Goal: Task Accomplishment & Management: Use online tool/utility

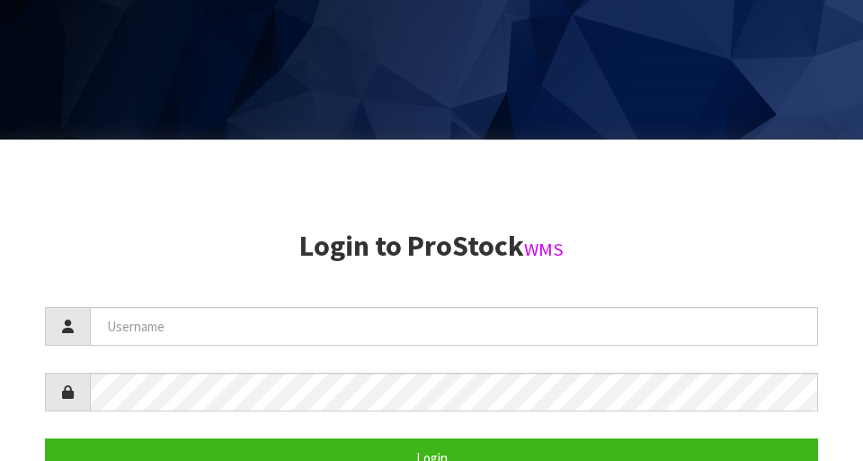
scroll to position [461, 0]
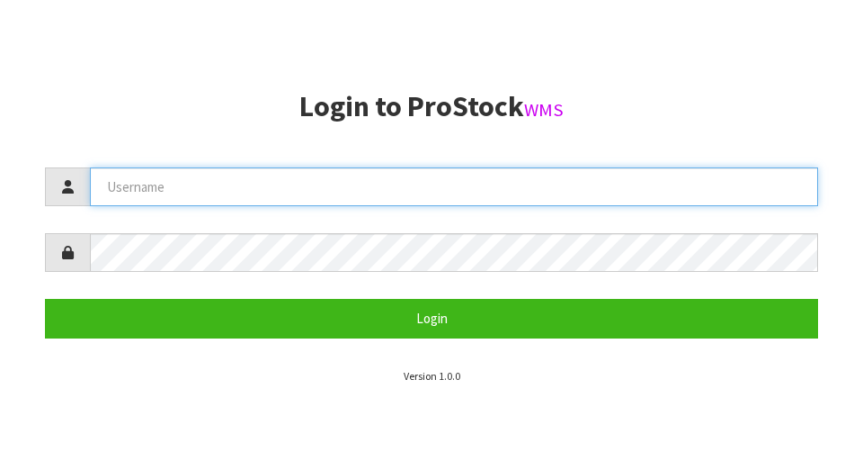
click at [539, 180] on input "text" at bounding box center [454, 186] width 729 height 39
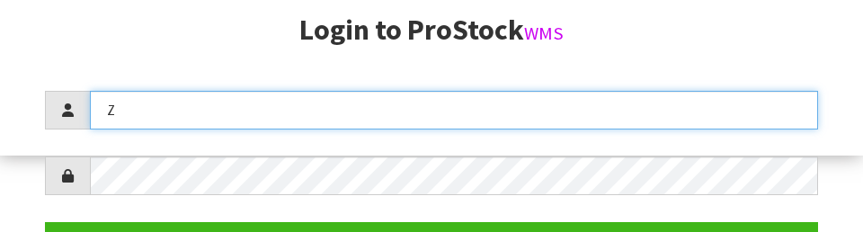
scroll to position [232, 0]
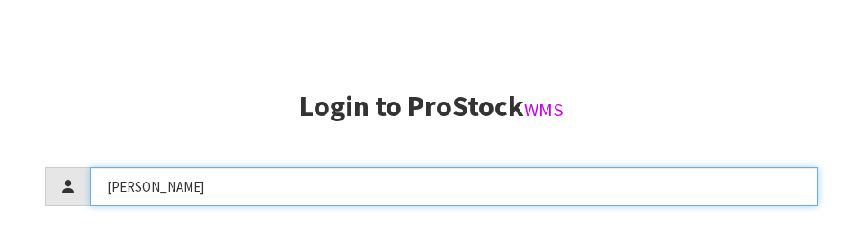
type input "[PERSON_NAME]"
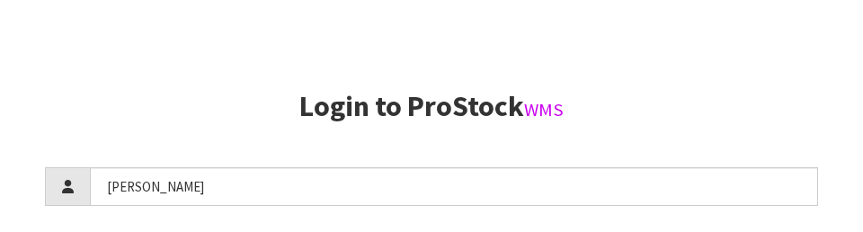
click at [539, 87] on aside "Login to ProStock WMS [PERSON_NAME] Login Version 1.0.0" at bounding box center [431, 116] width 863 height 232
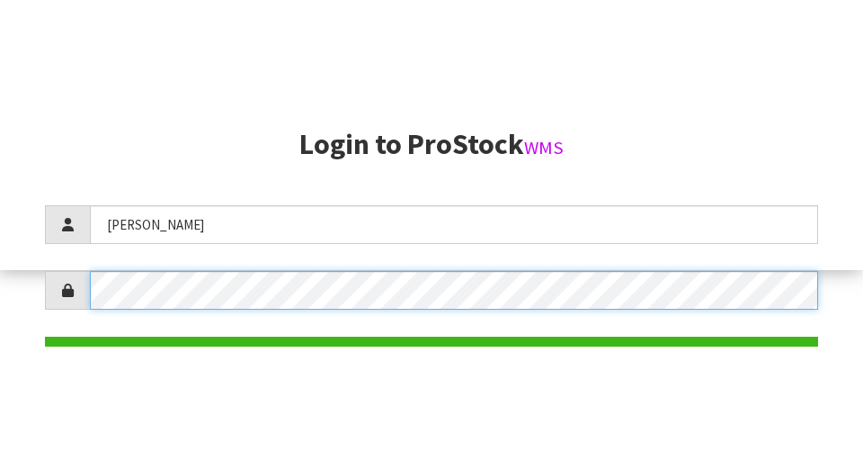
scroll to position [261, 0]
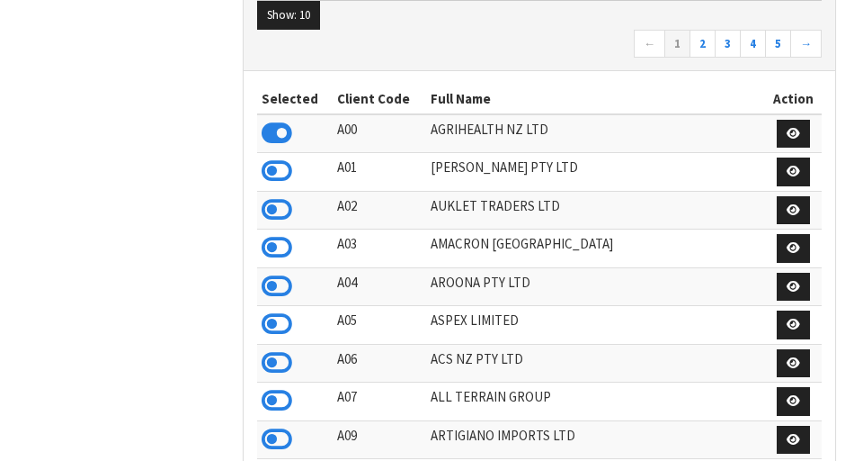
click at [539, 68] on div "Show: 10 5 10 25 50 ← 1 2 3 4 5 →" at bounding box center [540, 17] width 592 height 107
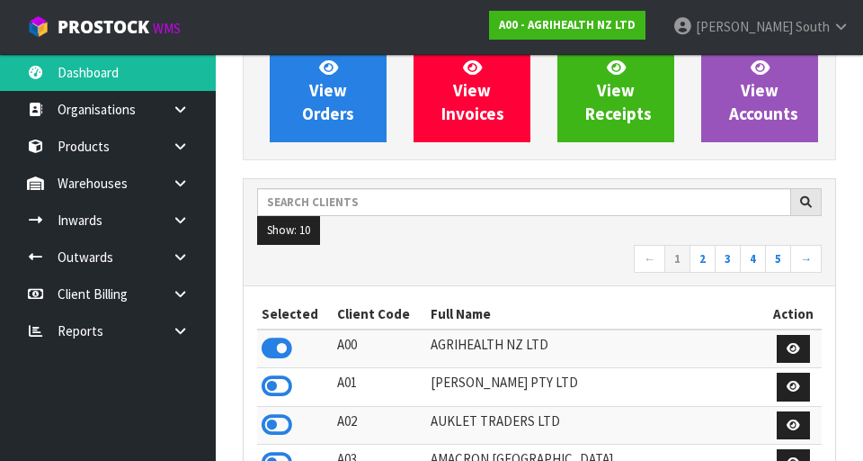
scroll to position [167, 0]
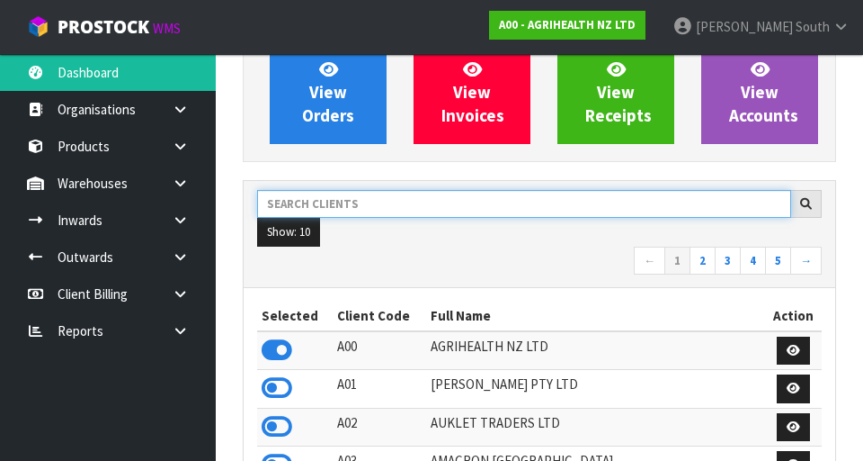
click at [539, 198] on input "text" at bounding box center [524, 204] width 534 height 28
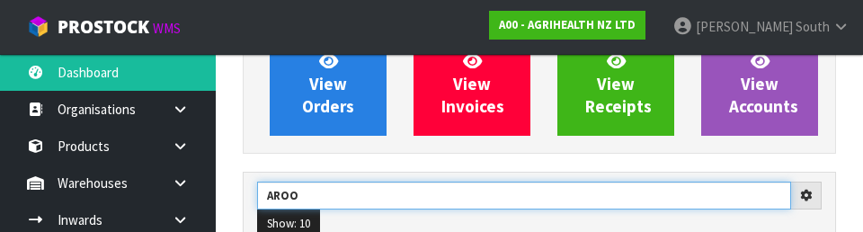
type input "AROO"
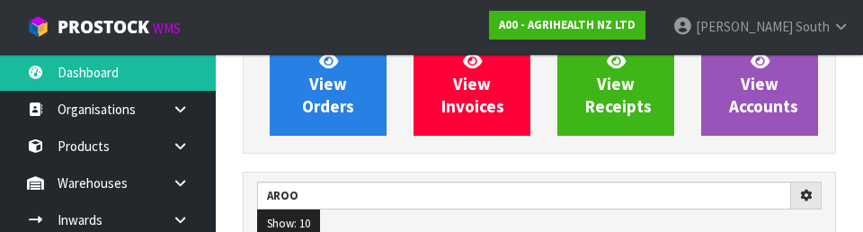
click at [539, 150] on div "View Orders View Invoices View Receipts View Accounts" at bounding box center [540, 84] width 594 height 139
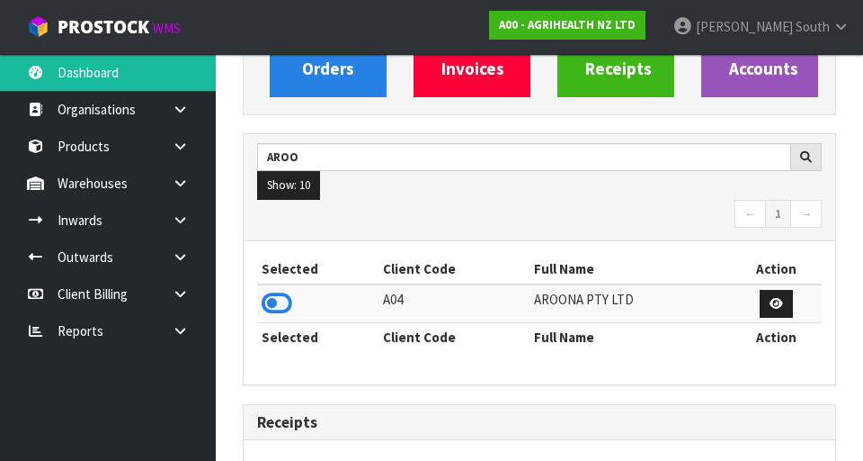
scroll to position [215, 0]
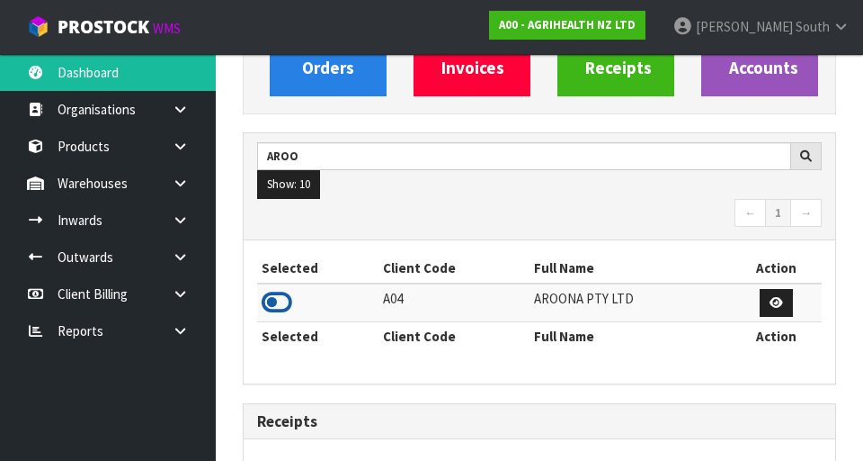
click at [290, 301] on icon at bounding box center [277, 302] width 31 height 27
click at [180, 195] on link at bounding box center [187, 183] width 58 height 37
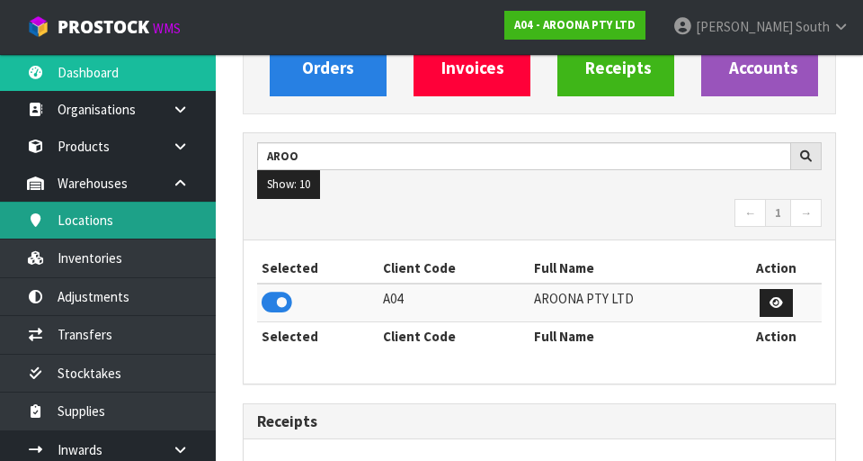
click at [82, 228] on link "Locations" at bounding box center [108, 219] width 216 height 37
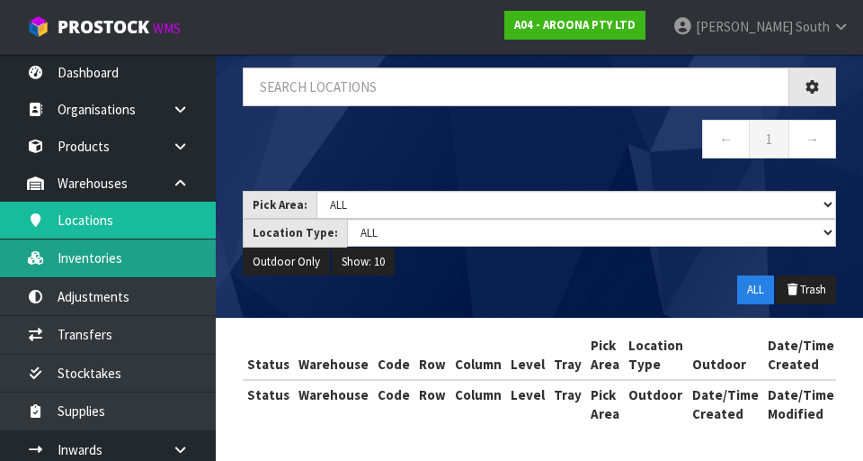
click at [89, 262] on link "Inventories" at bounding box center [108, 257] width 216 height 37
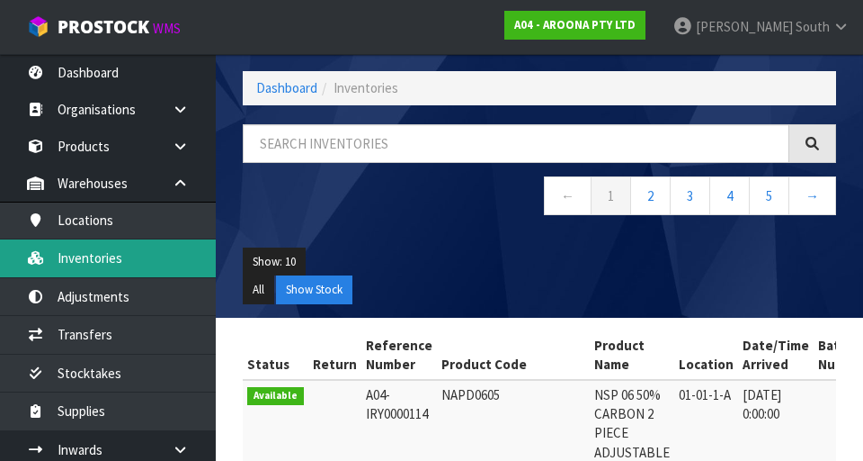
scroll to position [215, 0]
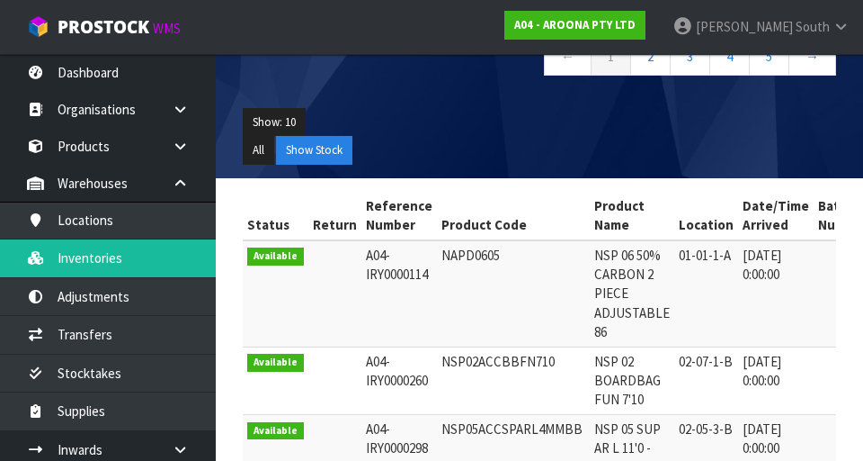
click at [539, 147] on ul "All Show Stock" at bounding box center [540, 150] width 594 height 29
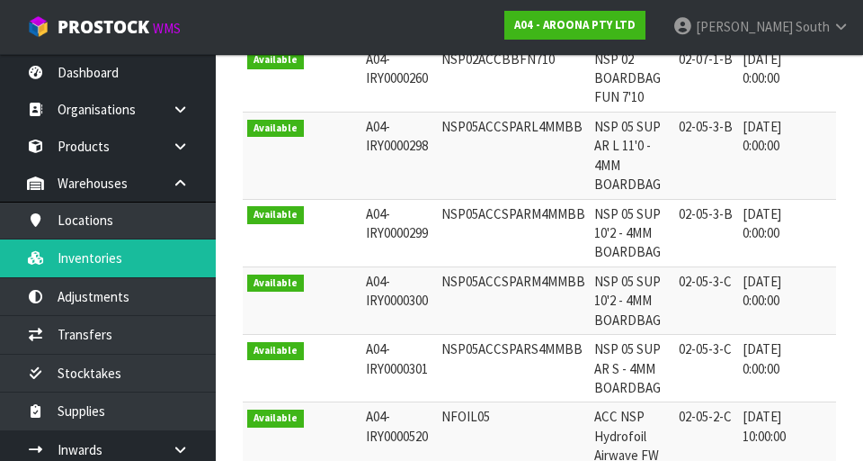
scroll to position [0, 0]
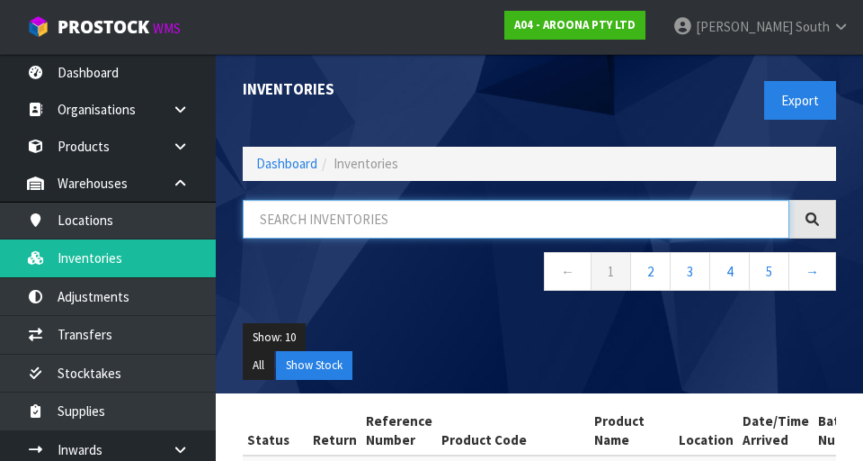
click at [485, 226] on input "text" at bounding box center [516, 219] width 547 height 39
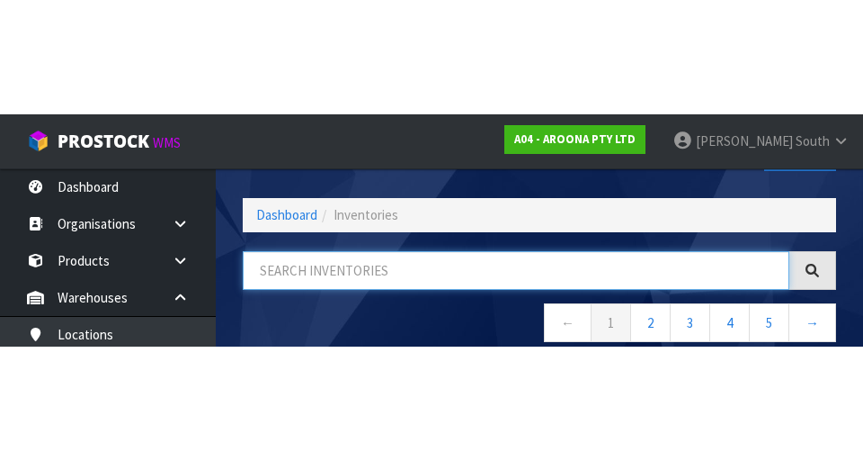
scroll to position [103, 0]
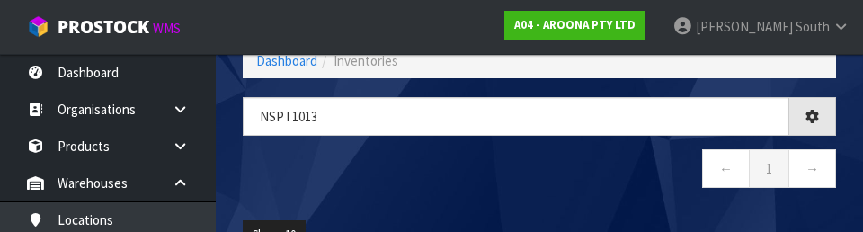
click at [419, 169] on nav "← 1 →" at bounding box center [540, 171] width 594 height 44
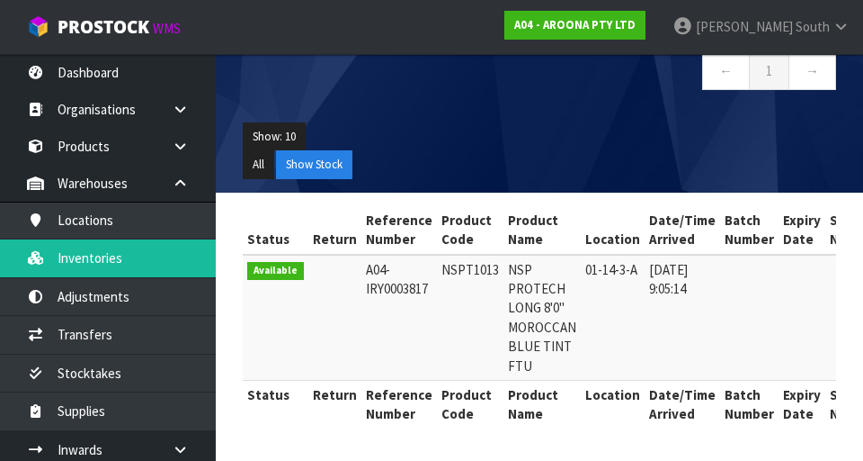
scroll to position [0, 0]
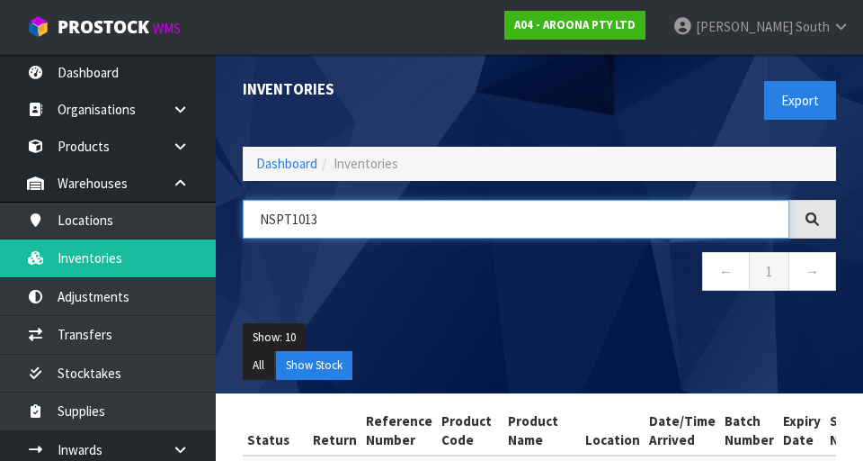
click at [539, 226] on input "NSPT1013" at bounding box center [516, 219] width 547 height 39
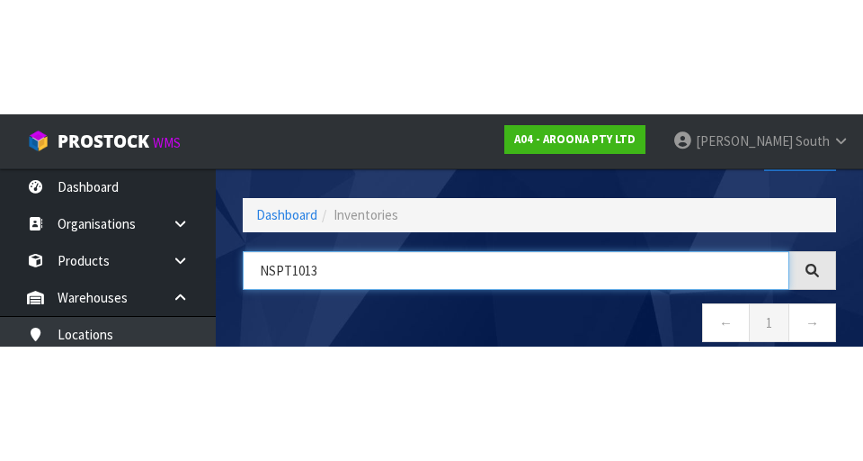
scroll to position [103, 0]
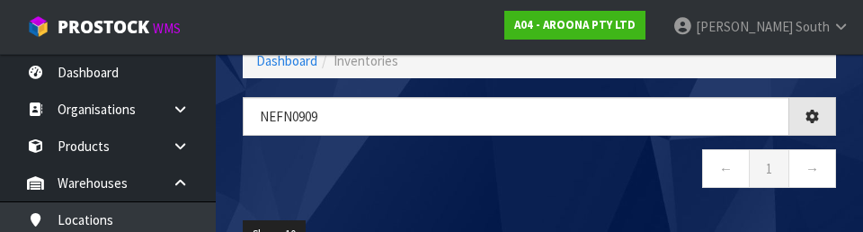
click at [539, 161] on nav "← 1 →" at bounding box center [540, 171] width 594 height 44
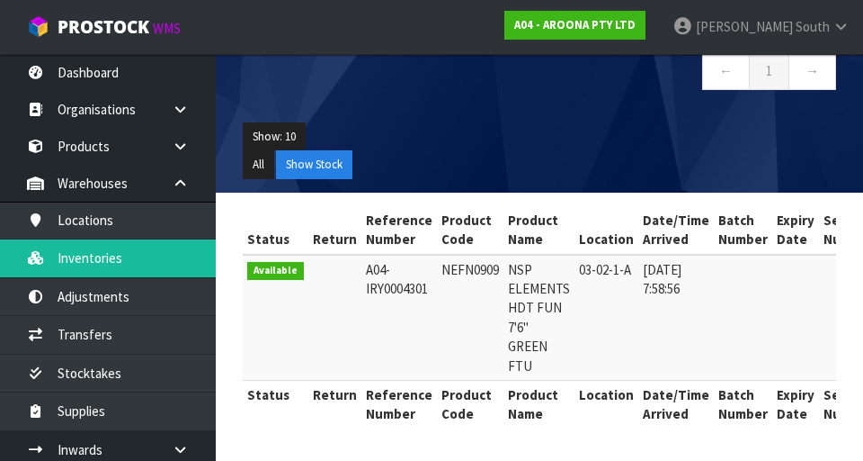
scroll to position [0, 0]
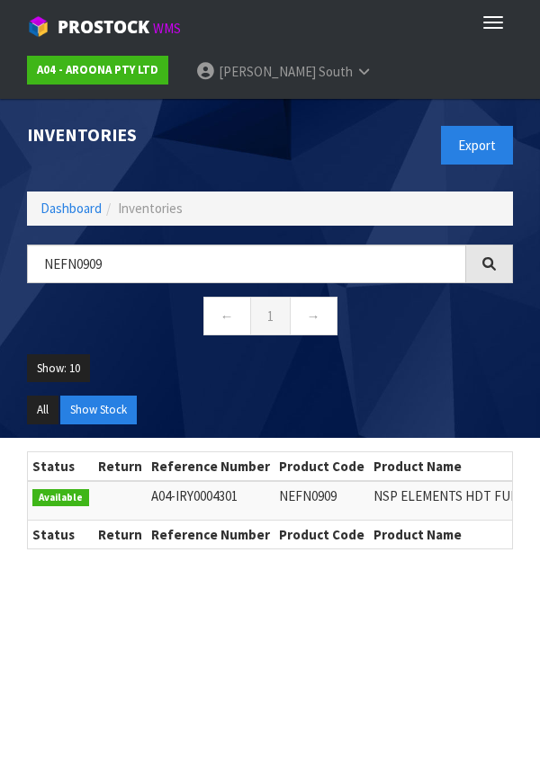
click at [384, 354] on ul "Show: 10 5 10 25 50" at bounding box center [270, 375] width 486 height 42
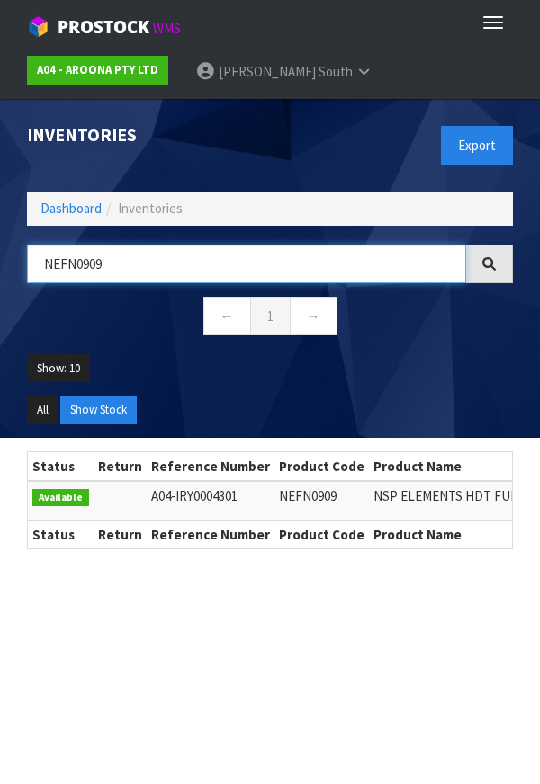
click at [348, 271] on input "NEFN0909" at bounding box center [246, 264] width 439 height 39
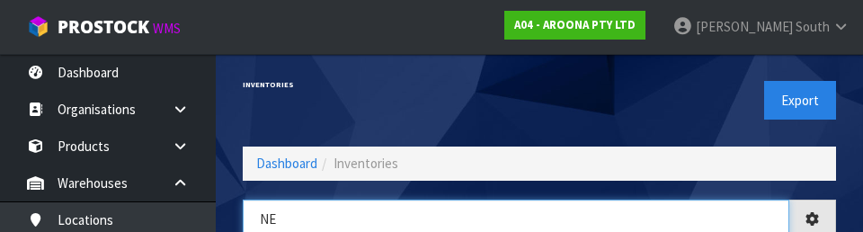
type input "N"
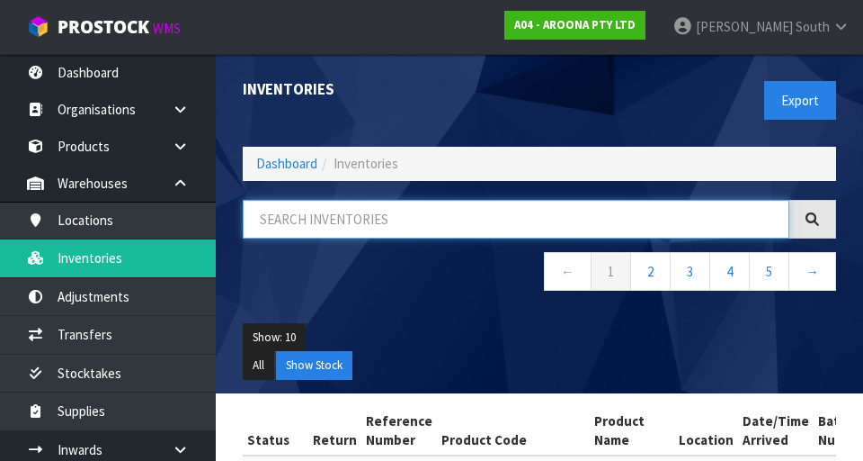
click at [288, 223] on input "text" at bounding box center [516, 219] width 547 height 39
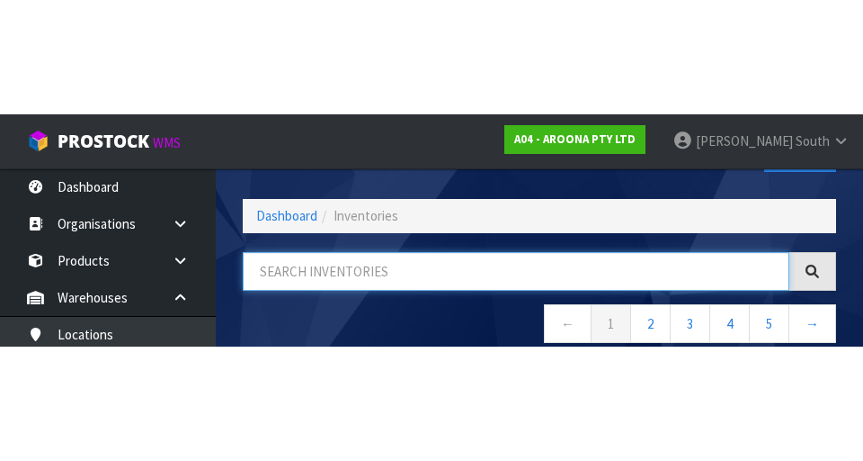
scroll to position [103, 0]
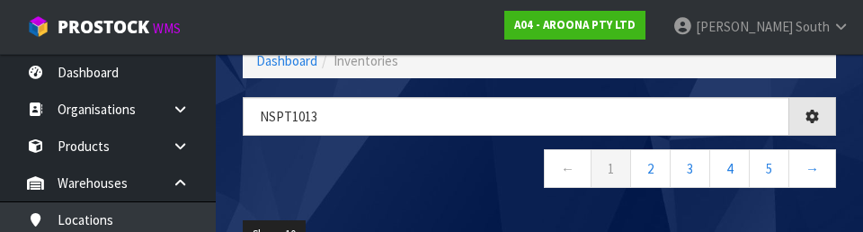
click at [282, 193] on div "Nspt1013 ← 1 2 3 4 5 →" at bounding box center [539, 152] width 621 height 110
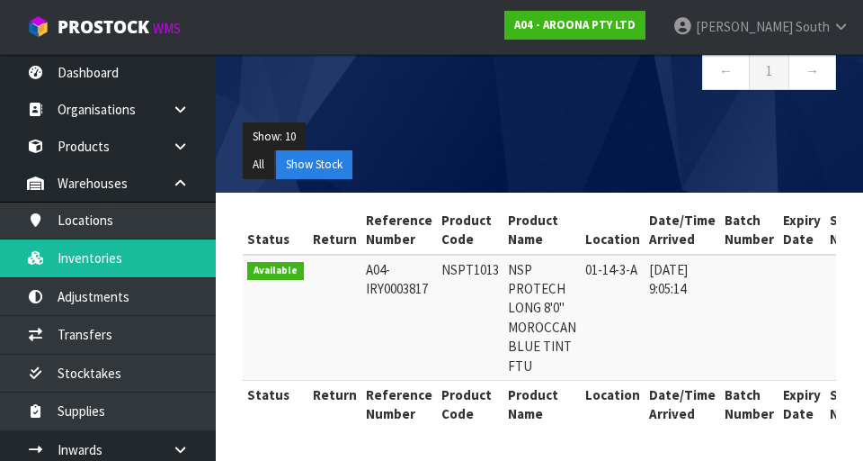
scroll to position [0, 0]
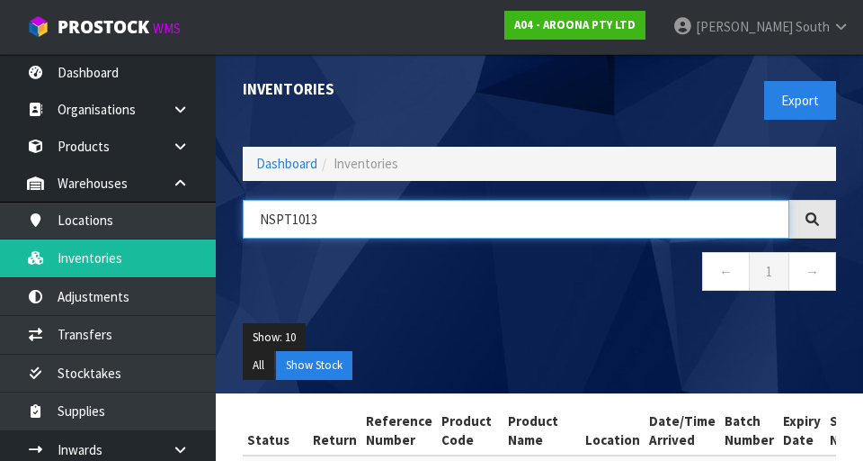
click at [531, 218] on input "NSPT1013" at bounding box center [516, 219] width 547 height 39
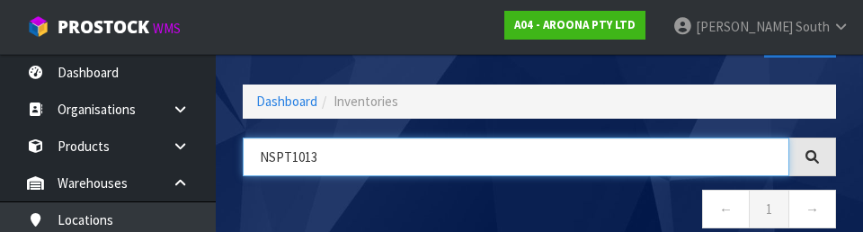
scroll to position [103, 0]
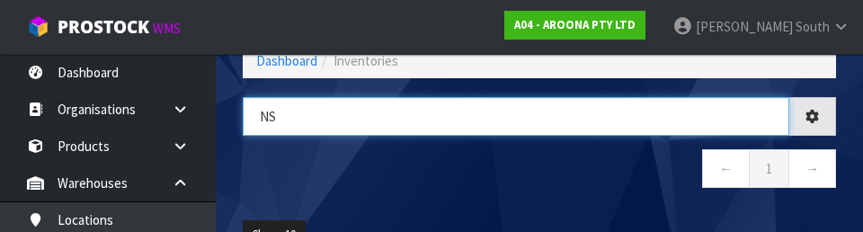
type input "N"
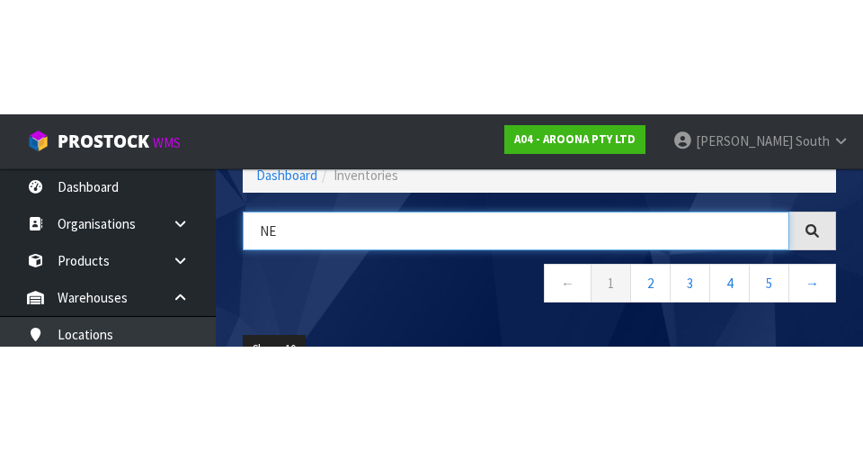
scroll to position [0, 0]
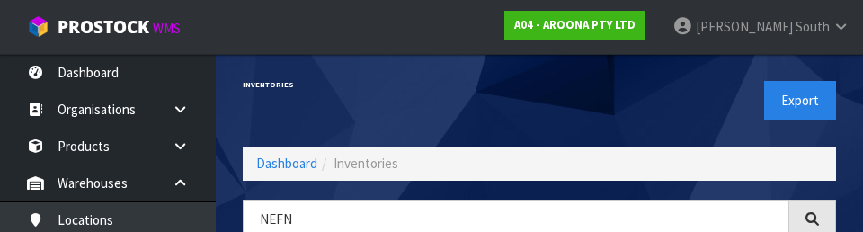
click at [539, 105] on div "Export" at bounding box center [695, 100] width 310 height 93
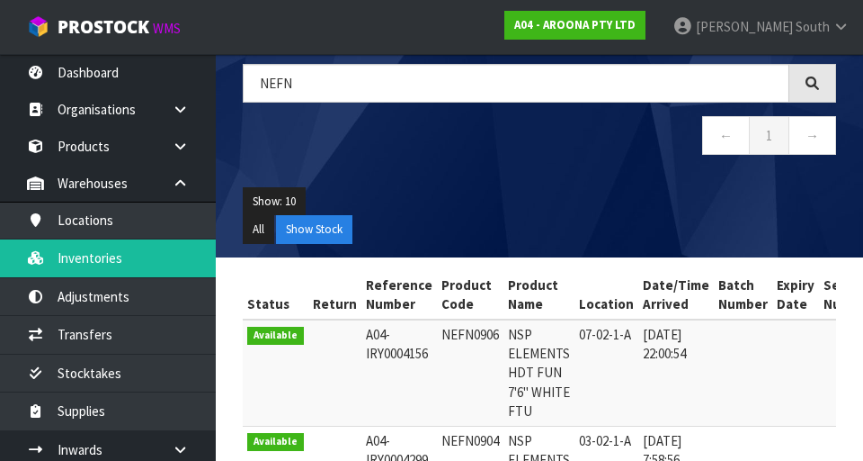
scroll to position [125, 0]
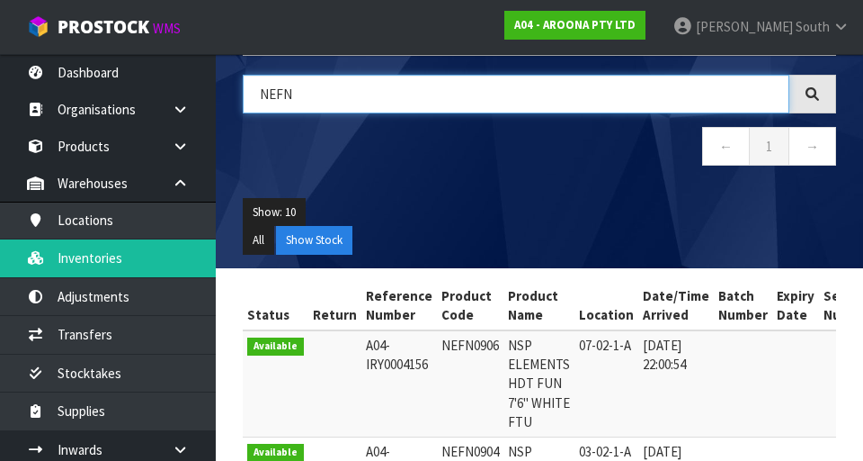
click at [539, 100] on input "NEFN" at bounding box center [516, 94] width 547 height 39
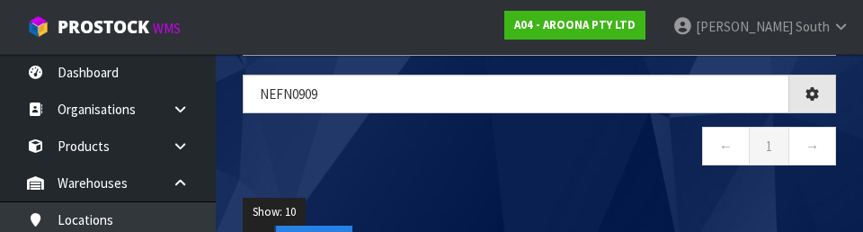
click at [539, 168] on nav "← 1 →" at bounding box center [540, 149] width 594 height 44
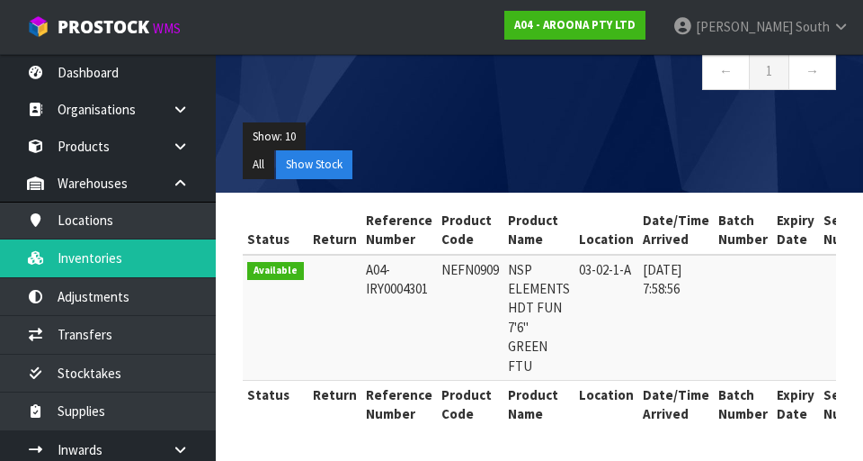
scroll to position [0, 0]
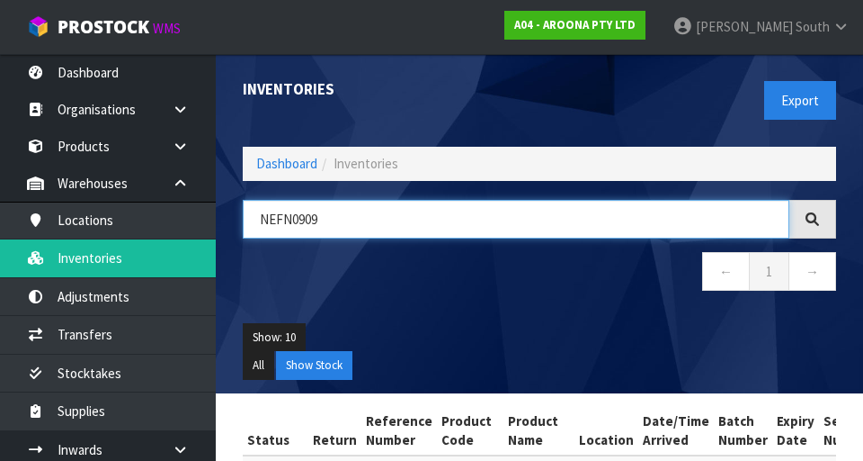
click at [539, 216] on input "NEFN0909" at bounding box center [516, 219] width 547 height 39
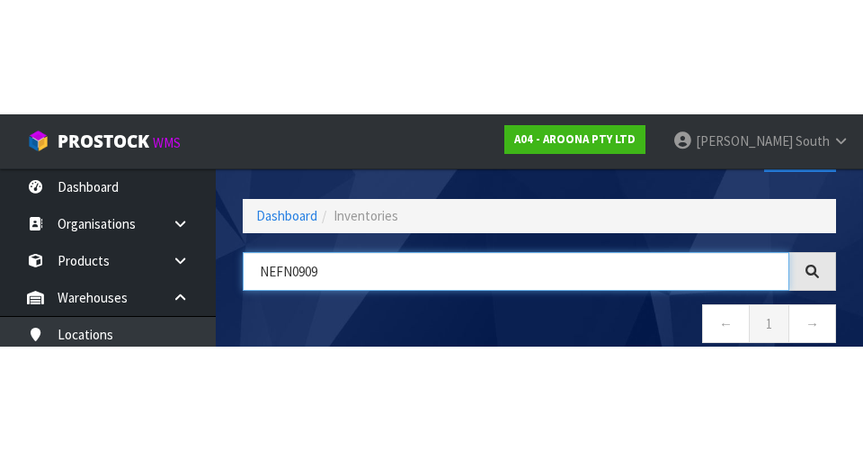
scroll to position [103, 0]
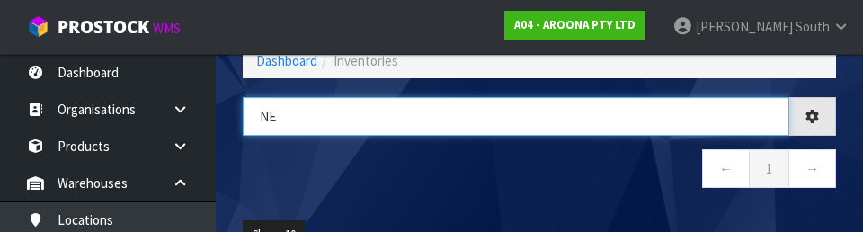
type input "N"
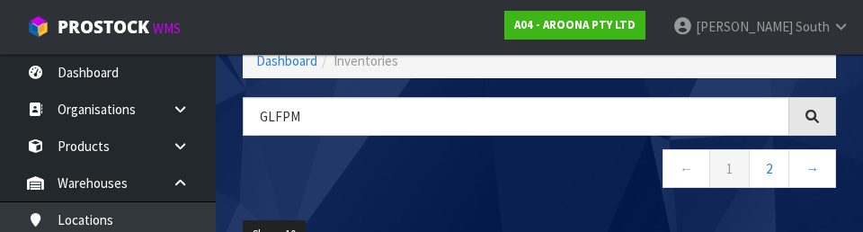
click at [539, 179] on nav "← 1 2 →" at bounding box center [540, 171] width 594 height 44
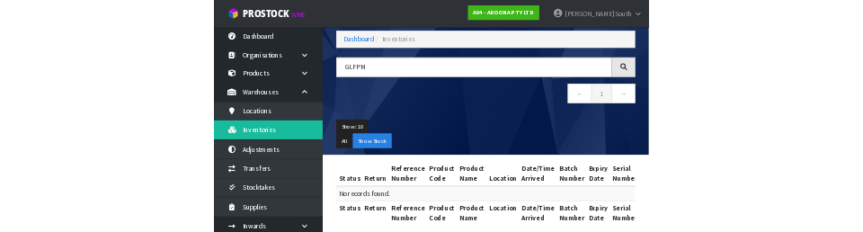
scroll to position [0, 0]
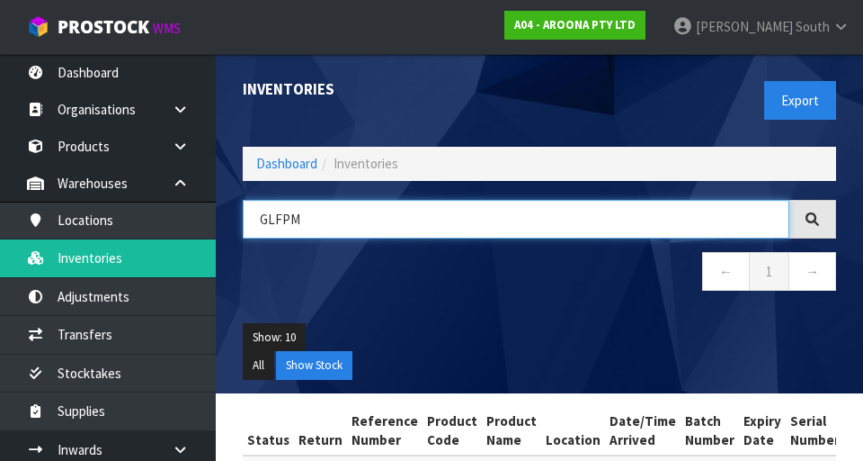
click at [539, 223] on input "GLFPM" at bounding box center [516, 219] width 547 height 39
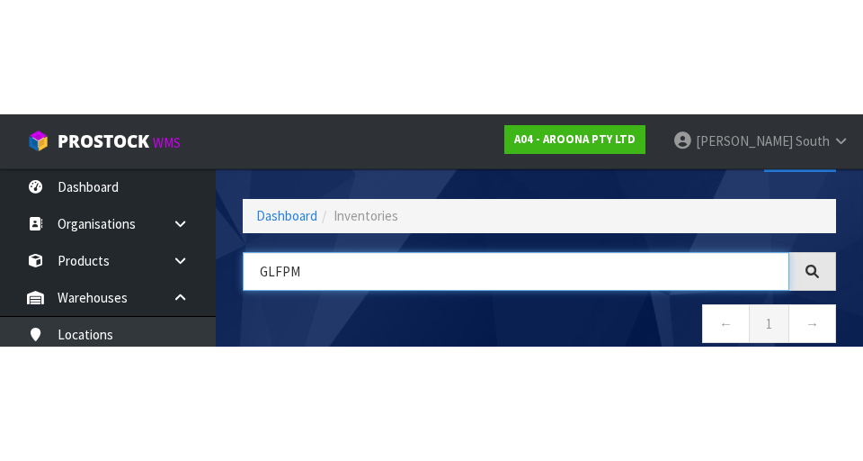
scroll to position [103, 0]
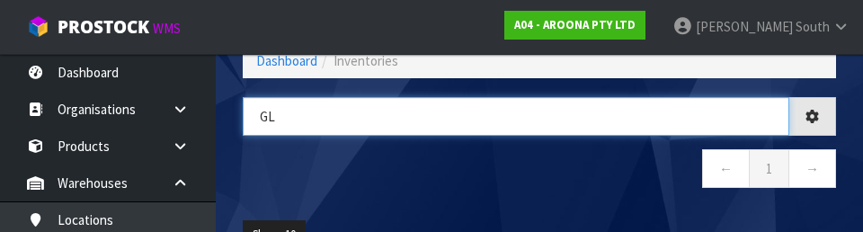
type input "G"
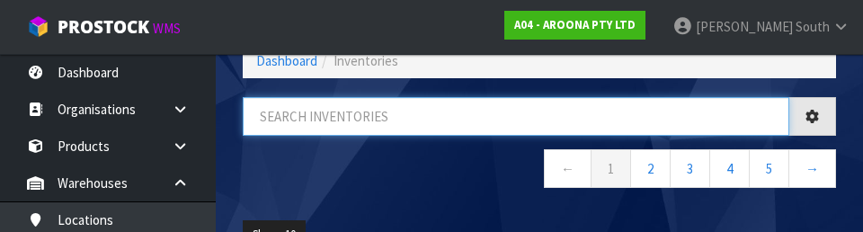
type input "F"
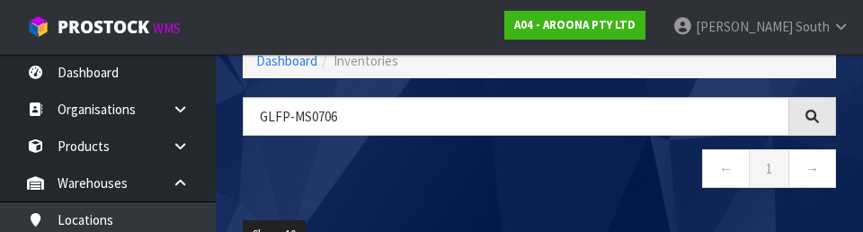
click at [487, 164] on nav "← 1 →" at bounding box center [540, 171] width 594 height 44
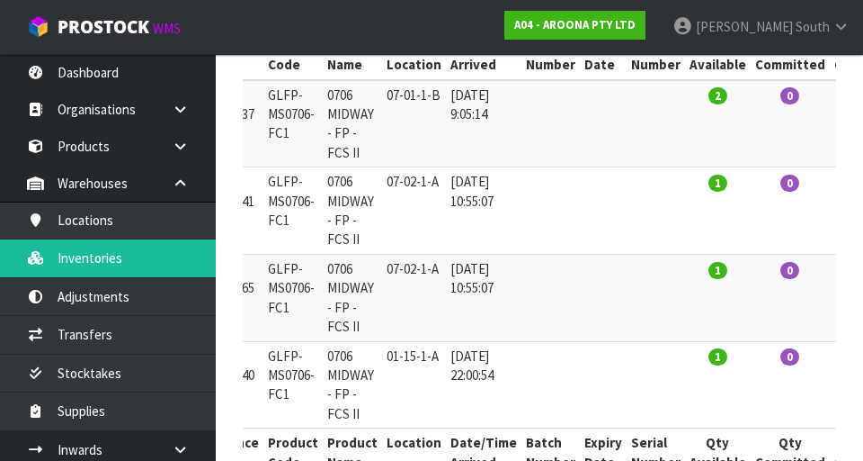
scroll to position [0, 316]
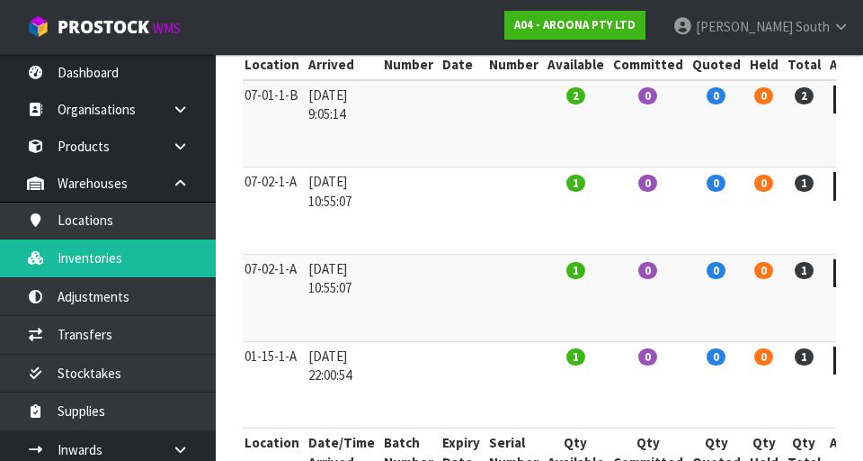
click at [539, 141] on td "2" at bounding box center [576, 123] width 66 height 87
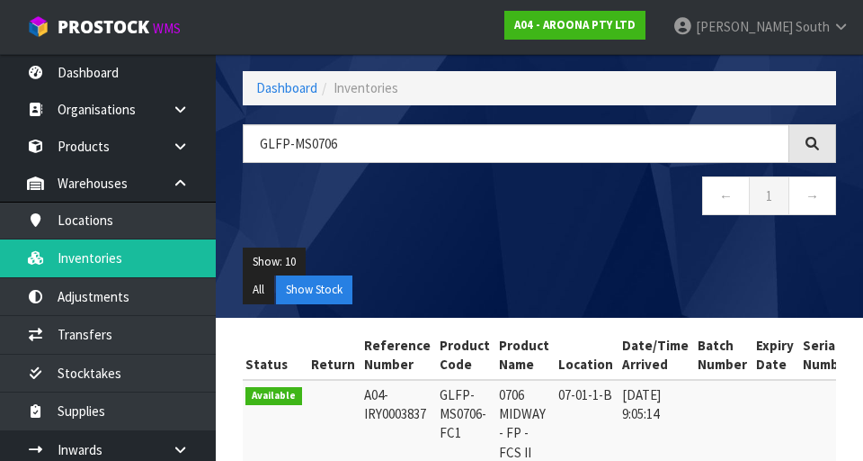
scroll to position [77, 0]
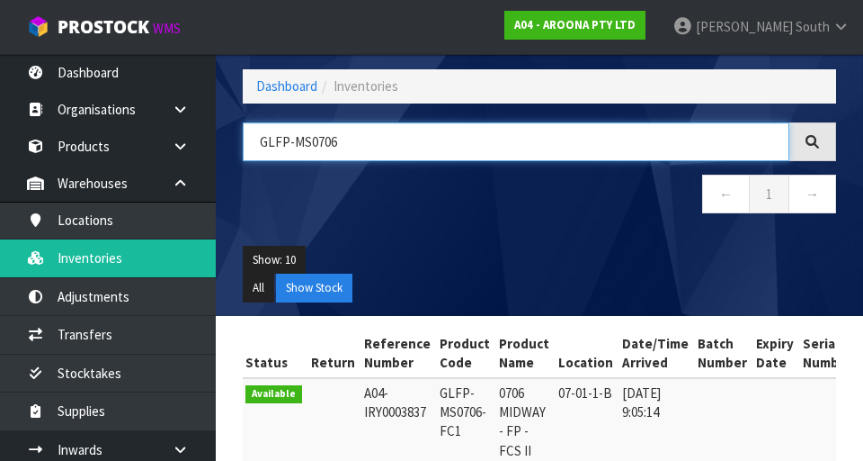
click at [539, 148] on input "GLFP-MS0706" at bounding box center [516, 141] width 547 height 39
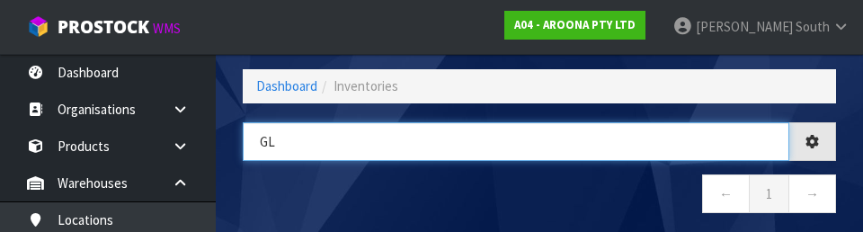
type input "G"
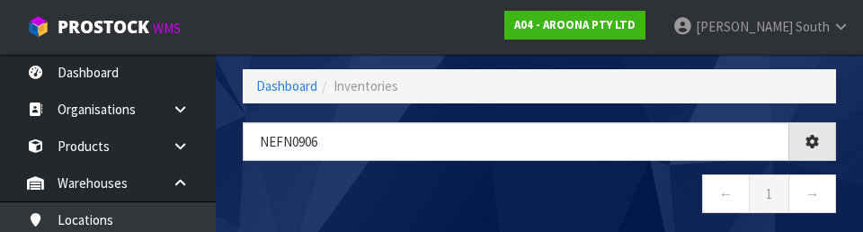
click at [539, 203] on nav "← 1 →" at bounding box center [540, 196] width 594 height 44
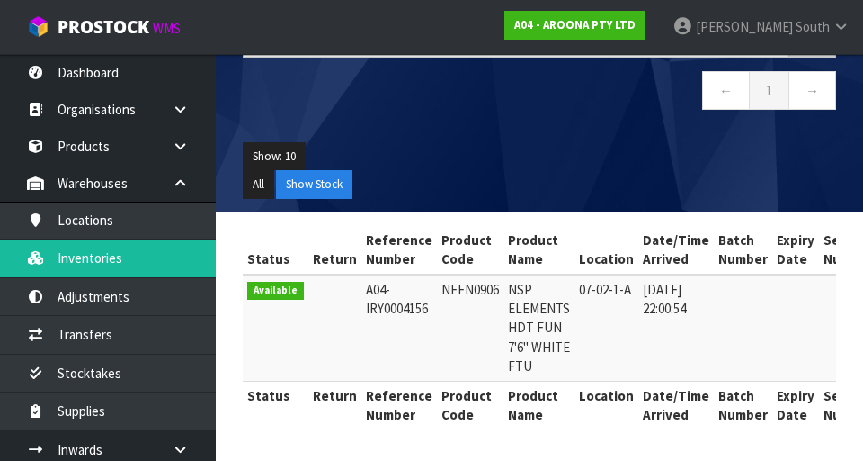
scroll to position [0, 0]
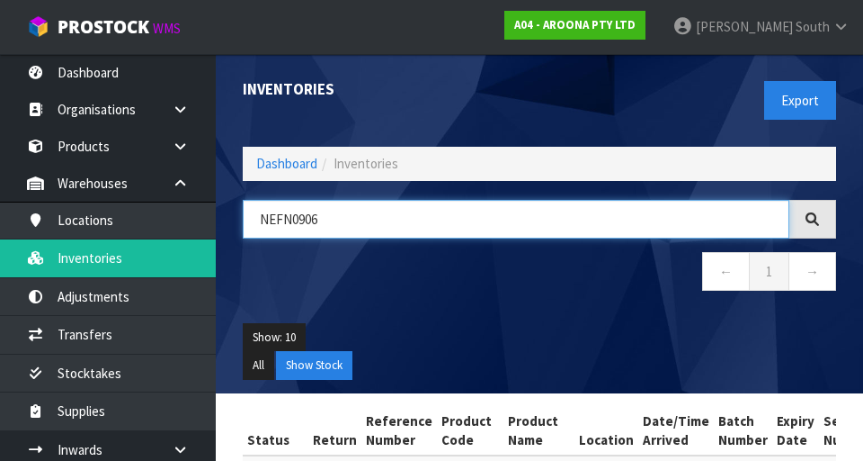
click at [539, 218] on input "NEFN0906" at bounding box center [516, 219] width 547 height 39
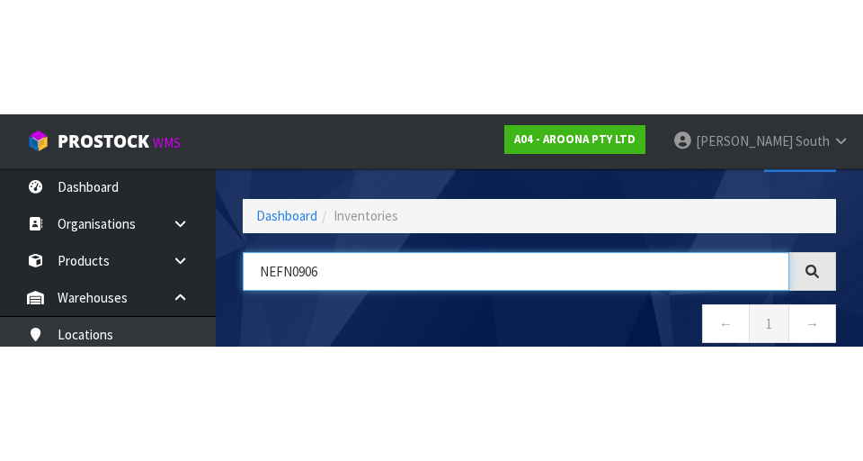
scroll to position [103, 0]
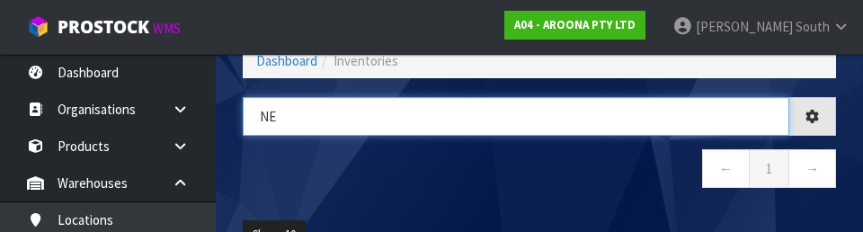
type input "N"
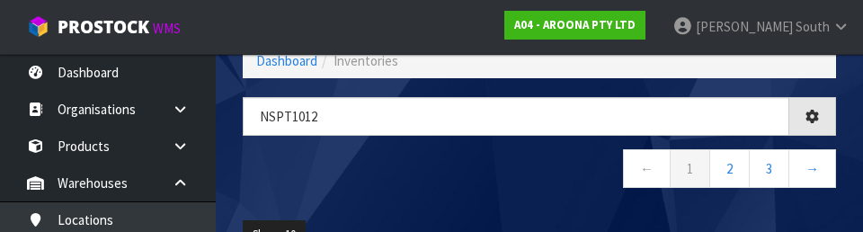
click at [534, 171] on nav "← 1 2 3 →" at bounding box center [540, 171] width 594 height 44
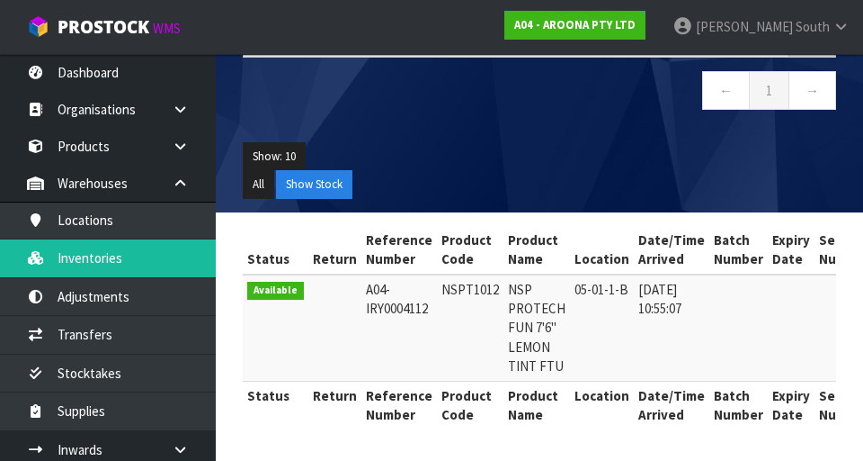
scroll to position [0, 0]
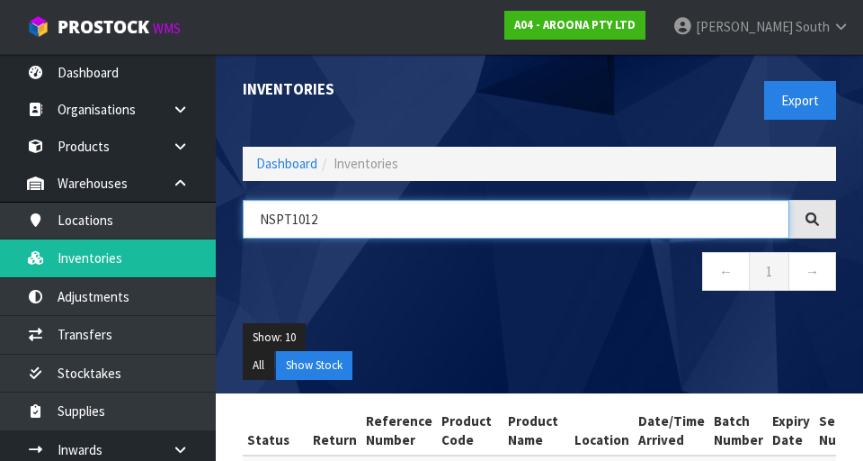
click at [539, 201] on input "NSPT1012" at bounding box center [516, 219] width 547 height 39
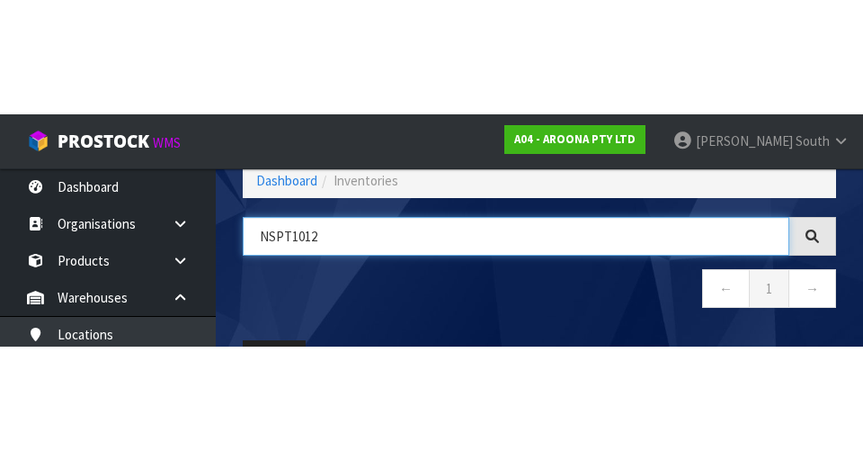
scroll to position [103, 0]
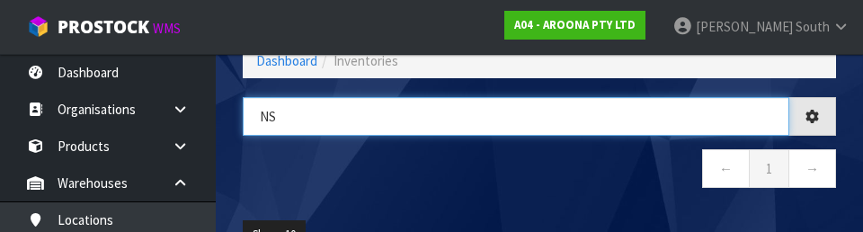
type input "N"
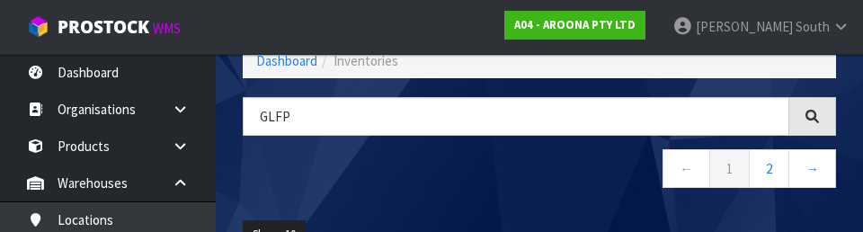
click at [539, 206] on div "GLFP ← 1 2 →" at bounding box center [539, 152] width 621 height 110
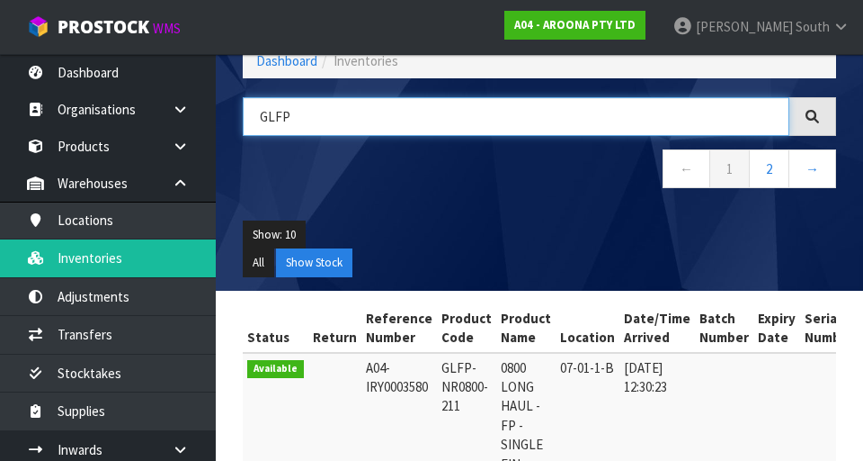
click at [539, 120] on input "GLFP" at bounding box center [516, 116] width 547 height 39
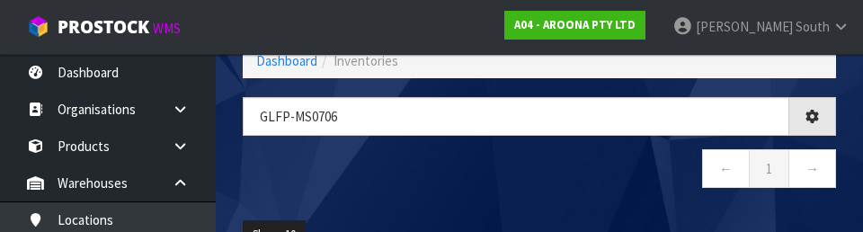
click at [539, 174] on nav "← 1 →" at bounding box center [540, 171] width 594 height 44
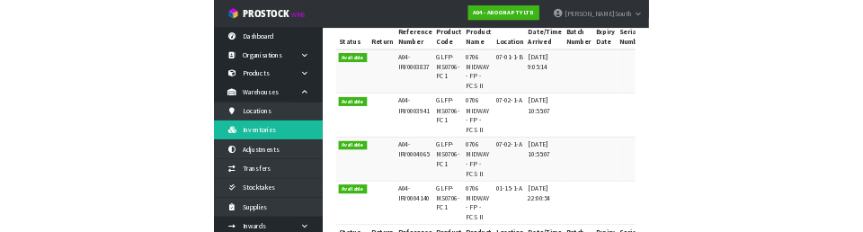
scroll to position [0, 0]
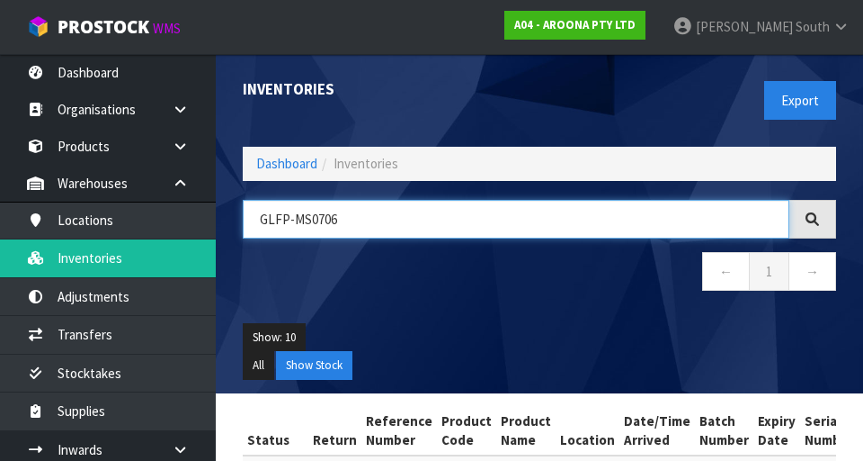
click at [539, 218] on input "GLFP-MS0706" at bounding box center [516, 219] width 547 height 39
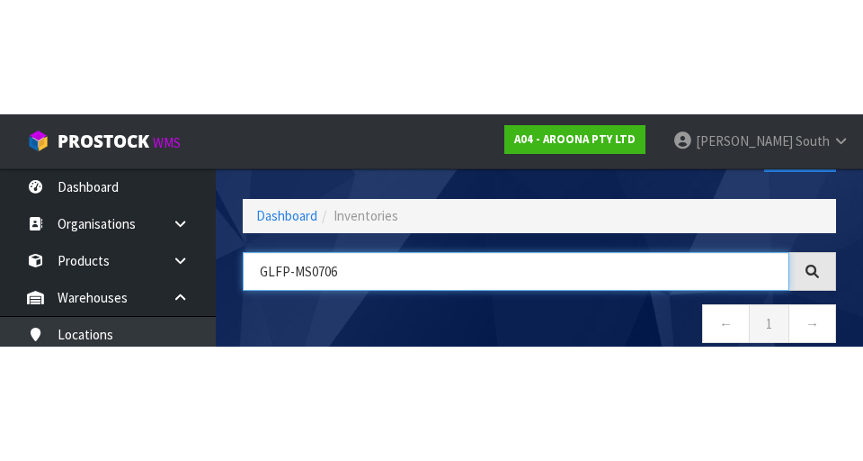
scroll to position [103, 0]
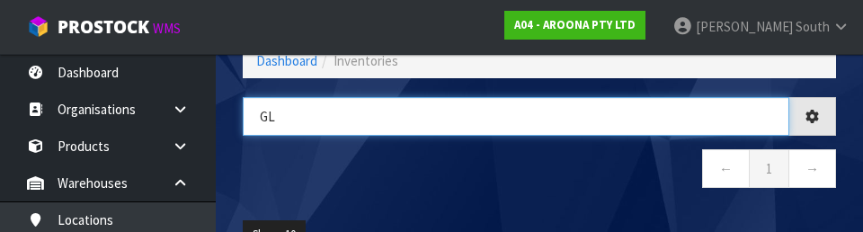
type input "G"
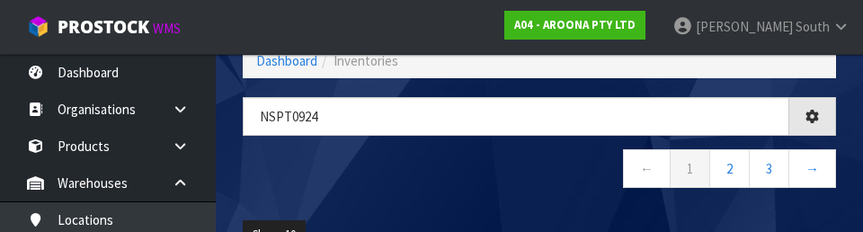
click at [532, 198] on div "NSPT0924 ← 1 2 3 →" at bounding box center [539, 152] width 621 height 110
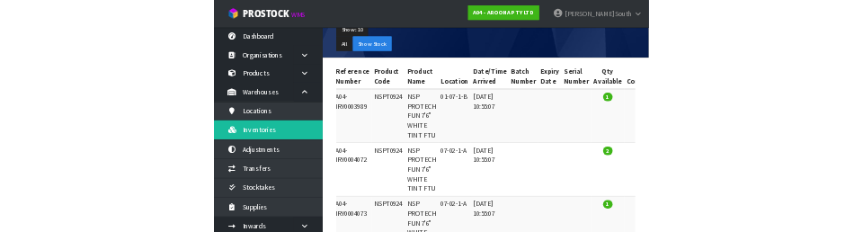
scroll to position [0, 0]
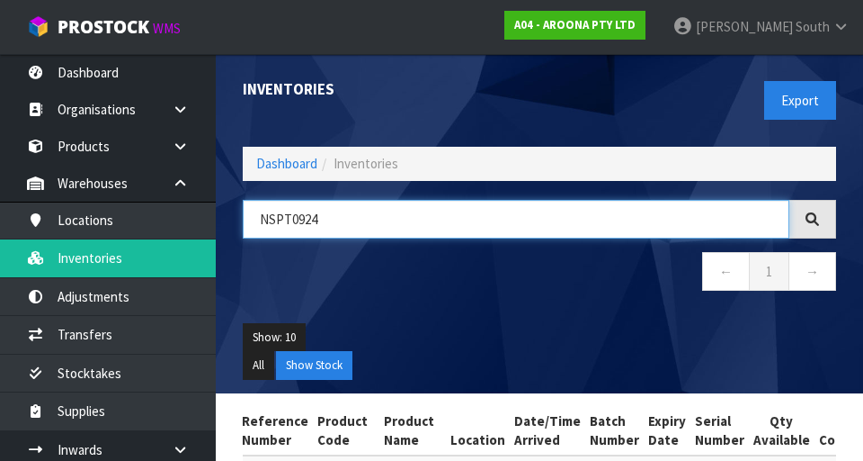
click at [539, 220] on input "NSPT0924" at bounding box center [516, 219] width 547 height 39
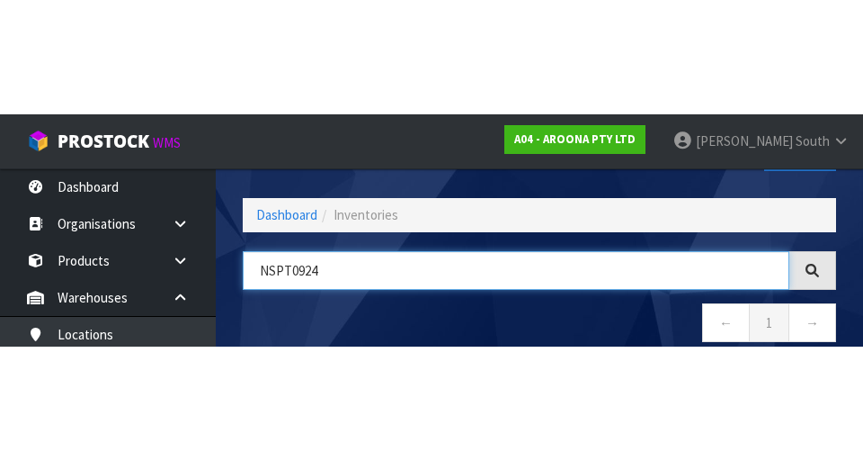
scroll to position [103, 0]
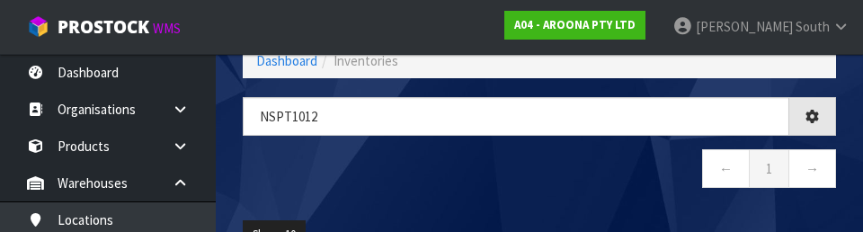
click at [539, 191] on nav "← 1 →" at bounding box center [540, 171] width 594 height 44
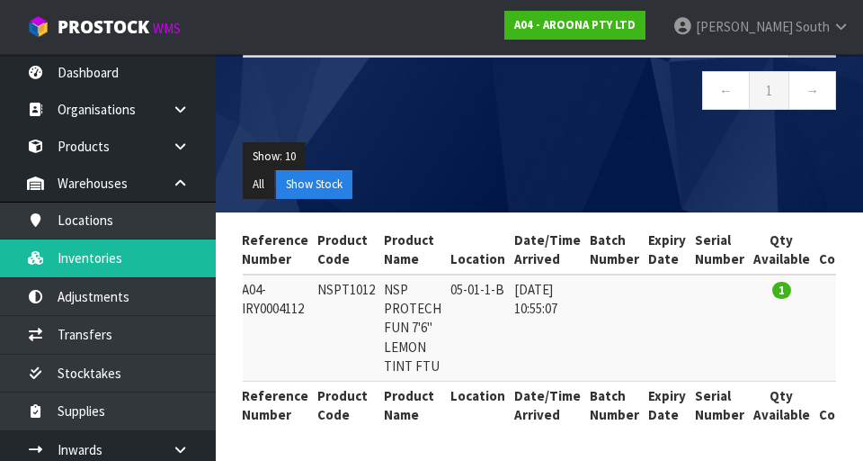
scroll to position [0, 0]
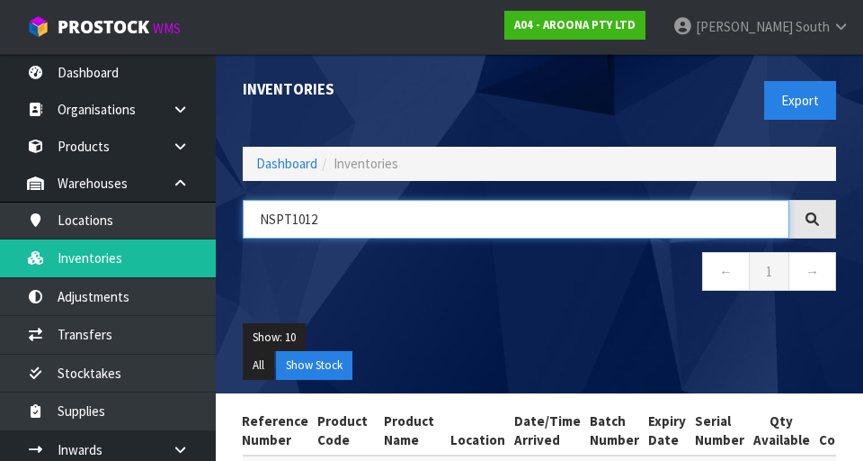
click at [409, 224] on input "NSPT1012" at bounding box center [516, 219] width 547 height 39
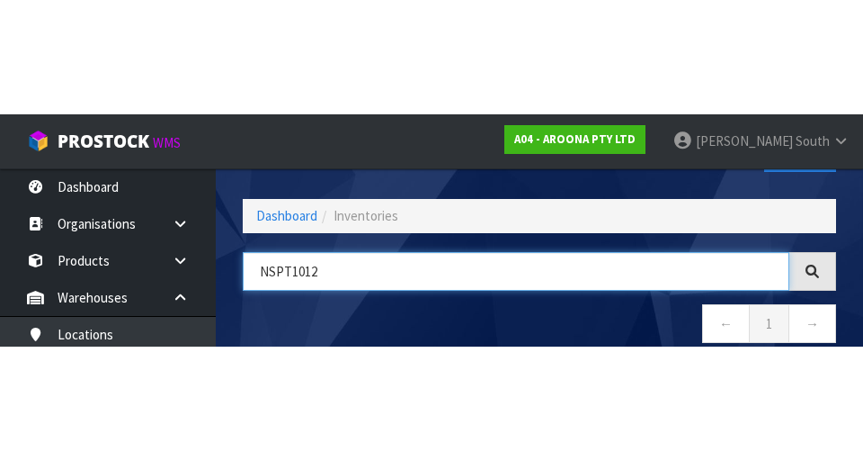
scroll to position [103, 0]
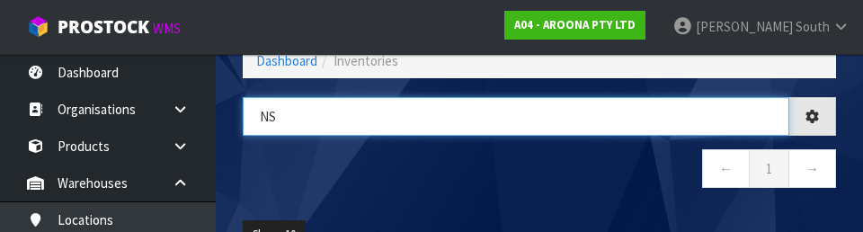
type input "N"
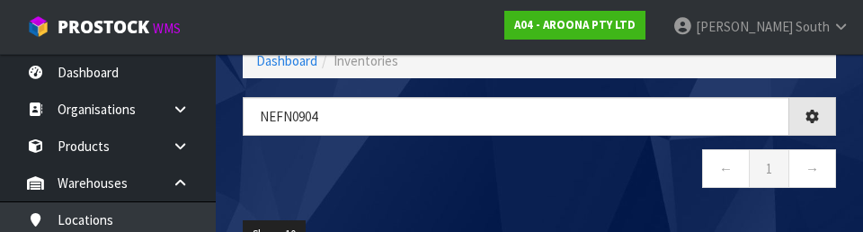
click at [495, 171] on nav "← 1 →" at bounding box center [540, 171] width 594 height 44
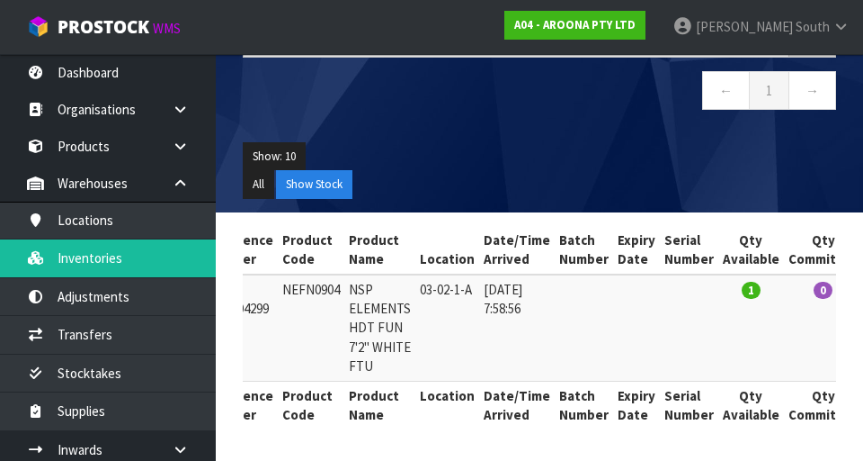
scroll to position [0, 0]
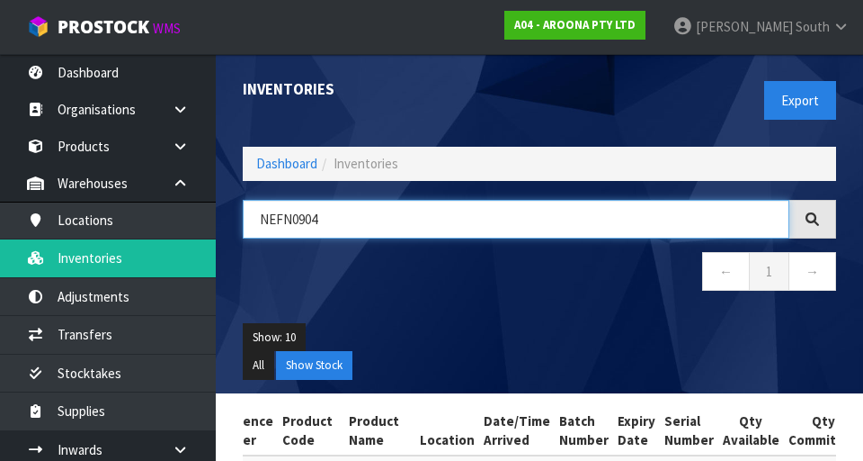
click at [441, 212] on input "NEFN0904" at bounding box center [516, 219] width 547 height 39
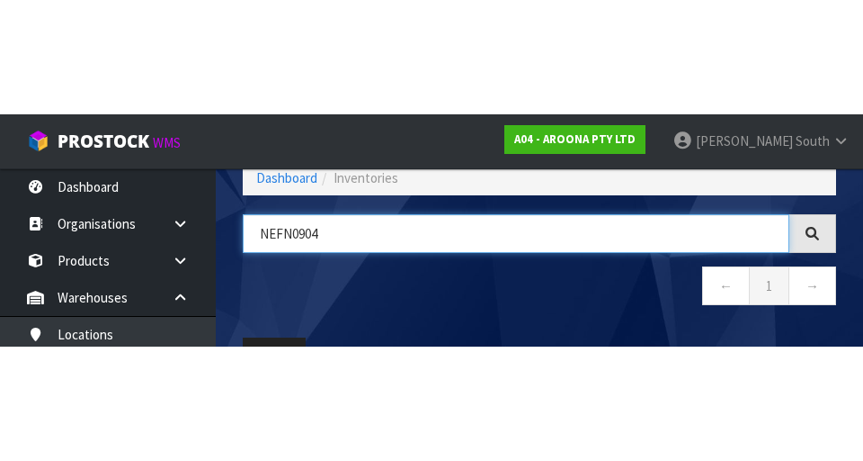
scroll to position [103, 0]
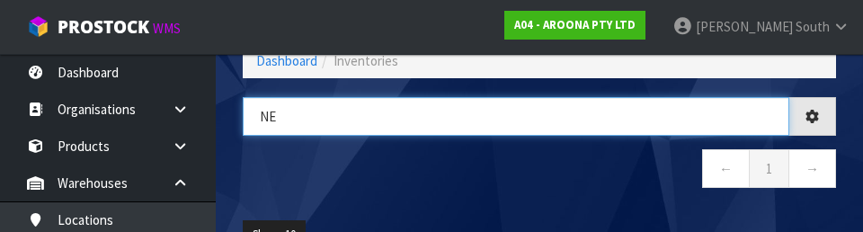
type input "N"
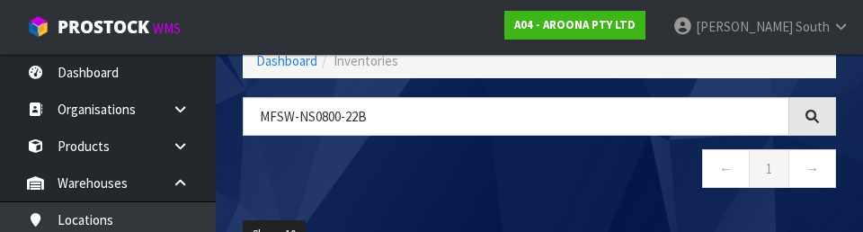
click at [493, 183] on nav "← 1 →" at bounding box center [540, 171] width 594 height 44
type input "MFSW-NS0800-22B"
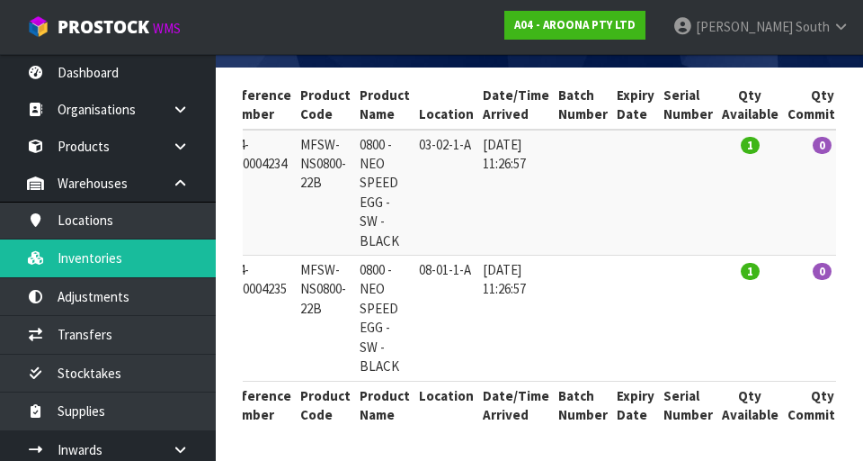
scroll to position [0, 0]
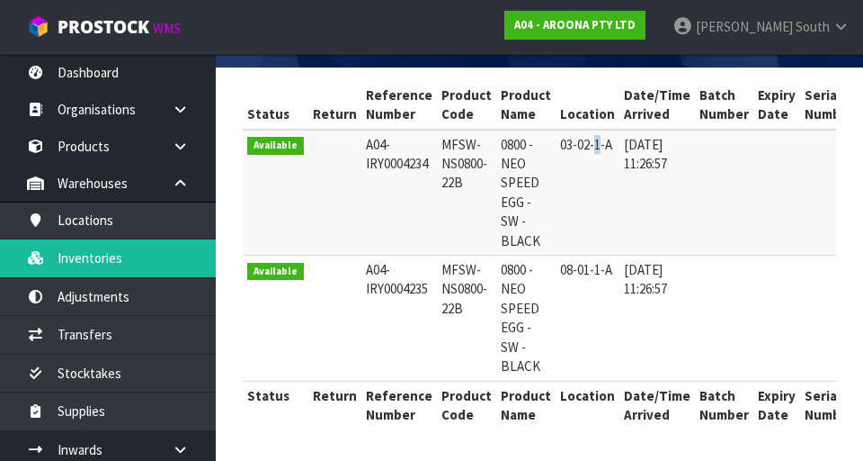
click at [539, 201] on td at bounding box center [777, 193] width 47 height 126
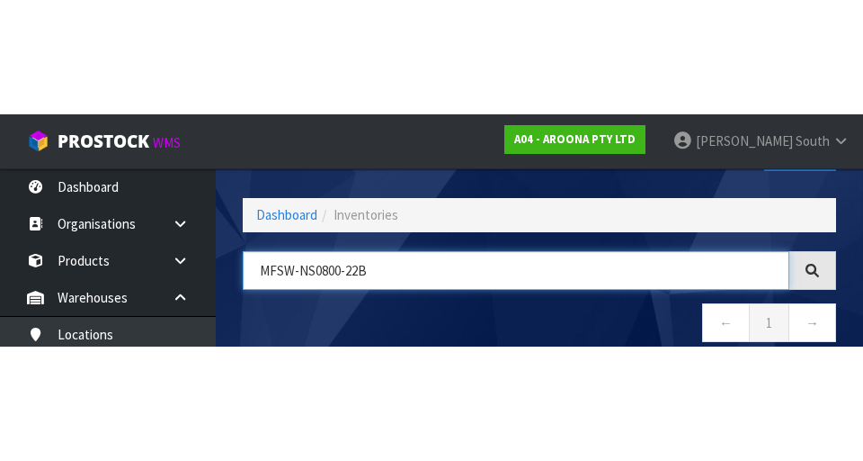
scroll to position [103, 0]
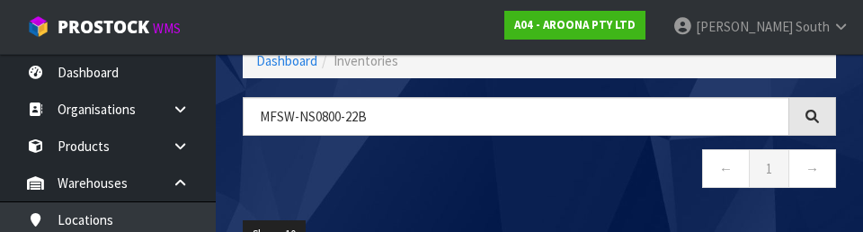
click at [539, 161] on nav "← 1 →" at bounding box center [540, 171] width 594 height 44
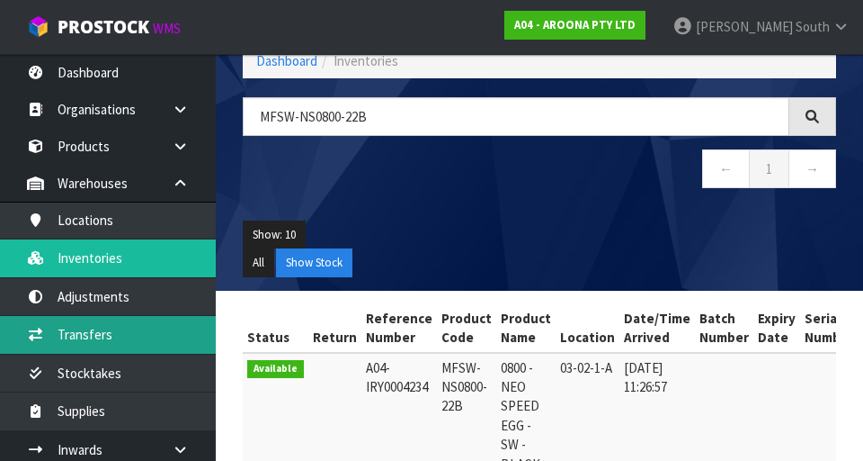
click at [76, 335] on link "Transfers" at bounding box center [108, 334] width 216 height 37
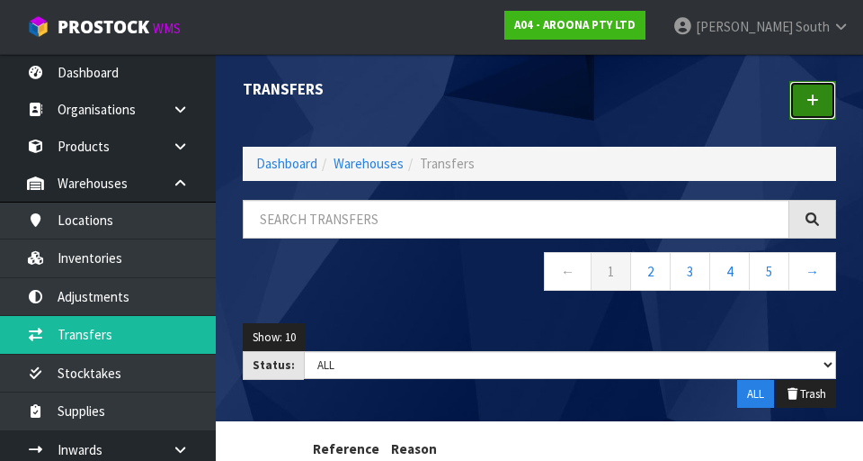
click at [539, 98] on icon at bounding box center [813, 100] width 13 height 13
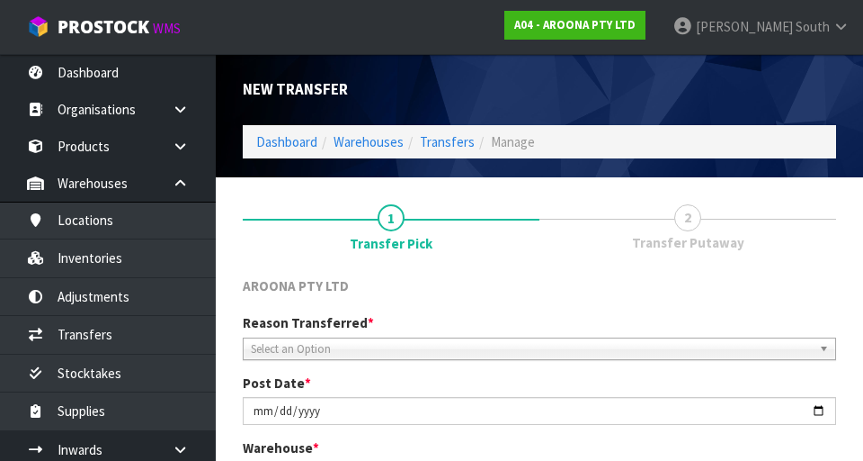
click at [539, 340] on span "Select an Option" at bounding box center [531, 349] width 561 height 22
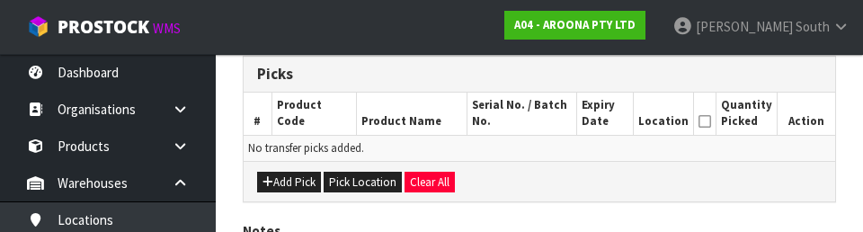
scroll to position [438, 0]
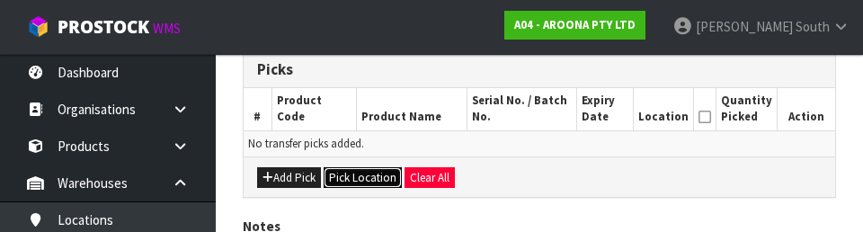
click at [345, 184] on button "Pick Location" at bounding box center [363, 178] width 78 height 22
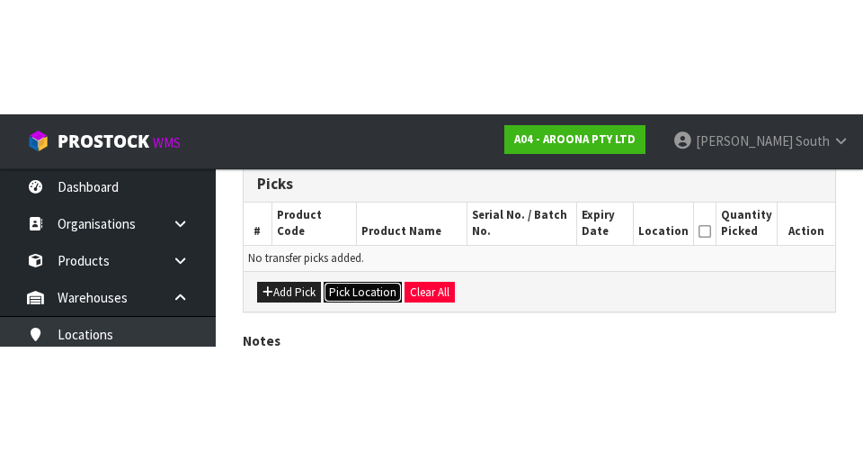
scroll to position [404, 0]
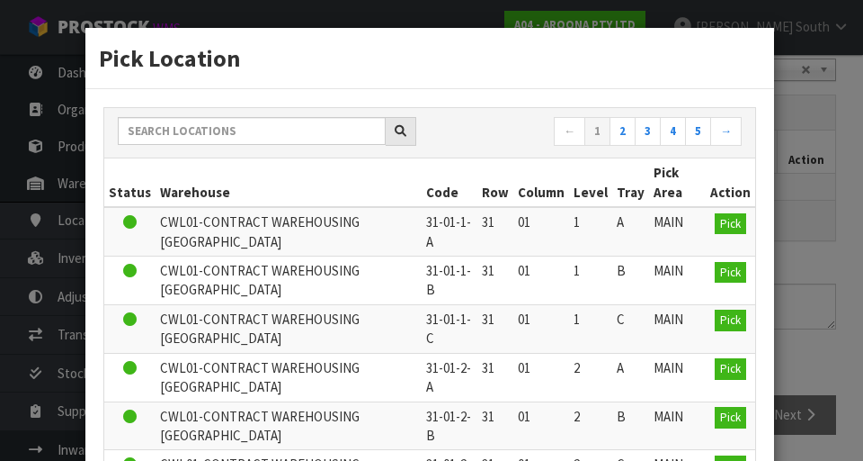
click at [539, 115] on div "Pick Location ← 1 2 3 4 5 → Status Warehouse Code Row Column Level Tray Pick Ar…" at bounding box center [431, 230] width 863 height 461
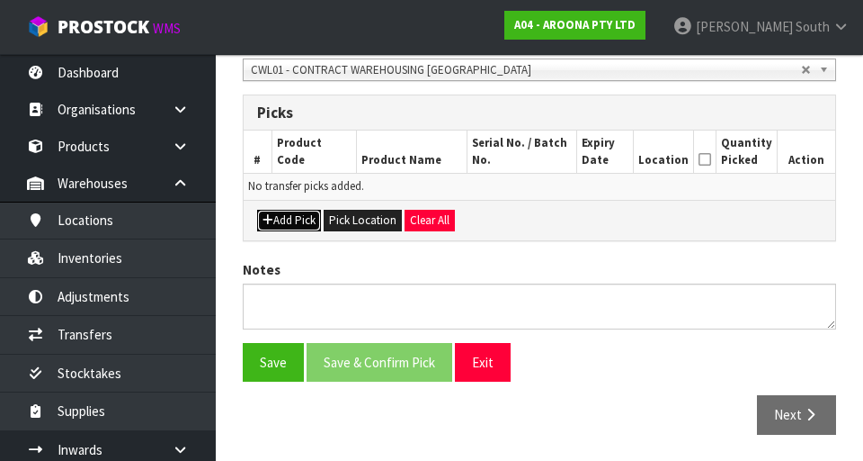
click at [273, 210] on button "Add Pick" at bounding box center [289, 221] width 64 height 22
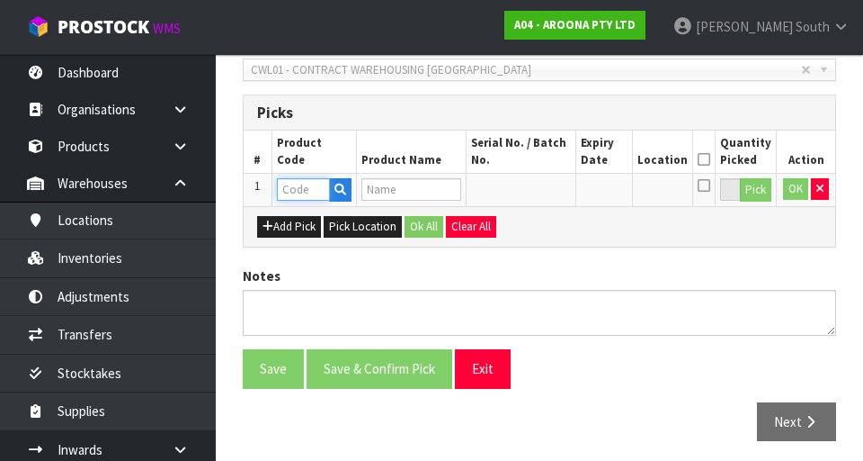
click at [294, 186] on input "text" at bounding box center [303, 189] width 53 height 22
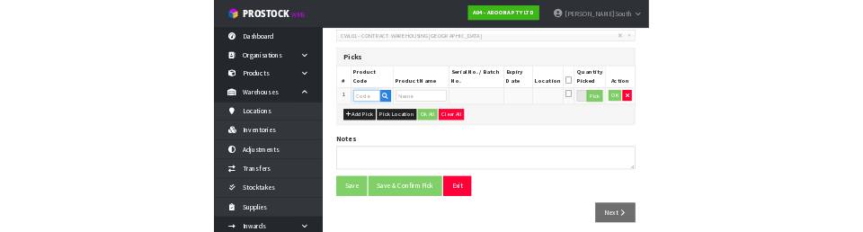
scroll to position [396, 0]
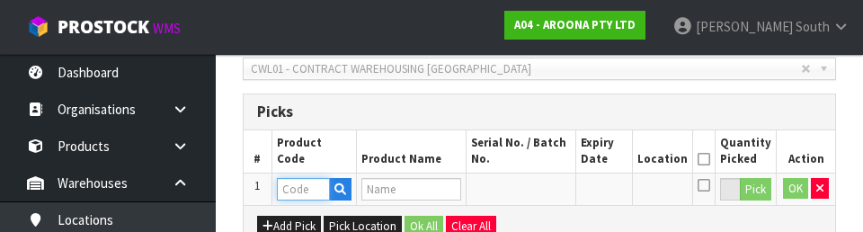
type input "MFSW-NS0800-22B"
type input "0800 - NEO SPEED EGG - SW - BLACK"
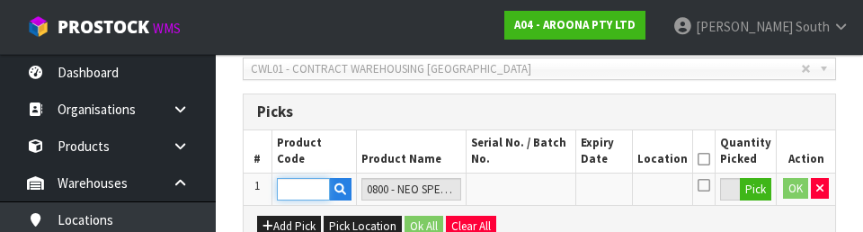
type input "MFSW-NS0800-22B"
click at [539, 189] on td at bounding box center [605, 189] width 58 height 32
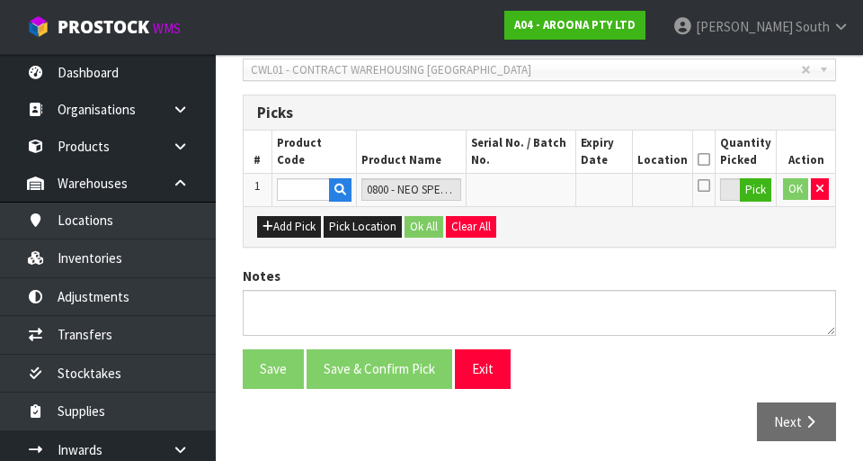
scroll to position [0, 0]
click at [539, 184] on button "Pick" at bounding box center [755, 189] width 31 height 23
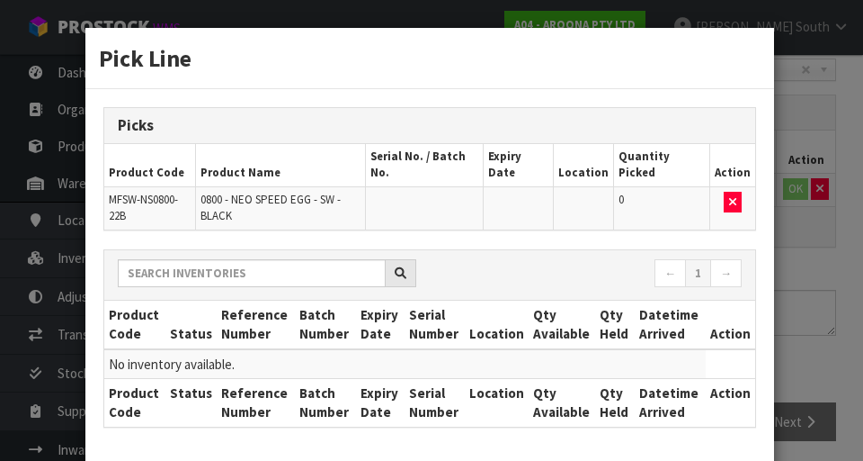
scroll to position [96, 0]
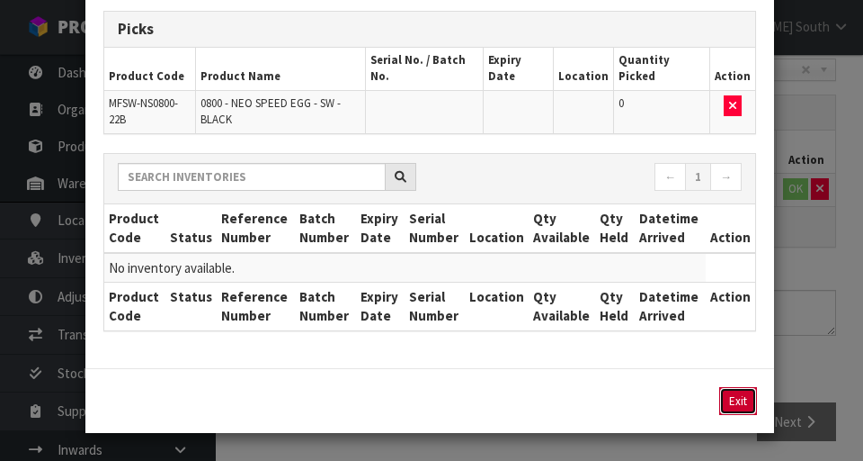
click at [539, 395] on button "Exit" at bounding box center [739, 401] width 38 height 28
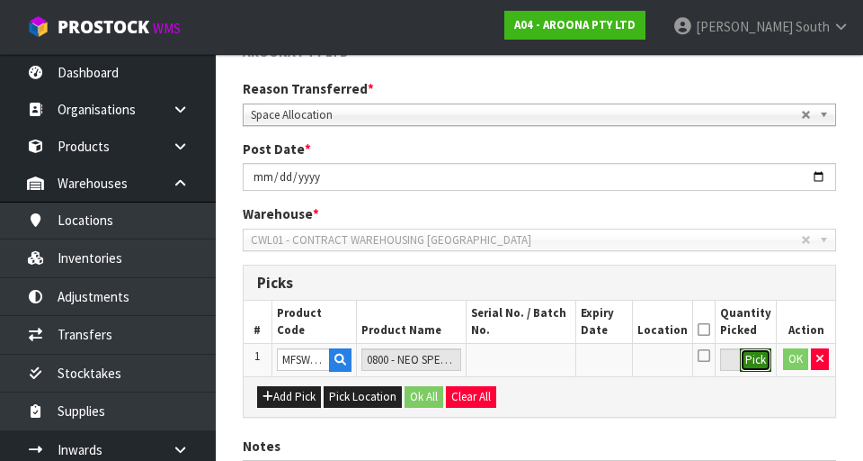
scroll to position [236, 0]
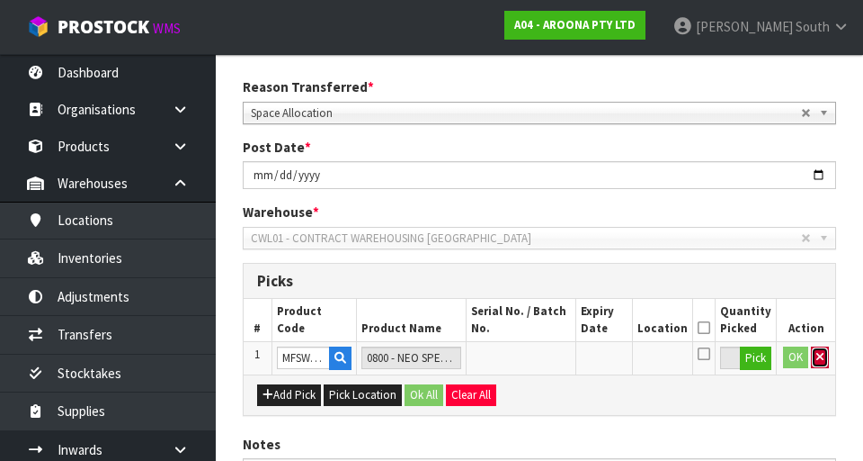
click at [539, 349] on button "button" at bounding box center [820, 357] width 18 height 22
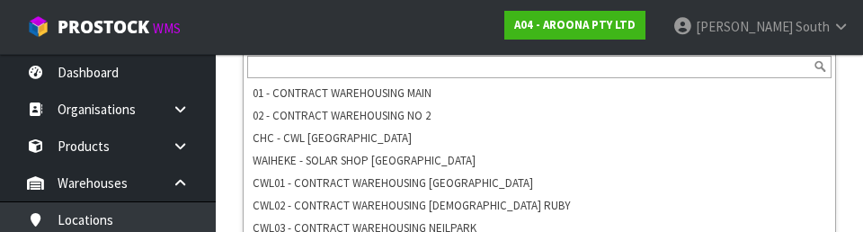
scroll to position [440, 0]
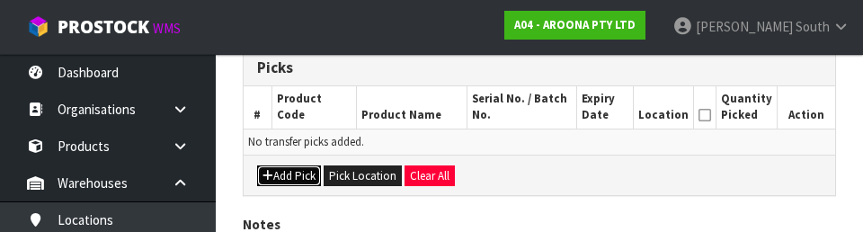
click at [296, 176] on button "Add Pick" at bounding box center [289, 176] width 64 height 22
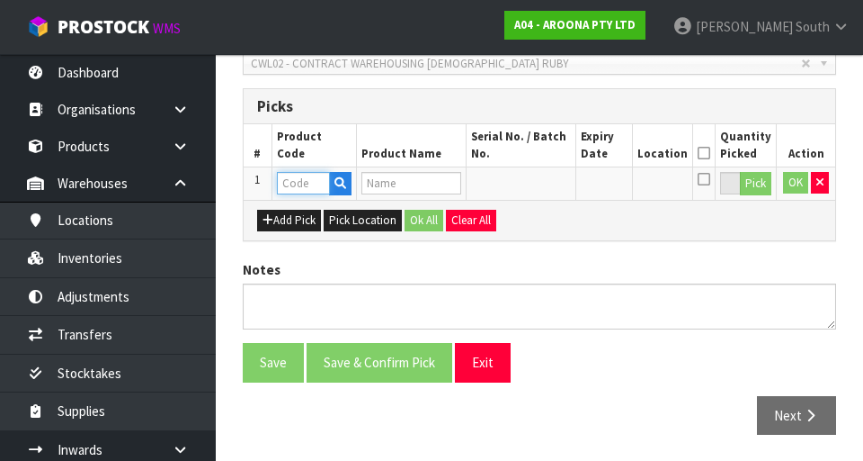
click at [285, 184] on input "text" at bounding box center [303, 183] width 53 height 22
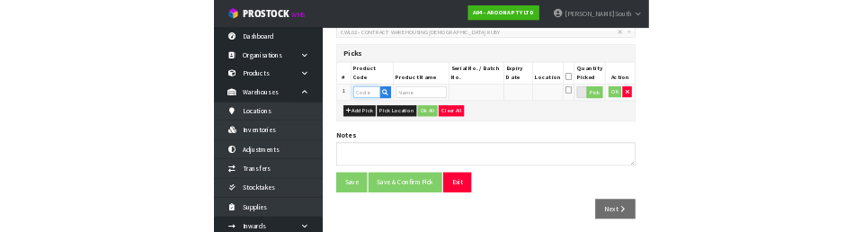
scroll to position [402, 0]
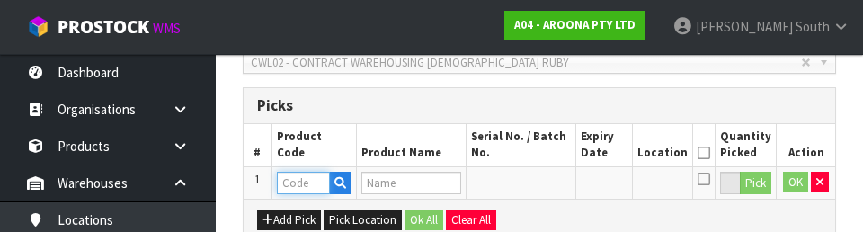
paste input "MFSW-NS0800-22B"
type input "MFSW-NS0800-22B"
click at [539, 204] on div "Add Pick Pick Location Ok All Clear All" at bounding box center [540, 219] width 592 height 40
type input "0800 - NEO SPEED EGG - SW - BLACK"
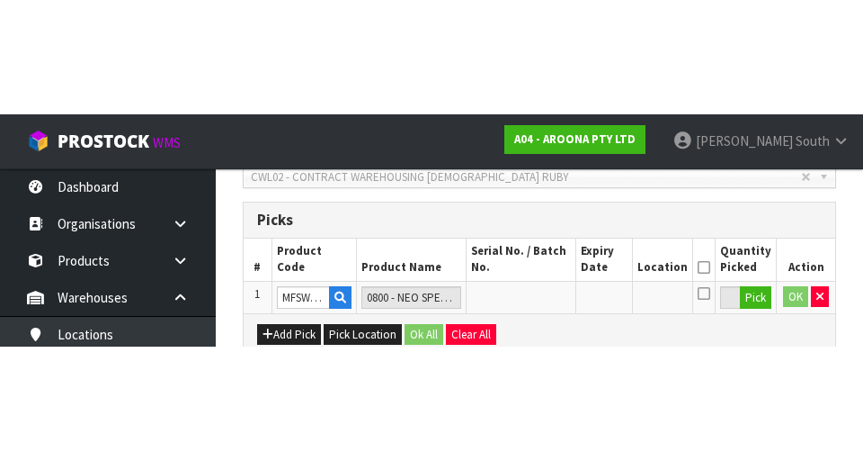
scroll to position [410, 0]
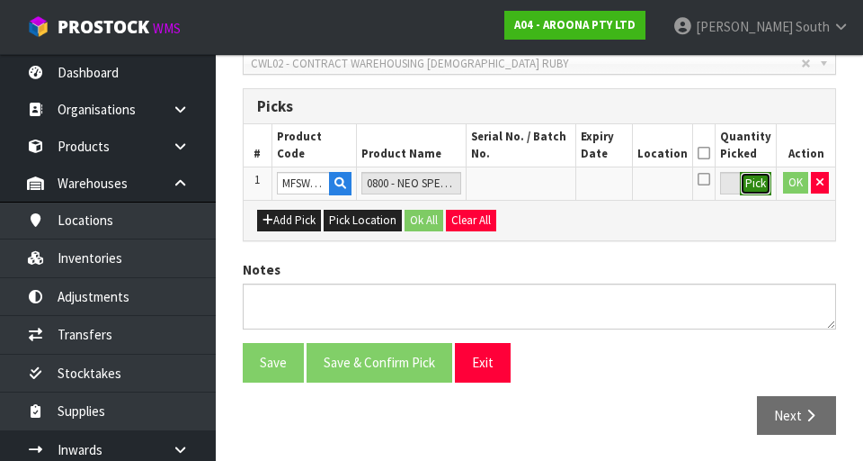
click at [539, 181] on button "Pick" at bounding box center [755, 183] width 31 height 23
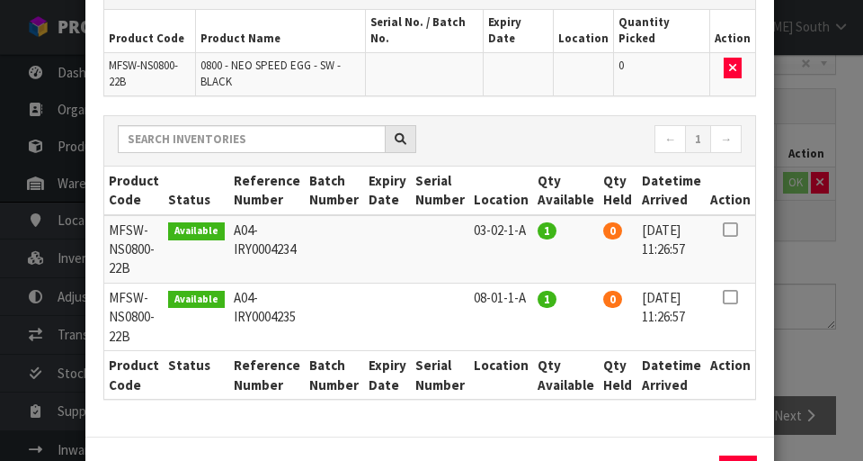
scroll to position [148, 0]
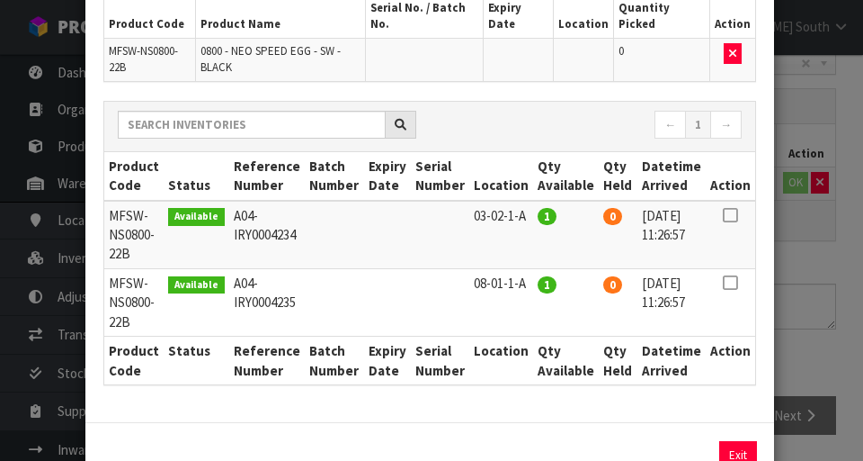
click at [539, 215] on icon at bounding box center [730, 215] width 14 height 1
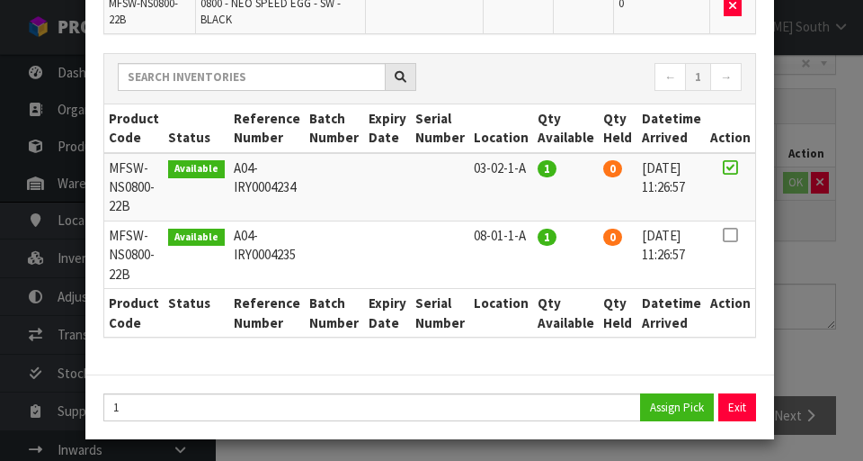
scroll to position [195, 0]
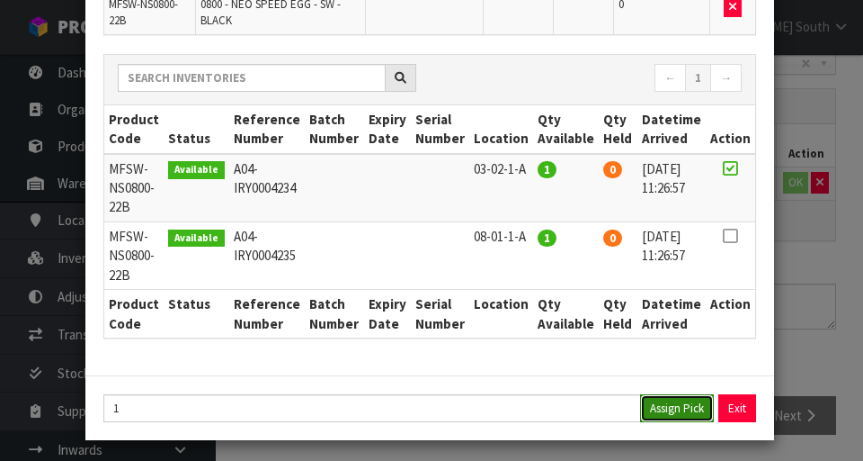
click at [539, 399] on button "Assign Pick" at bounding box center [677, 408] width 74 height 28
type input "1"
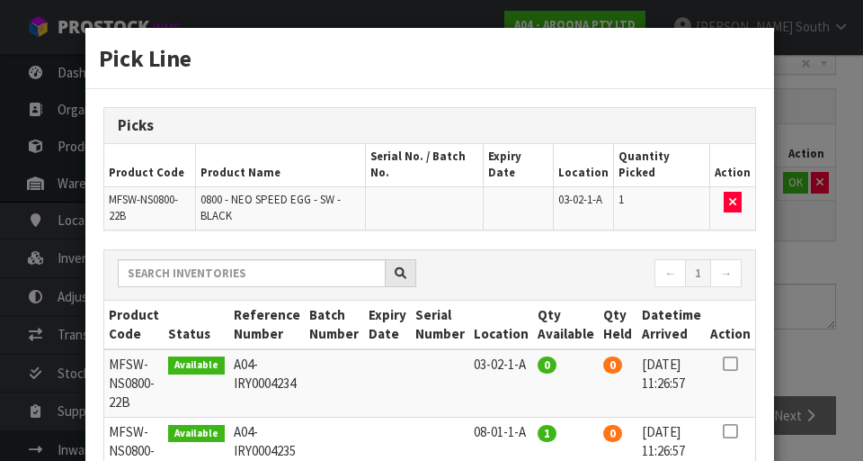
scroll to position [0, 0]
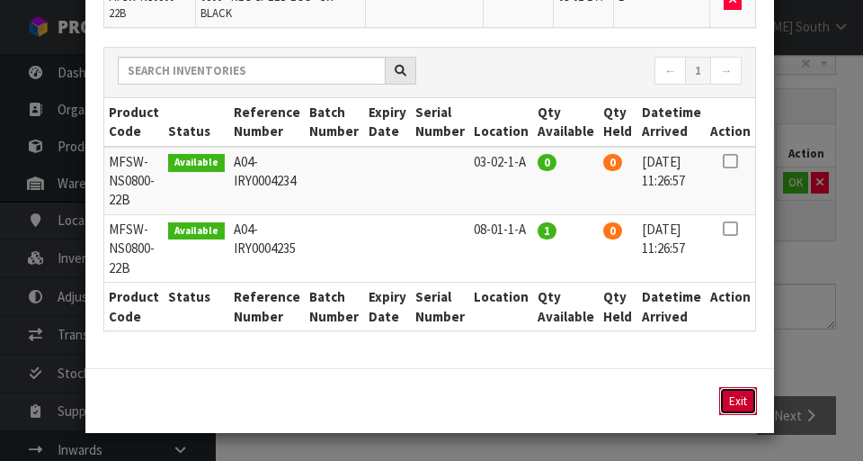
click at [539, 387] on button "Exit" at bounding box center [739, 401] width 38 height 28
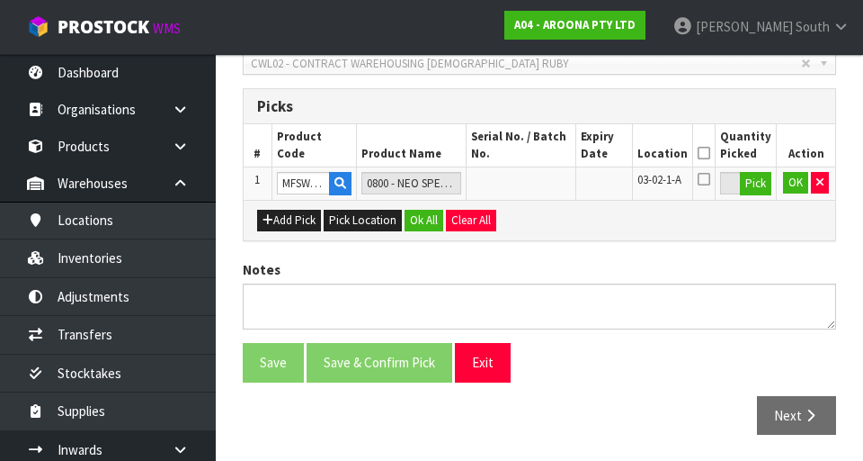
click at [539, 153] on icon at bounding box center [704, 153] width 13 height 1
click at [539, 182] on button "Pick" at bounding box center [755, 183] width 31 height 23
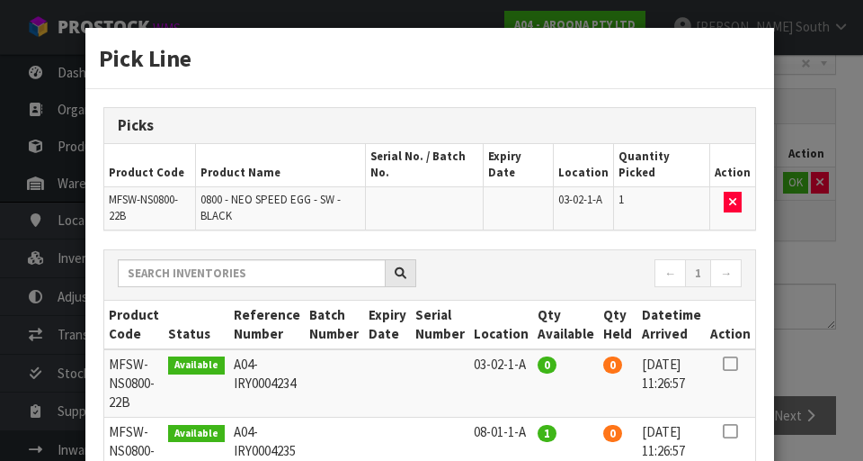
click at [539, 320] on div "Pick Line Picks Product Code Product Name Serial No. / Batch No. Expiry Date Lo…" at bounding box center [431, 230] width 863 height 461
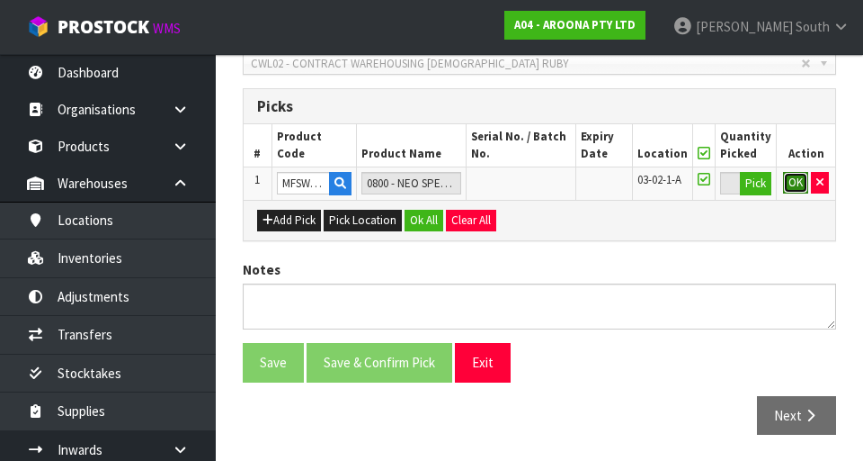
click at [539, 179] on button "OK" at bounding box center [795, 183] width 25 height 22
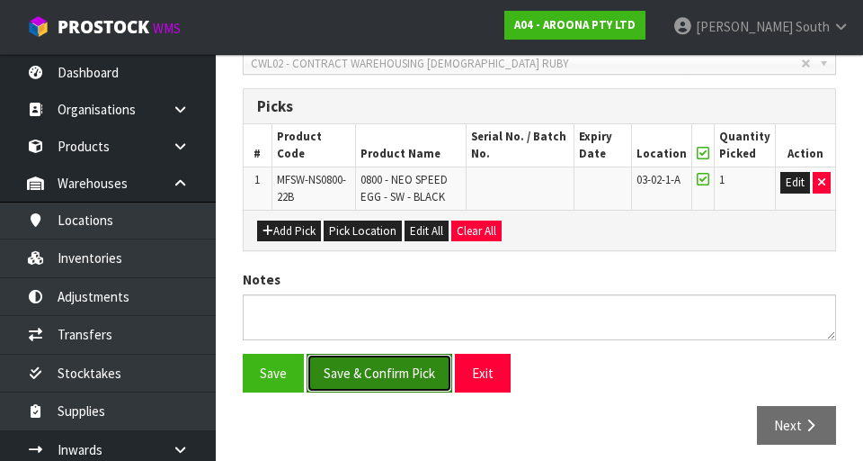
click at [344, 358] on button "Save & Confirm Pick" at bounding box center [380, 372] width 146 height 39
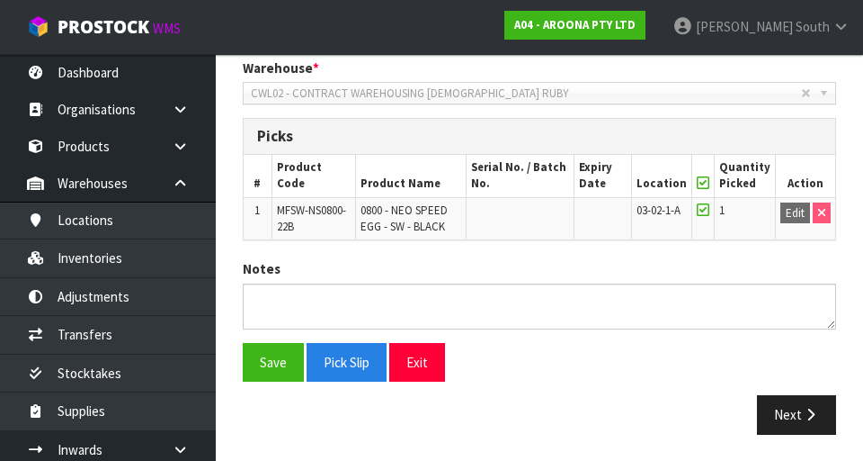
scroll to position [279, 0]
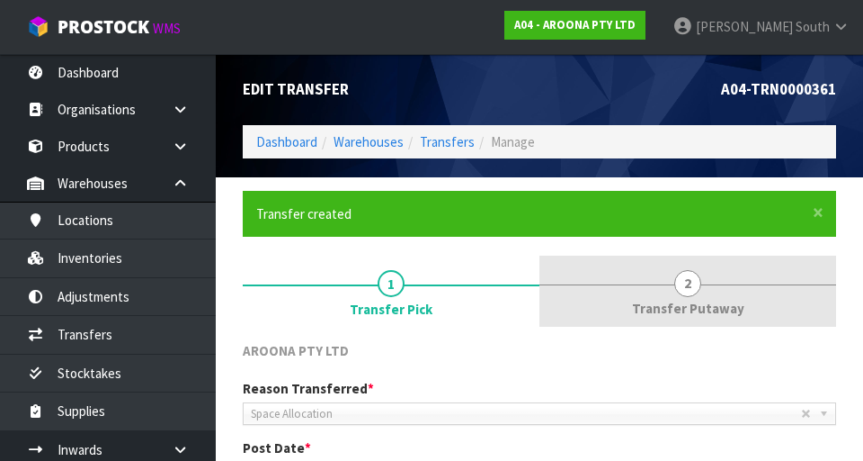
click at [539, 297] on link "2 Transfer Putaway" at bounding box center [688, 290] width 297 height 71
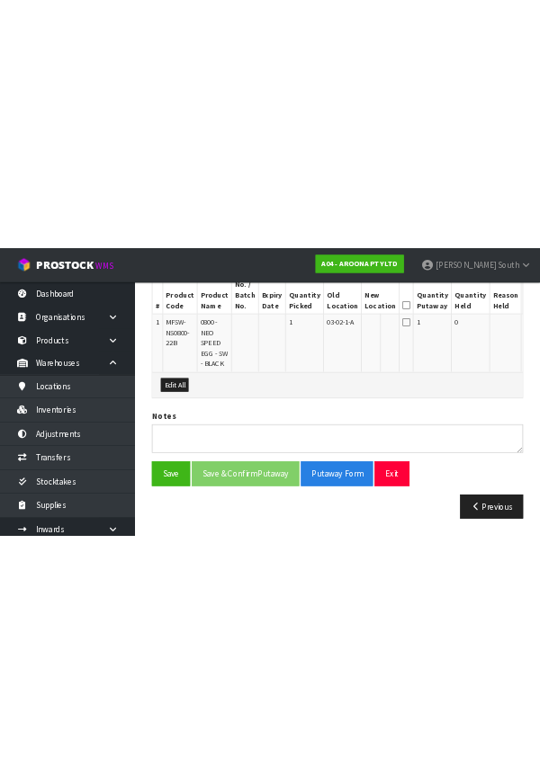
scroll to position [0, 0]
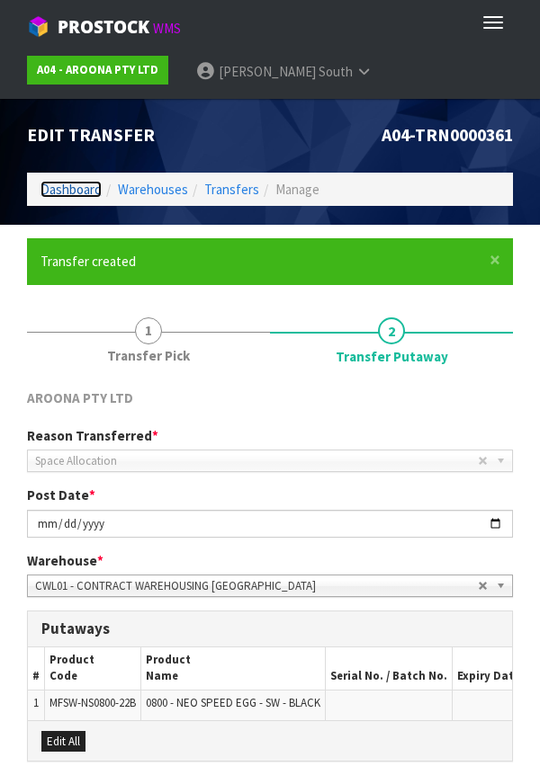
click at [59, 189] on link "Dashboard" at bounding box center [70, 189] width 61 height 17
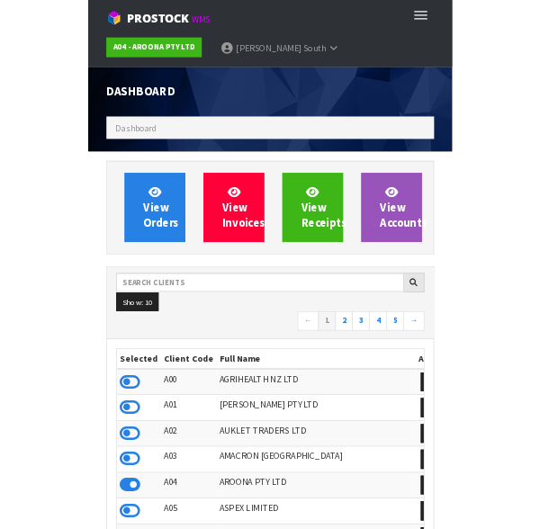
scroll to position [1191, 513]
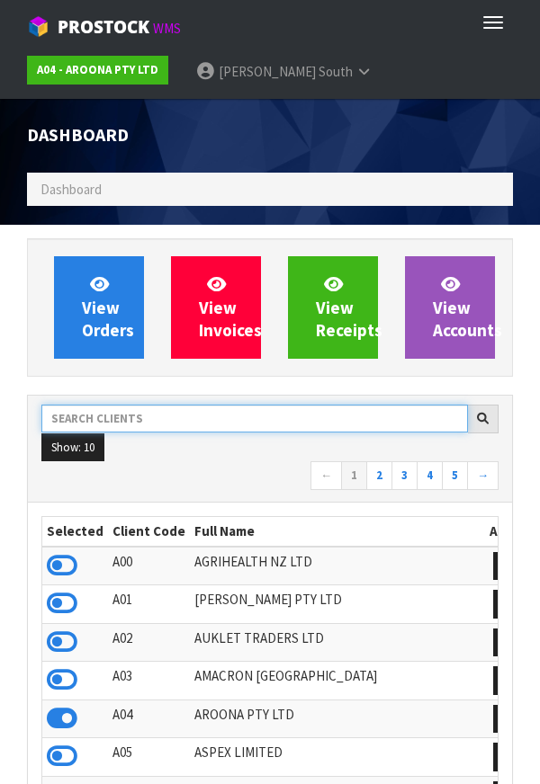
click at [255, 424] on input "text" at bounding box center [254, 419] width 426 height 28
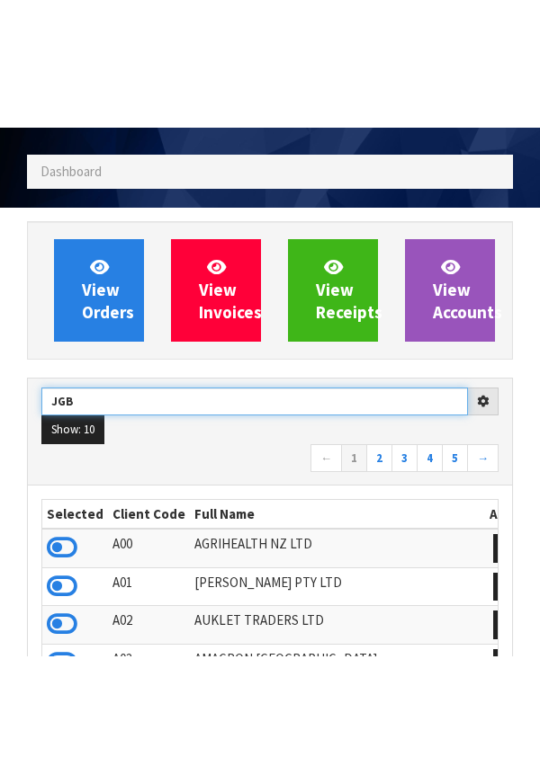
scroll to position [147, 0]
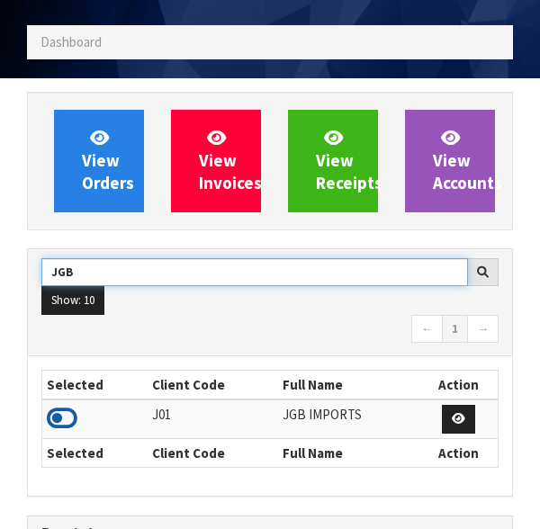
type input "JGB"
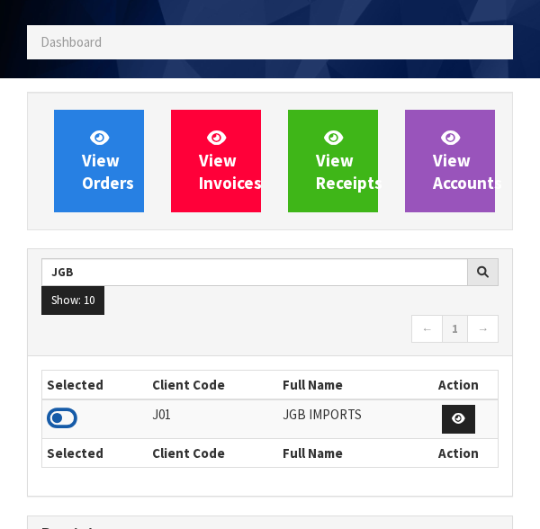
click at [62, 421] on icon at bounding box center [62, 418] width 31 height 27
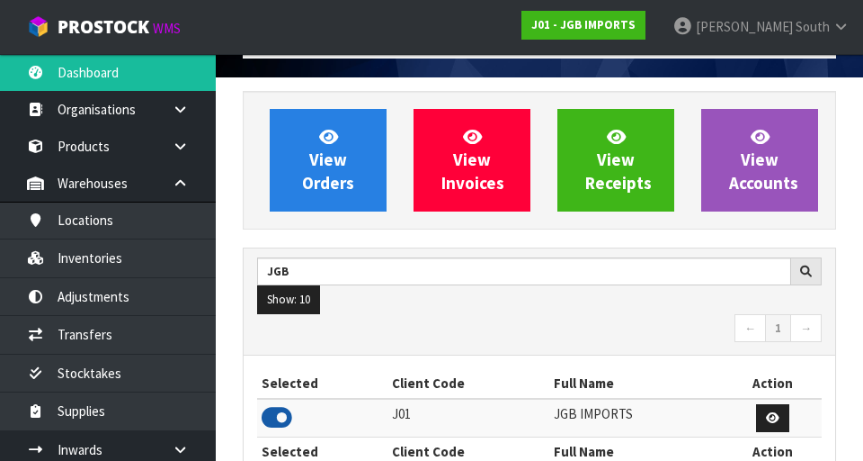
scroll to position [1427, 621]
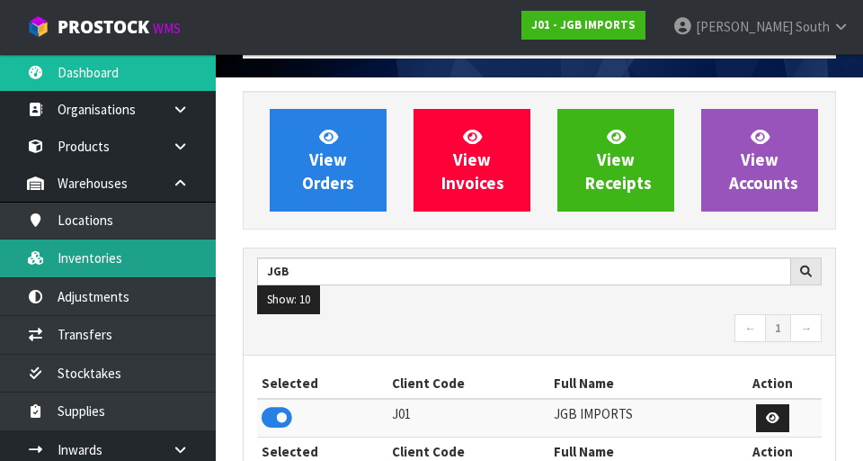
click at [91, 246] on link "Inventories" at bounding box center [108, 257] width 216 height 37
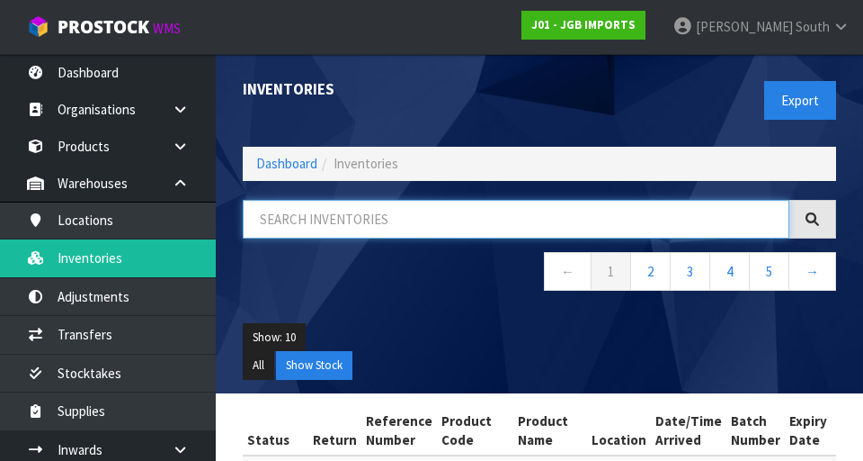
click at [378, 227] on input "text" at bounding box center [516, 219] width 547 height 39
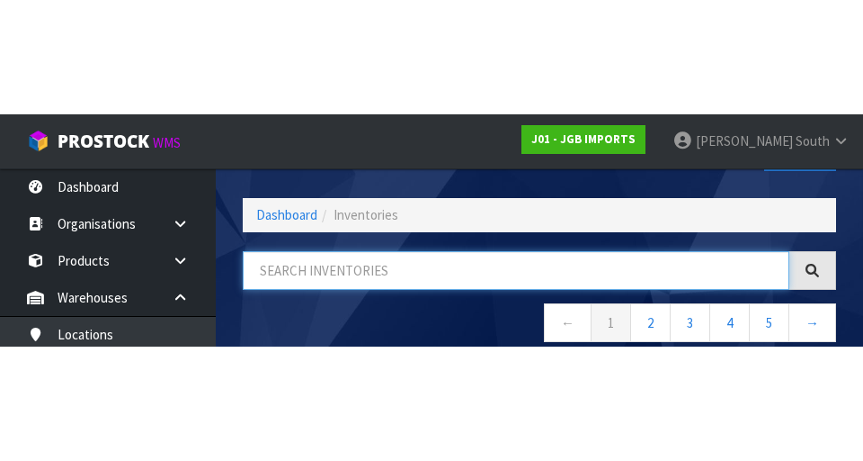
scroll to position [103, 0]
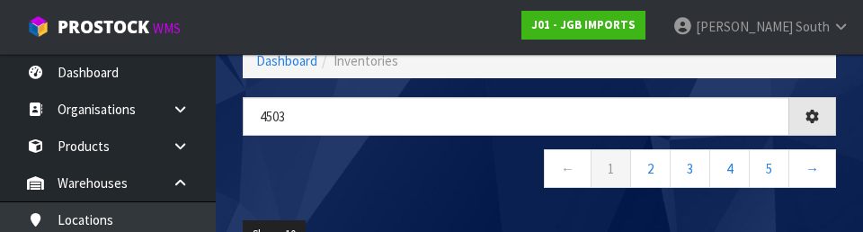
click at [366, 195] on div "4503 ← 1 2 3 4 5 →" at bounding box center [539, 152] width 621 height 110
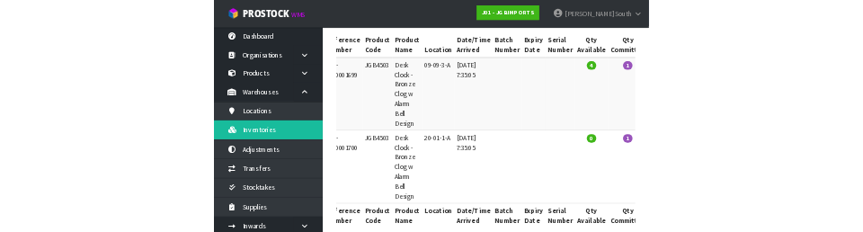
scroll to position [0, 0]
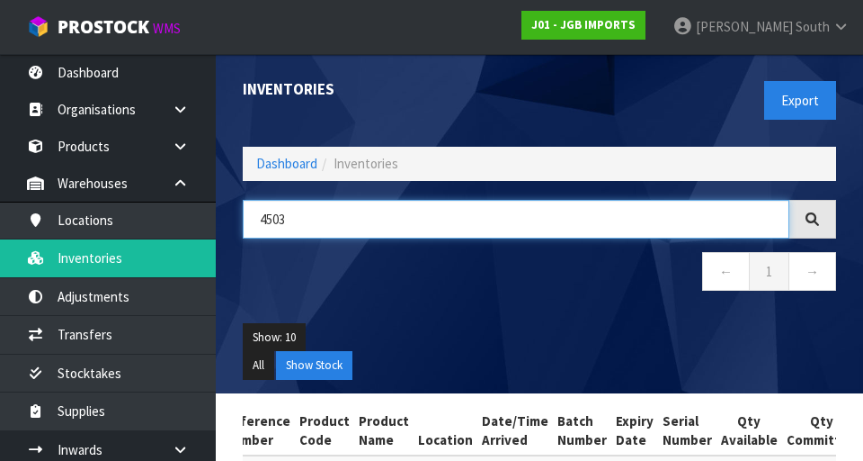
click at [370, 213] on input "4503" at bounding box center [516, 219] width 547 height 39
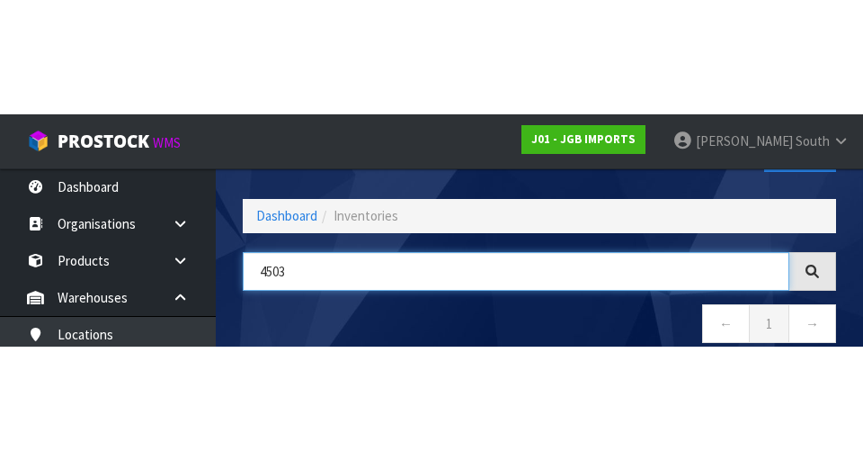
scroll to position [103, 0]
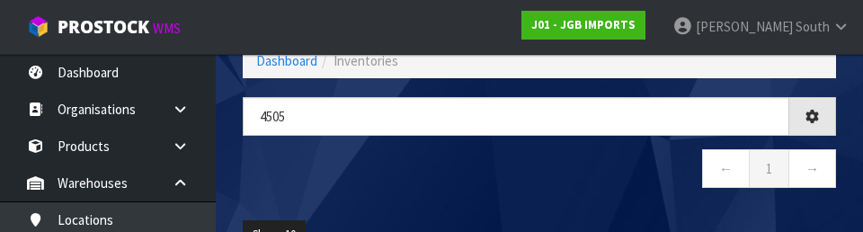
click at [515, 174] on nav "← 1 →" at bounding box center [540, 171] width 594 height 44
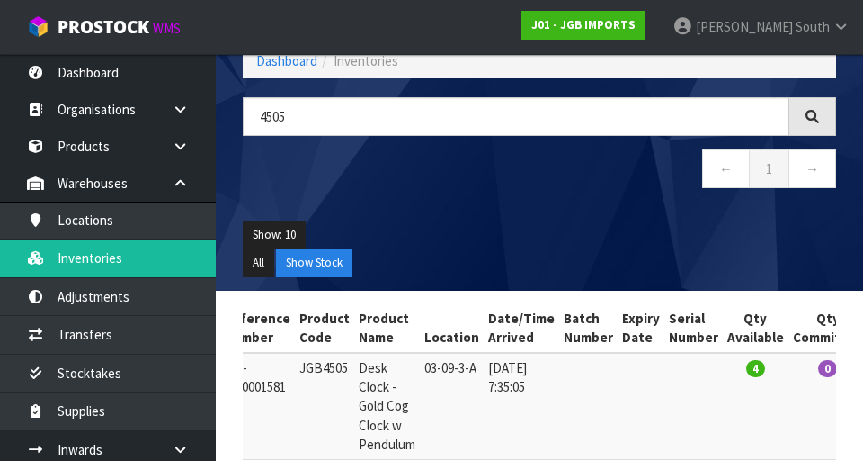
scroll to position [0, 0]
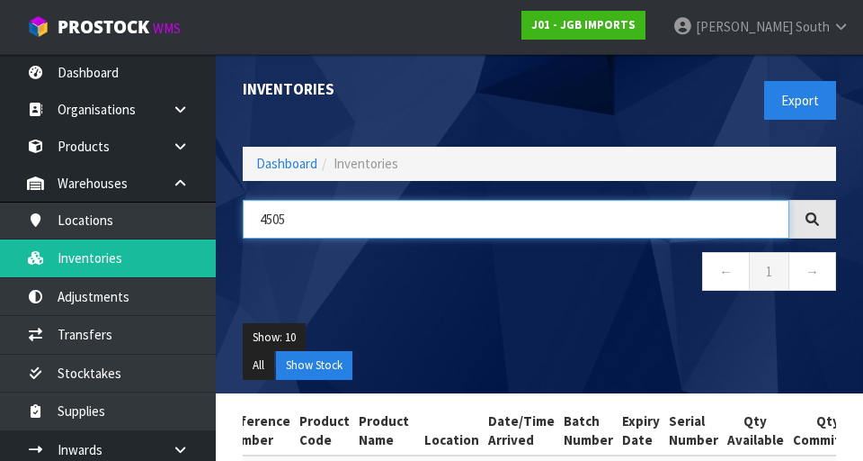
click at [381, 227] on input "4505" at bounding box center [516, 219] width 547 height 39
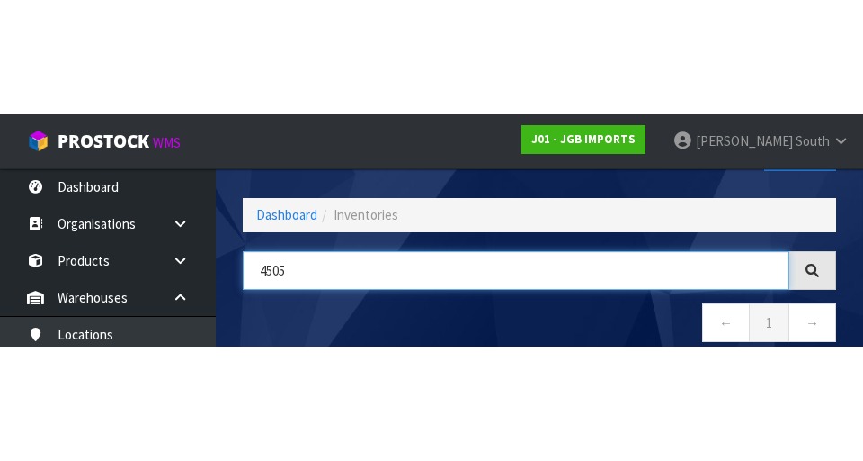
scroll to position [103, 0]
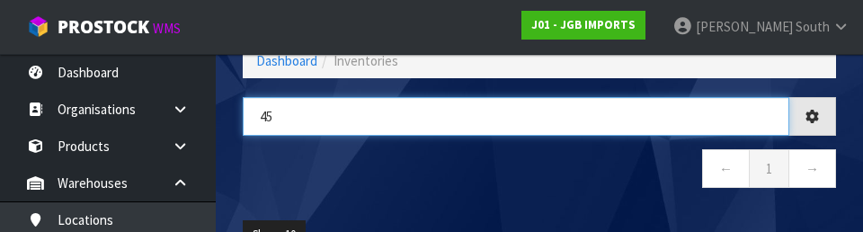
type input "4"
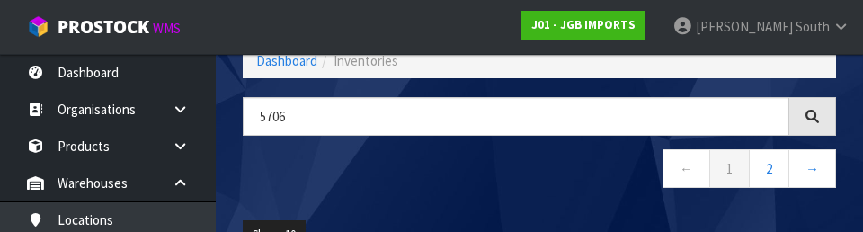
click at [517, 179] on nav "← 1 2 →" at bounding box center [540, 171] width 594 height 44
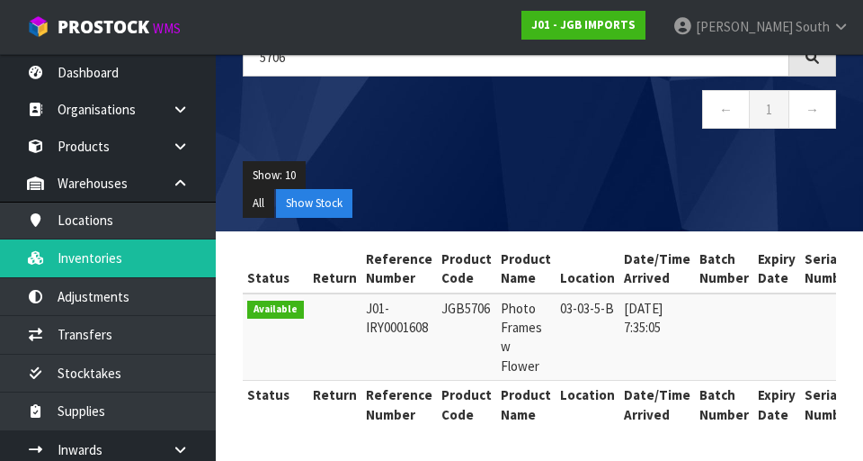
scroll to position [0, 0]
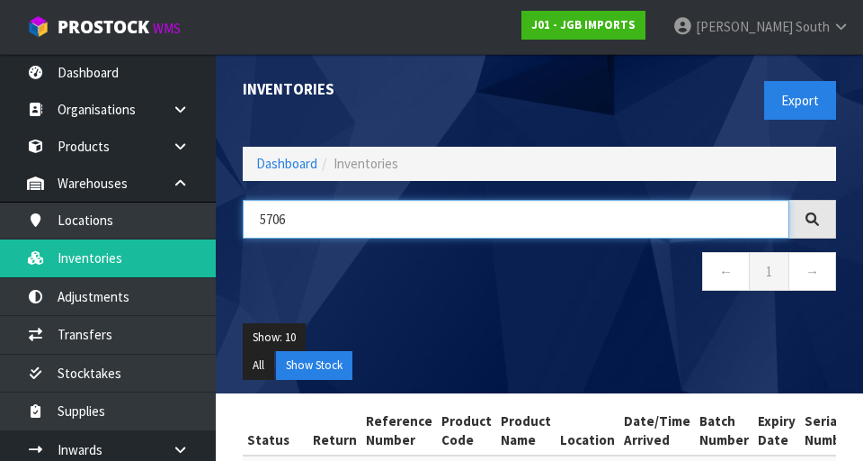
click at [539, 211] on input "5706" at bounding box center [516, 219] width 547 height 39
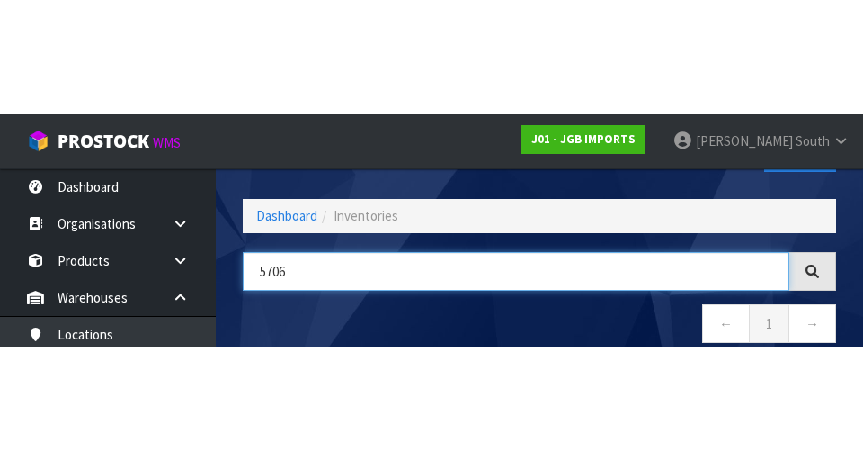
scroll to position [103, 0]
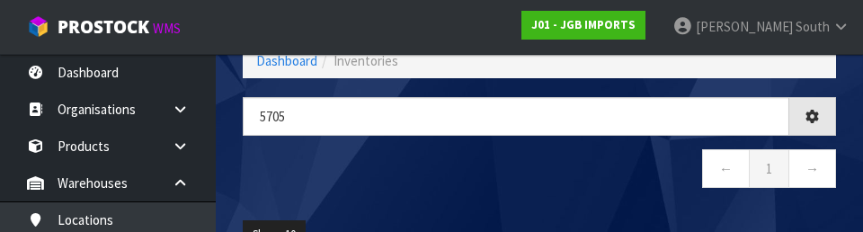
click at [498, 183] on nav "← 1 →" at bounding box center [540, 171] width 594 height 44
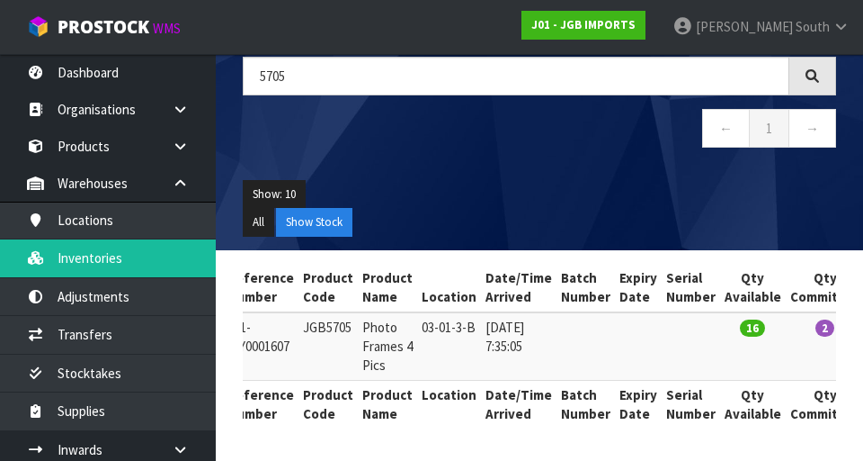
scroll to position [0, 0]
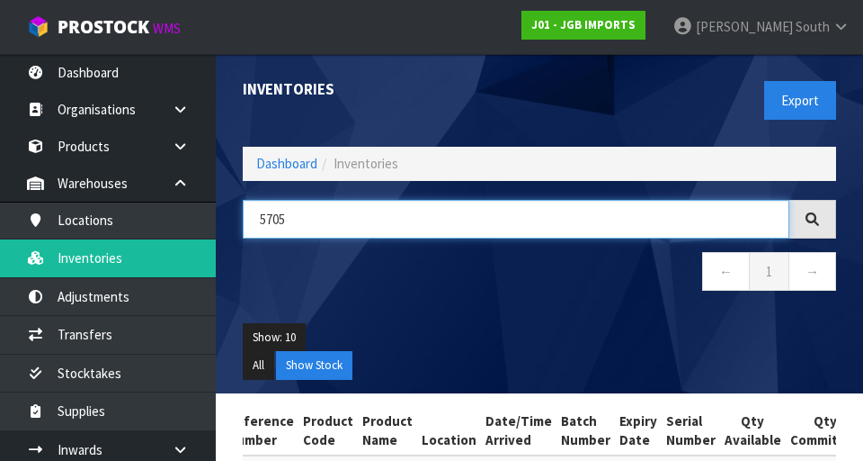
click at [363, 225] on input "5705" at bounding box center [516, 219] width 547 height 39
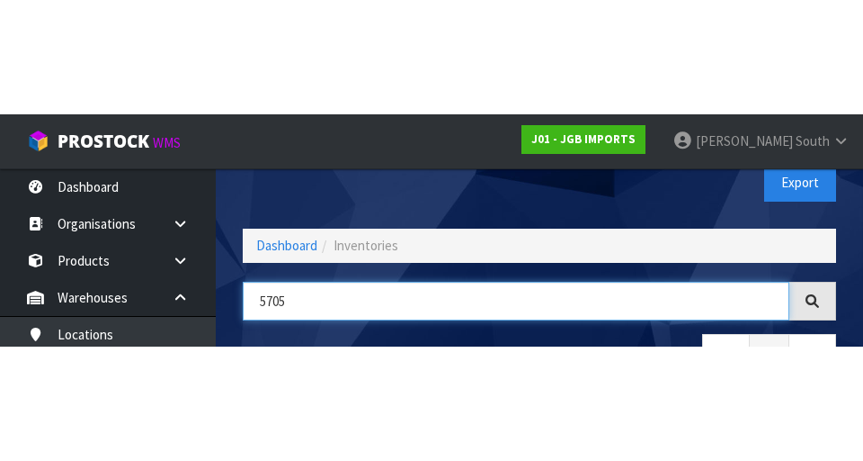
scroll to position [103, 0]
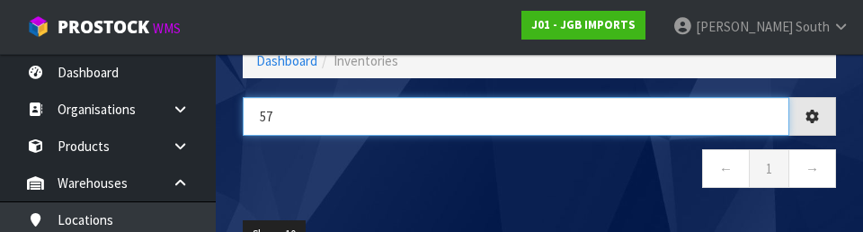
type input "5"
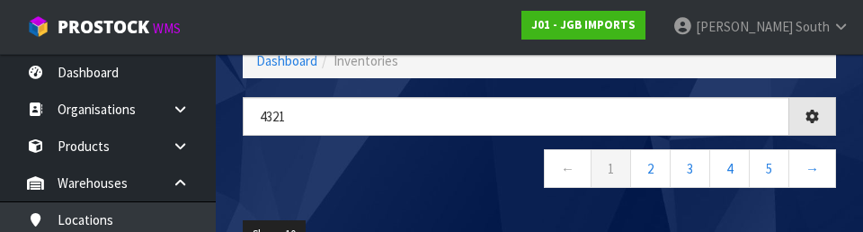
click at [415, 179] on nav "← 1 2 3 4 5 →" at bounding box center [540, 171] width 594 height 44
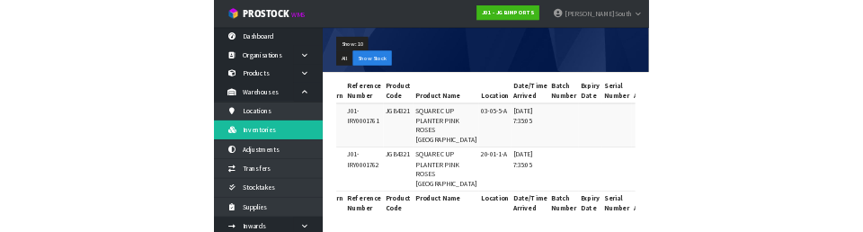
scroll to position [0, 0]
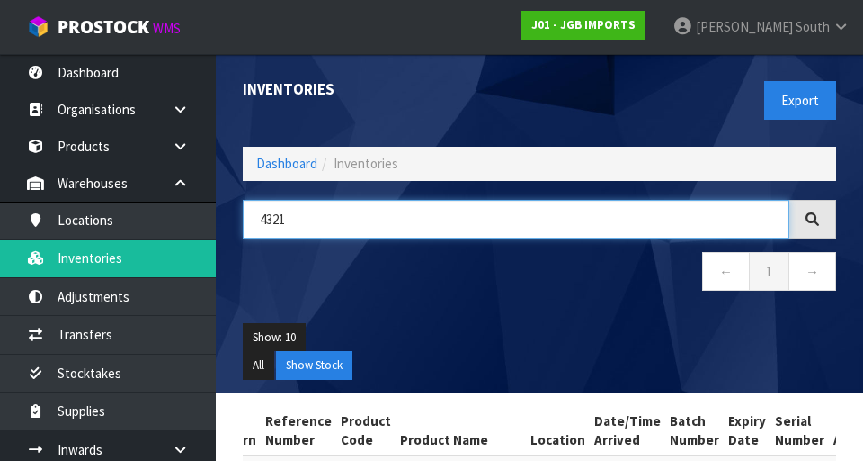
click at [470, 213] on input "4321" at bounding box center [516, 219] width 547 height 39
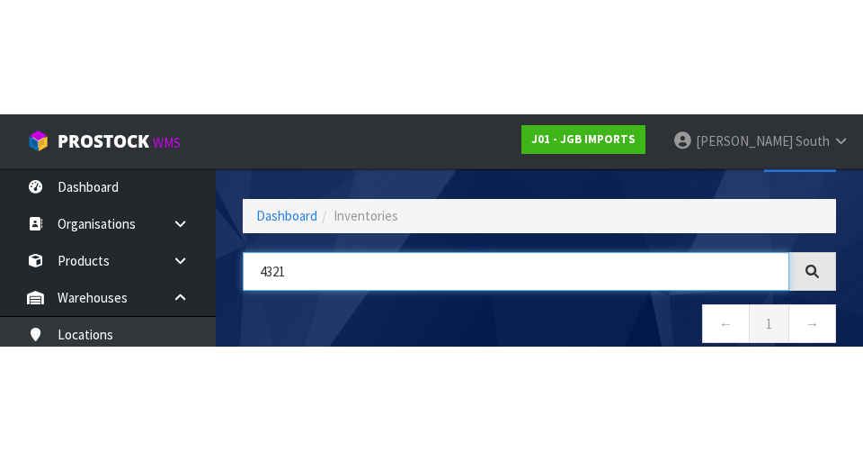
scroll to position [103, 0]
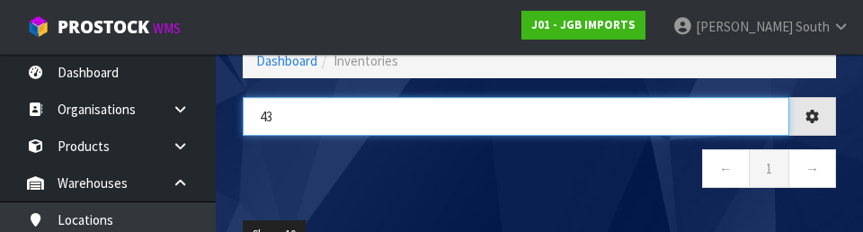
type input "4"
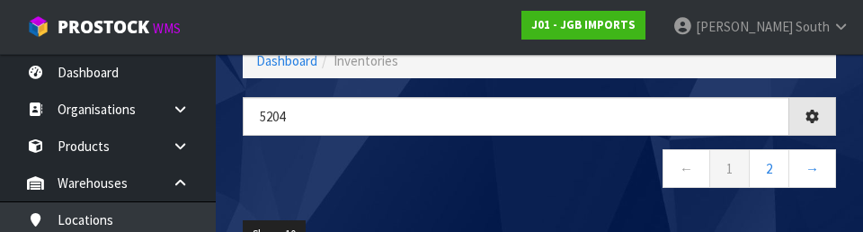
click at [418, 161] on nav "← 1 2 →" at bounding box center [540, 171] width 594 height 44
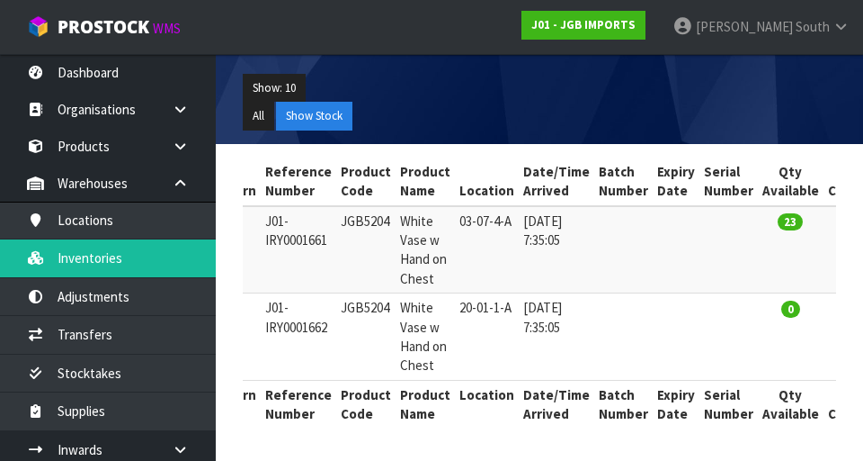
scroll to position [0, 0]
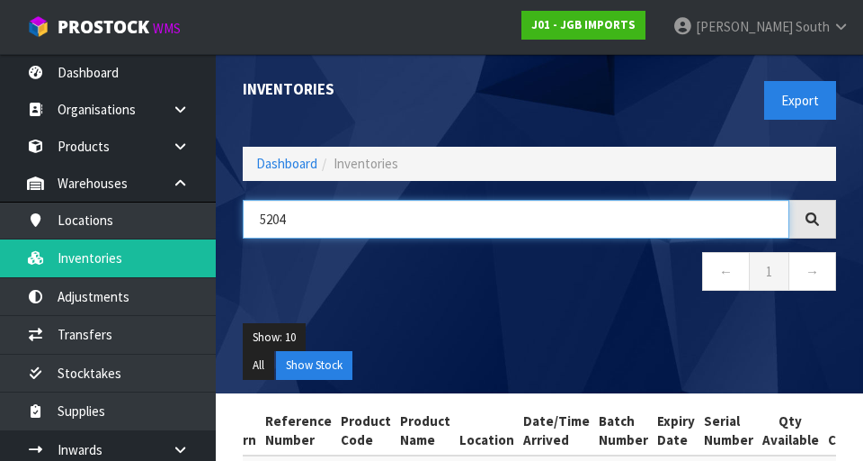
click at [453, 216] on input "5204" at bounding box center [516, 219] width 547 height 39
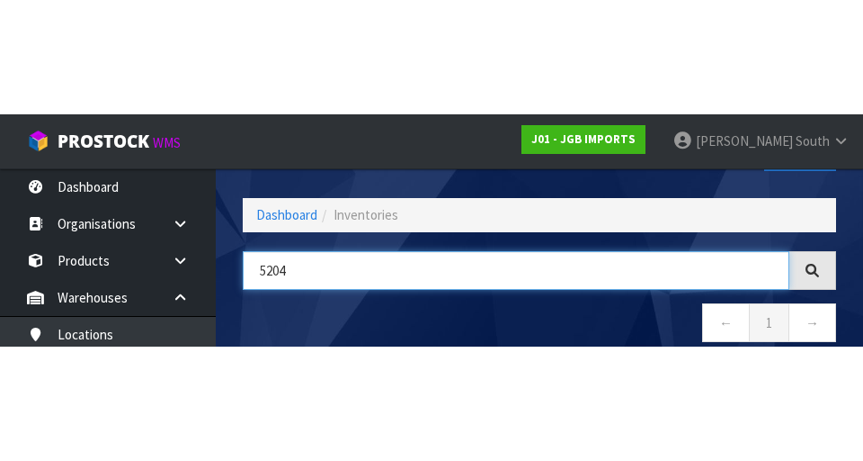
scroll to position [103, 0]
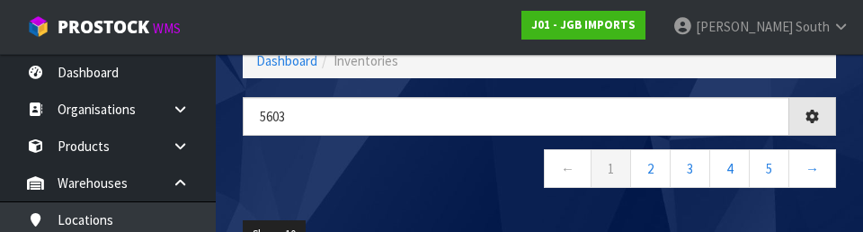
click at [378, 187] on nav "← 1 2 3 4 5 →" at bounding box center [540, 171] width 594 height 44
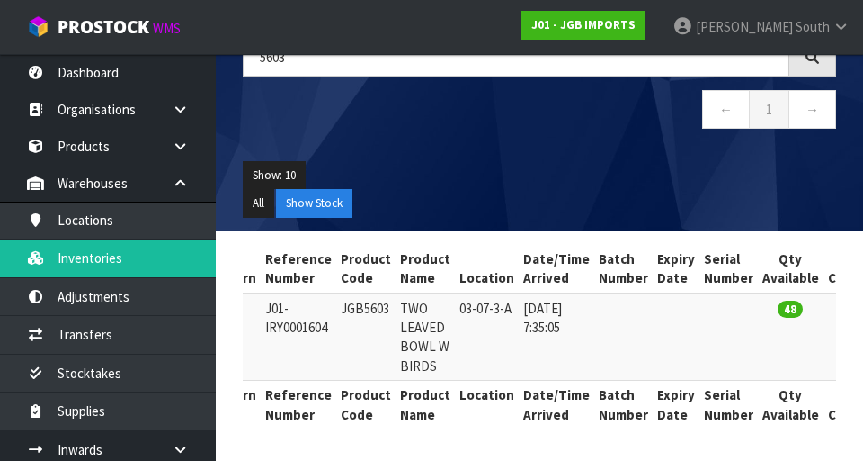
scroll to position [0, 0]
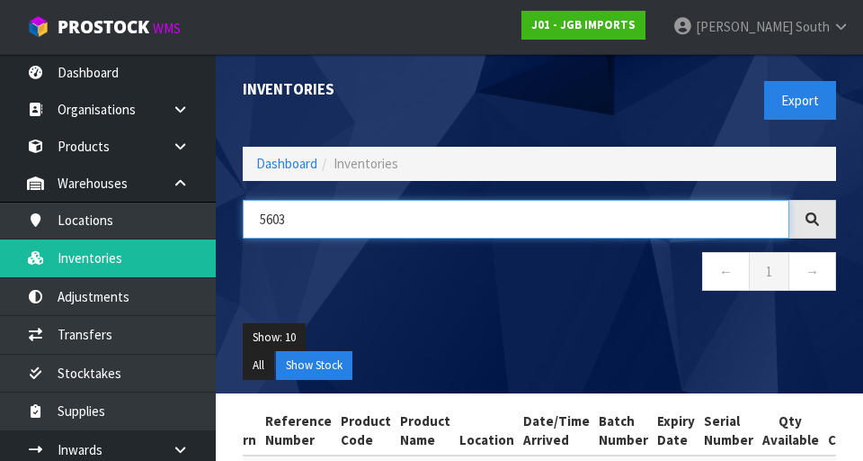
click at [390, 218] on input "5603" at bounding box center [516, 219] width 547 height 39
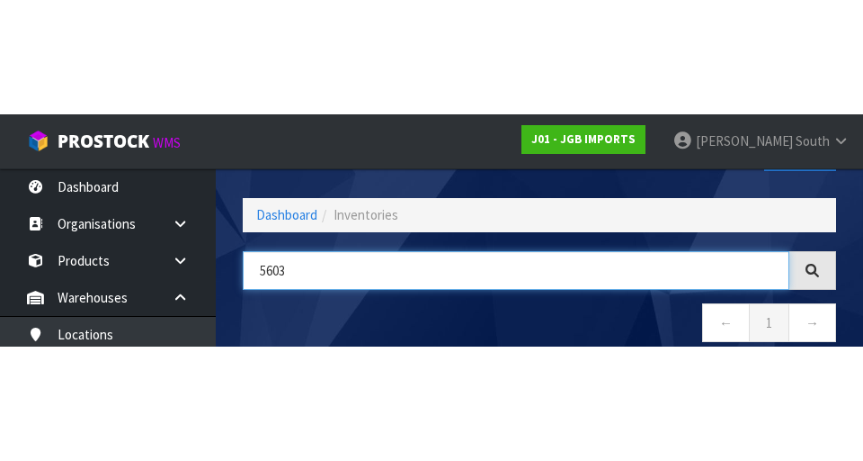
scroll to position [103, 0]
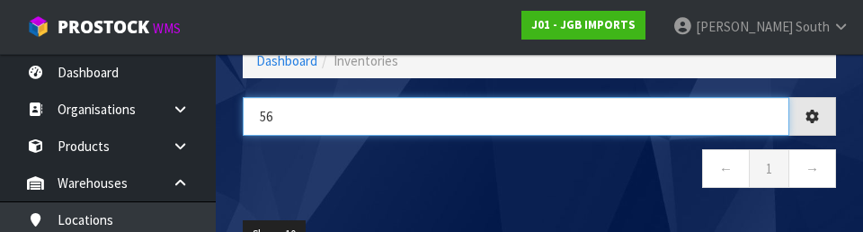
type input "5"
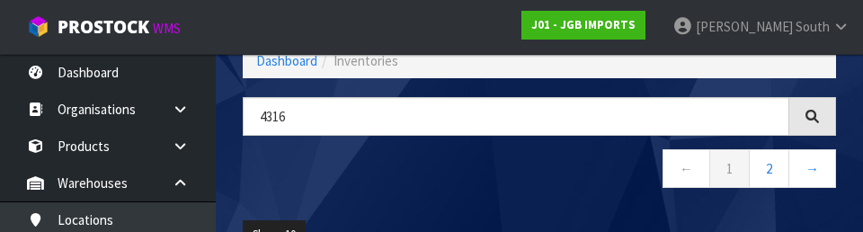
click at [426, 183] on nav "← 1 2 →" at bounding box center [540, 171] width 594 height 44
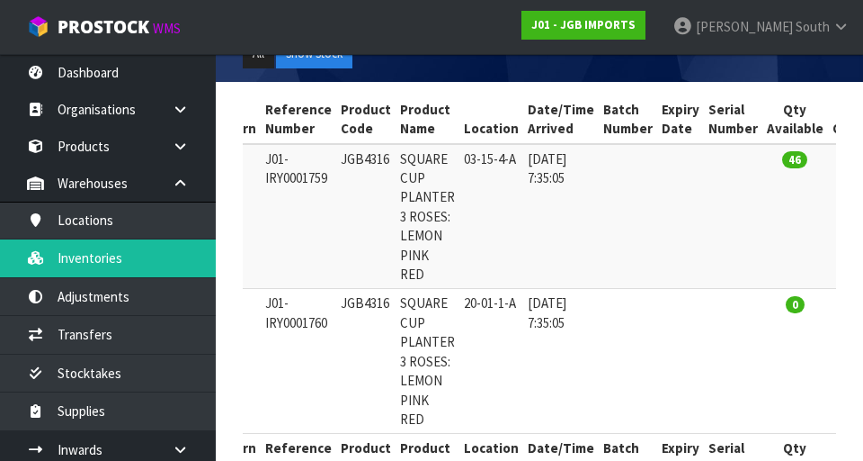
scroll to position [0, 0]
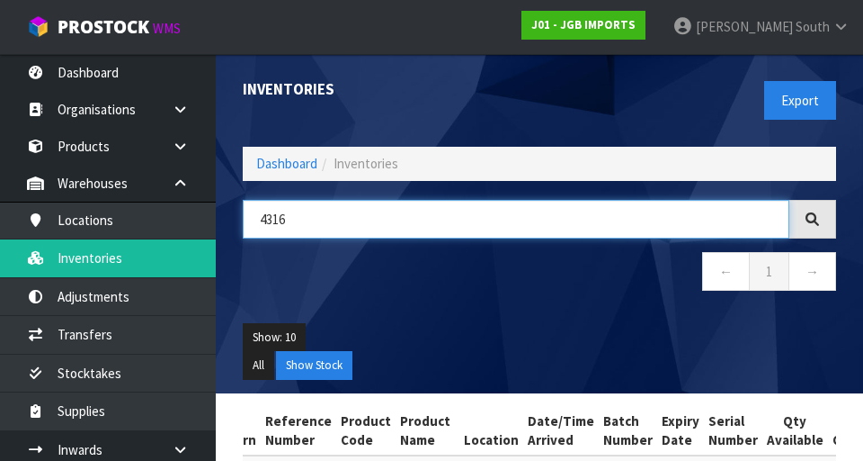
click at [353, 213] on input "4316" at bounding box center [516, 219] width 547 height 39
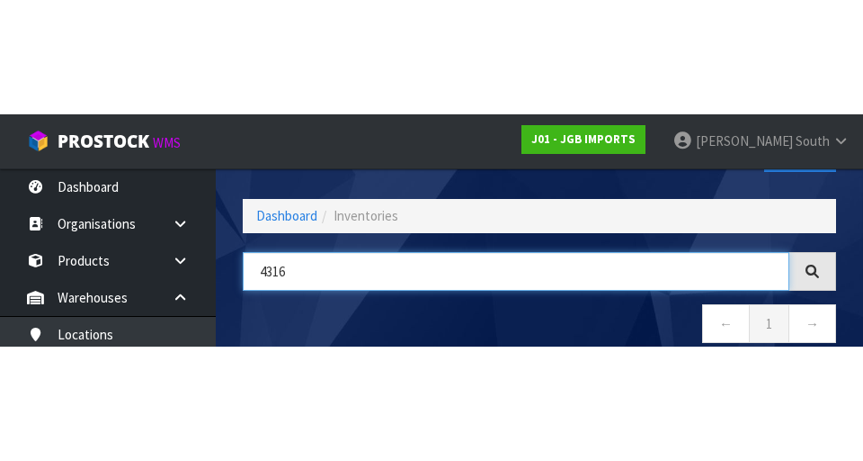
scroll to position [103, 0]
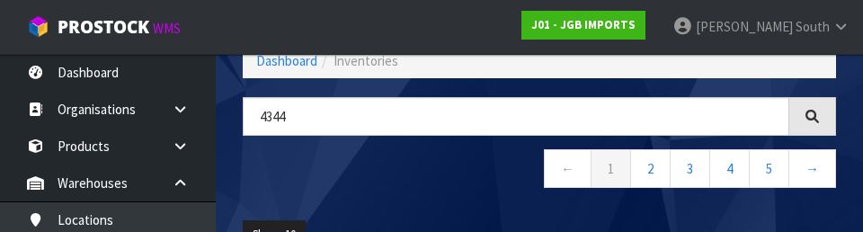
click at [496, 175] on nav "← 1 2 3 4 5 →" at bounding box center [540, 171] width 594 height 44
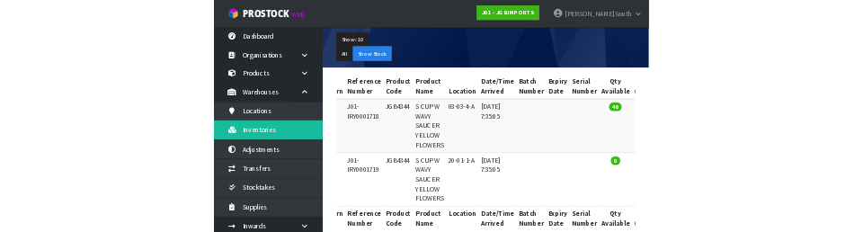
scroll to position [0, 0]
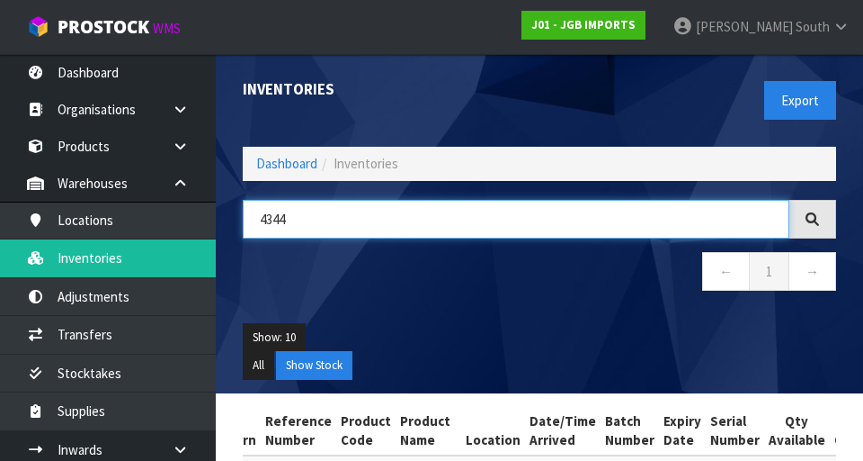
click at [452, 221] on input "4344" at bounding box center [516, 219] width 547 height 39
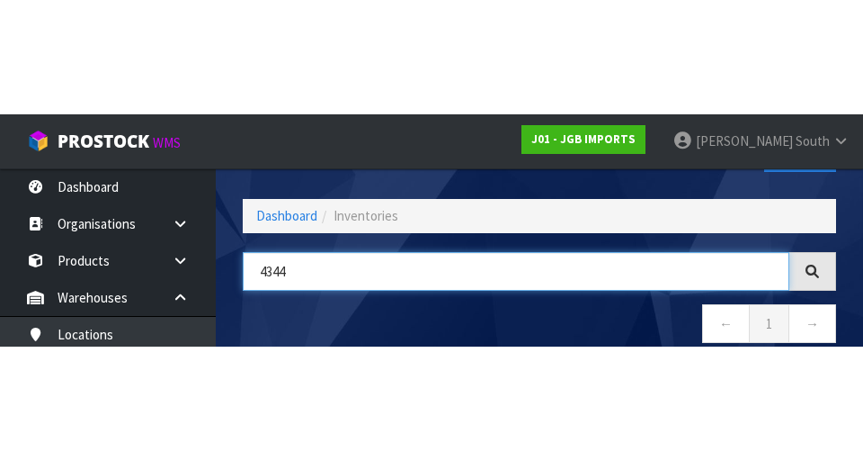
scroll to position [103, 0]
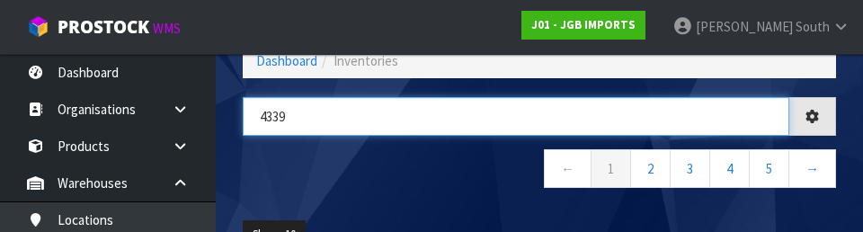
type input "4339"
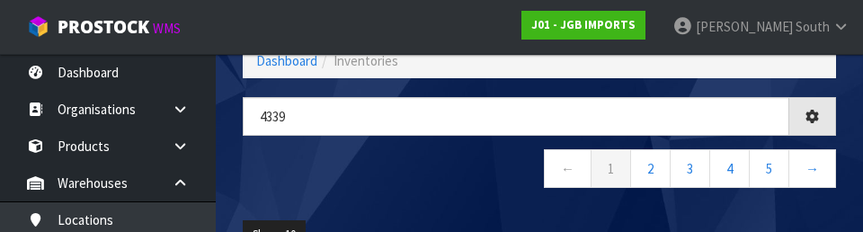
click at [472, 191] on nav "← 1 2 3 4 5 →" at bounding box center [540, 171] width 594 height 44
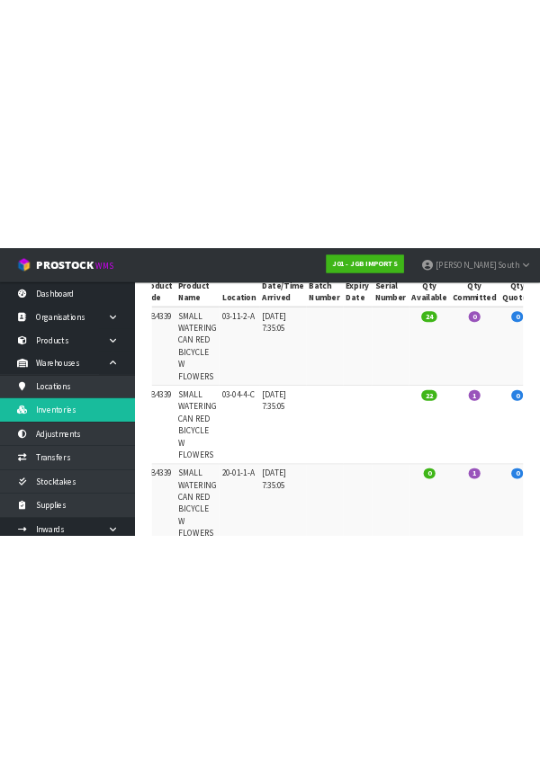
scroll to position [0, 0]
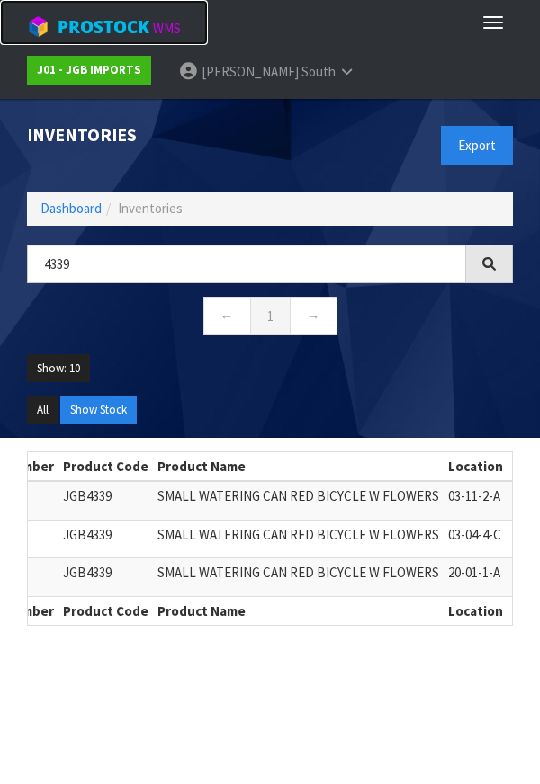
click at [5, 42] on link "ProStock WMS" at bounding box center [104, 22] width 208 height 45
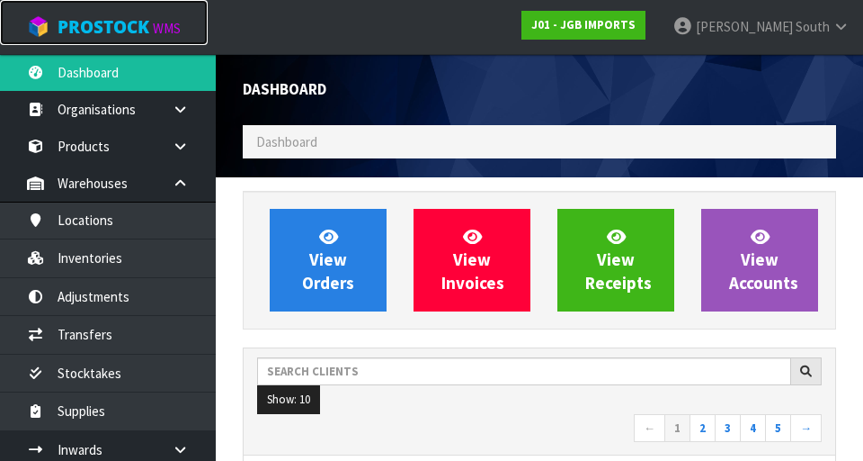
scroll to position [1427, 621]
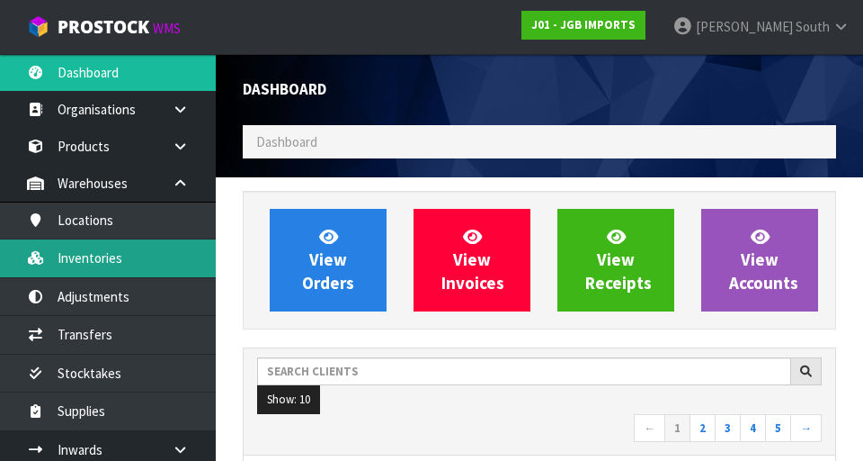
click at [136, 270] on link "Inventories" at bounding box center [108, 257] width 216 height 37
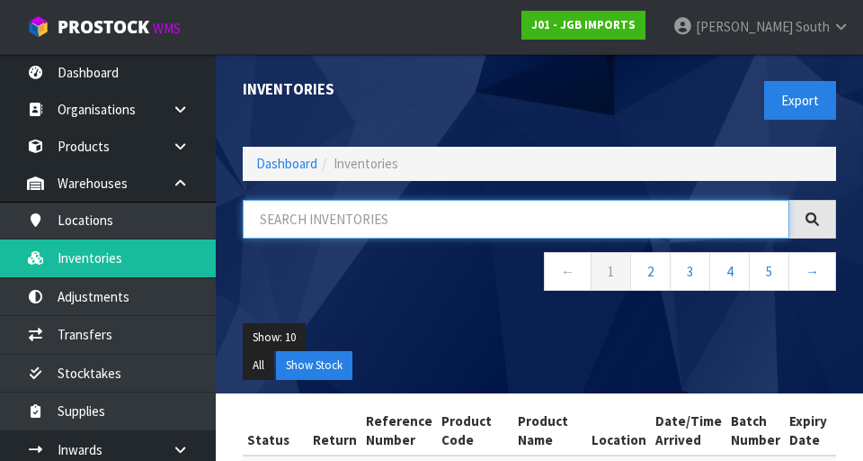
click at [340, 212] on input "text" at bounding box center [516, 219] width 547 height 39
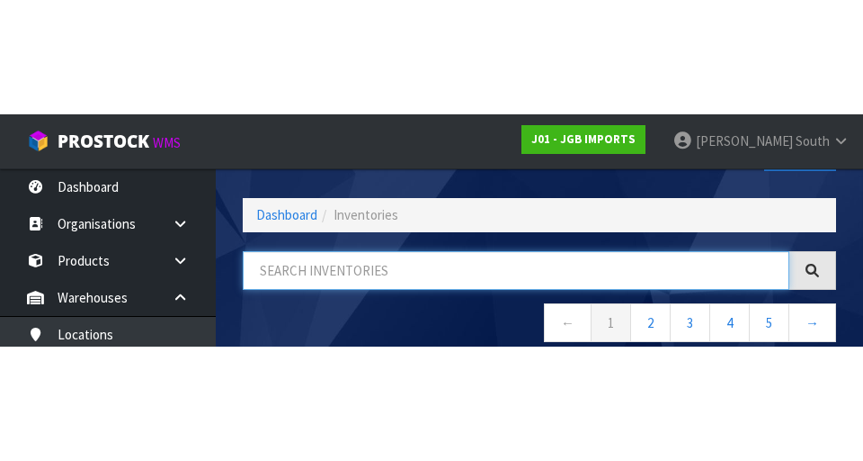
scroll to position [103, 0]
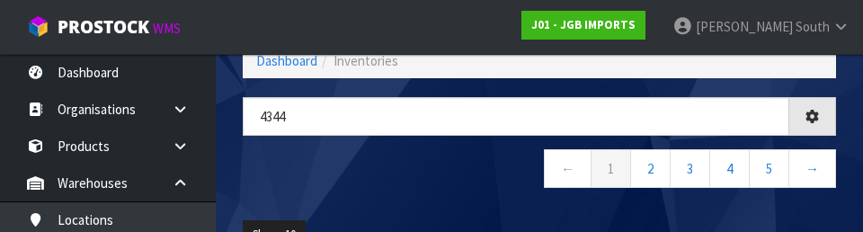
click at [407, 186] on nav "← 1 2 3 4 5 →" at bounding box center [540, 171] width 594 height 44
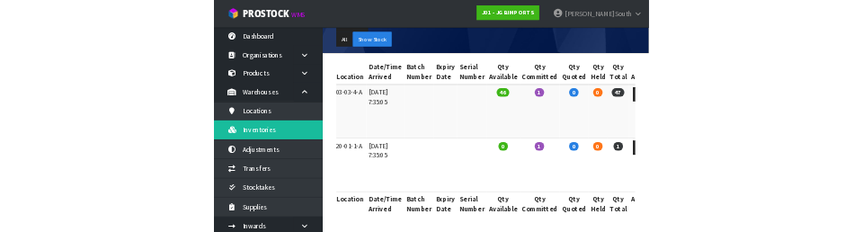
scroll to position [0, 0]
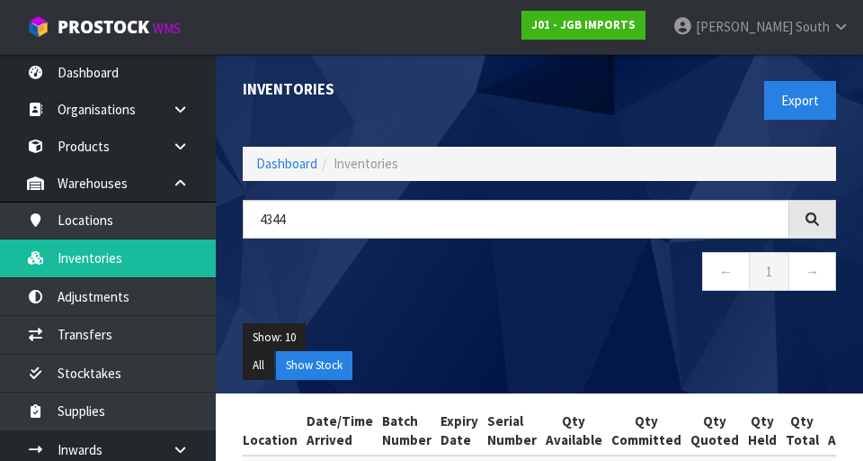
click at [539, 183] on div "Inventories Export Dashboard Inventories 4344 ← 1 → Show: 10 5 10 25 50 All Sho…" at bounding box center [539, 223] width 621 height 339
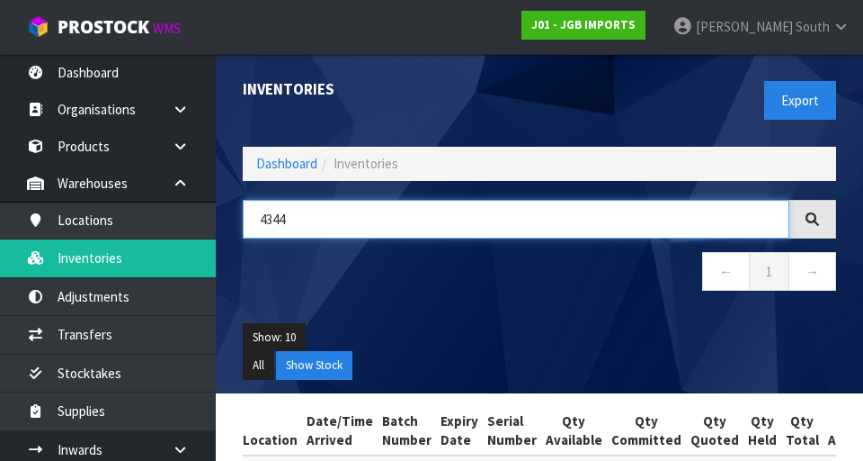
click at [539, 214] on input "4344" at bounding box center [516, 219] width 547 height 39
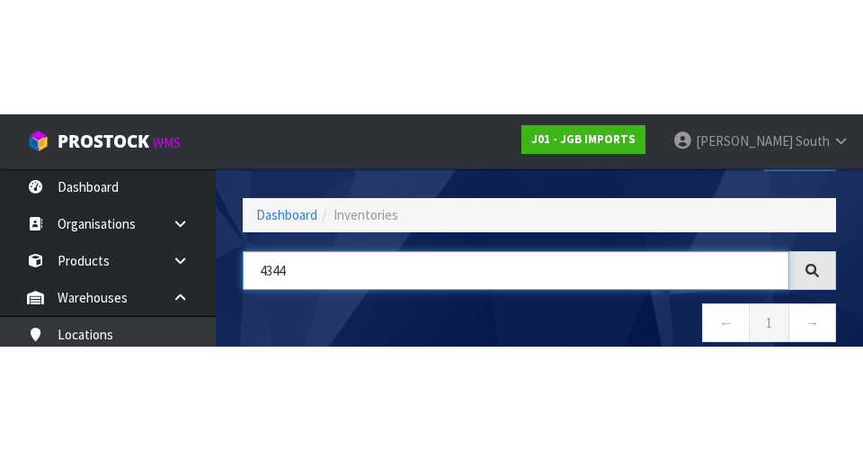
scroll to position [103, 0]
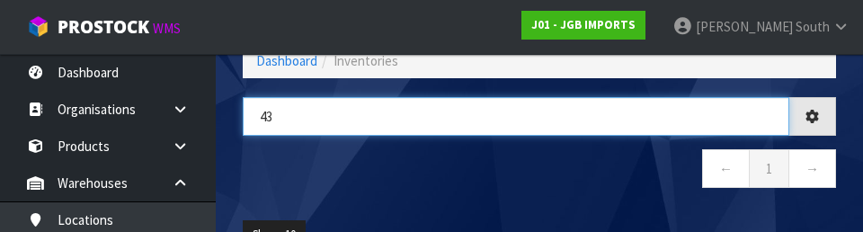
type input "4"
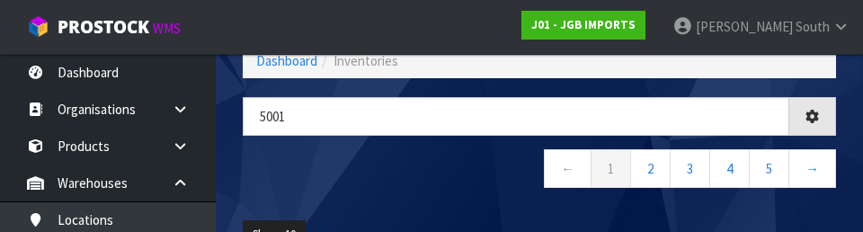
click at [425, 189] on nav "← 1 2 3 4 5 →" at bounding box center [540, 171] width 594 height 44
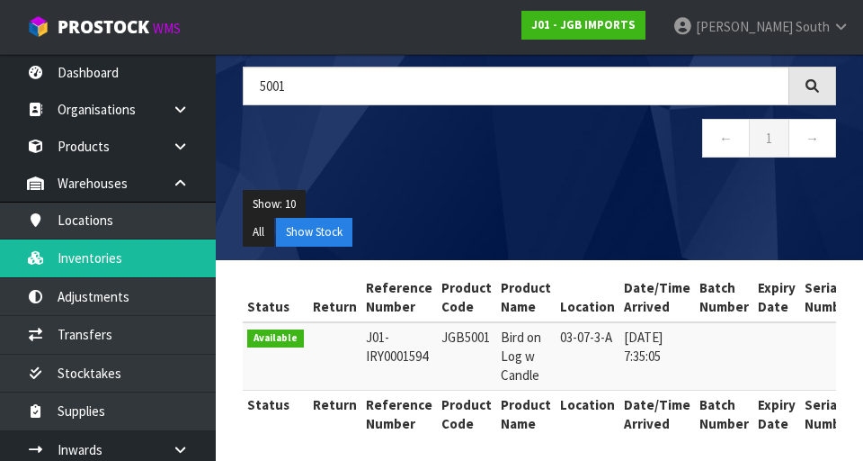
scroll to position [0, 0]
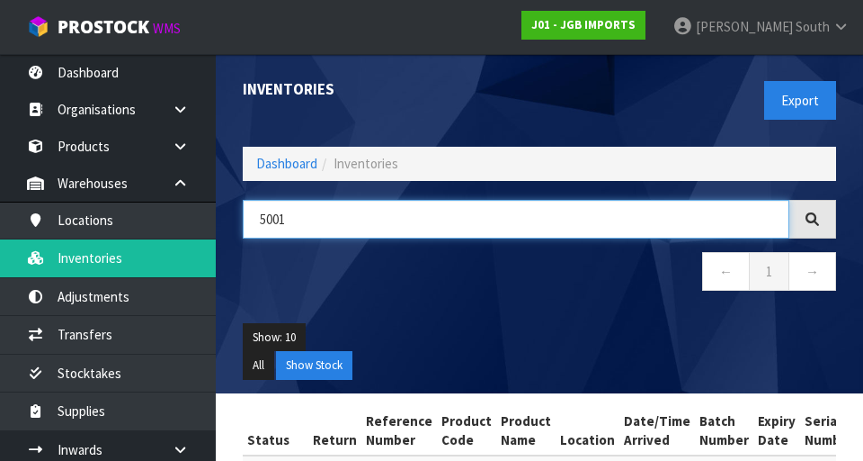
click at [378, 213] on input "5001" at bounding box center [516, 219] width 547 height 39
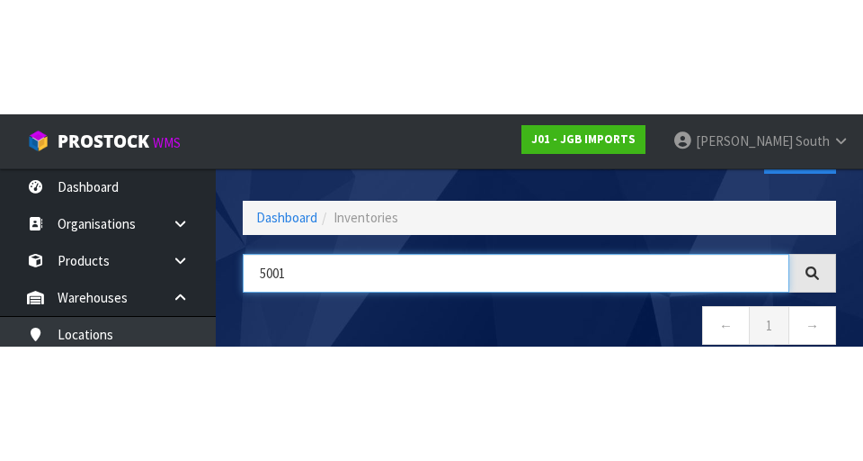
scroll to position [103, 0]
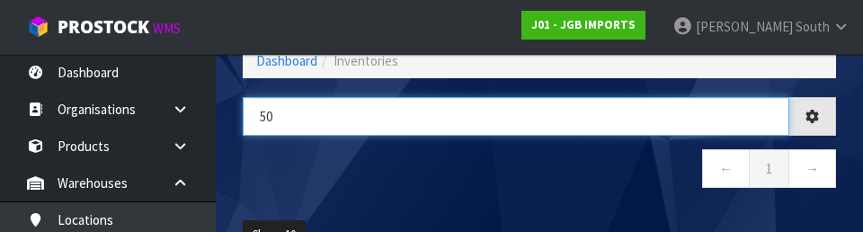
type input "5"
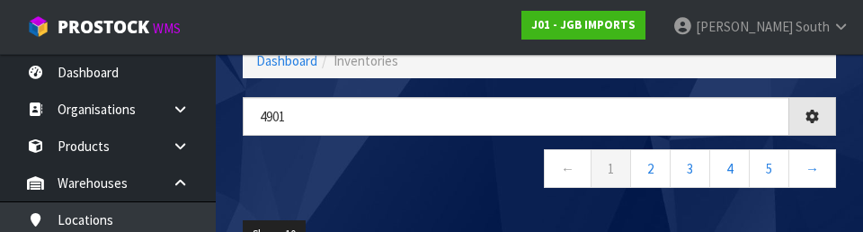
click at [373, 178] on nav "← 1 2 3 4 5 →" at bounding box center [540, 171] width 594 height 44
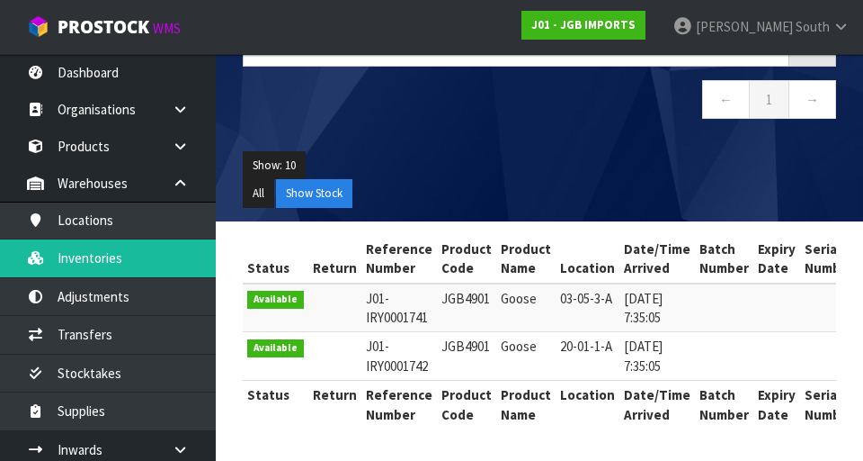
scroll to position [0, 0]
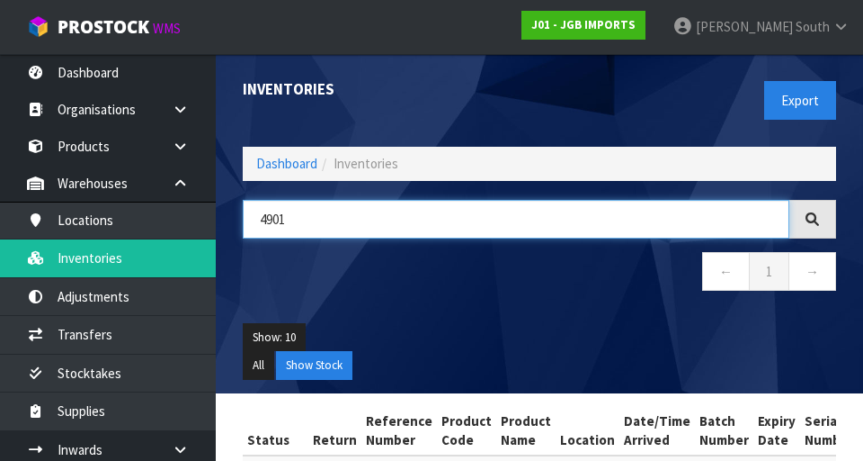
click at [443, 227] on input "4901" at bounding box center [516, 219] width 547 height 39
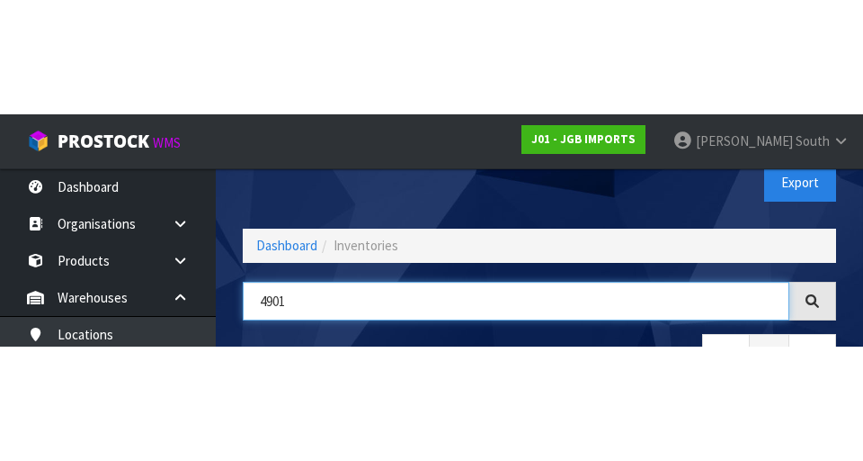
scroll to position [103, 0]
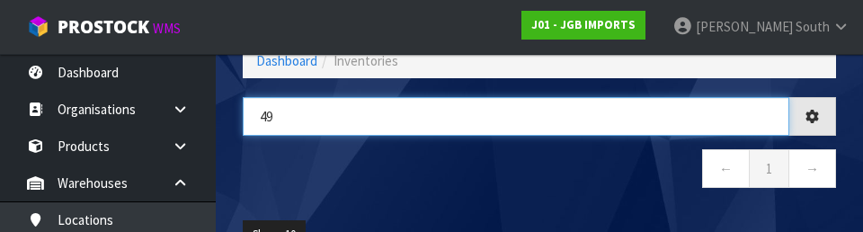
type input "4"
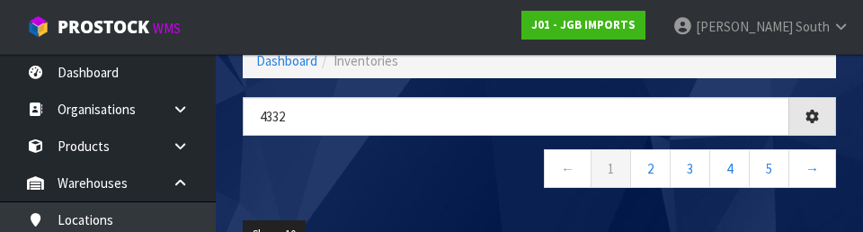
click at [359, 189] on nav "← 1 2 3 4 5 →" at bounding box center [540, 171] width 594 height 44
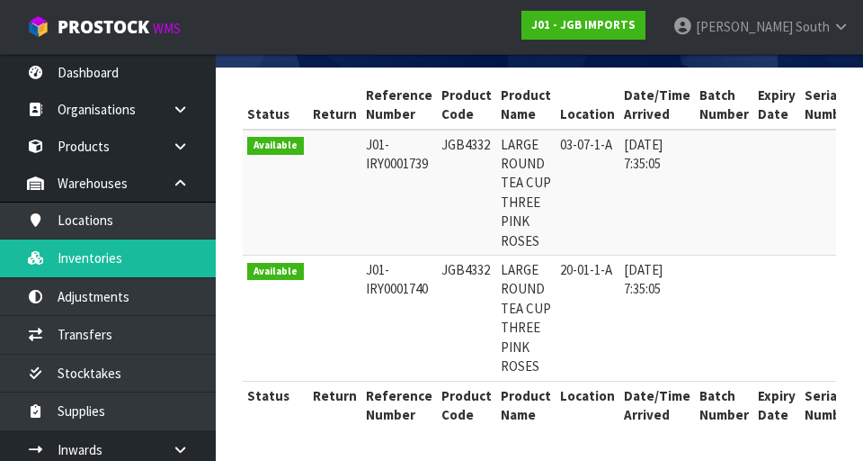
scroll to position [0, 0]
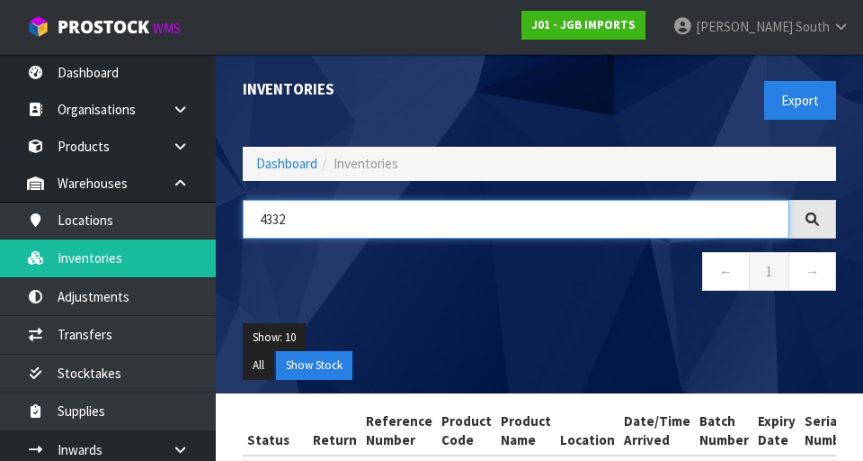
click at [413, 236] on input "4332" at bounding box center [516, 219] width 547 height 39
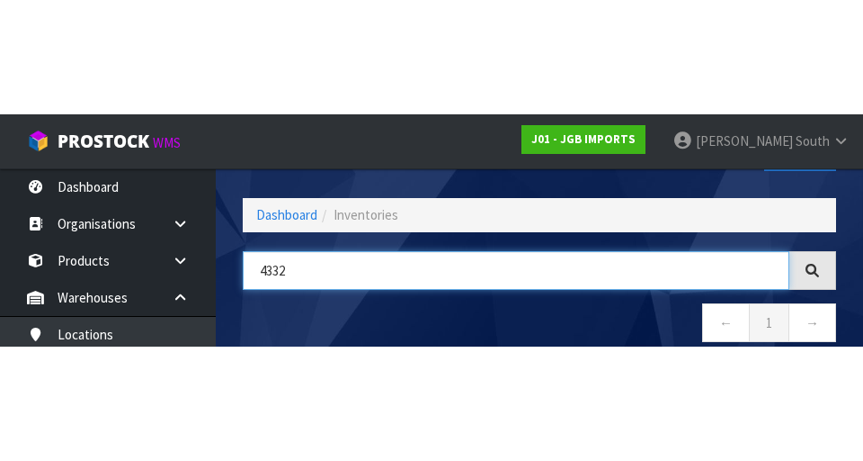
scroll to position [103, 0]
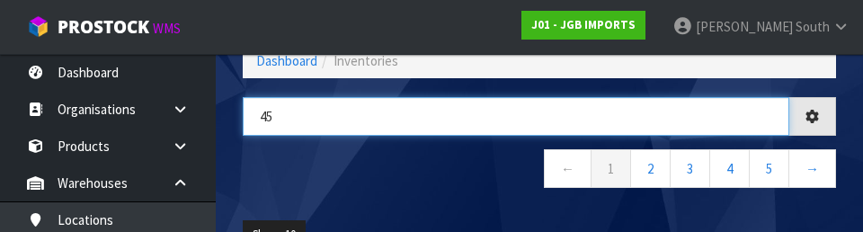
type input "4"
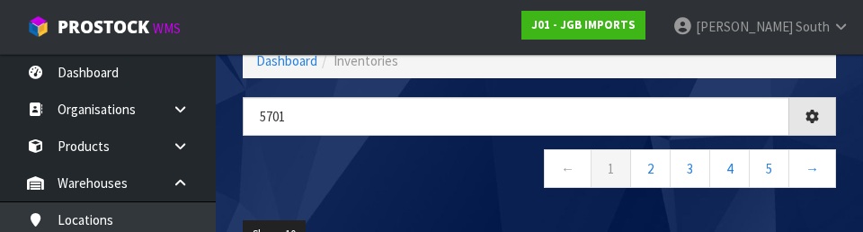
click at [336, 171] on nav "← 1 2 3 4 5 →" at bounding box center [540, 171] width 594 height 44
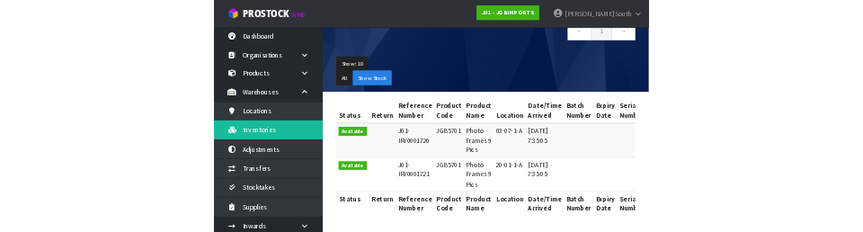
scroll to position [0, 0]
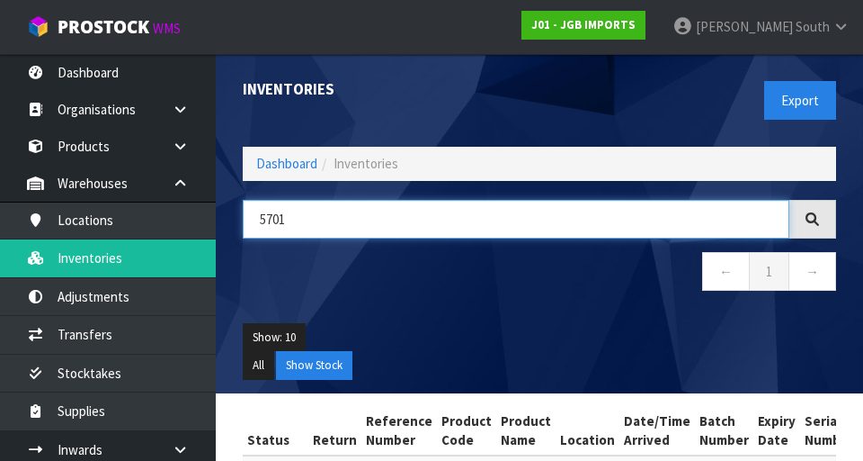
click at [456, 211] on input "5701" at bounding box center [516, 219] width 547 height 39
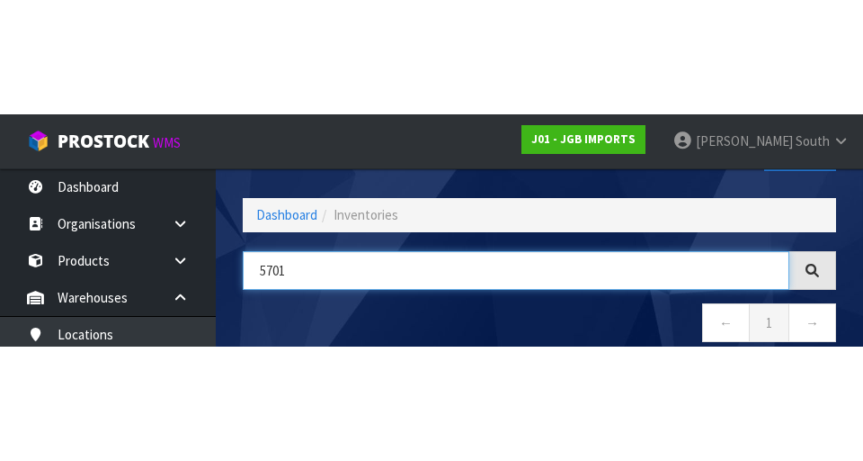
scroll to position [103, 0]
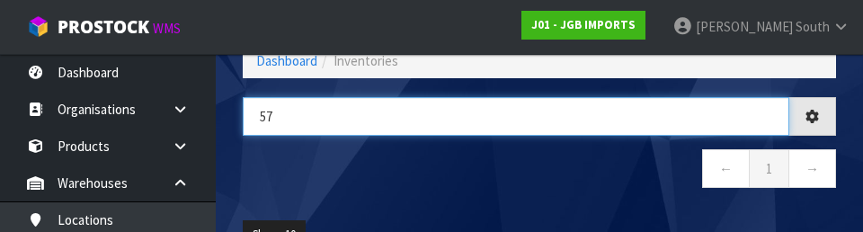
type input "5"
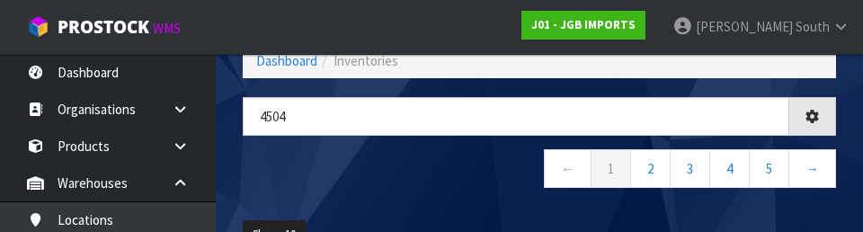
click at [382, 190] on nav "← 1 2 3 4 5 →" at bounding box center [540, 171] width 594 height 44
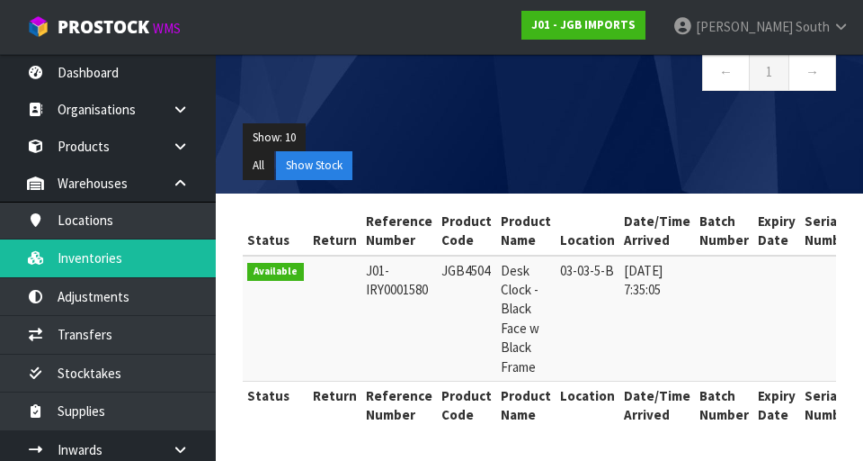
scroll to position [0, 0]
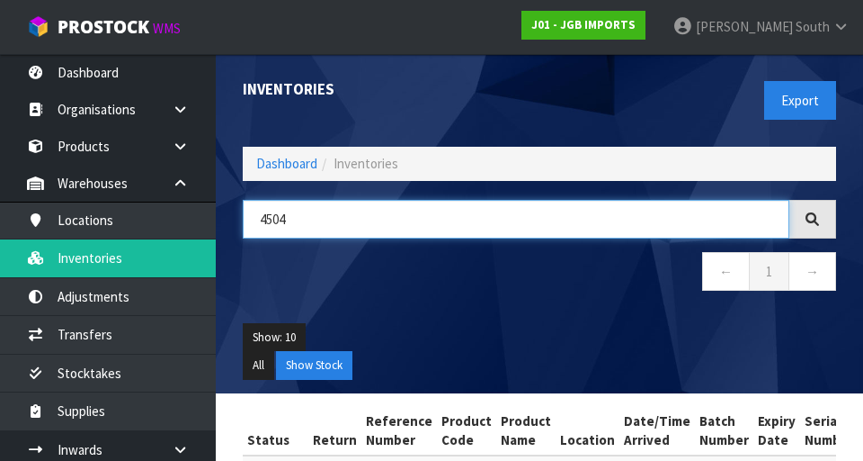
click at [539, 214] on input "4504" at bounding box center [516, 219] width 547 height 39
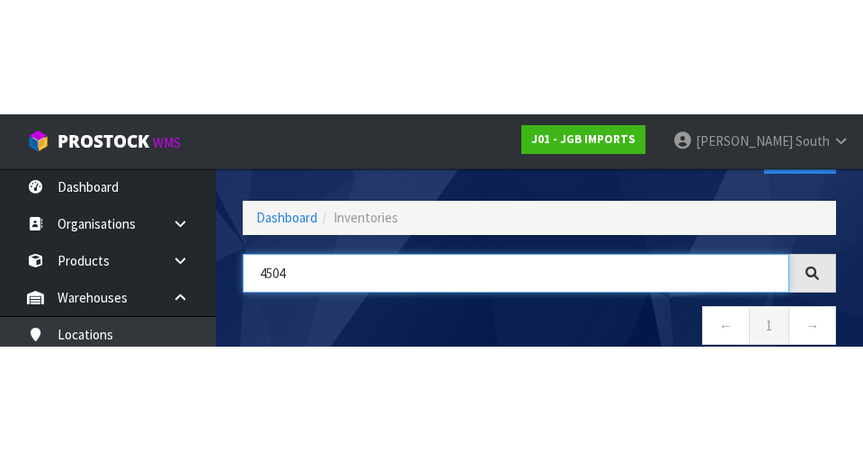
scroll to position [103, 0]
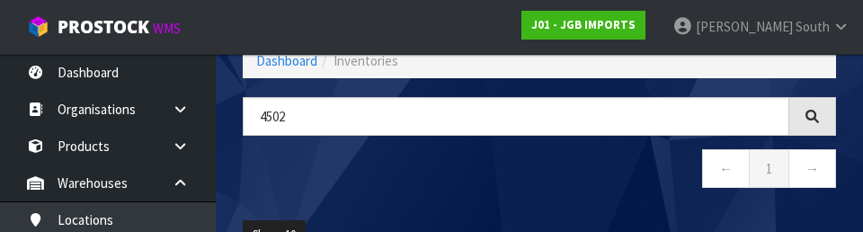
click at [539, 206] on div "4502 ← 1 →" at bounding box center [539, 152] width 621 height 110
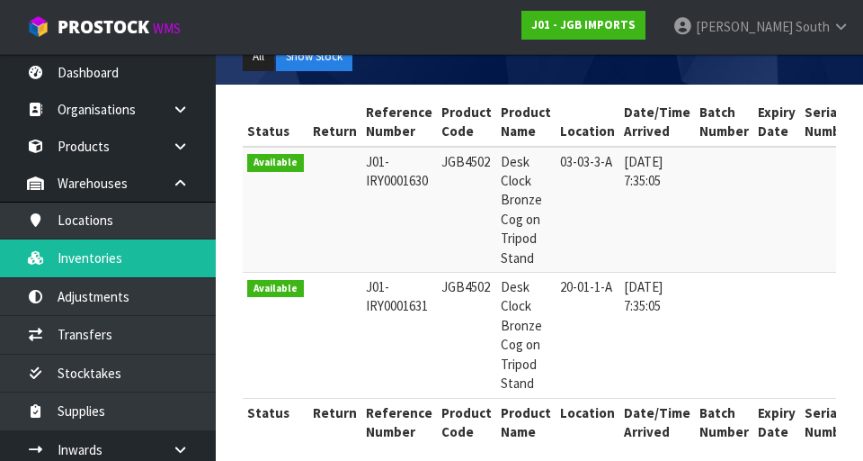
scroll to position [0, 0]
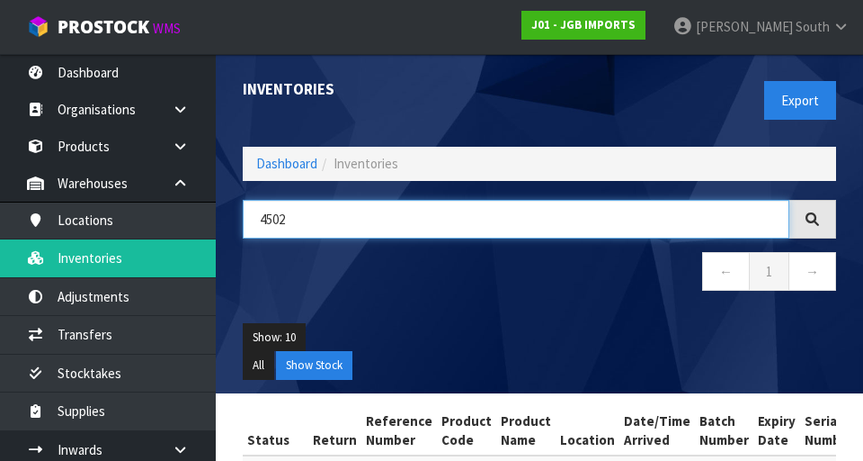
click at [487, 226] on input "4502" at bounding box center [516, 219] width 547 height 39
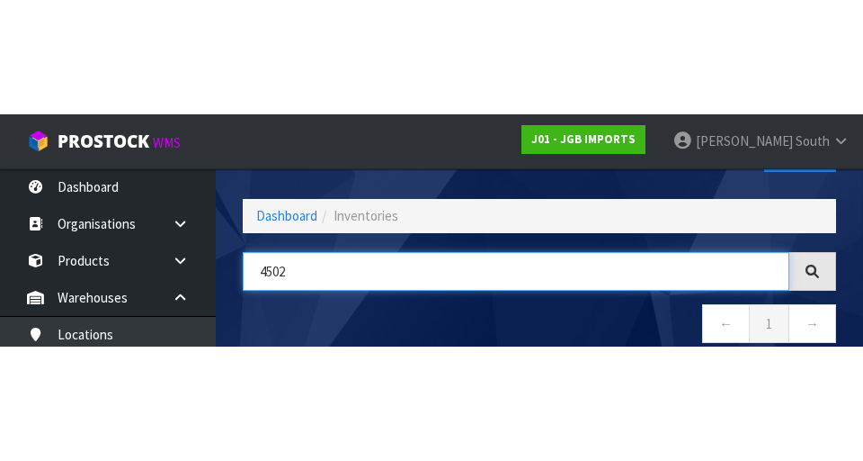
scroll to position [103, 0]
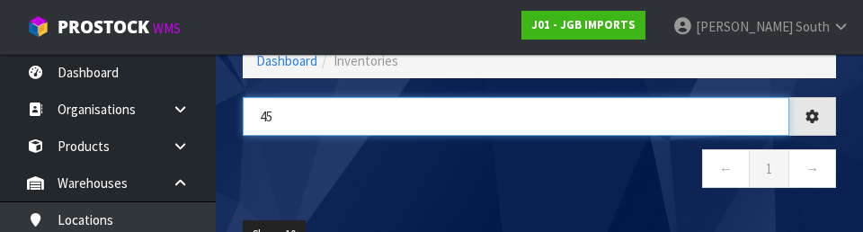
type input "4"
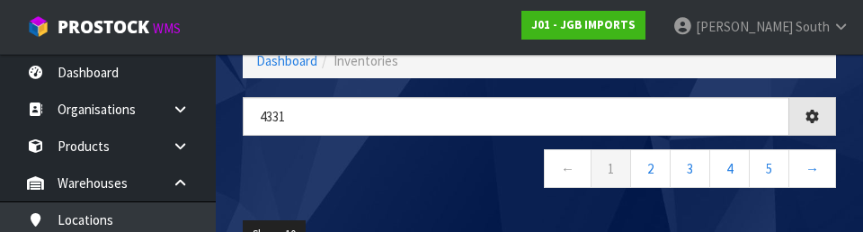
click at [375, 182] on nav "← 1 2 3 4 5 →" at bounding box center [540, 171] width 594 height 44
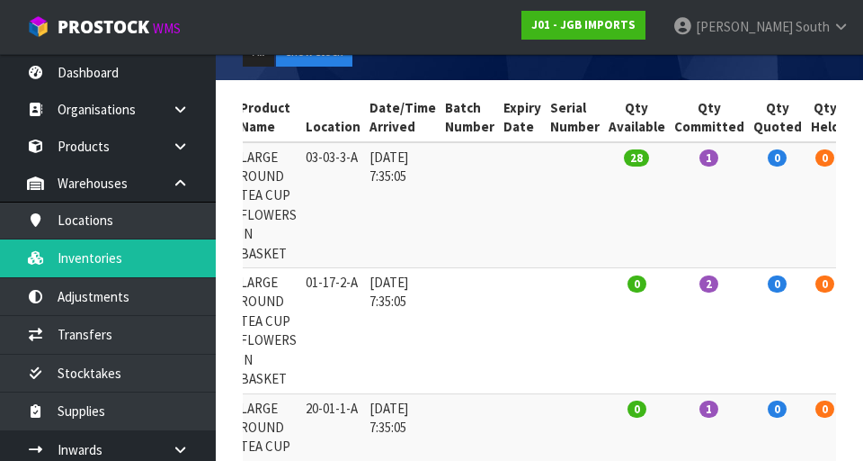
scroll to position [0, 0]
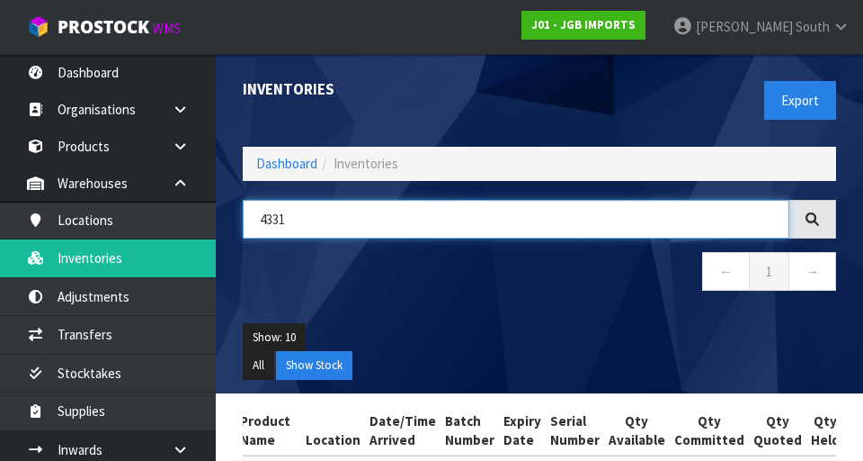
click at [443, 237] on input "4331" at bounding box center [516, 219] width 547 height 39
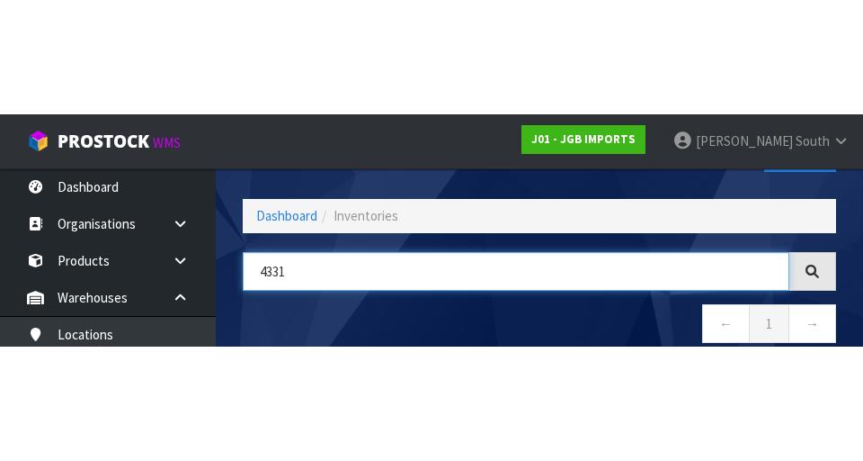
scroll to position [103, 0]
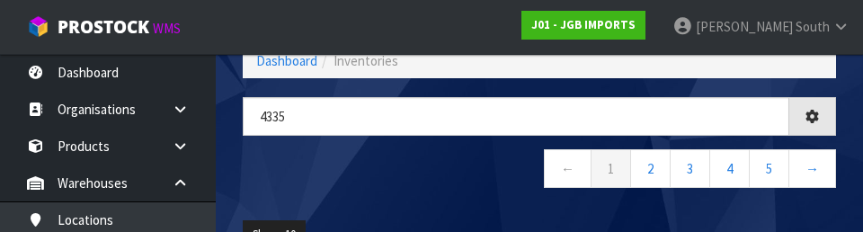
click at [428, 184] on nav "← 1 2 3 4 5 →" at bounding box center [540, 171] width 594 height 44
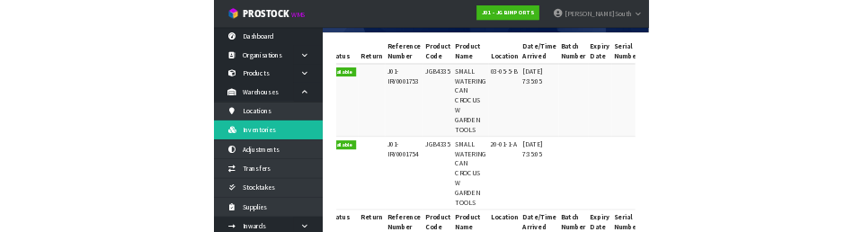
scroll to position [0, 0]
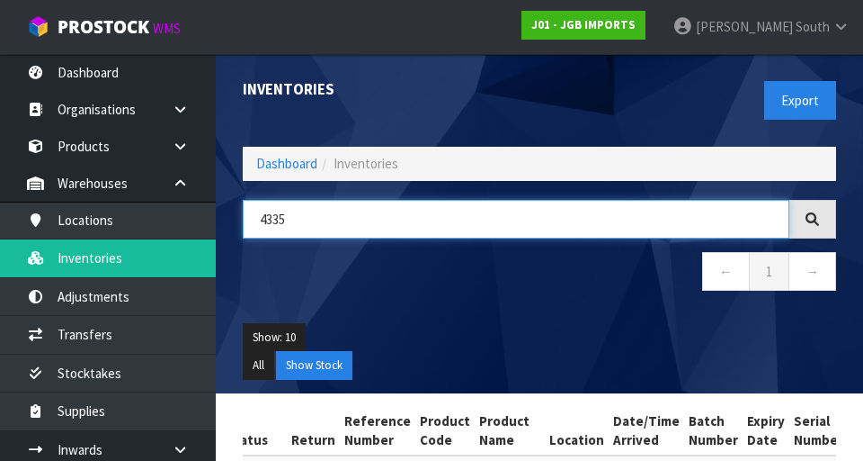
click at [407, 221] on input "4335" at bounding box center [516, 219] width 547 height 39
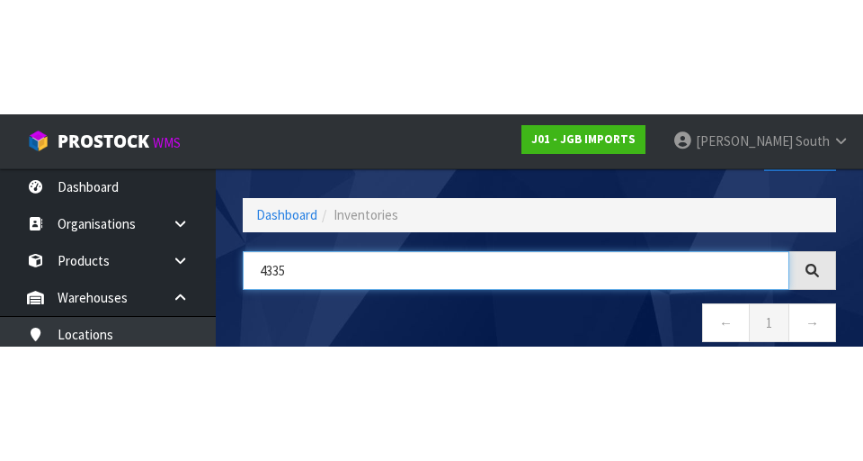
scroll to position [103, 0]
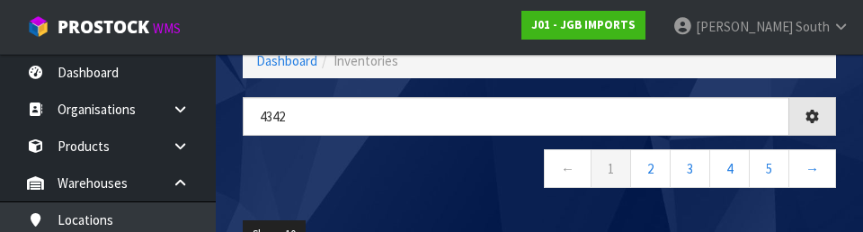
click at [366, 193] on div "4342 ← 1 2 3 4 5 →" at bounding box center [539, 152] width 621 height 110
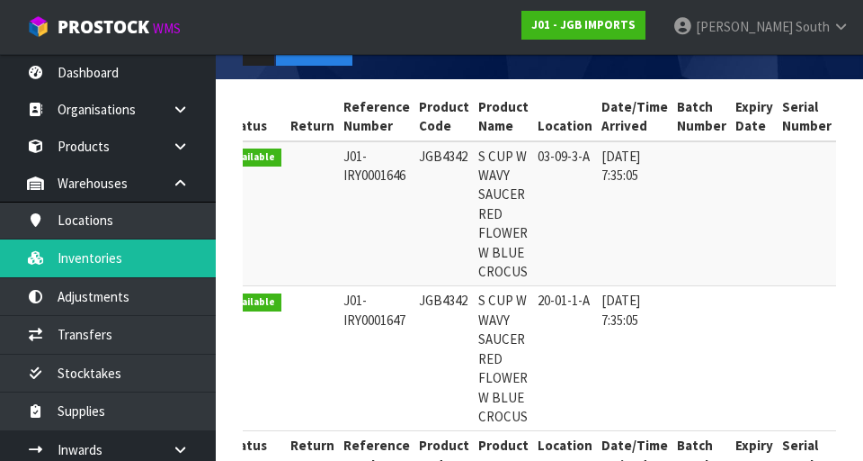
scroll to position [0, 0]
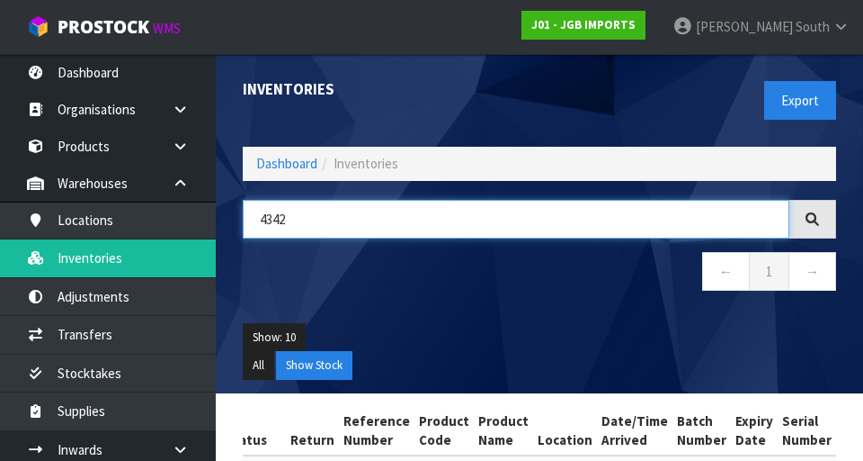
click at [403, 214] on input "4342" at bounding box center [516, 219] width 547 height 39
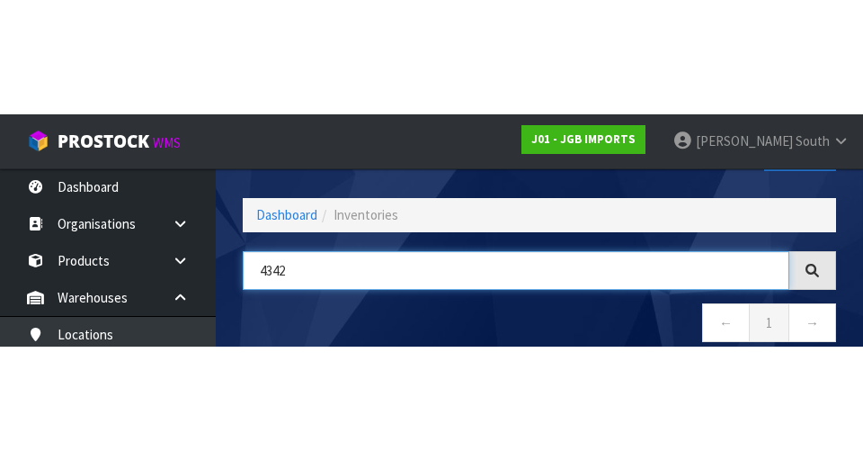
scroll to position [103, 0]
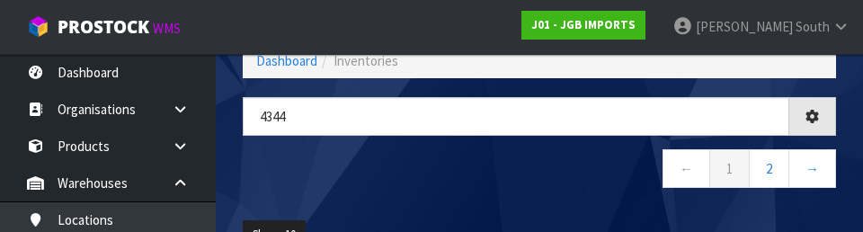
click at [457, 176] on nav "← 1 2 →" at bounding box center [540, 171] width 594 height 44
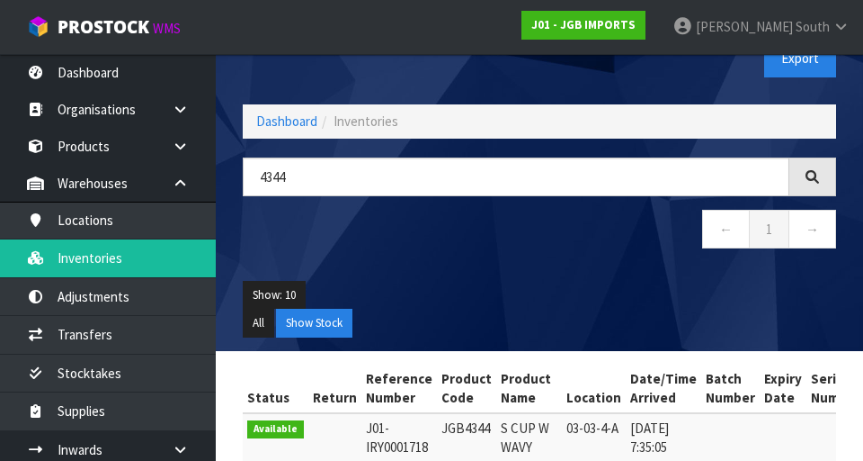
scroll to position [0, 0]
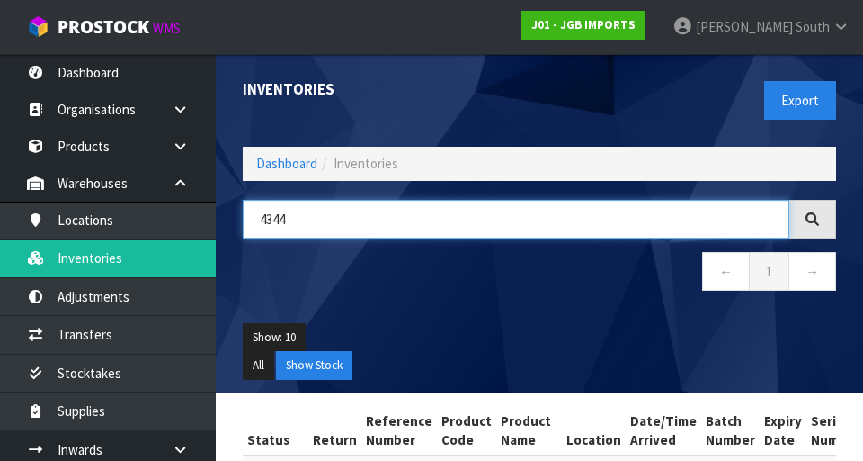
click at [384, 216] on input "4344" at bounding box center [516, 219] width 547 height 39
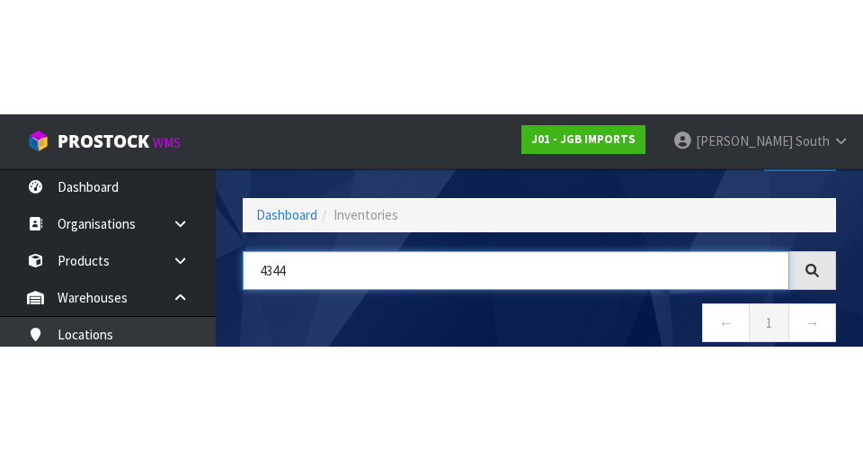
scroll to position [103, 0]
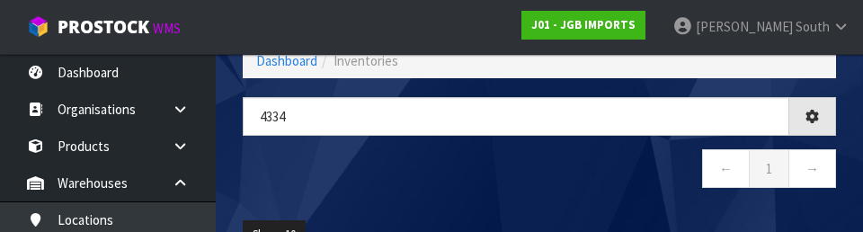
click at [398, 183] on nav "← 1 →" at bounding box center [540, 171] width 594 height 44
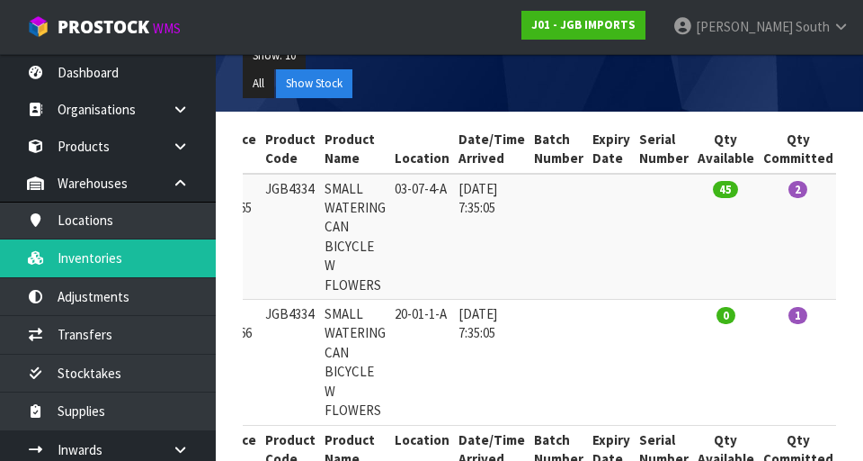
scroll to position [0, 0]
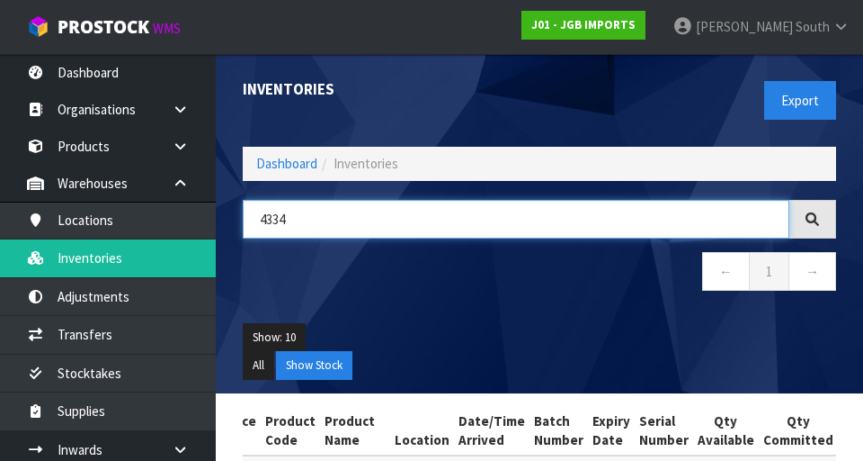
click at [539, 210] on input "4334" at bounding box center [516, 219] width 547 height 39
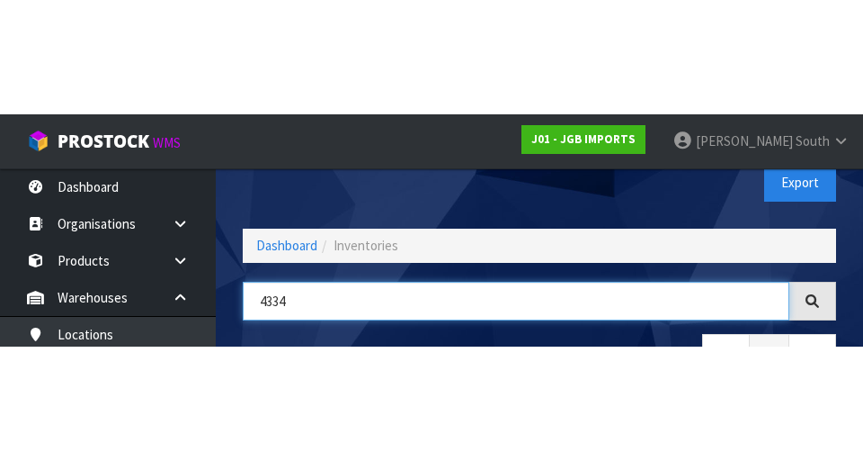
scroll to position [103, 0]
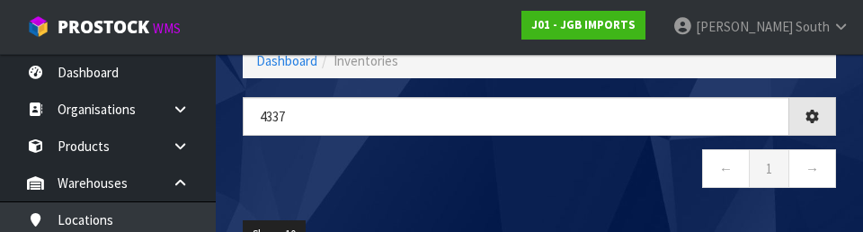
click at [532, 190] on nav "← 1 →" at bounding box center [540, 171] width 594 height 44
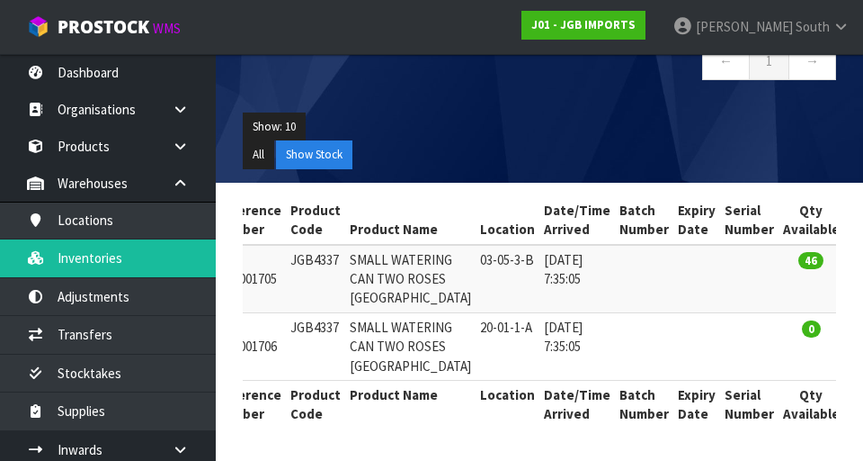
scroll to position [0, 0]
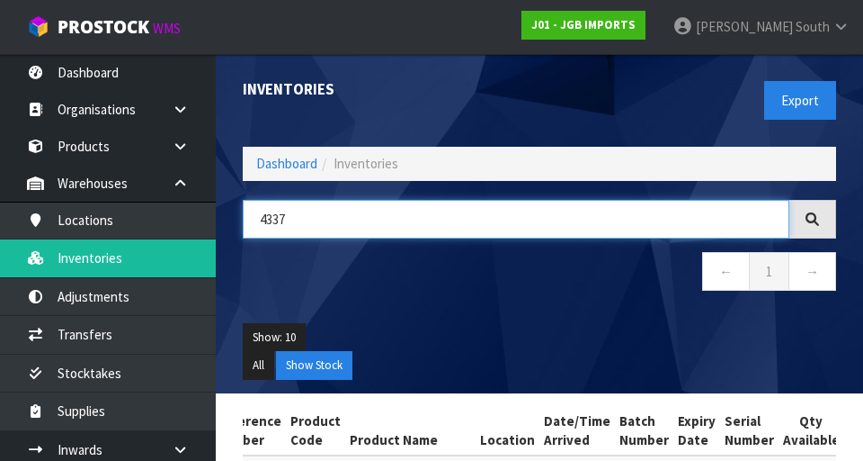
click at [451, 200] on input "4337" at bounding box center [516, 219] width 547 height 39
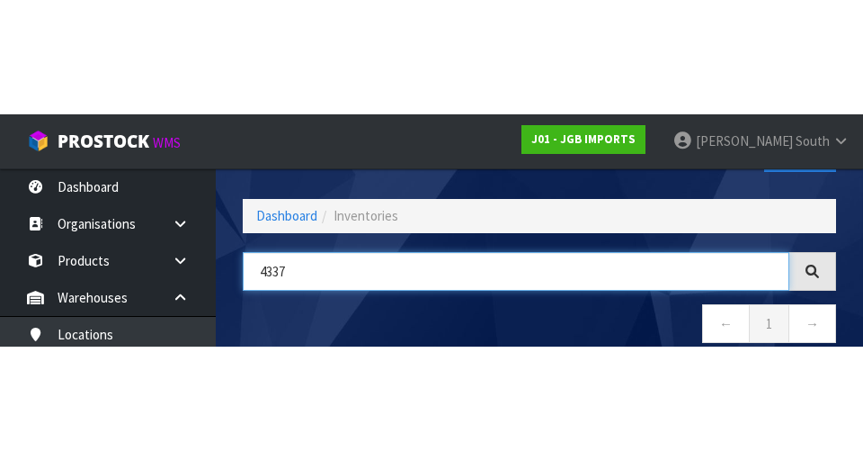
scroll to position [103, 0]
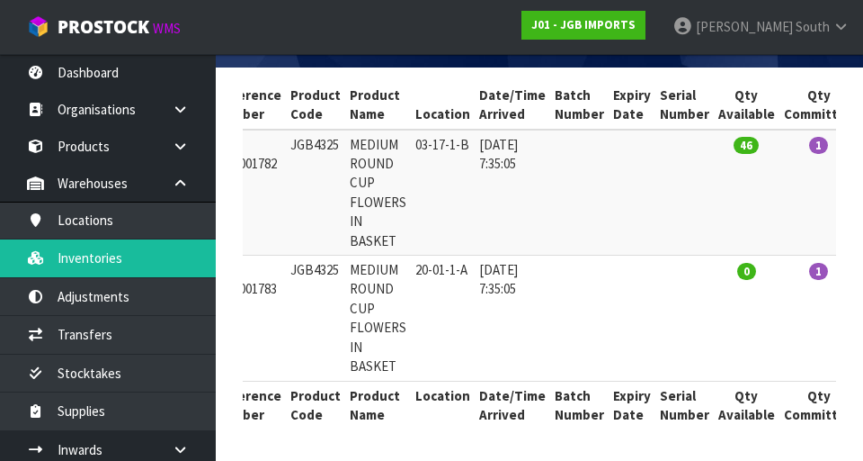
scroll to position [0, 0]
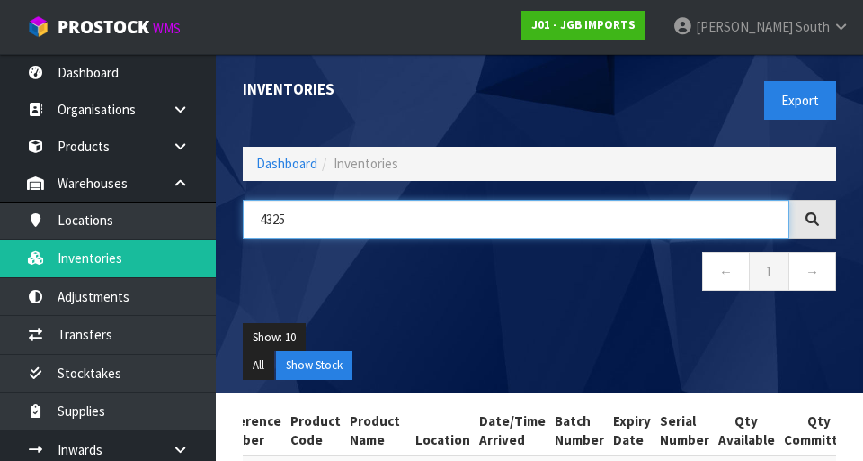
click at [478, 215] on input "4325" at bounding box center [516, 219] width 547 height 39
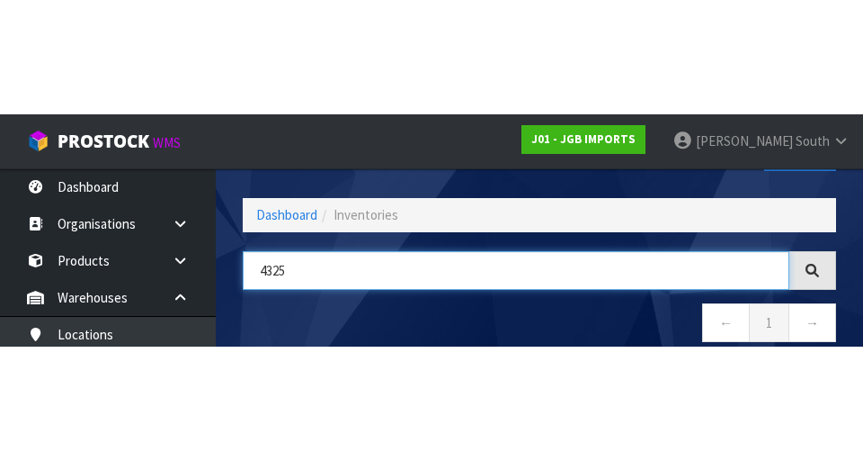
scroll to position [103, 0]
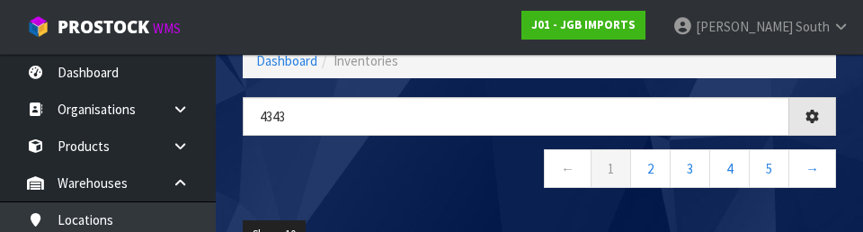
click at [406, 184] on nav "← 1 2 3 4 5 →" at bounding box center [540, 171] width 594 height 44
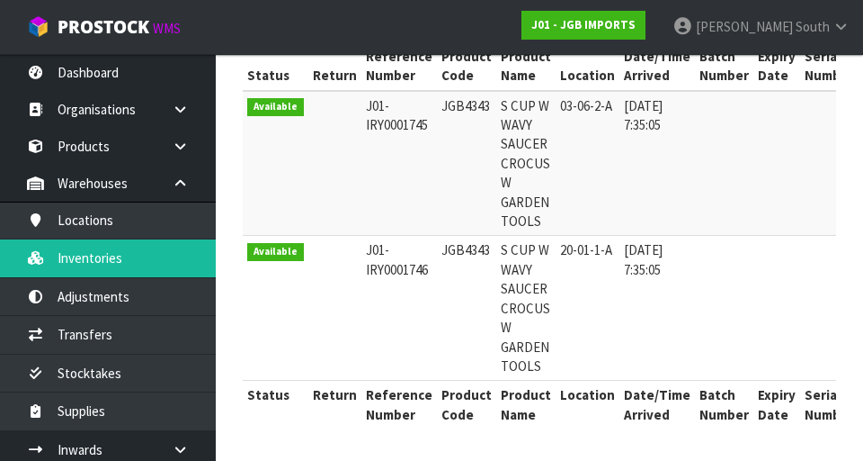
scroll to position [0, 0]
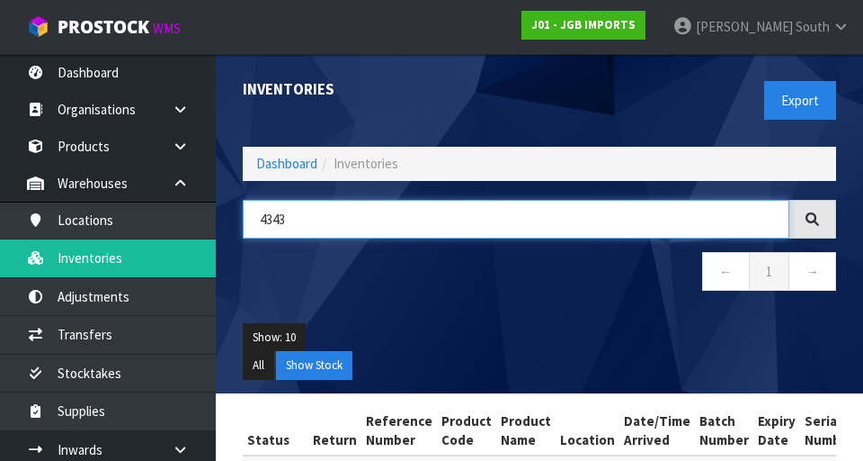
click at [492, 236] on input "4343" at bounding box center [516, 219] width 547 height 39
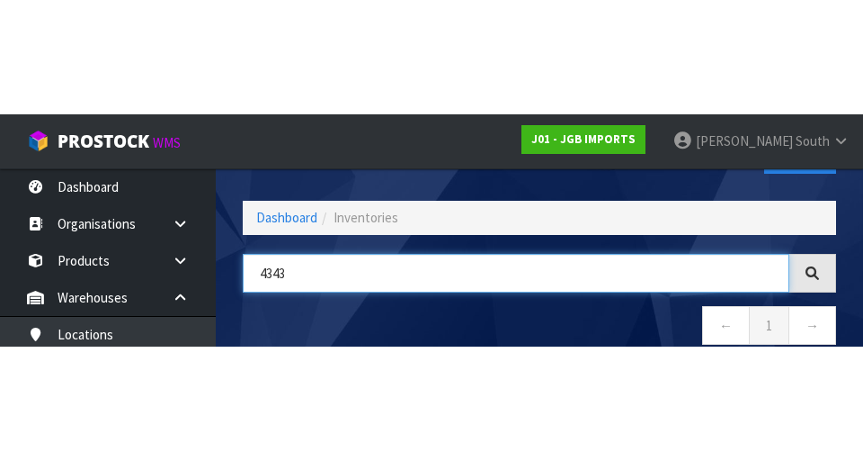
scroll to position [103, 0]
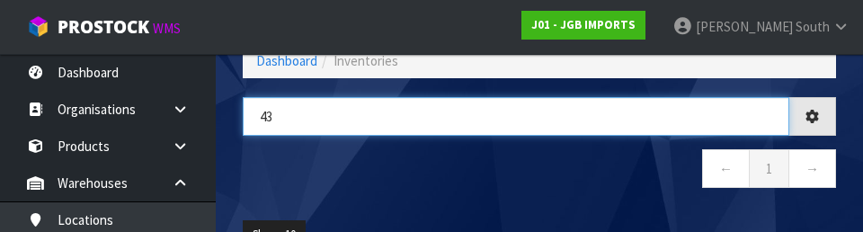
type input "4"
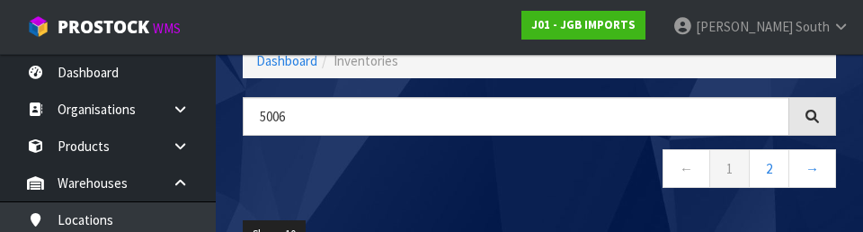
click at [455, 166] on nav "← 1 2 →" at bounding box center [540, 171] width 594 height 44
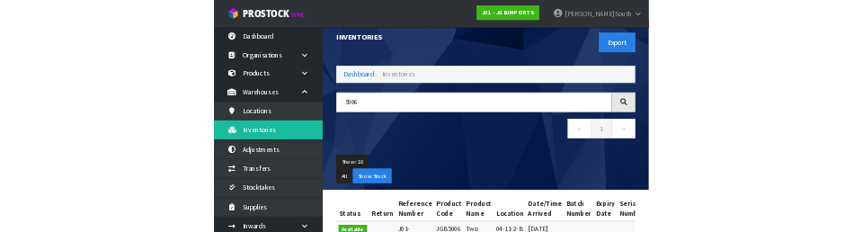
scroll to position [0, 0]
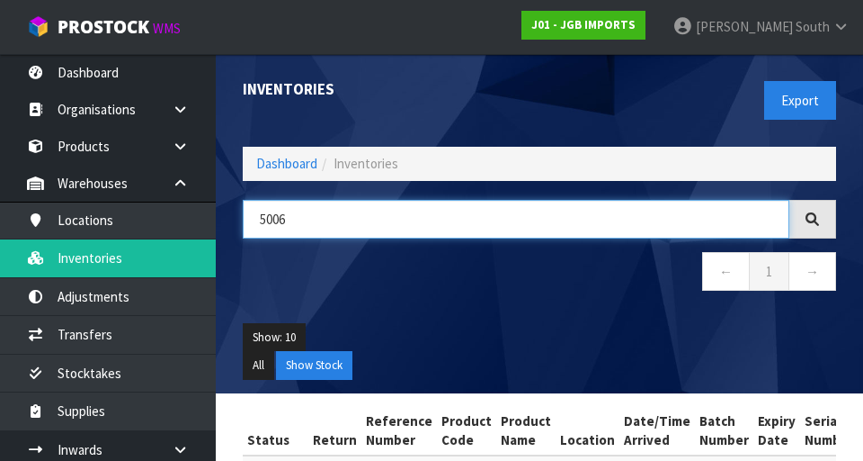
click at [339, 212] on input "5006" at bounding box center [516, 219] width 547 height 39
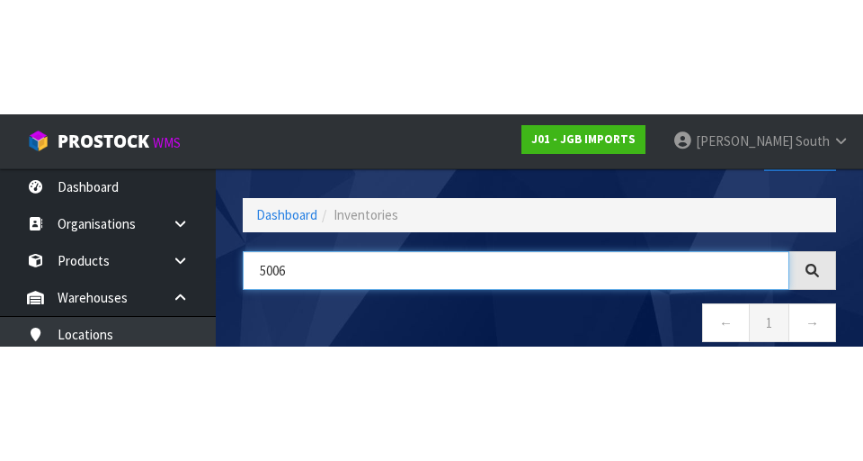
scroll to position [103, 0]
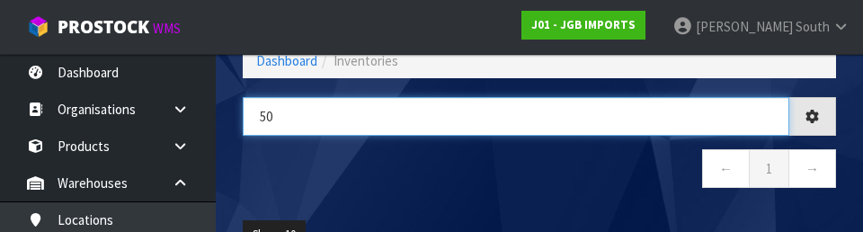
type input "5"
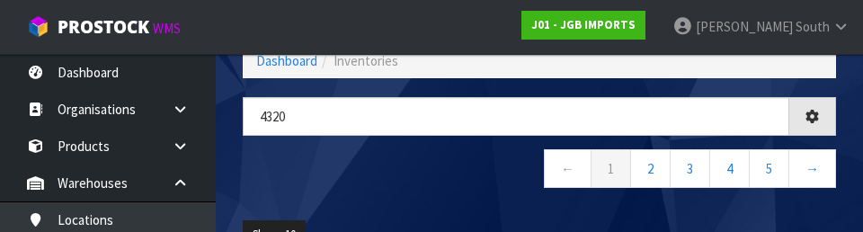
click at [462, 157] on nav "← 1 2 3 4 5 →" at bounding box center [540, 171] width 594 height 44
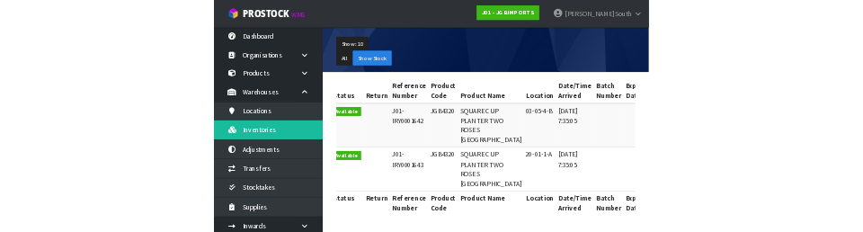
scroll to position [0, 0]
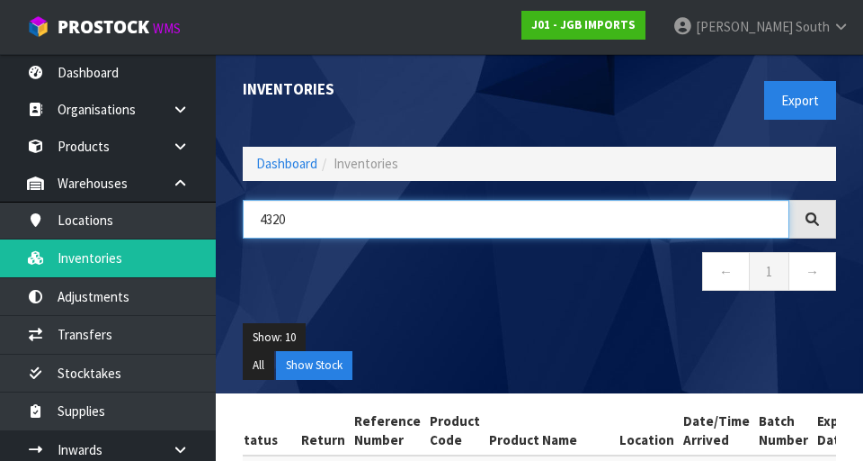
click at [412, 200] on input "4320" at bounding box center [516, 219] width 547 height 39
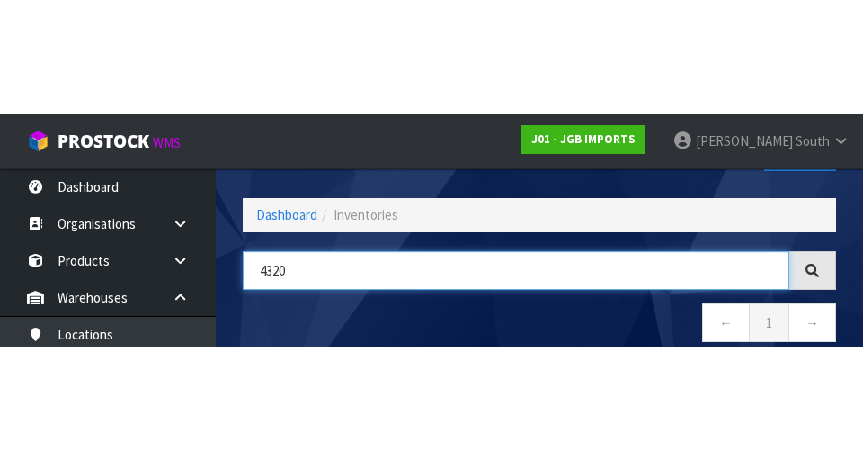
scroll to position [103, 0]
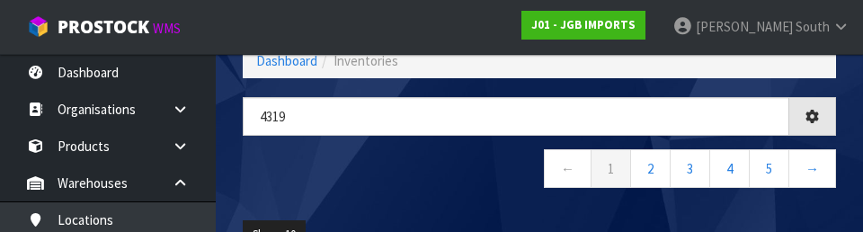
click at [458, 186] on nav "← 1 2 3 4 5 →" at bounding box center [540, 171] width 594 height 44
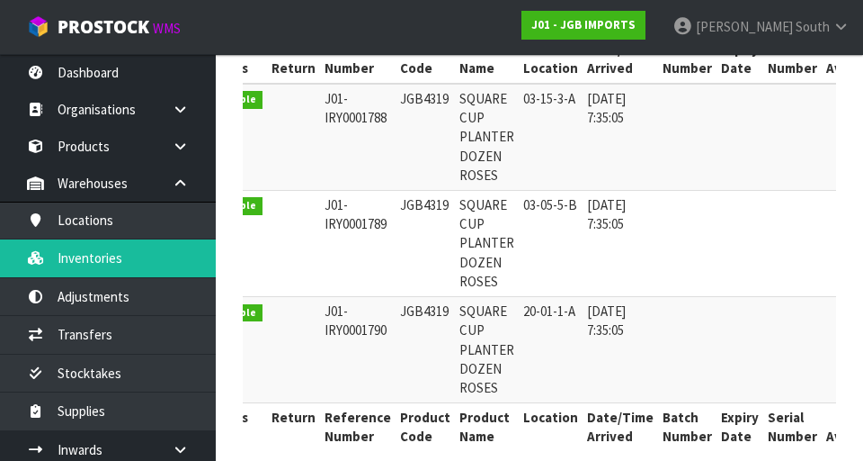
scroll to position [0, 0]
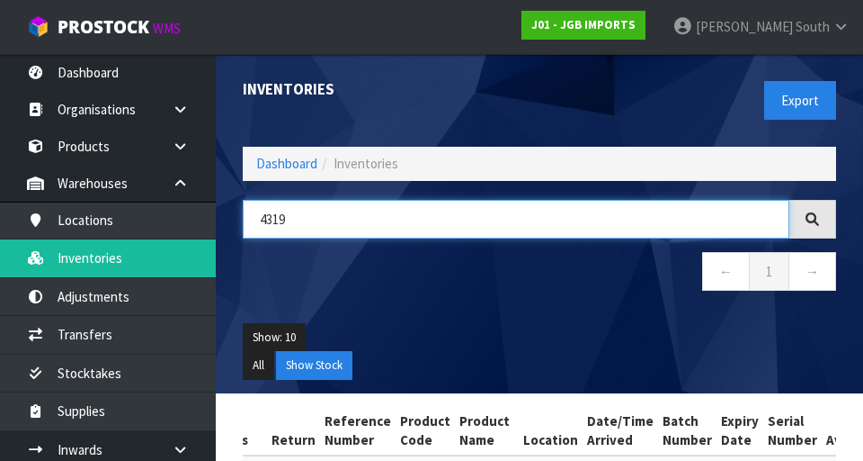
click at [410, 217] on input "4319" at bounding box center [516, 219] width 547 height 39
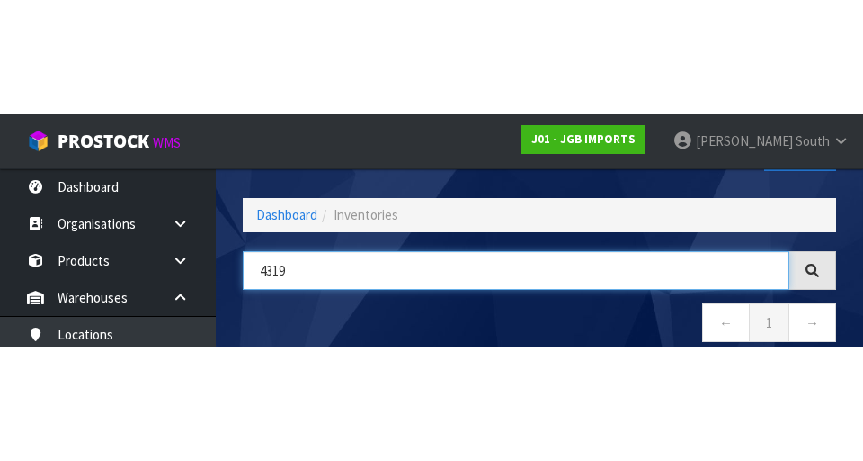
scroll to position [103, 0]
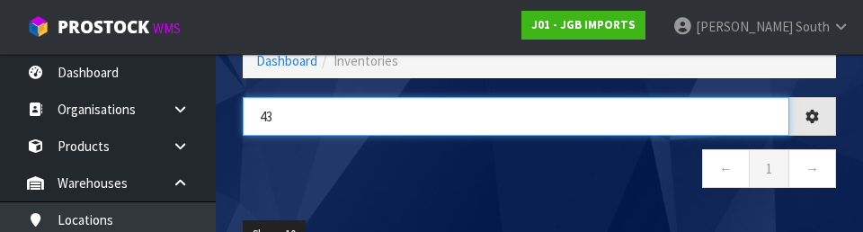
type input "4"
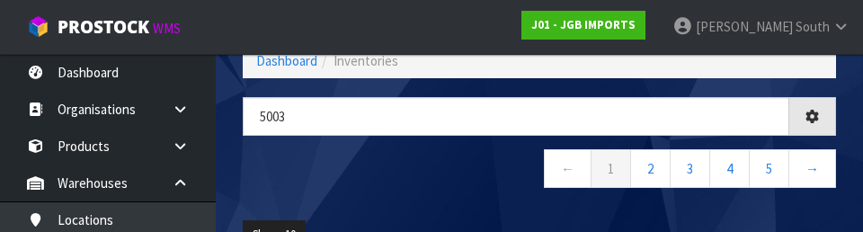
click at [391, 171] on nav "← 1 2 3 4 5 →" at bounding box center [540, 171] width 594 height 44
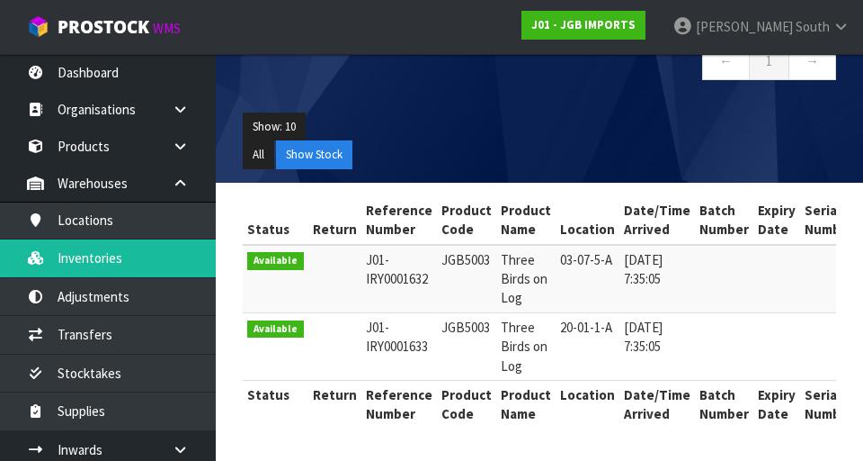
scroll to position [0, 0]
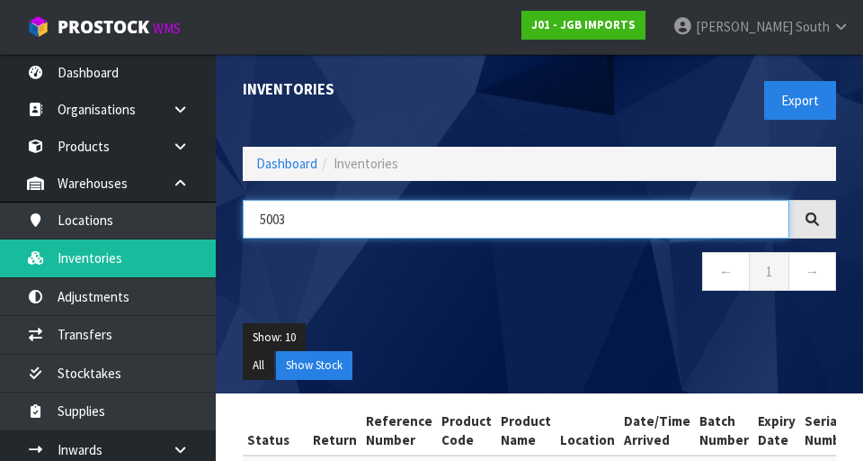
click at [448, 227] on input "5003" at bounding box center [516, 219] width 547 height 39
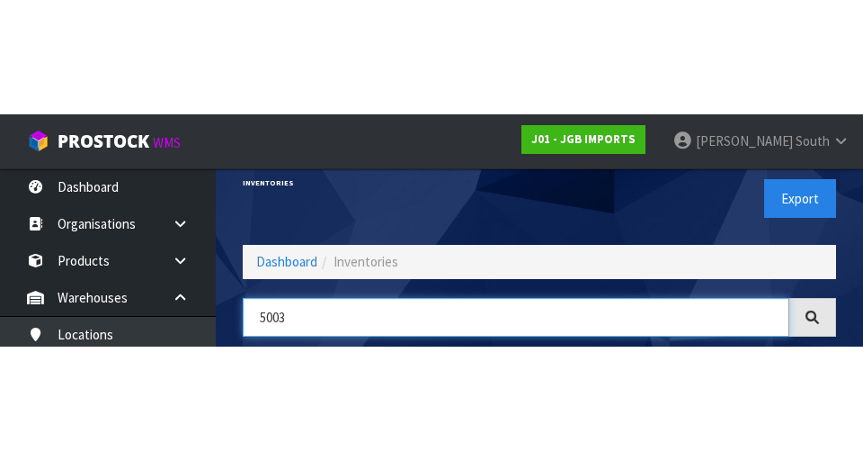
scroll to position [103, 0]
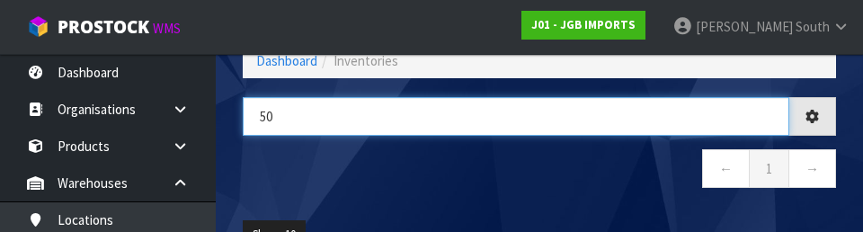
type input "5"
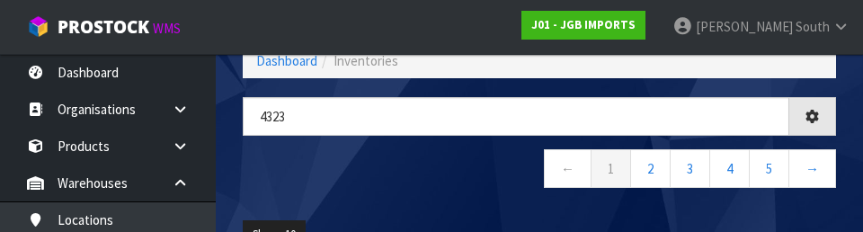
click at [381, 166] on nav "← 1 2 3 4 5 →" at bounding box center [540, 171] width 594 height 44
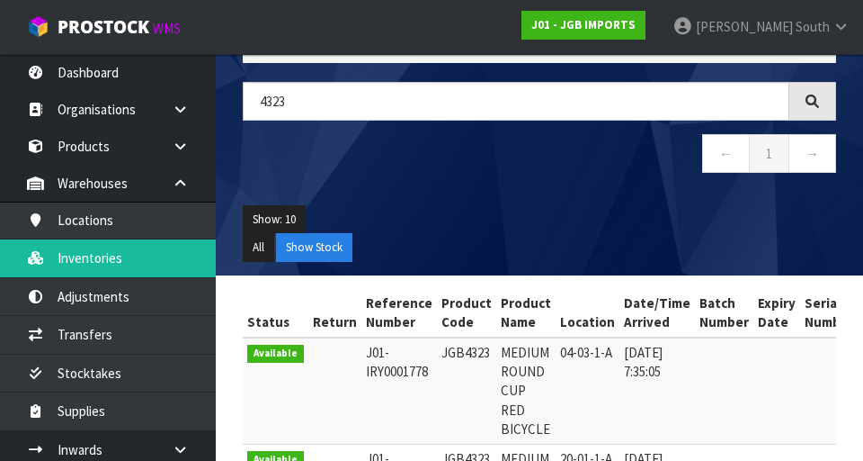
scroll to position [0, 0]
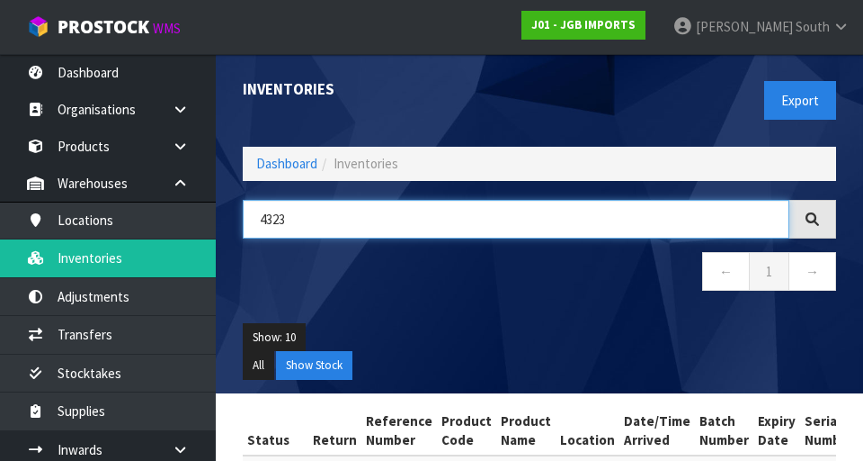
click at [389, 219] on input "4323" at bounding box center [516, 219] width 547 height 39
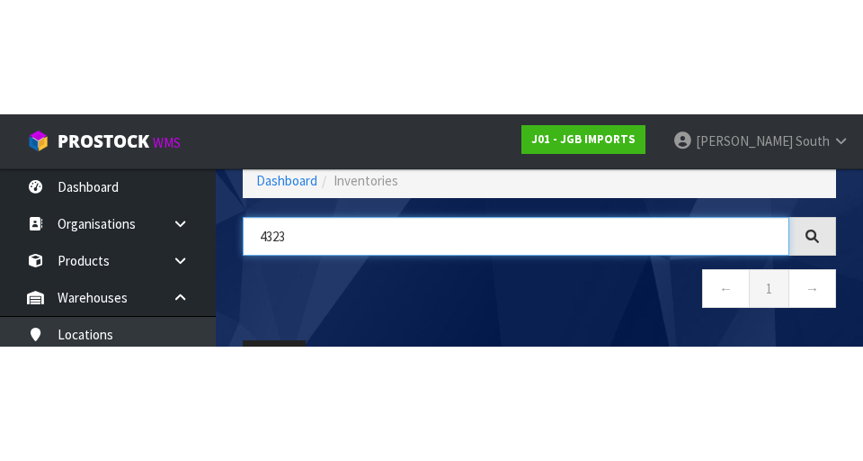
scroll to position [103, 0]
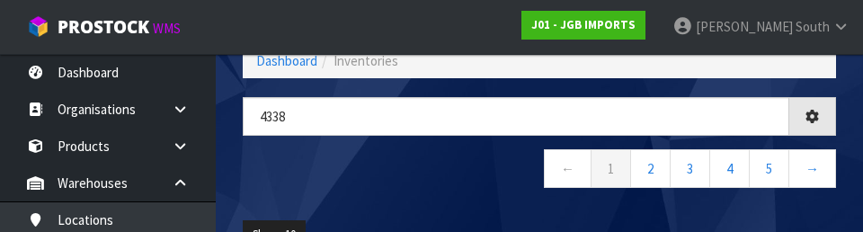
click at [444, 180] on nav "← 1 2 3 4 5 →" at bounding box center [540, 171] width 594 height 44
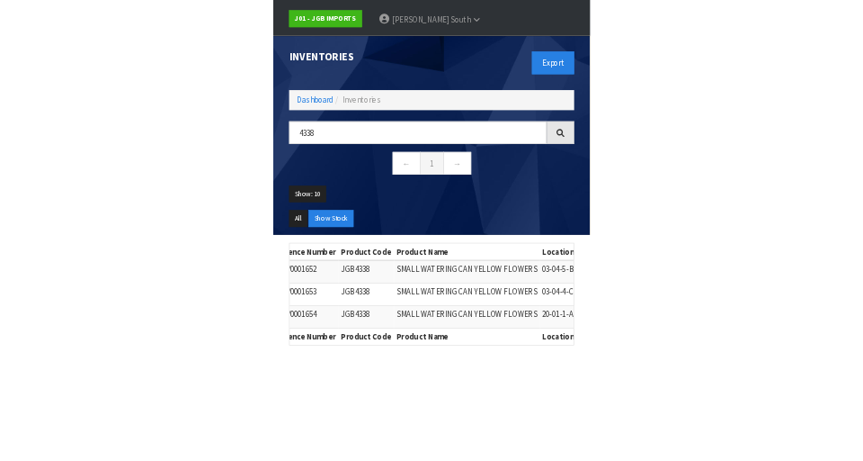
scroll to position [78, 0]
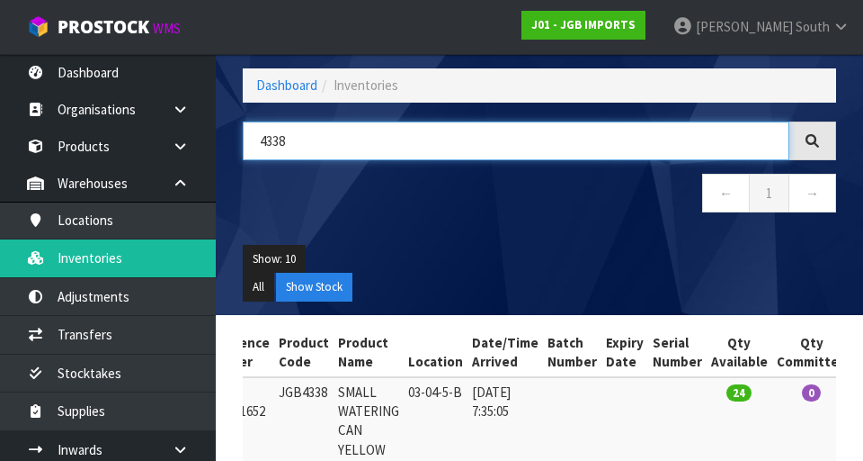
click at [516, 132] on input "4338" at bounding box center [516, 140] width 547 height 39
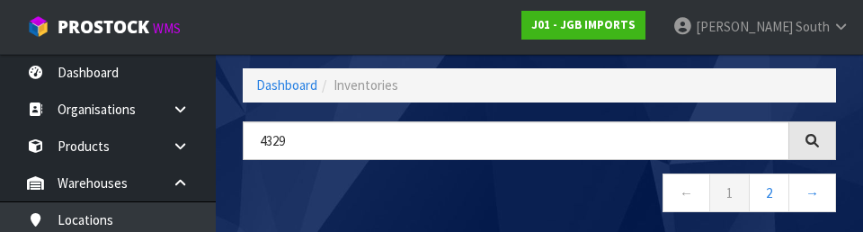
click at [500, 187] on nav "← 1 2 →" at bounding box center [540, 196] width 594 height 44
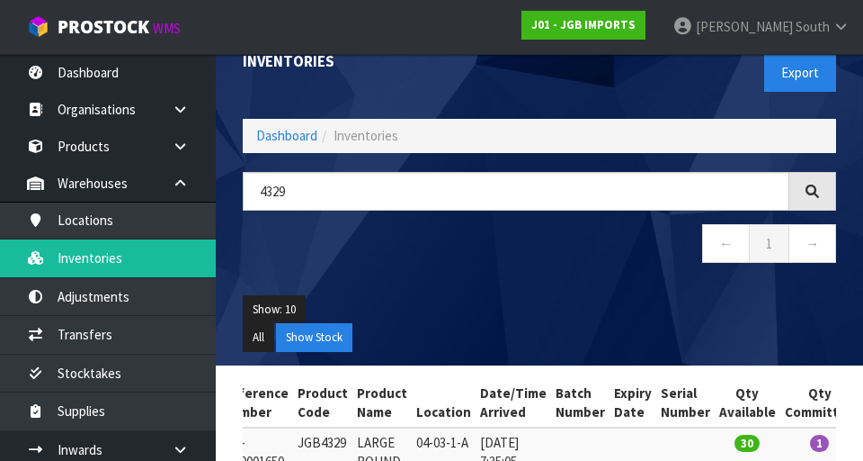
scroll to position [0, 0]
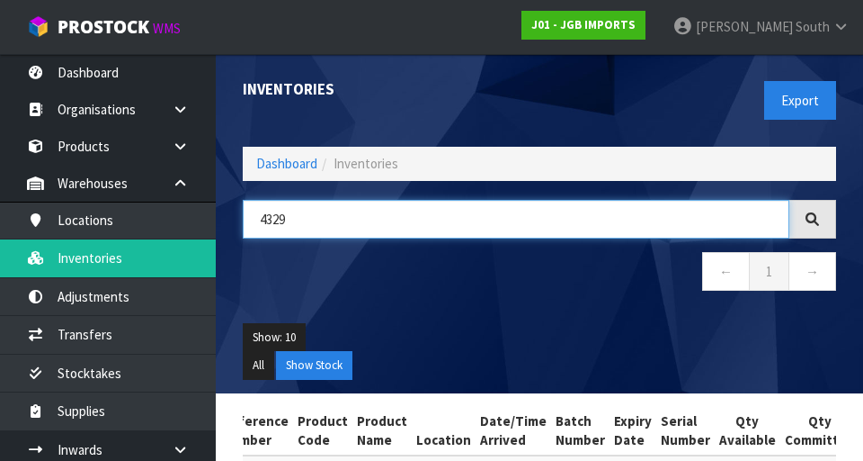
click at [335, 202] on input "4329" at bounding box center [516, 219] width 547 height 39
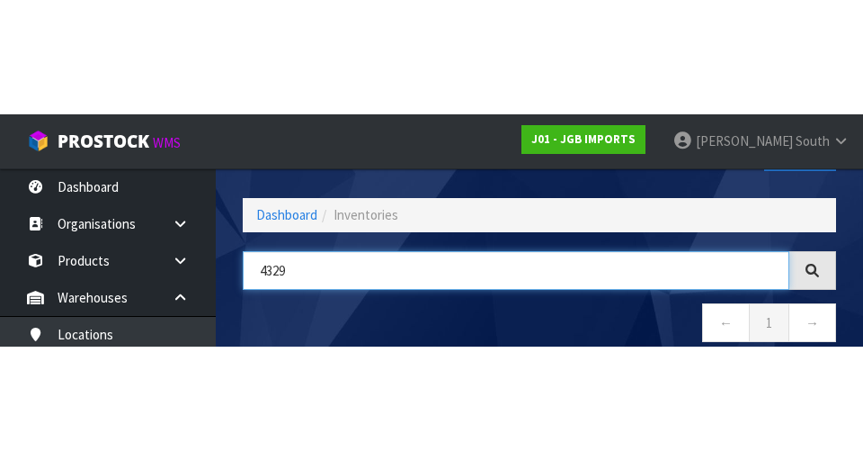
scroll to position [103, 0]
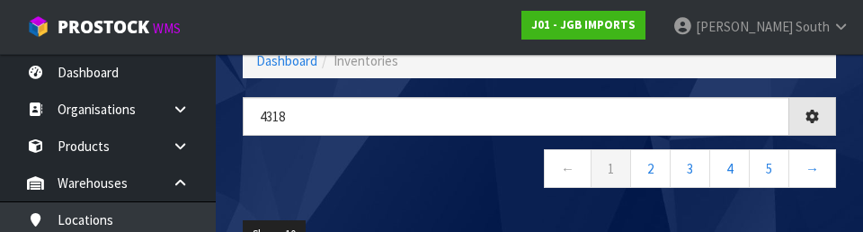
click at [497, 168] on nav "← 1 2 3 4 5 →" at bounding box center [540, 171] width 594 height 44
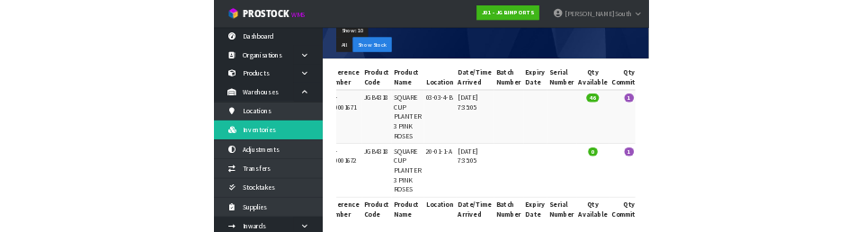
scroll to position [0, 0]
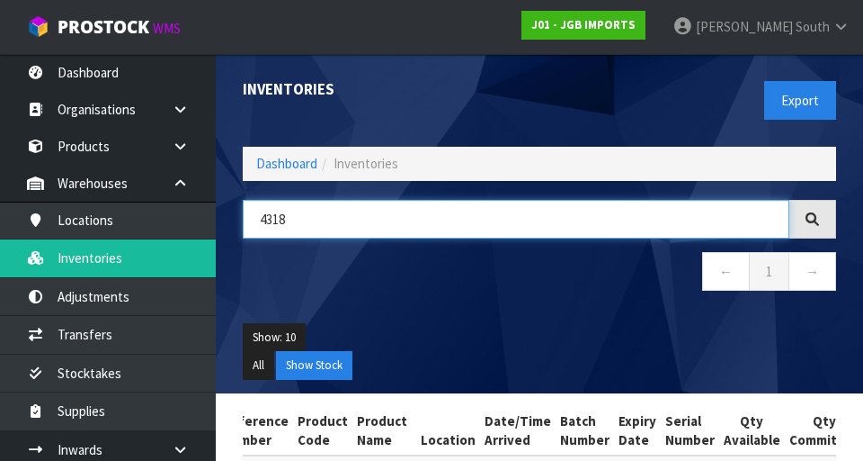
click at [427, 212] on input "4318" at bounding box center [516, 219] width 547 height 39
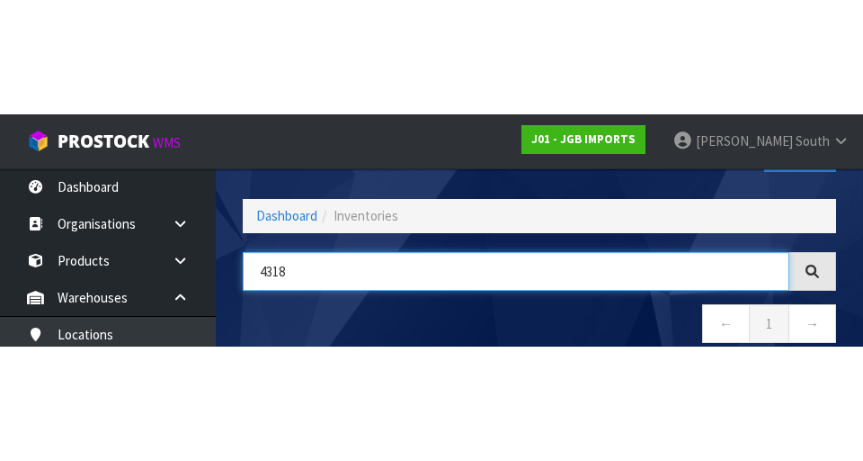
scroll to position [103, 0]
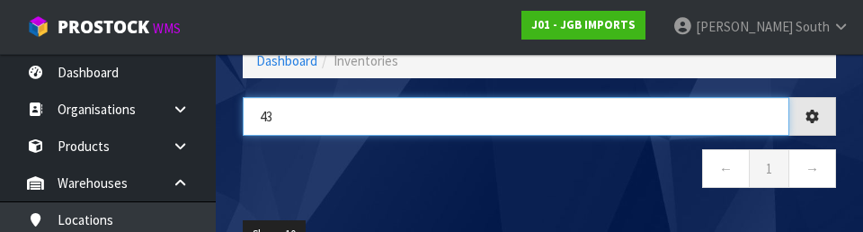
type input "4"
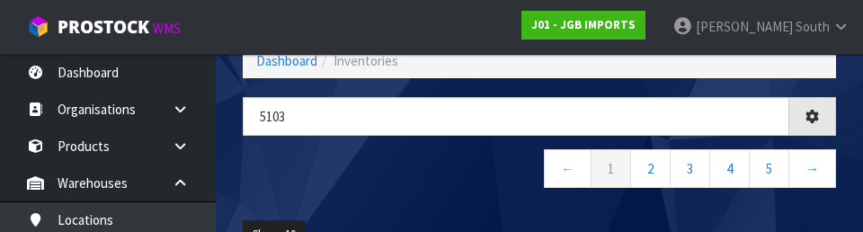
click at [388, 181] on nav "← 1 2 3 4 5 →" at bounding box center [540, 171] width 594 height 44
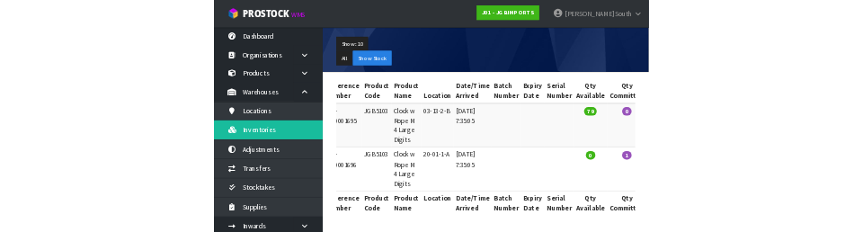
scroll to position [0, 0]
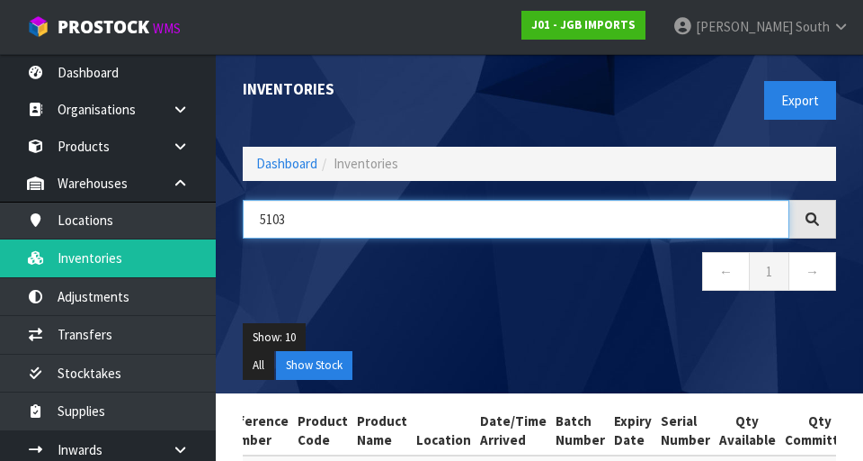
click at [514, 219] on input "5103" at bounding box center [516, 219] width 547 height 39
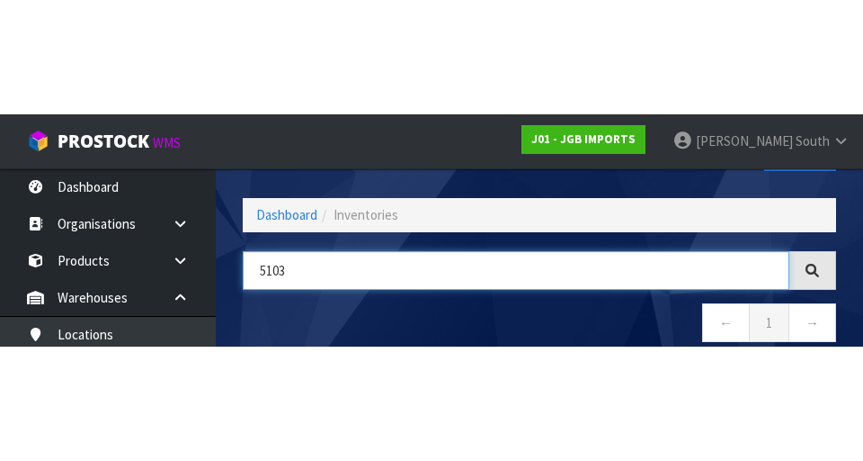
scroll to position [103, 0]
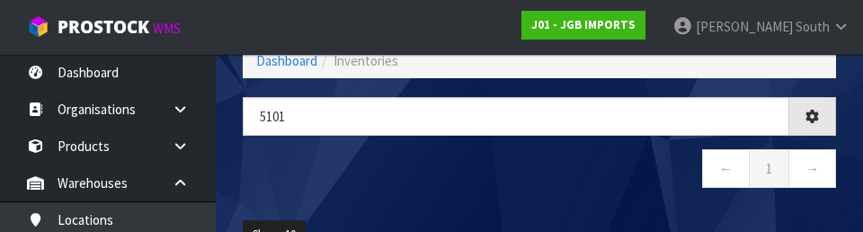
click at [435, 175] on nav "← 1 →" at bounding box center [540, 171] width 594 height 44
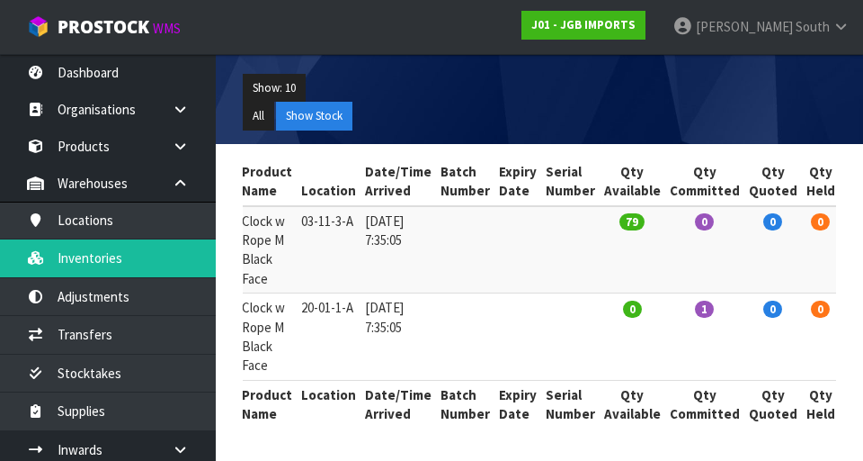
scroll to position [0, 0]
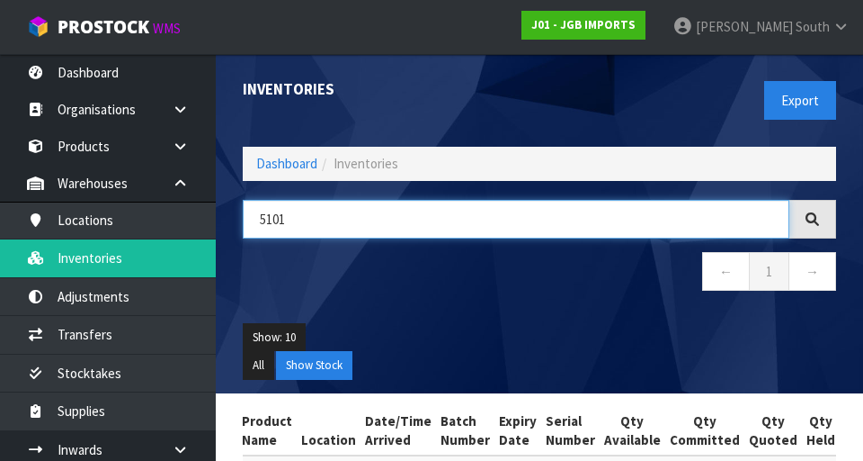
click at [539, 213] on input "5101" at bounding box center [516, 219] width 547 height 39
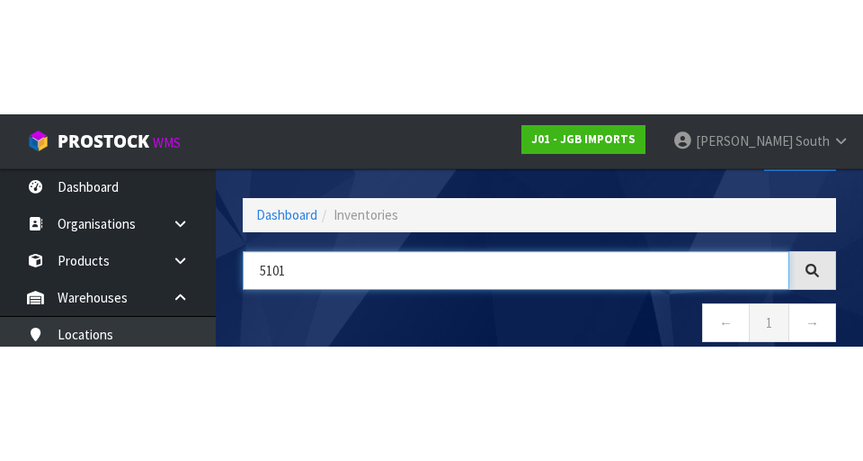
scroll to position [103, 0]
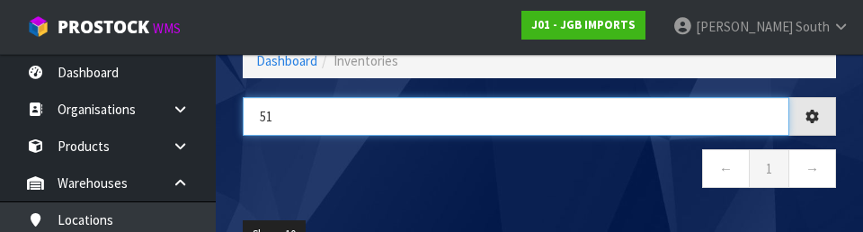
type input "5"
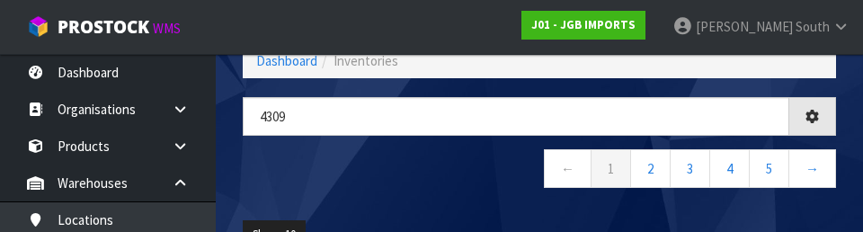
click at [429, 170] on nav "← 1 2 3 4 5 →" at bounding box center [540, 171] width 594 height 44
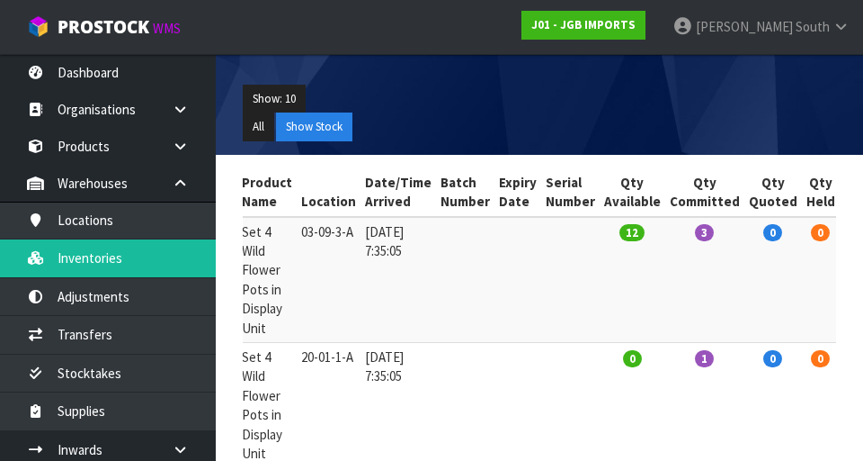
scroll to position [0, 0]
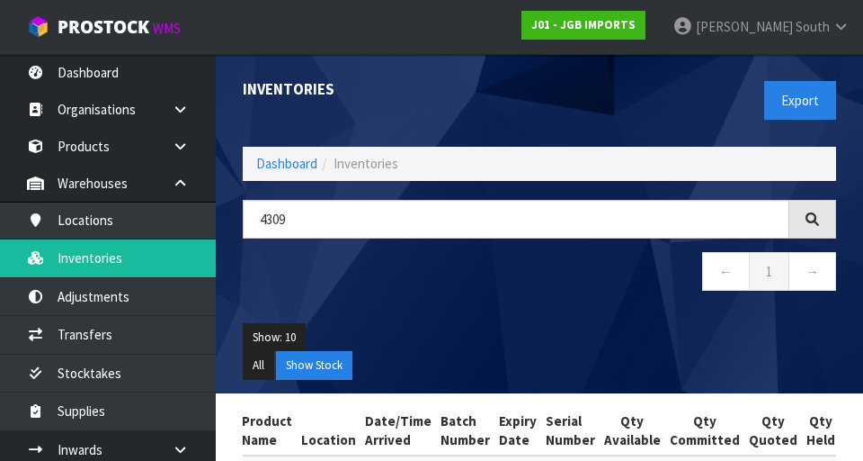
click at [407, 175] on ol "Dashboard Inventories" at bounding box center [540, 163] width 594 height 33
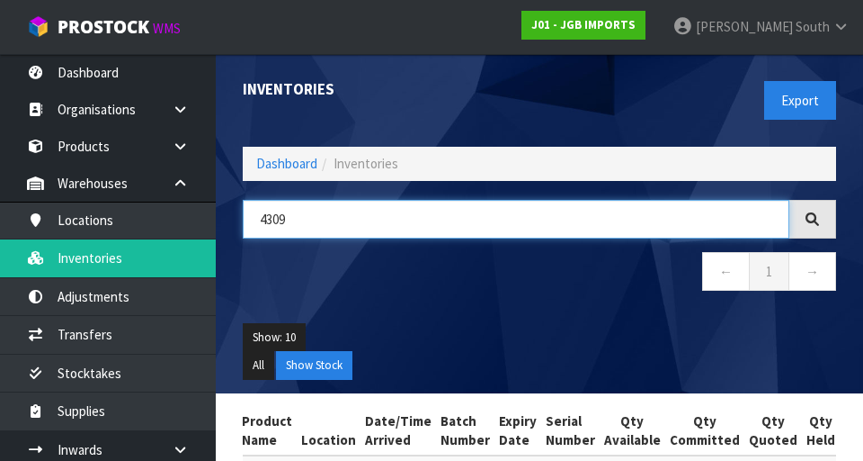
click at [539, 210] on input "4309" at bounding box center [516, 219] width 547 height 39
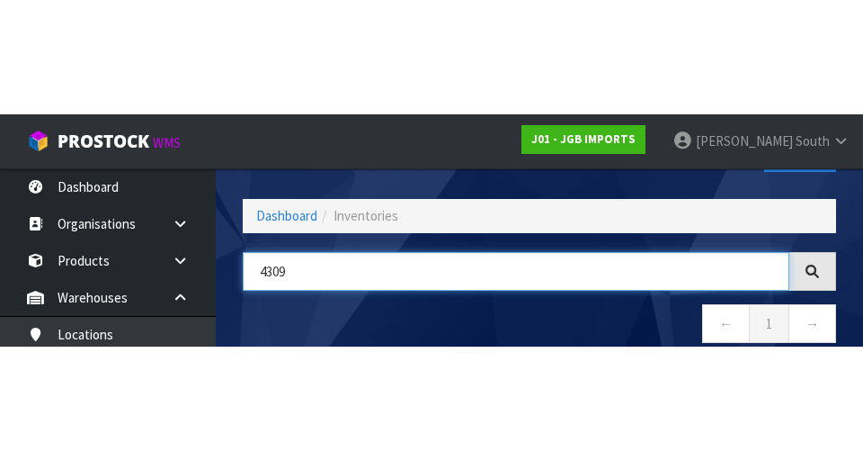
scroll to position [103, 0]
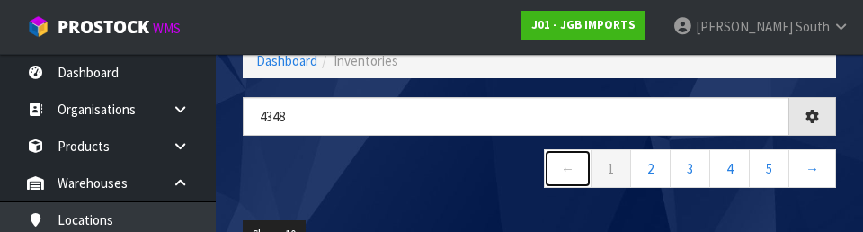
click at [539, 183] on link "←" at bounding box center [568, 168] width 48 height 39
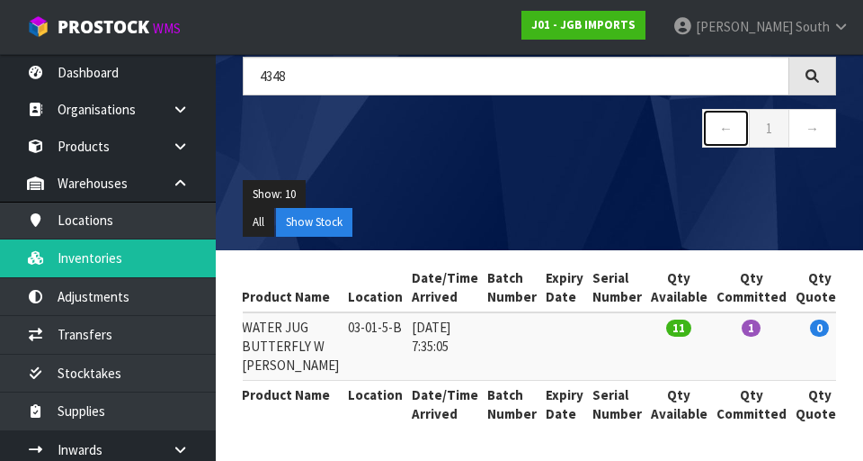
scroll to position [0, 0]
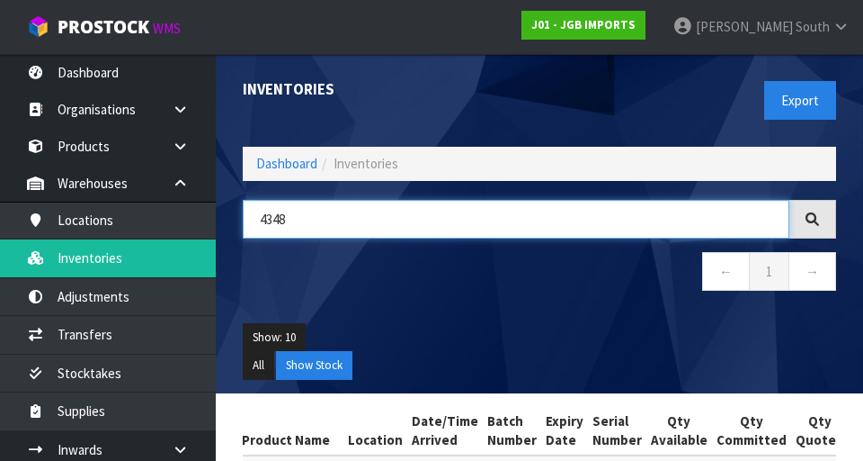
click at [451, 223] on input "4348" at bounding box center [516, 219] width 547 height 39
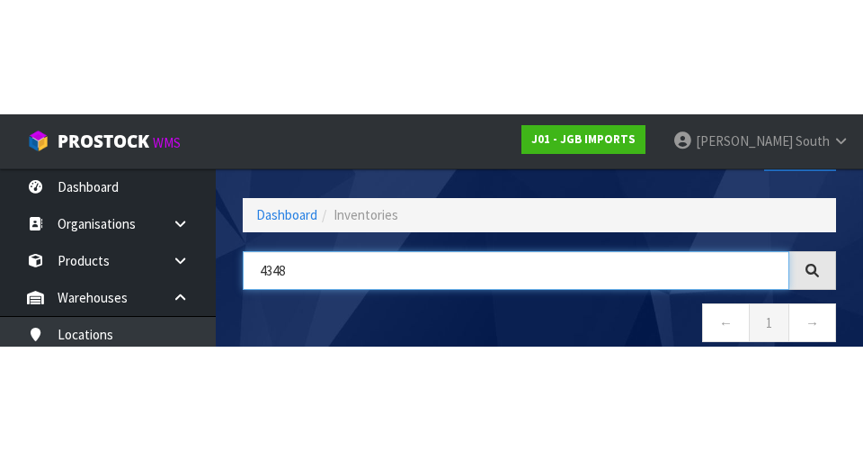
scroll to position [103, 0]
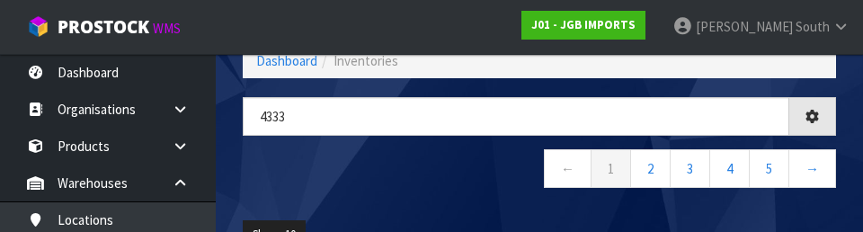
click at [384, 174] on nav "← 1 2 3 4 5 →" at bounding box center [540, 171] width 594 height 44
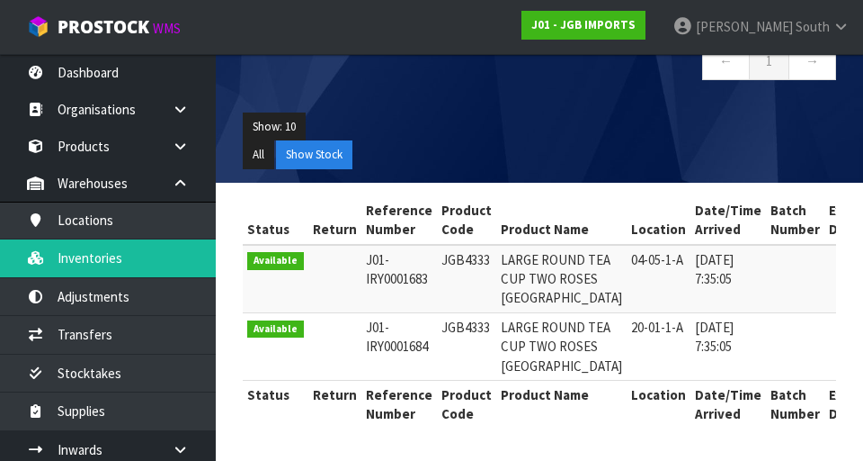
scroll to position [0, 0]
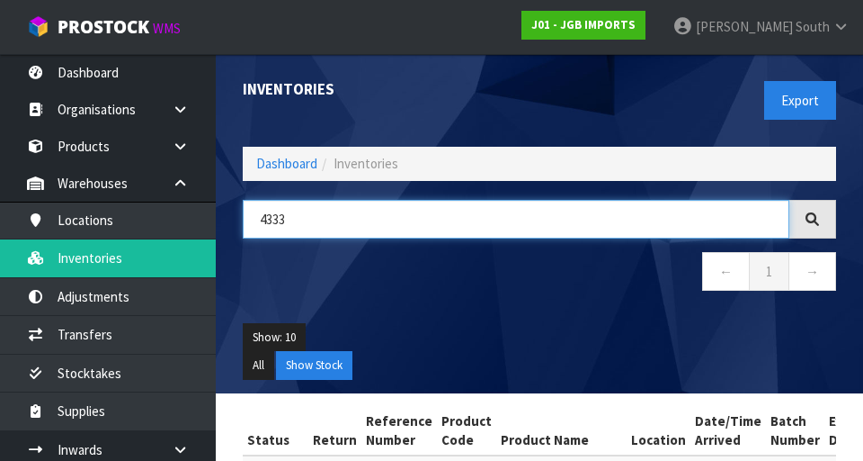
click at [538, 210] on input "4333" at bounding box center [516, 219] width 547 height 39
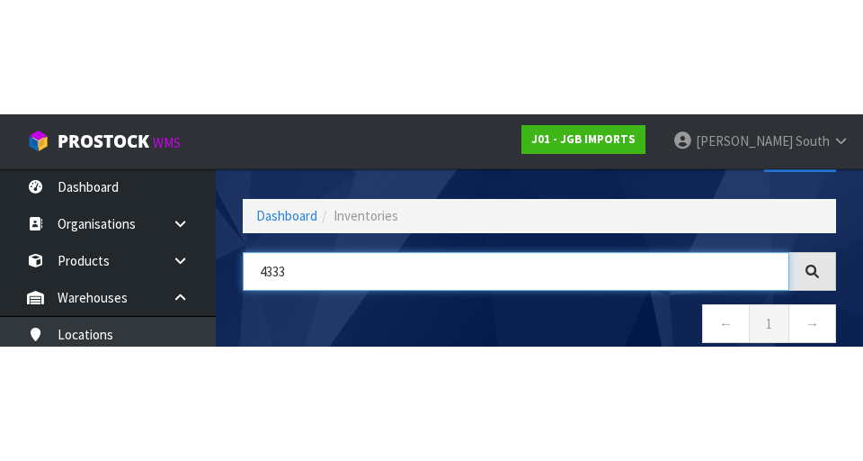
scroll to position [103, 0]
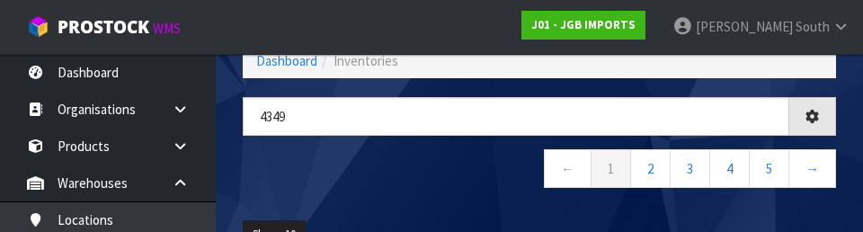
click at [427, 183] on nav "← 1 2 3 4 5 →" at bounding box center [540, 171] width 594 height 44
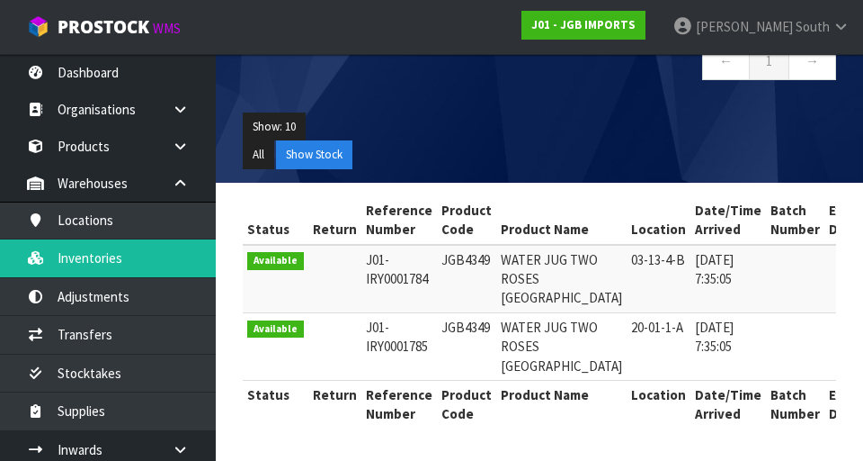
scroll to position [0, 0]
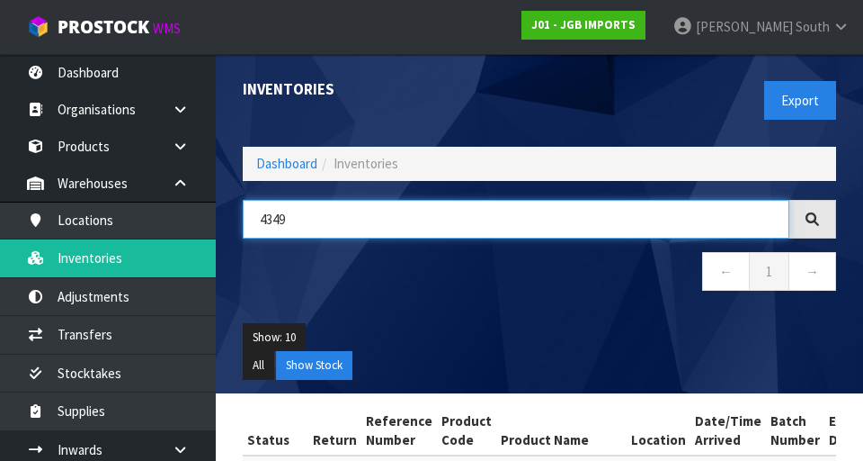
click at [539, 211] on input "4349" at bounding box center [516, 219] width 547 height 39
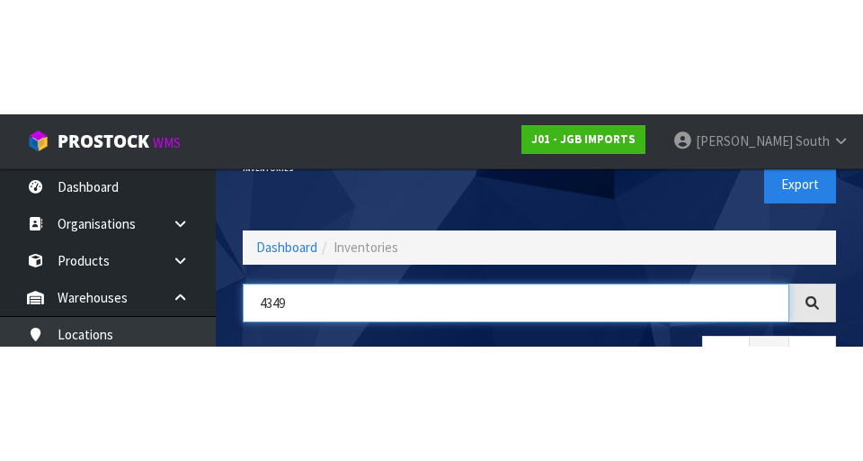
scroll to position [103, 0]
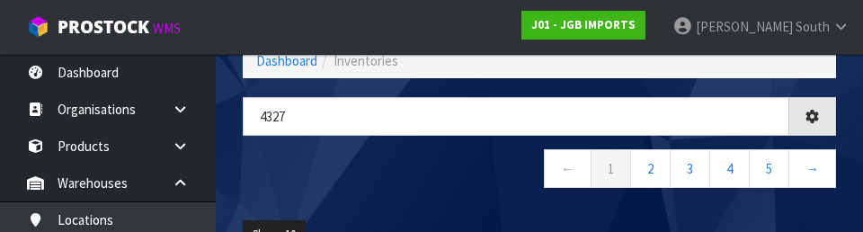
click at [485, 192] on nav "← 1 2 3 4 5 →" at bounding box center [540, 171] width 594 height 44
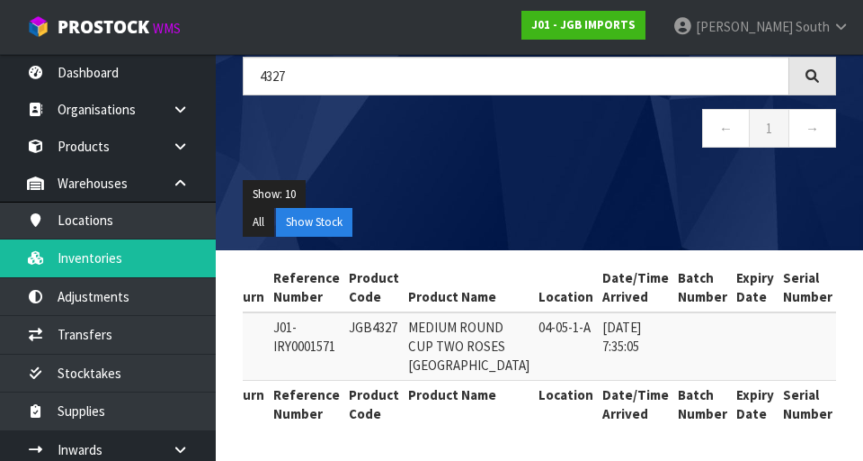
scroll to position [0, 0]
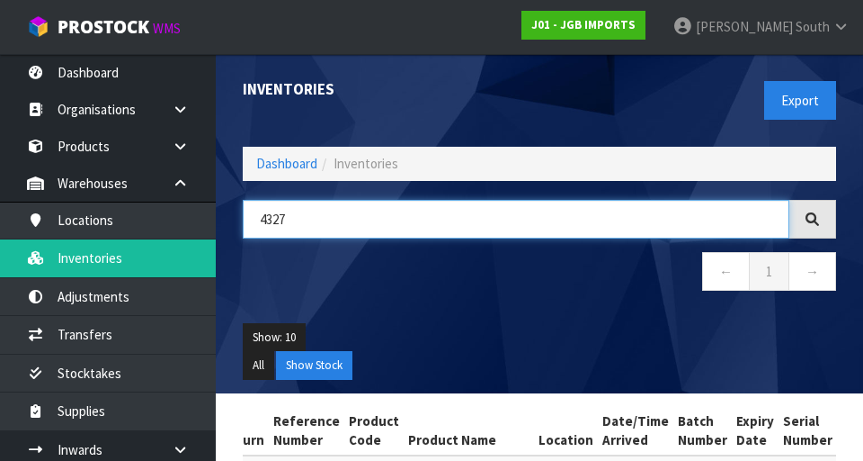
click at [539, 237] on input "4327" at bounding box center [516, 219] width 547 height 39
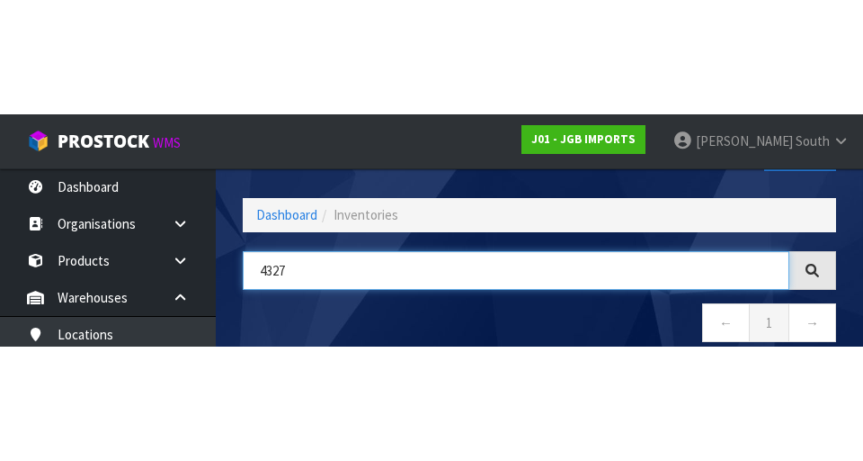
scroll to position [103, 0]
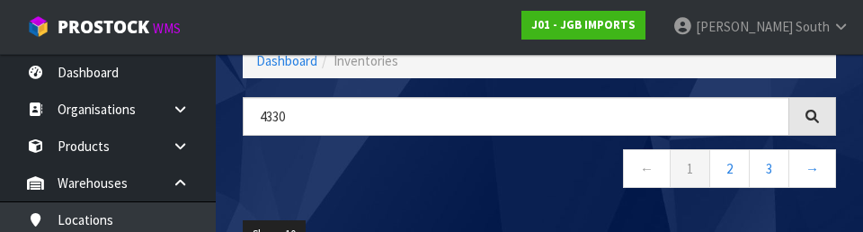
click at [426, 189] on nav "← 1 2 3 →" at bounding box center [540, 171] width 594 height 44
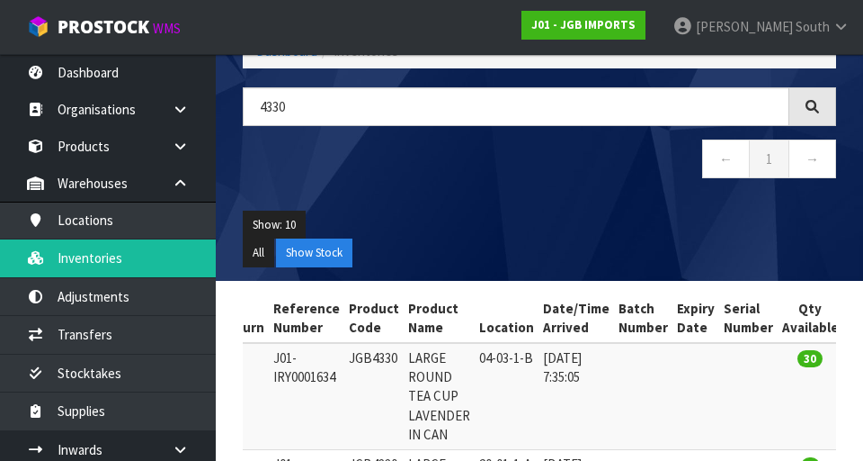
scroll to position [0, 0]
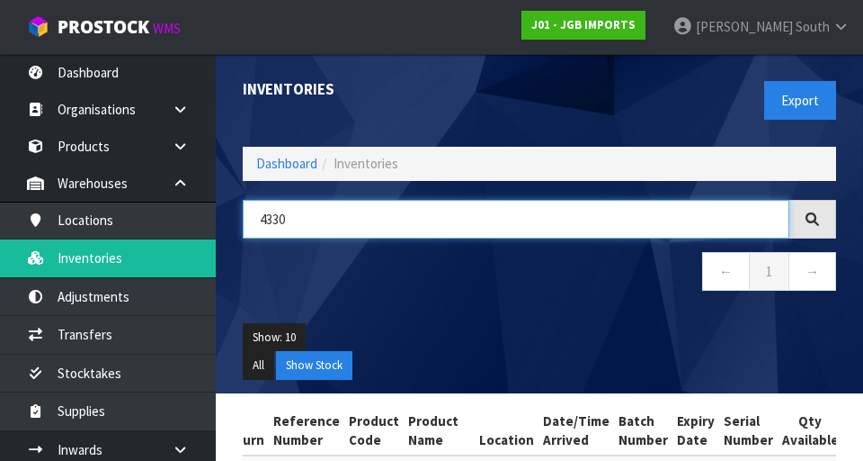
click at [386, 210] on input "4330" at bounding box center [516, 219] width 547 height 39
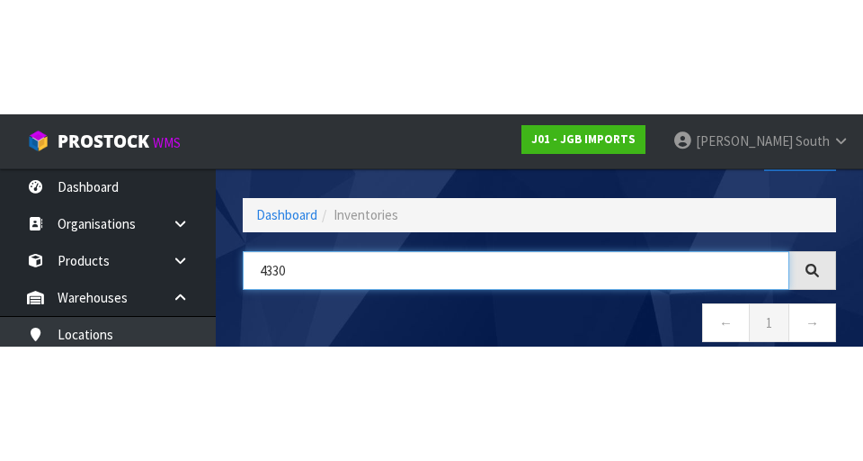
scroll to position [103, 0]
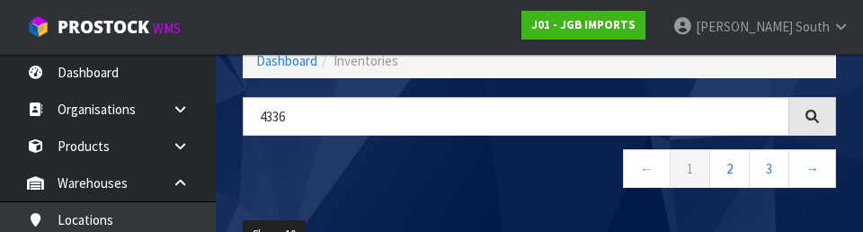
click at [485, 197] on div "4336 ← 1 2 3 →" at bounding box center [539, 152] width 621 height 110
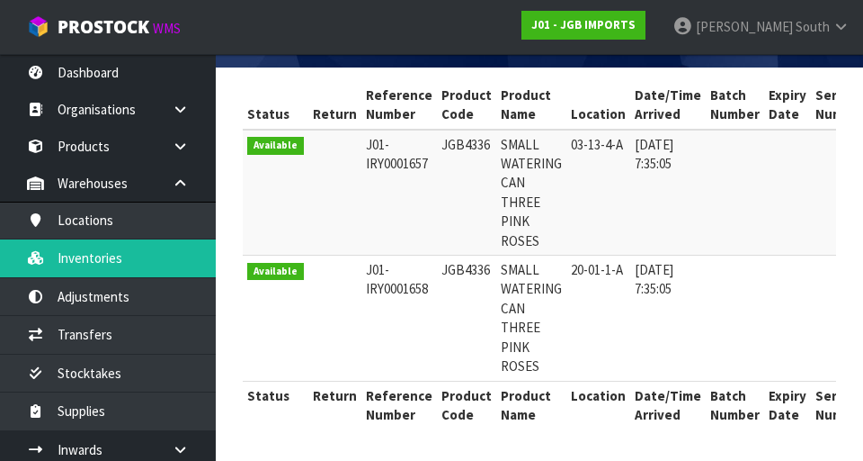
scroll to position [0, 0]
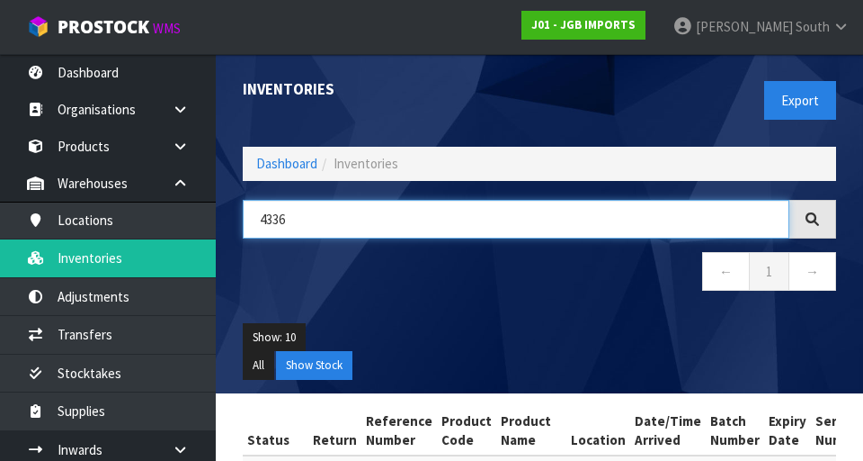
click at [373, 225] on input "4336" at bounding box center [516, 219] width 547 height 39
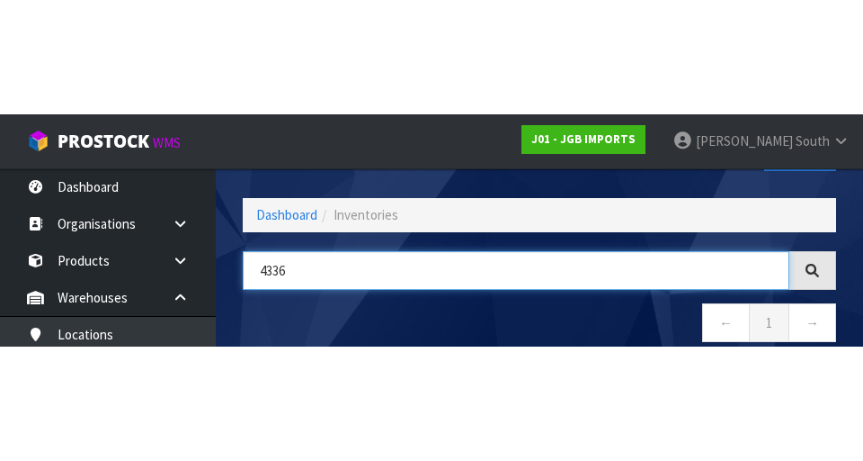
scroll to position [103, 0]
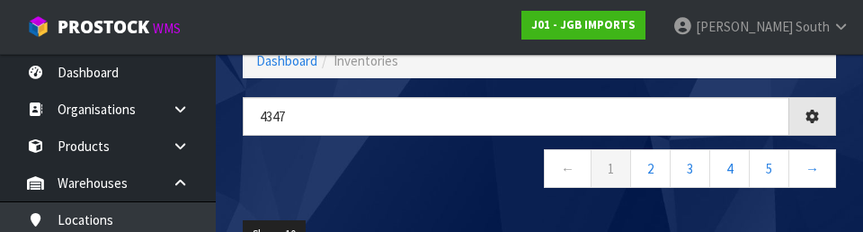
click at [443, 176] on nav "← 1 2 3 4 5 →" at bounding box center [540, 171] width 594 height 44
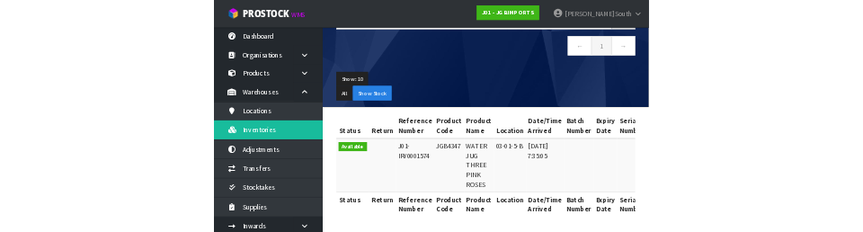
scroll to position [0, 0]
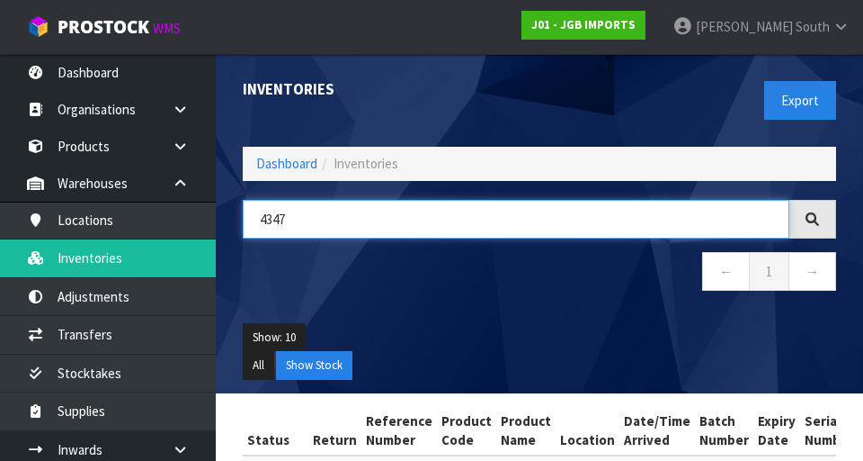
click at [456, 201] on input "4347" at bounding box center [516, 219] width 547 height 39
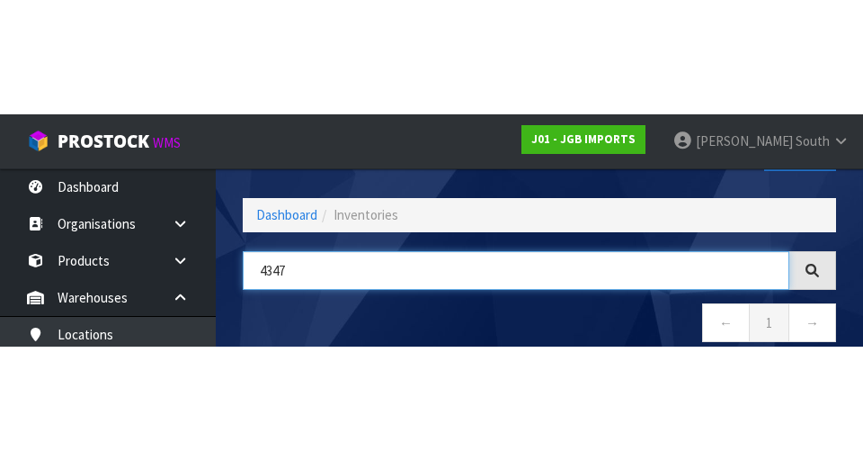
scroll to position [103, 0]
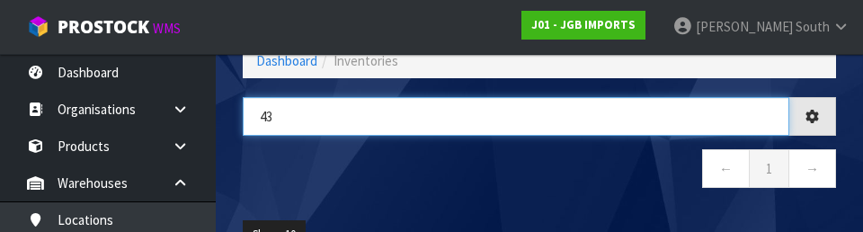
type input "4"
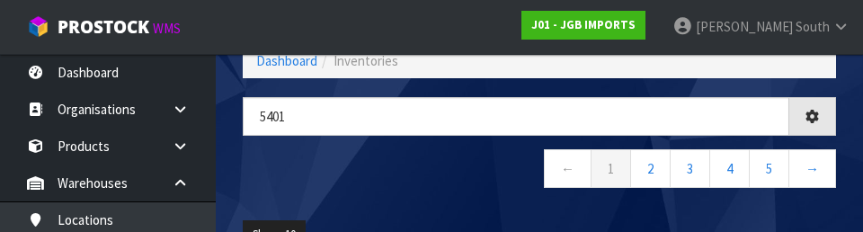
click at [371, 173] on nav "← 1 2 3 4 5 →" at bounding box center [540, 171] width 594 height 44
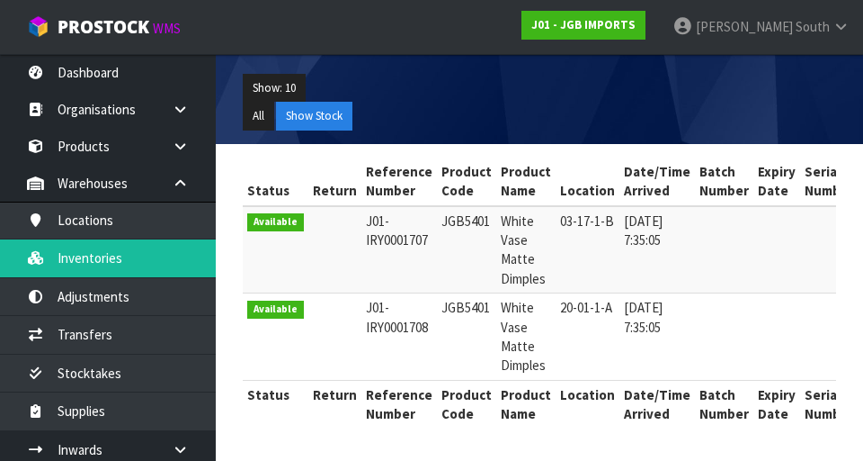
scroll to position [0, 0]
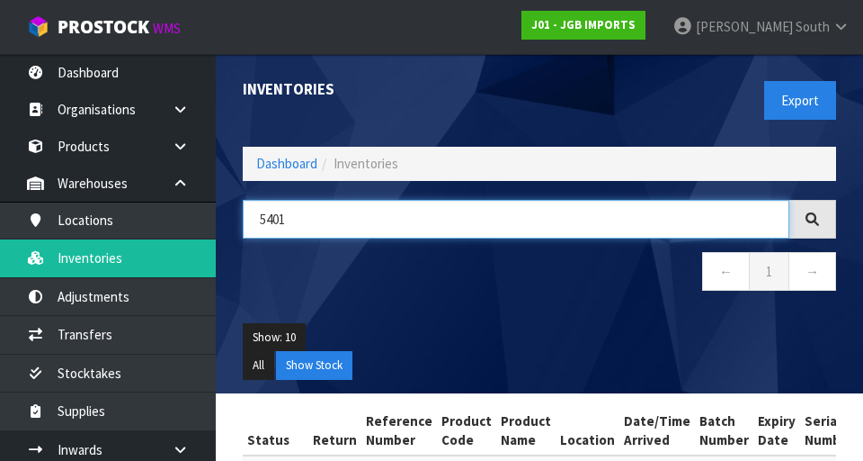
click at [437, 211] on input "5401" at bounding box center [516, 219] width 547 height 39
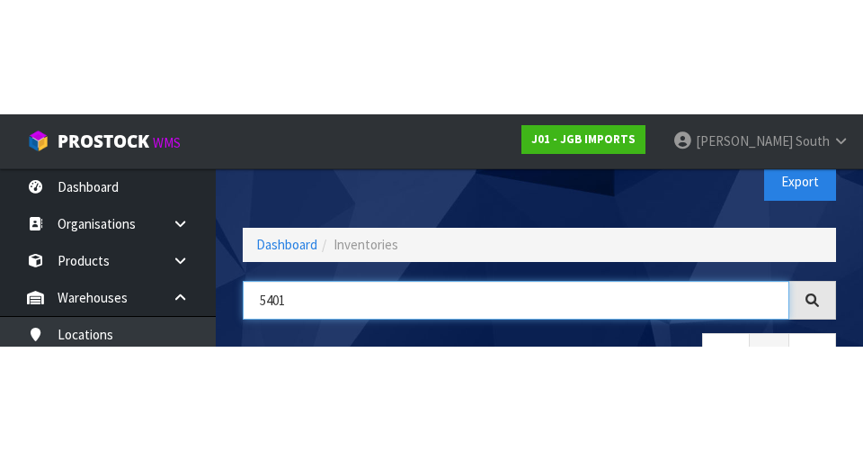
scroll to position [103, 0]
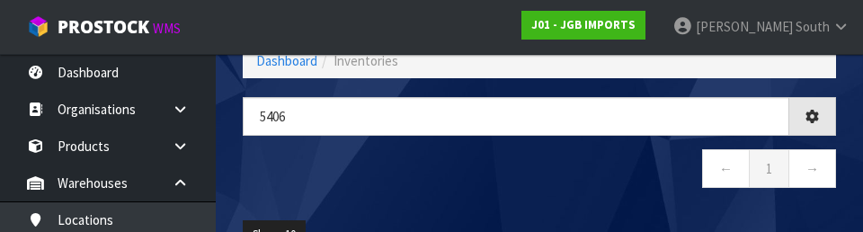
click at [539, 187] on nav "← 1 →" at bounding box center [540, 171] width 594 height 44
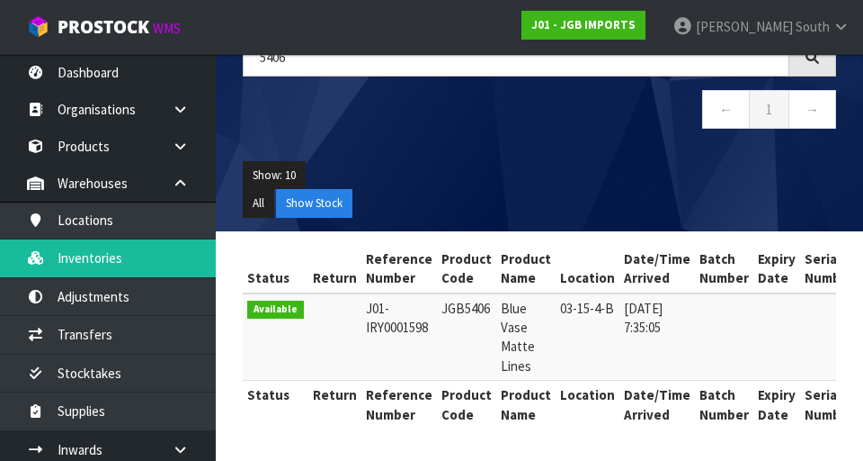
scroll to position [0, 0]
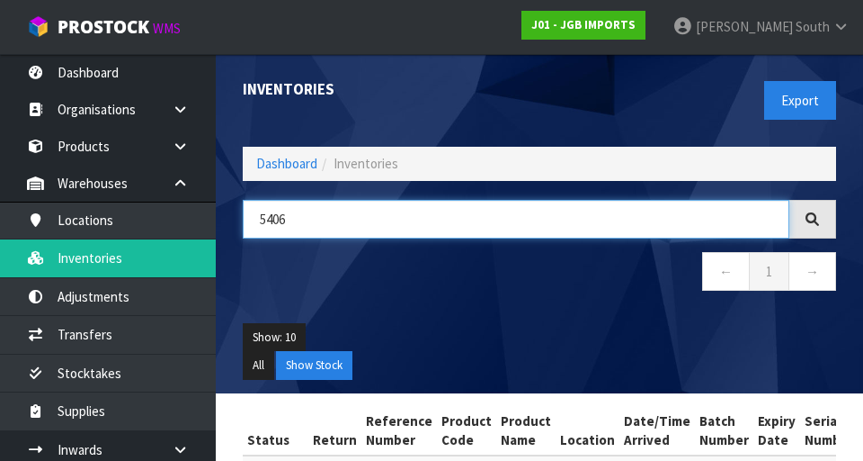
click at [423, 222] on input "5406" at bounding box center [516, 219] width 547 height 39
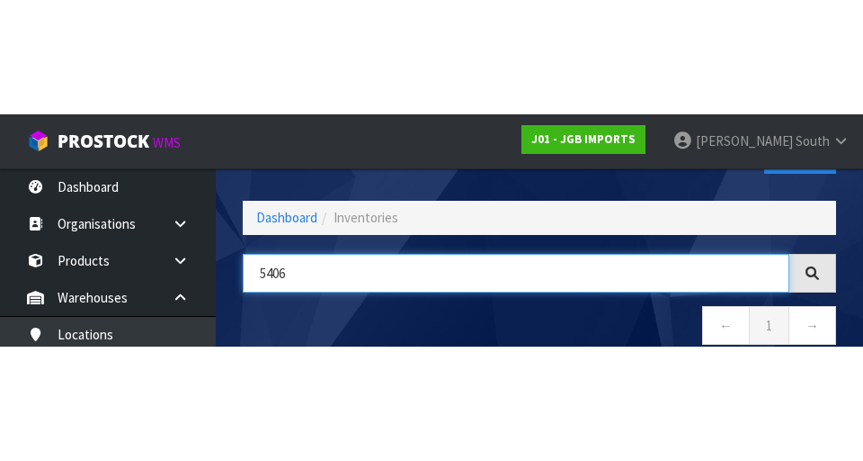
scroll to position [103, 0]
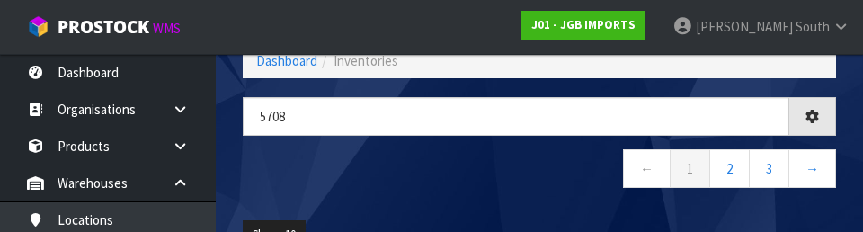
click at [461, 175] on nav "← 1 2 3 →" at bounding box center [540, 171] width 594 height 44
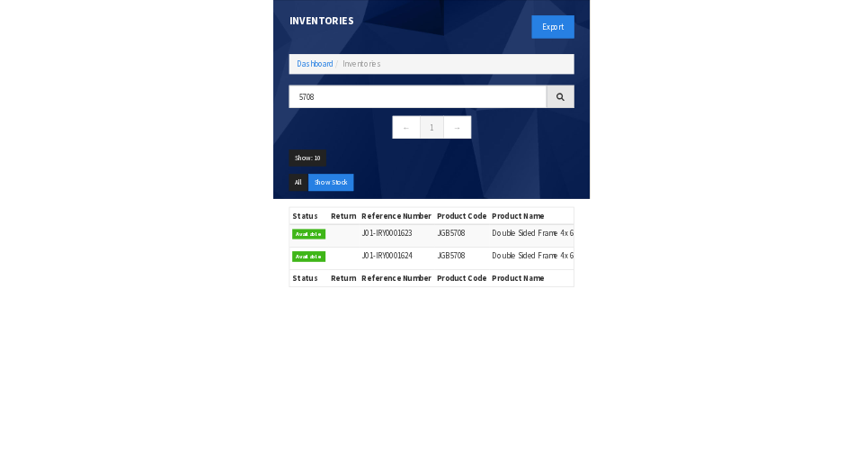
scroll to position [54, 0]
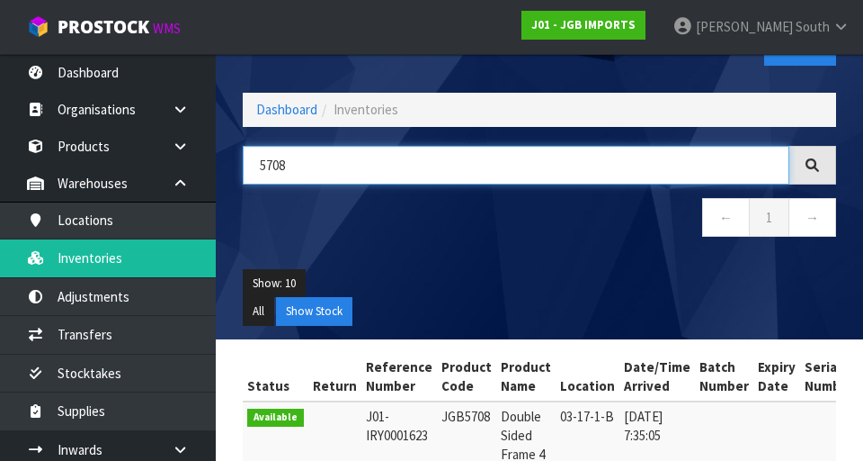
click at [391, 170] on input "5708" at bounding box center [516, 165] width 547 height 39
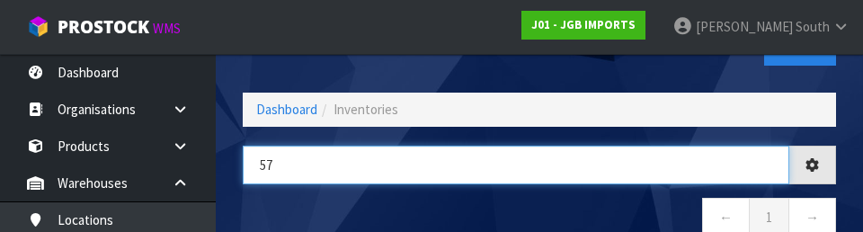
type input "5"
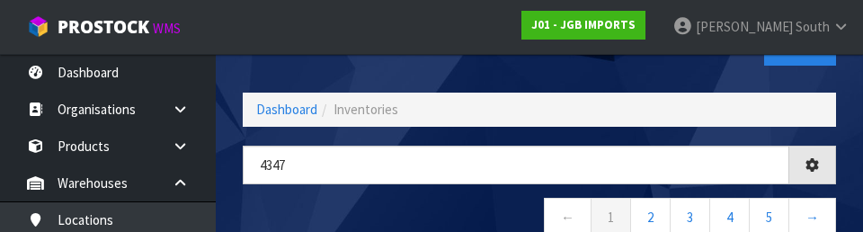
click at [449, 203] on nav "← 1 2 3 4 5 →" at bounding box center [540, 220] width 594 height 44
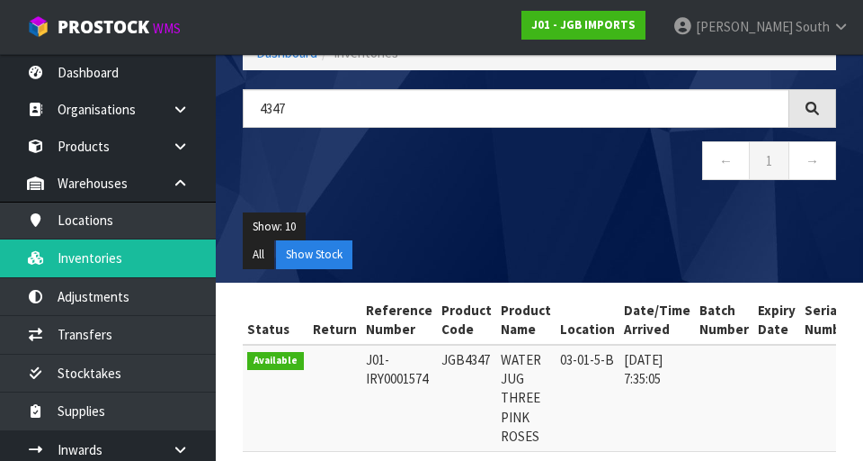
scroll to position [110, 0]
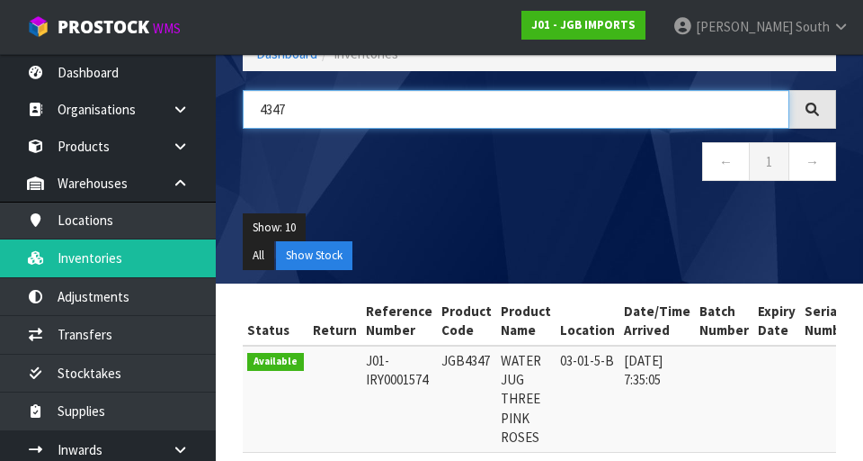
click at [449, 116] on input "4347" at bounding box center [516, 109] width 547 height 39
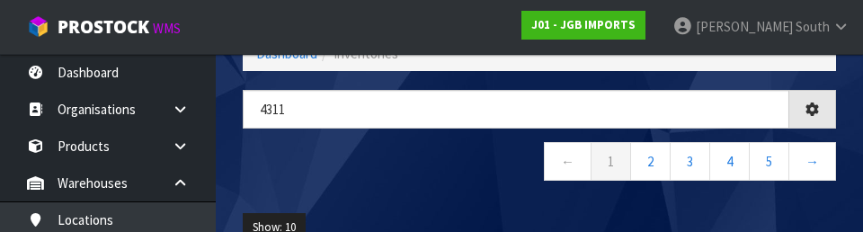
click at [441, 171] on nav "← 1 2 3 4 5 →" at bounding box center [540, 164] width 594 height 44
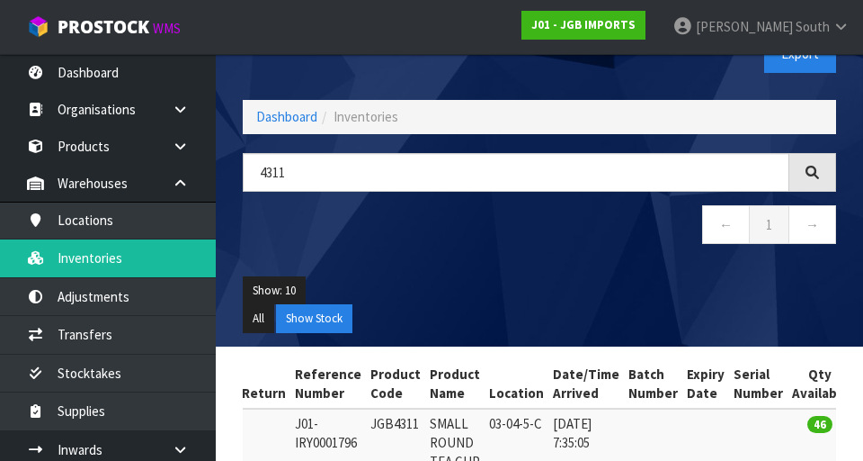
scroll to position [0, 0]
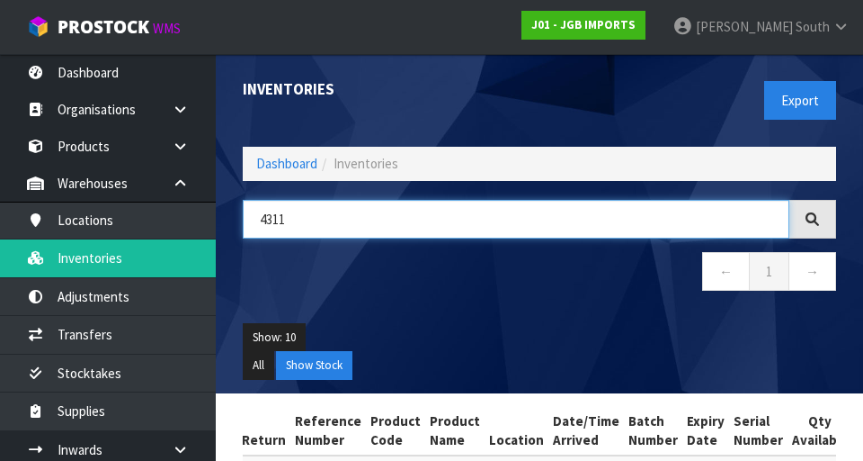
click at [539, 212] on input "4311" at bounding box center [516, 219] width 547 height 39
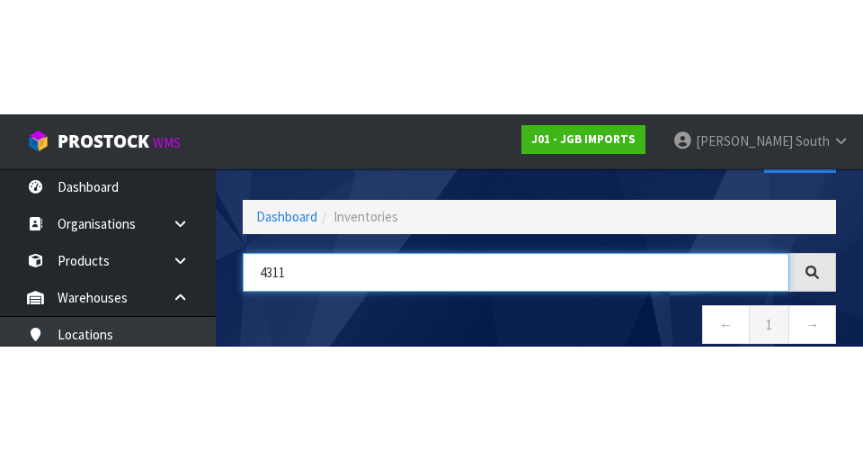
scroll to position [103, 0]
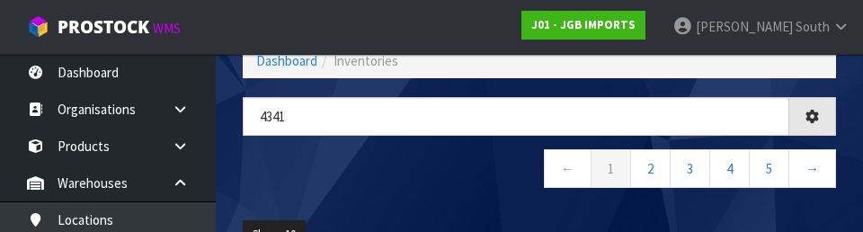
click at [323, 178] on nav "← 1 2 3 4 5 →" at bounding box center [540, 171] width 594 height 44
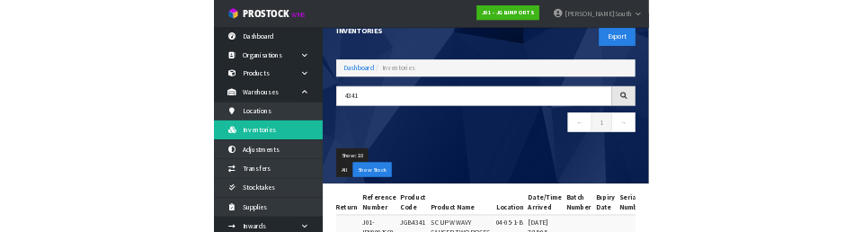
scroll to position [0, 0]
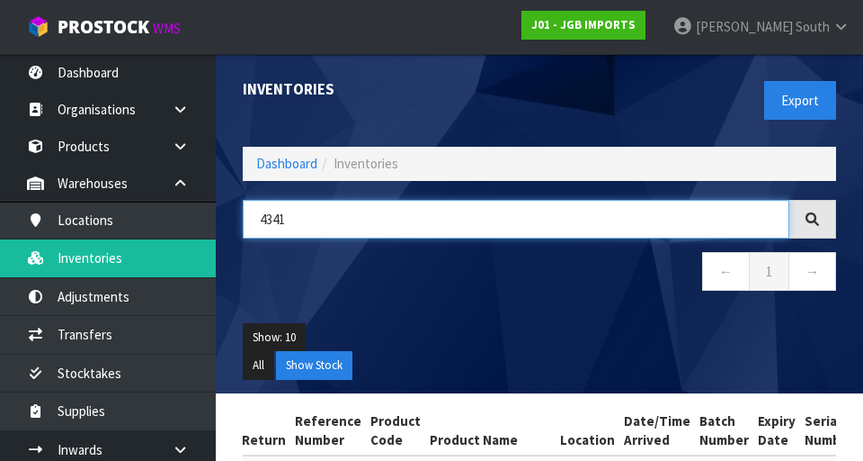
click at [415, 219] on input "4341" at bounding box center [516, 219] width 547 height 39
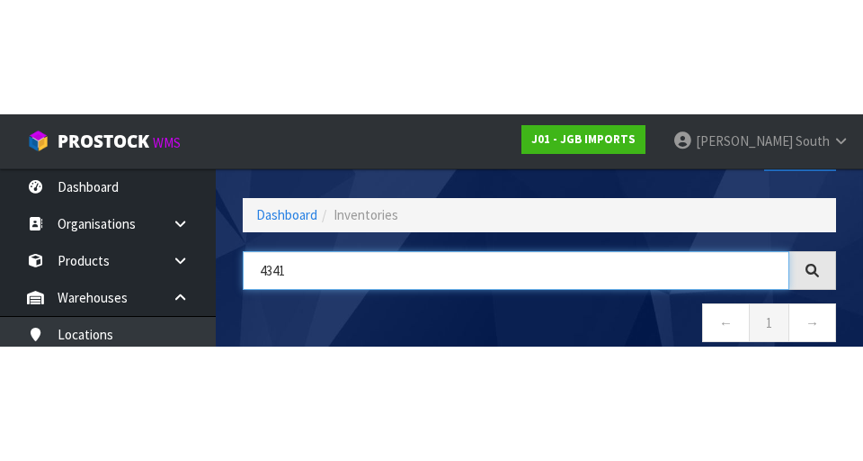
scroll to position [103, 0]
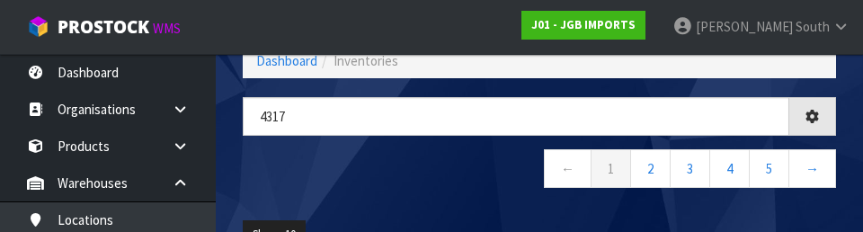
click at [450, 174] on nav "← 1 2 3 4 5 →" at bounding box center [540, 171] width 594 height 44
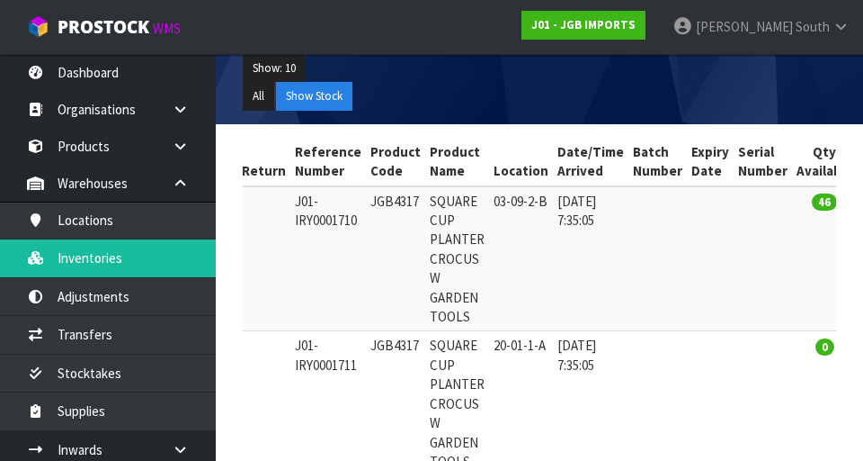
scroll to position [0, 0]
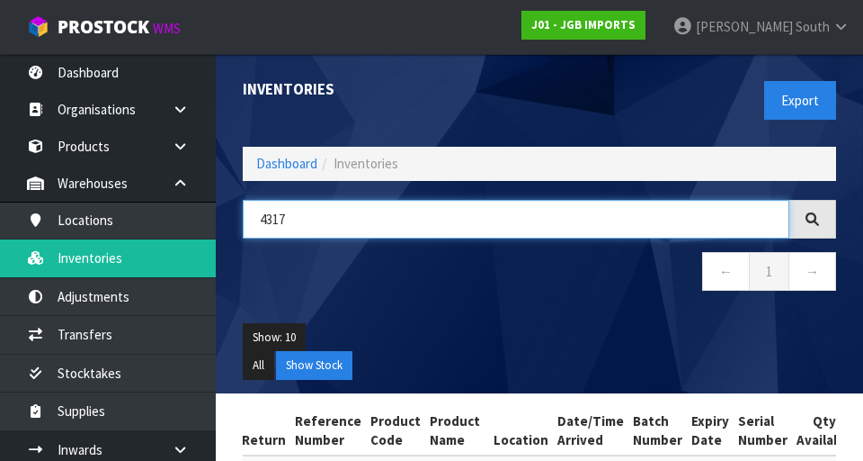
click at [539, 213] on input "4317" at bounding box center [516, 219] width 547 height 39
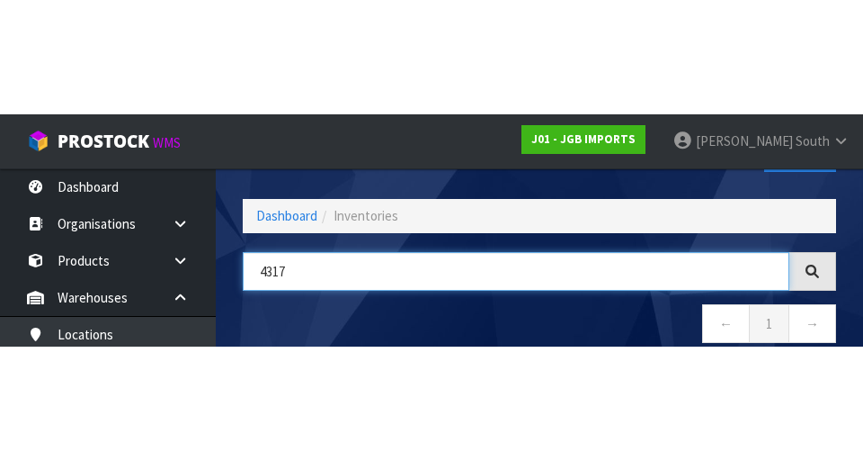
scroll to position [103, 0]
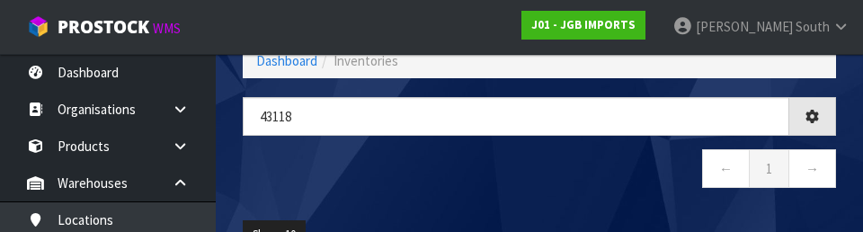
click at [539, 183] on nav "← 1 →" at bounding box center [540, 171] width 594 height 44
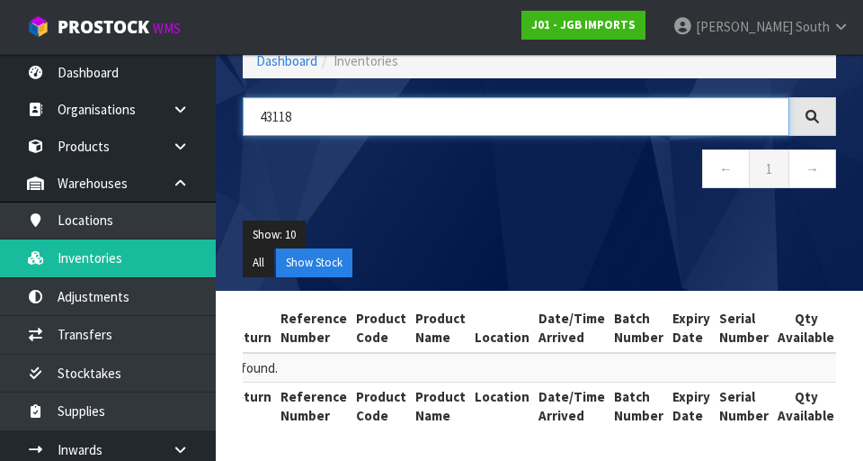
click at [520, 112] on input "43118" at bounding box center [516, 116] width 547 height 39
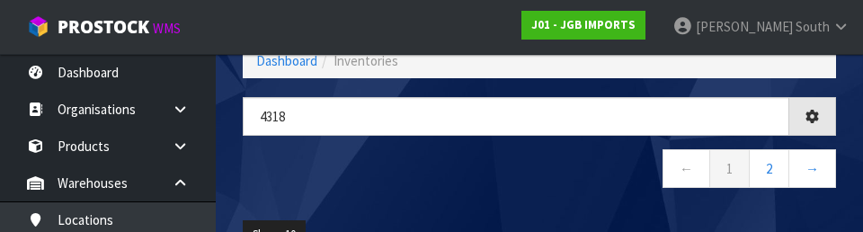
click at [539, 174] on nav "← 1 2 →" at bounding box center [540, 171] width 594 height 44
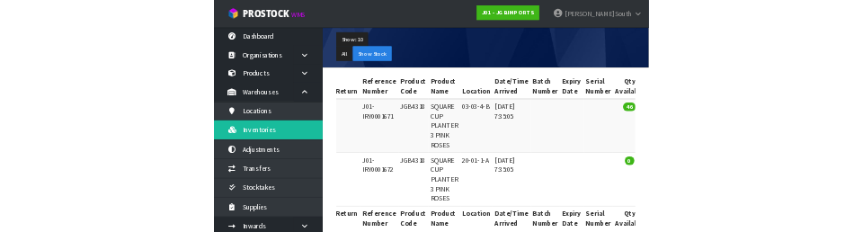
scroll to position [0, 0]
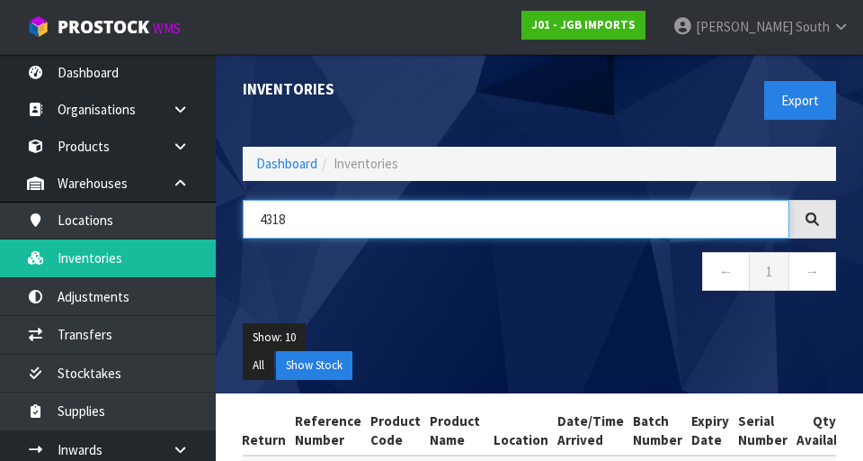
click at [539, 224] on input "4318" at bounding box center [516, 219] width 547 height 39
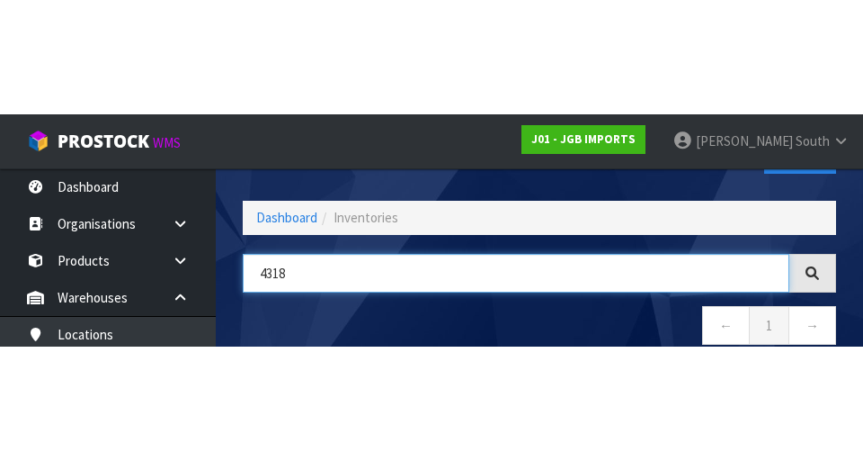
scroll to position [103, 0]
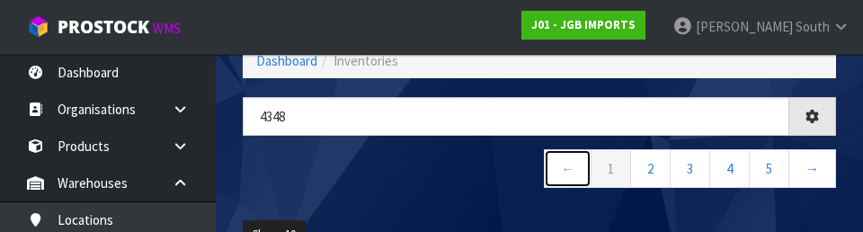
click at [539, 175] on link "←" at bounding box center [568, 168] width 48 height 39
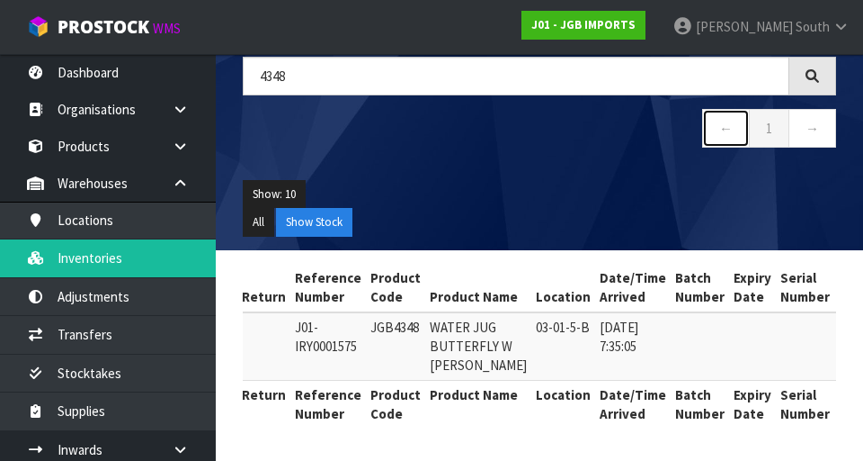
scroll to position [0, 0]
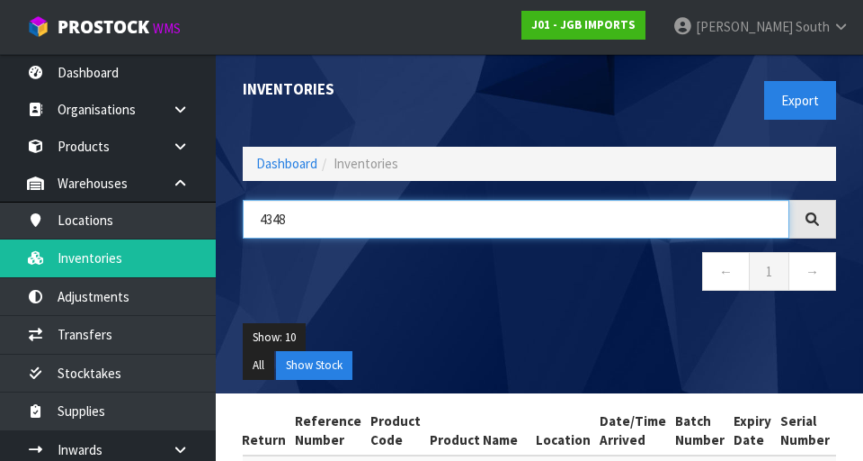
click at [443, 226] on input "4348" at bounding box center [516, 219] width 547 height 39
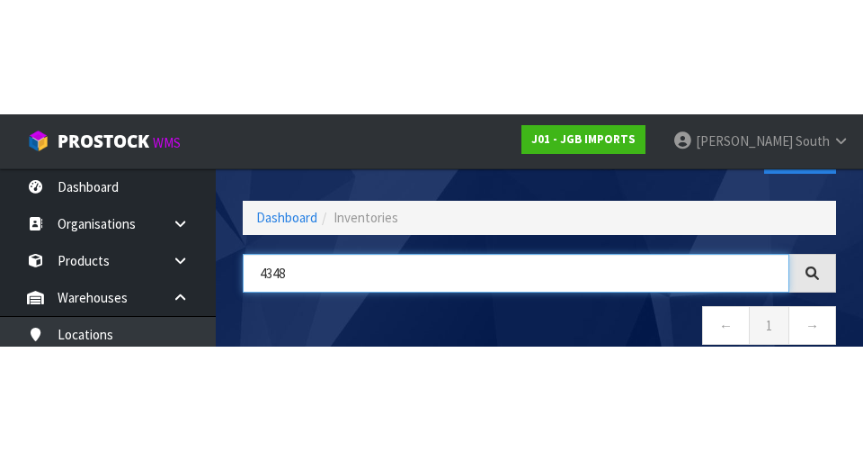
scroll to position [103, 0]
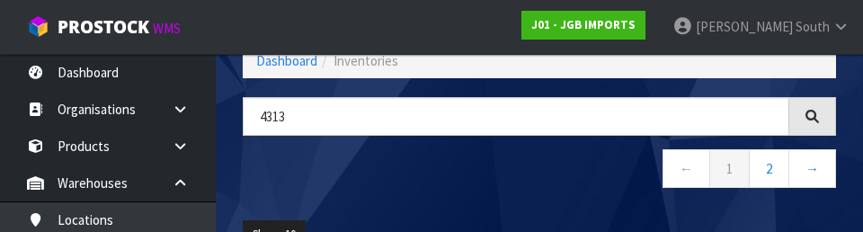
click at [375, 187] on nav "← 1 2 →" at bounding box center [540, 171] width 594 height 44
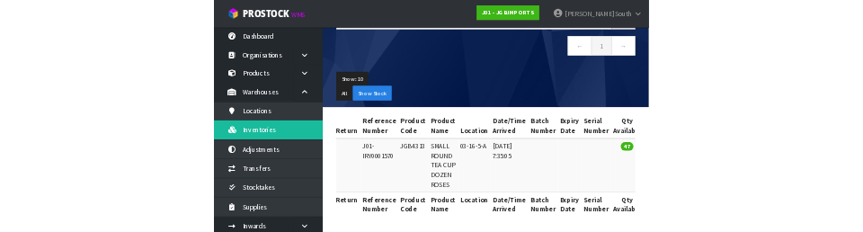
scroll to position [0, 0]
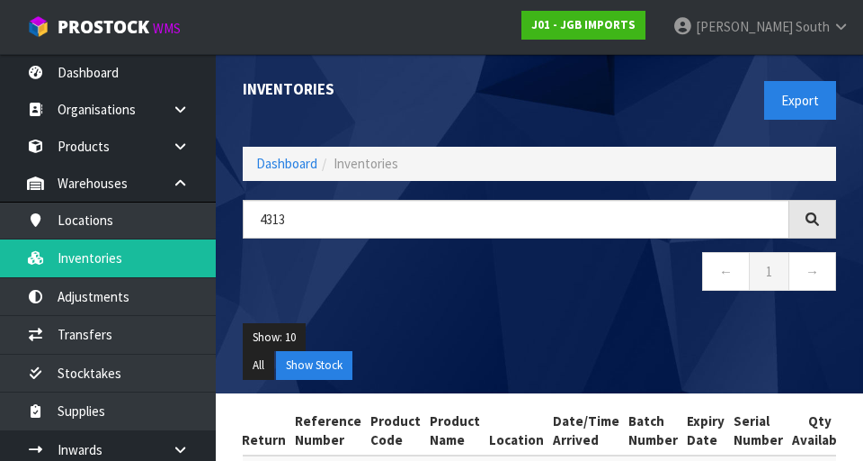
click at [438, 187] on div "Inventories Export Dashboard Inventories 4313 ← 1 → Show: 10 5 10 25 50 All Sho…" at bounding box center [539, 223] width 621 height 339
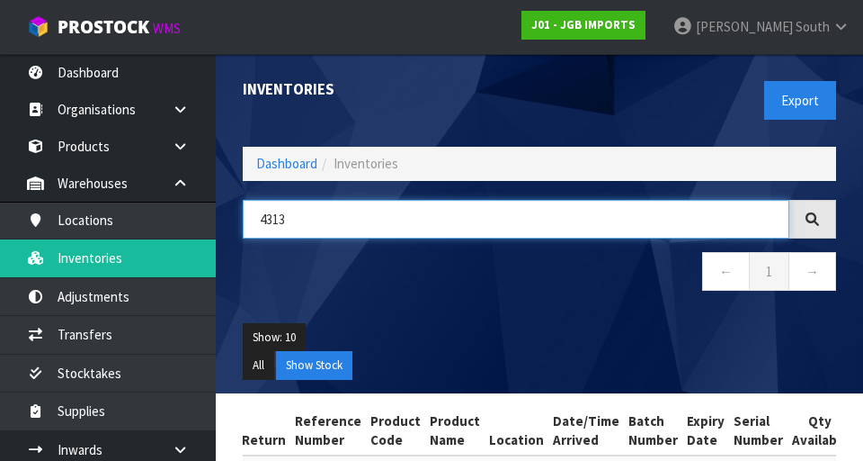
click at [539, 216] on input "4313" at bounding box center [516, 219] width 547 height 39
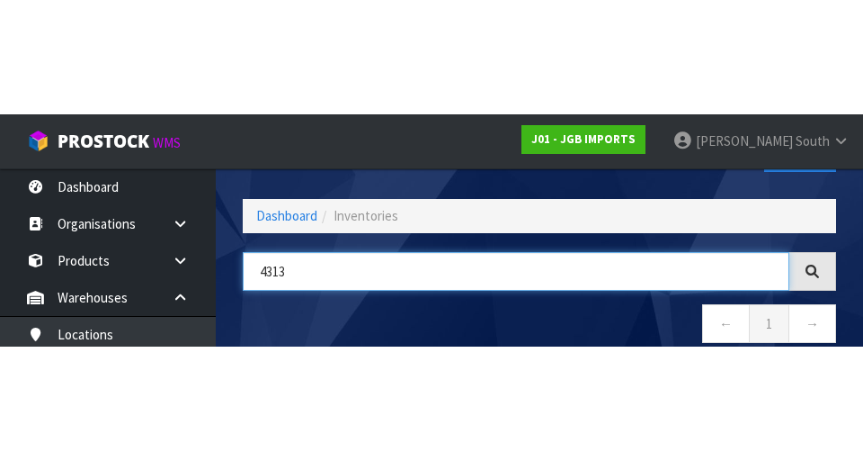
scroll to position [103, 0]
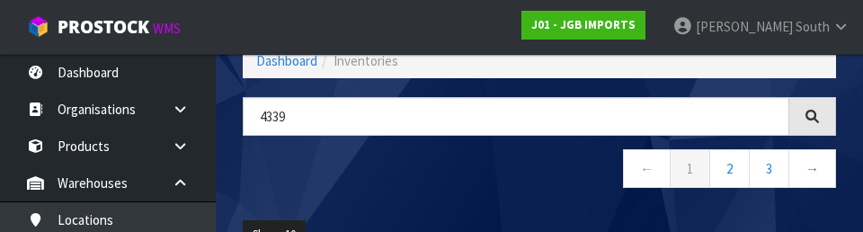
click at [447, 193] on div "4339 ← 1 2 3 →" at bounding box center [539, 152] width 621 height 110
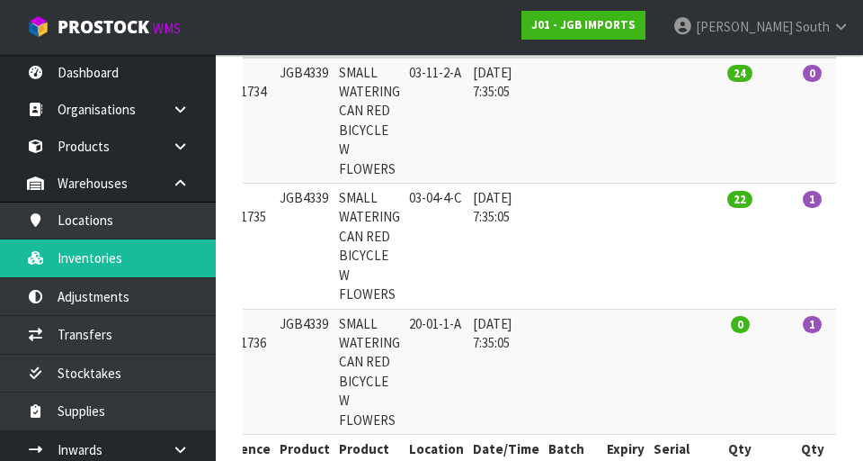
scroll to position [0, 0]
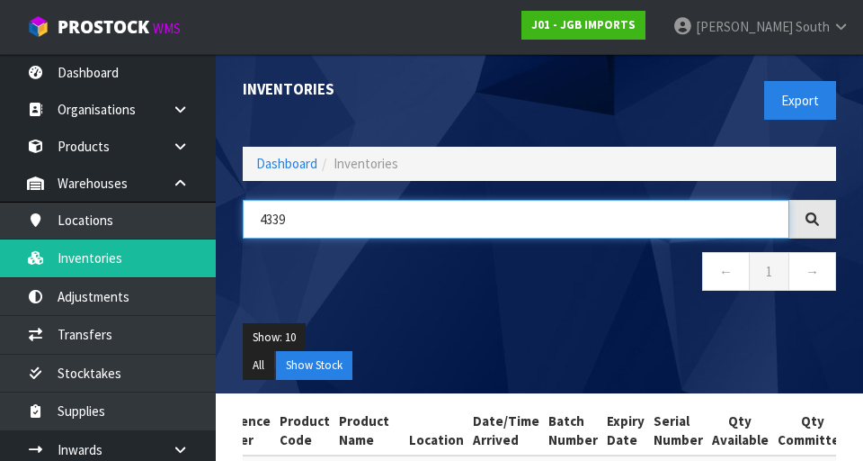
click at [439, 219] on input "4339" at bounding box center [516, 219] width 547 height 39
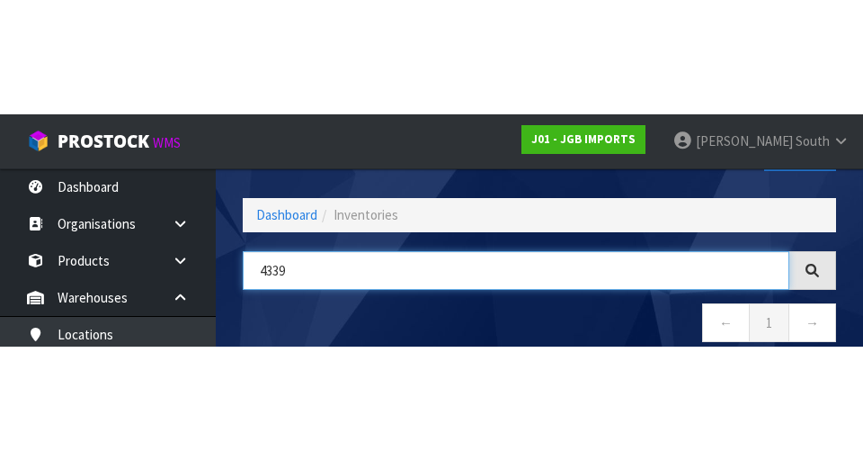
scroll to position [103, 0]
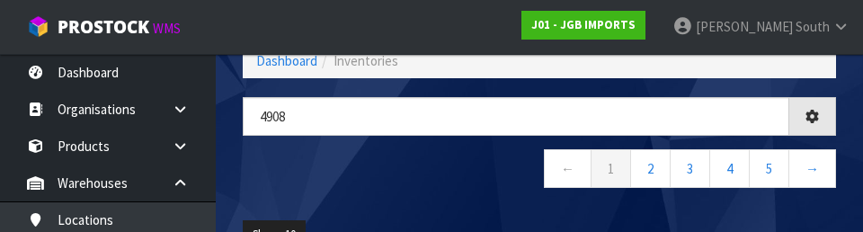
click at [486, 165] on nav "← 1 2 3 4 5 →" at bounding box center [540, 171] width 594 height 44
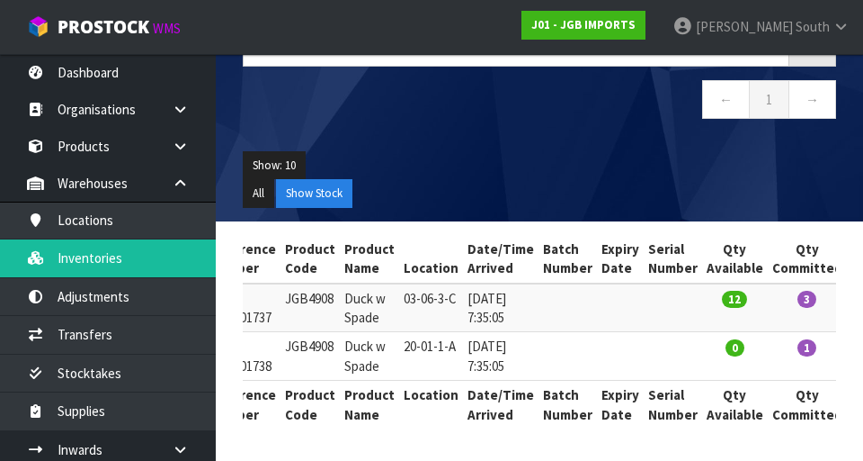
scroll to position [0, 0]
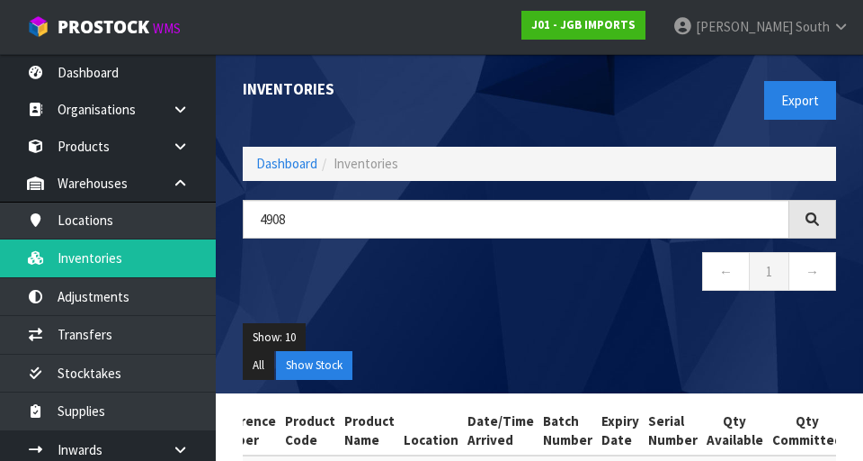
click at [333, 170] on li "Inventories" at bounding box center [358, 163] width 81 height 19
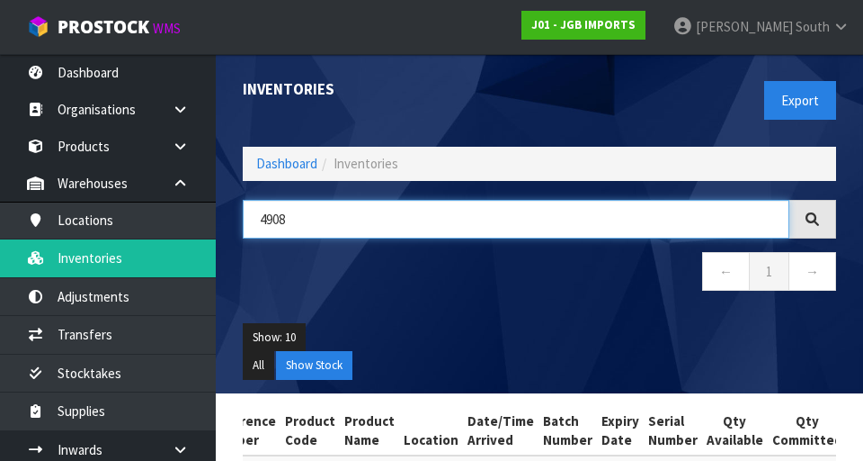
click at [359, 224] on input "4908" at bounding box center [516, 219] width 547 height 39
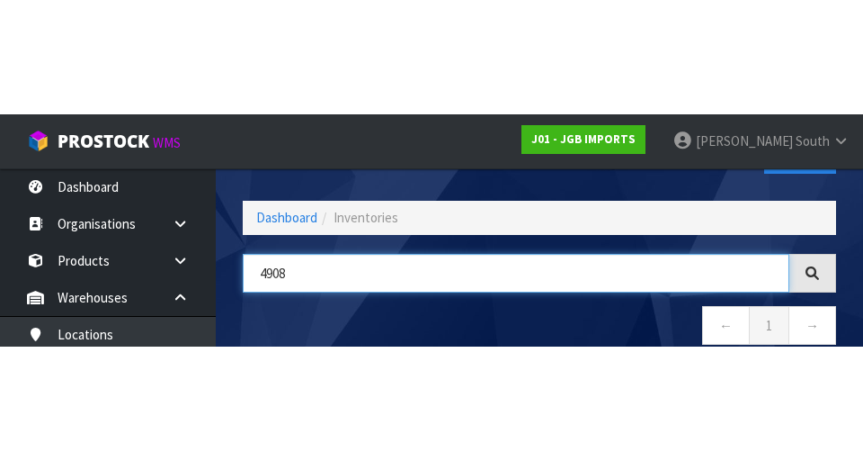
scroll to position [103, 0]
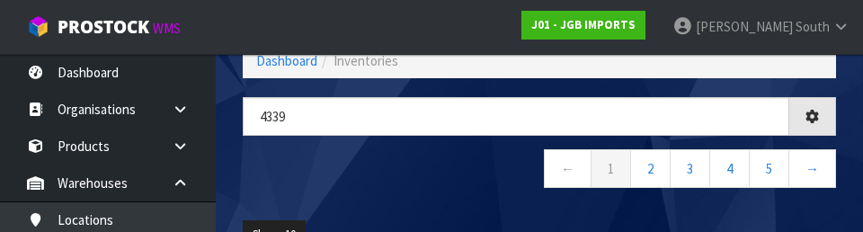
click at [514, 187] on nav "← 1 2 3 4 5 →" at bounding box center [540, 171] width 594 height 44
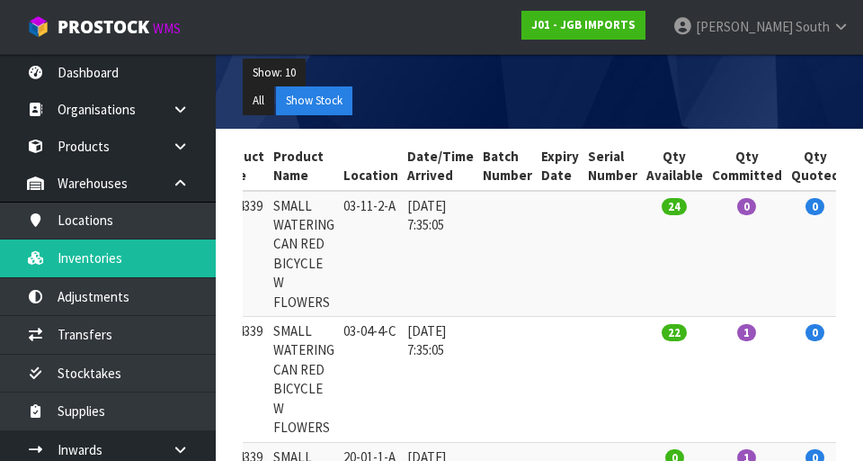
scroll to position [0, 0]
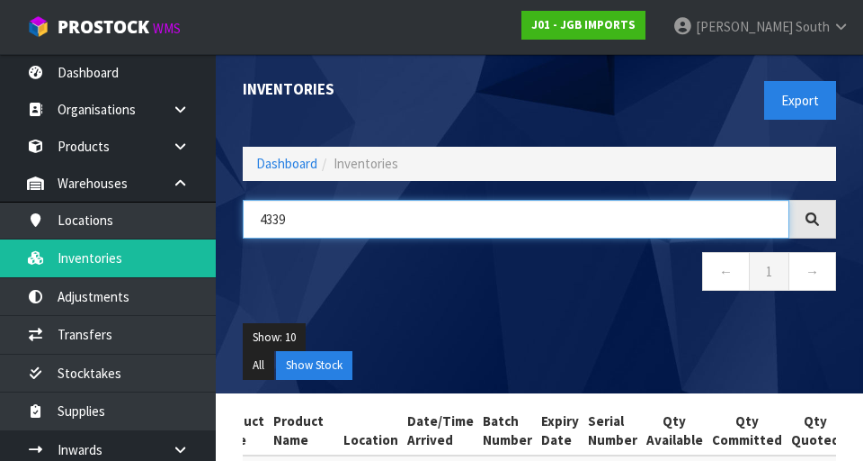
click at [539, 211] on input "4339" at bounding box center [516, 219] width 547 height 39
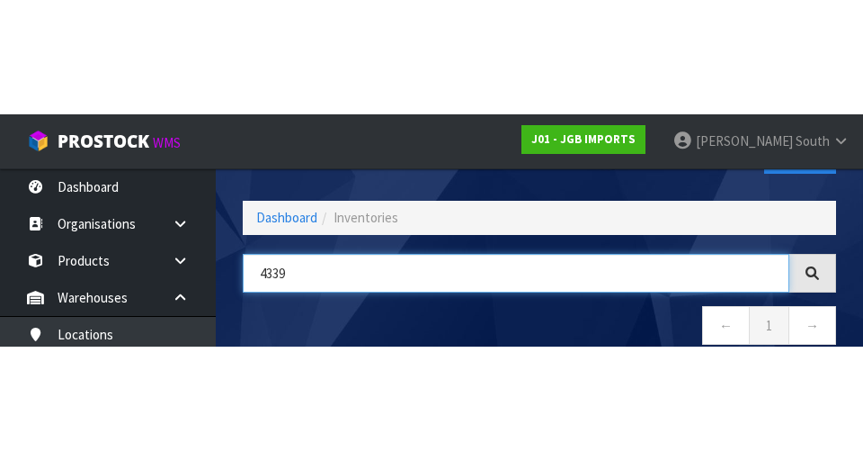
scroll to position [103, 0]
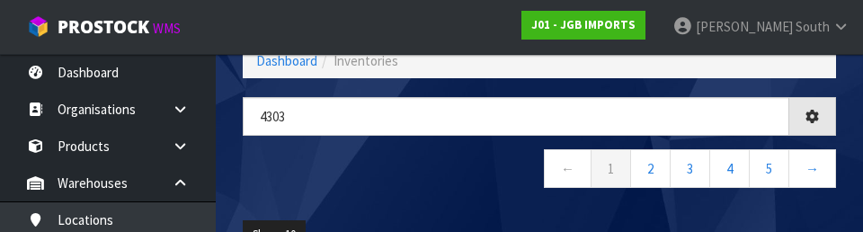
click at [378, 192] on nav "← 1 2 3 4 5 →" at bounding box center [540, 171] width 594 height 44
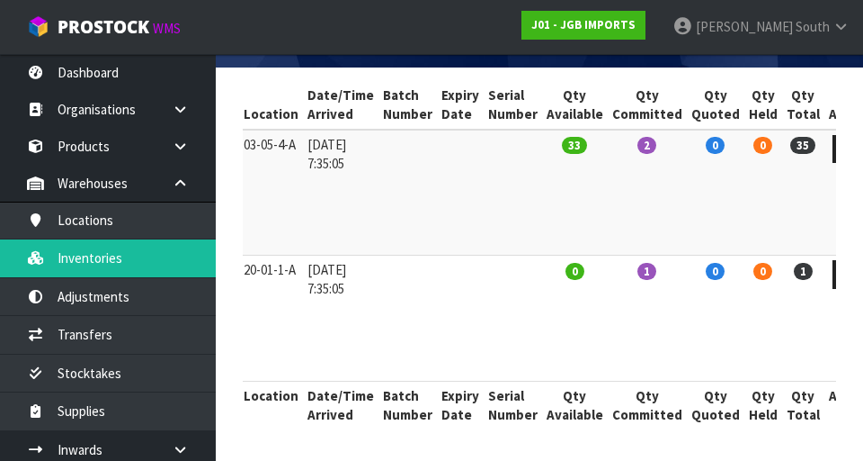
scroll to position [0, 0]
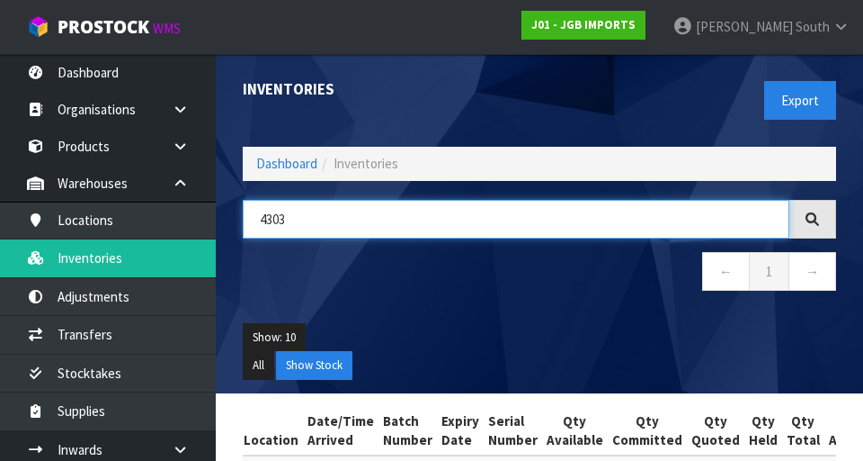
click at [416, 214] on input "4303" at bounding box center [516, 219] width 547 height 39
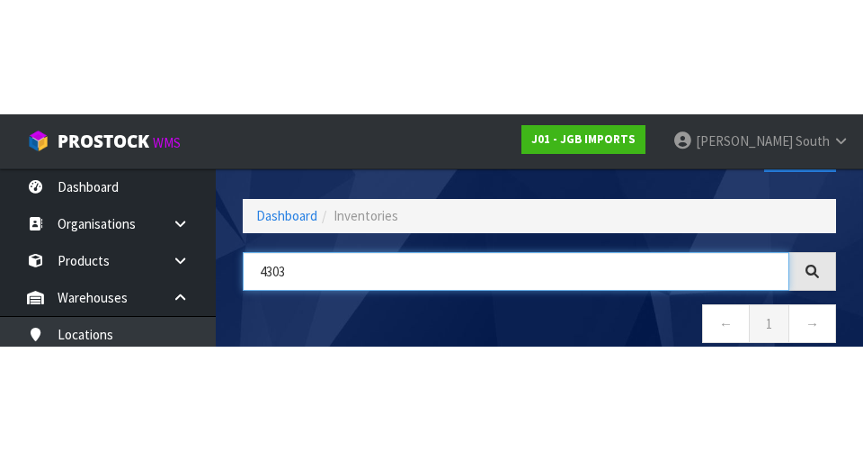
scroll to position [103, 0]
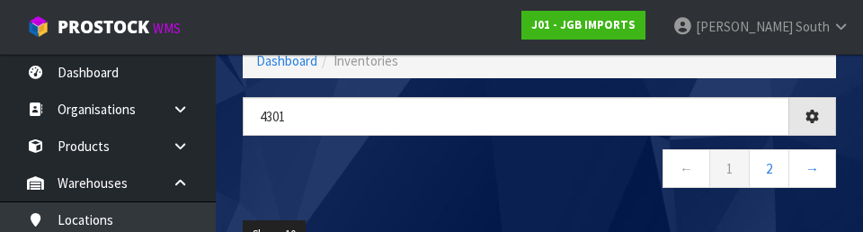
click at [348, 197] on div "4301 ← 1 2 →" at bounding box center [539, 152] width 621 height 110
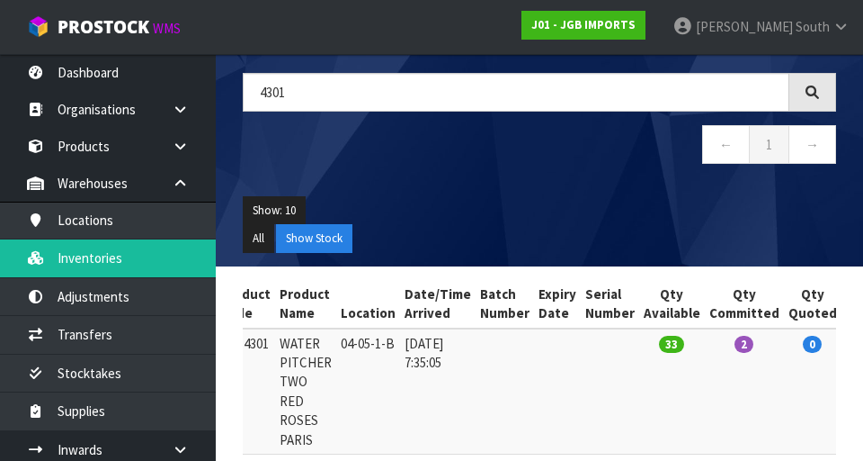
scroll to position [0, 0]
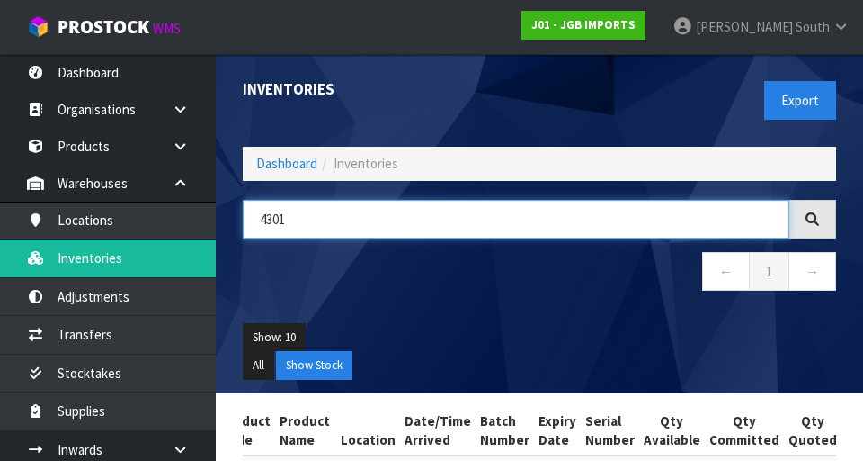
click at [434, 227] on input "4301" at bounding box center [516, 219] width 547 height 39
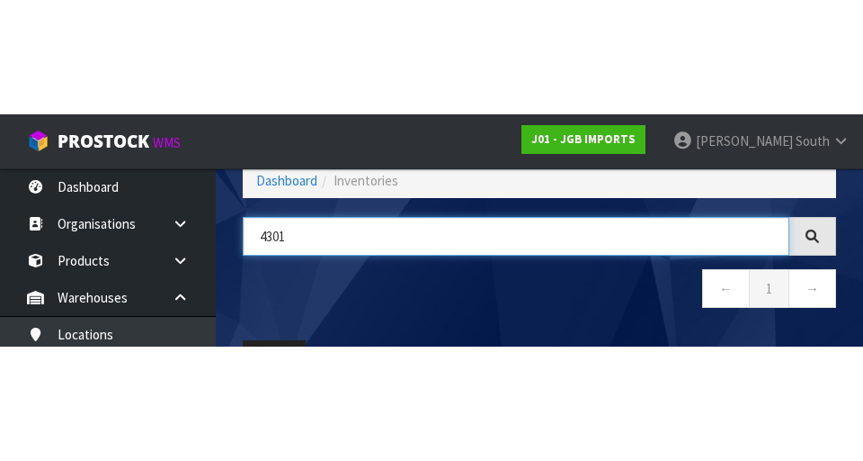
scroll to position [103, 0]
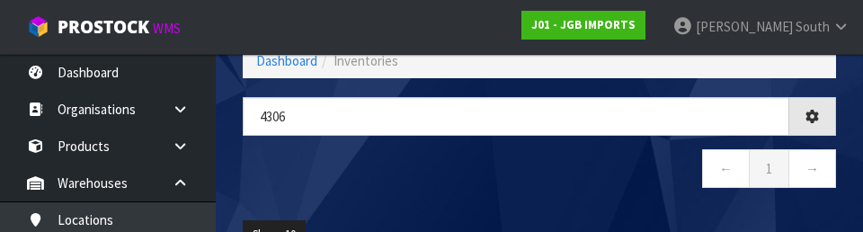
click at [486, 174] on nav "← 1 →" at bounding box center [540, 171] width 594 height 44
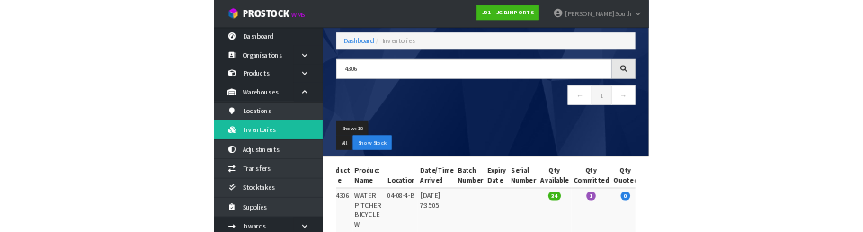
scroll to position [0, 0]
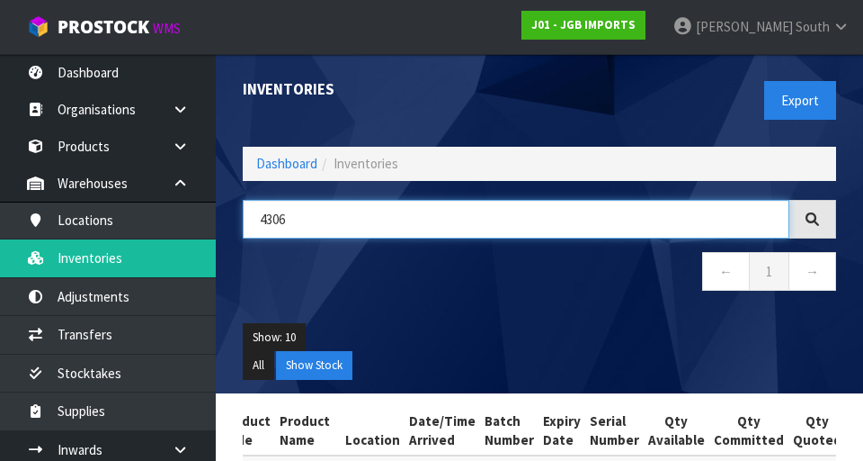
click at [441, 223] on input "4306" at bounding box center [516, 219] width 547 height 39
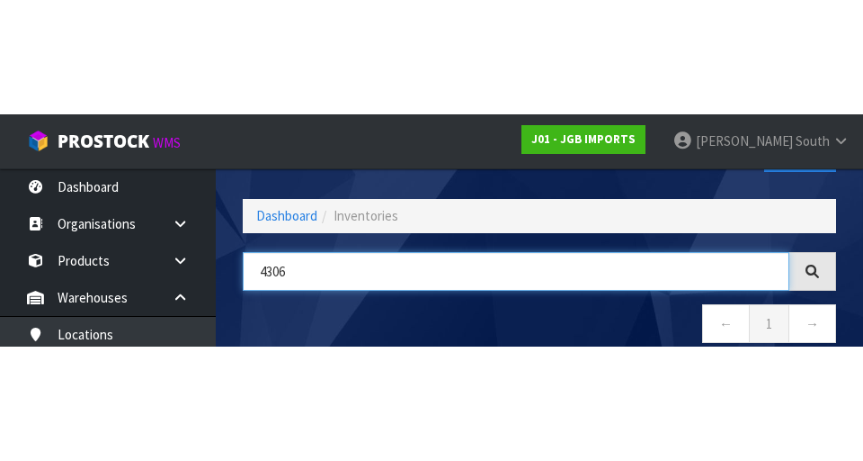
scroll to position [103, 0]
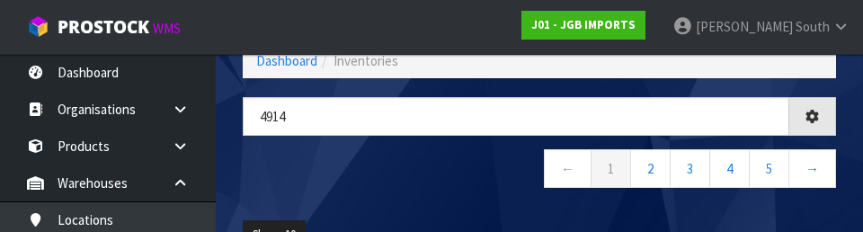
click at [358, 185] on nav "← 1 2 3 4 5 →" at bounding box center [540, 171] width 594 height 44
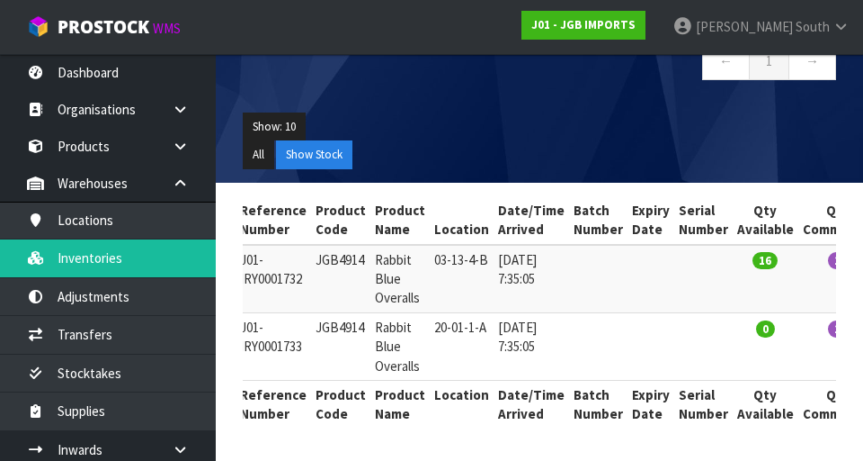
scroll to position [0, 0]
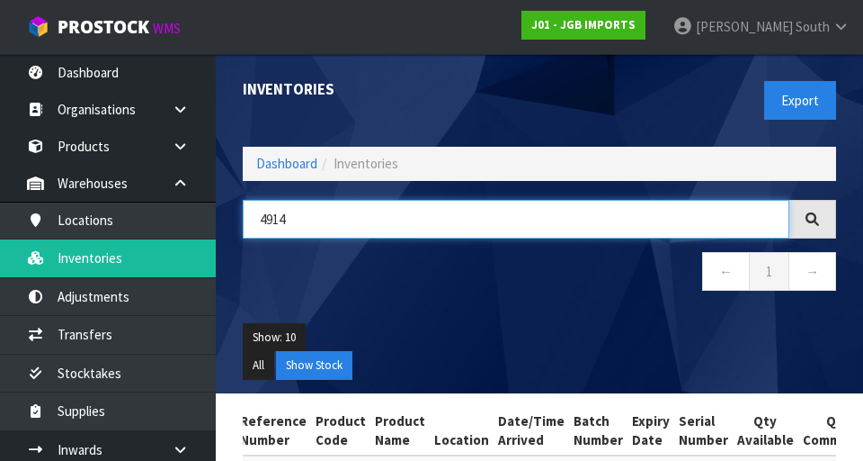
click at [386, 211] on input "4914" at bounding box center [516, 219] width 547 height 39
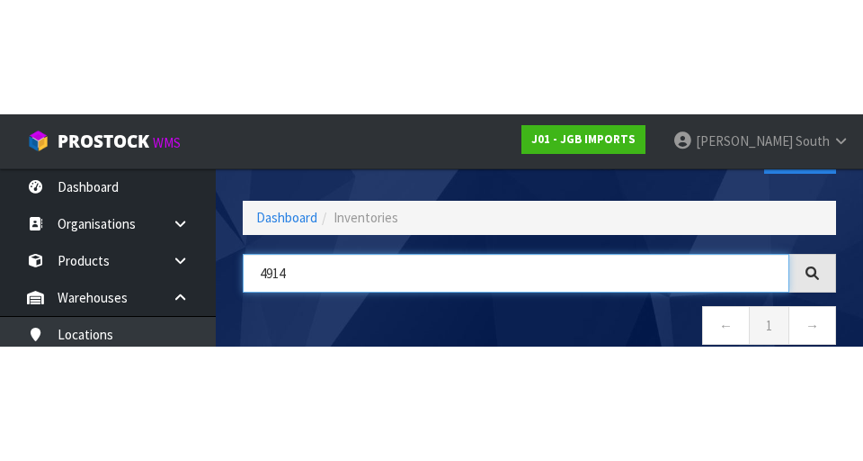
scroll to position [103, 0]
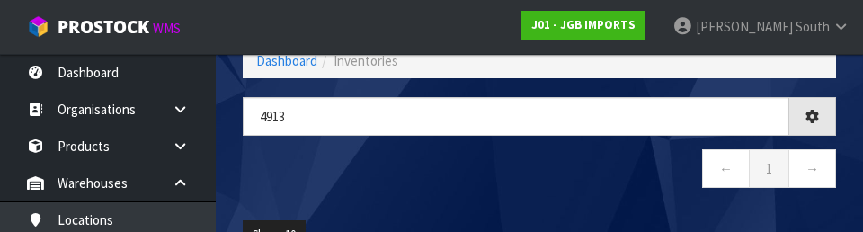
click at [427, 181] on nav "← 1 →" at bounding box center [540, 171] width 594 height 44
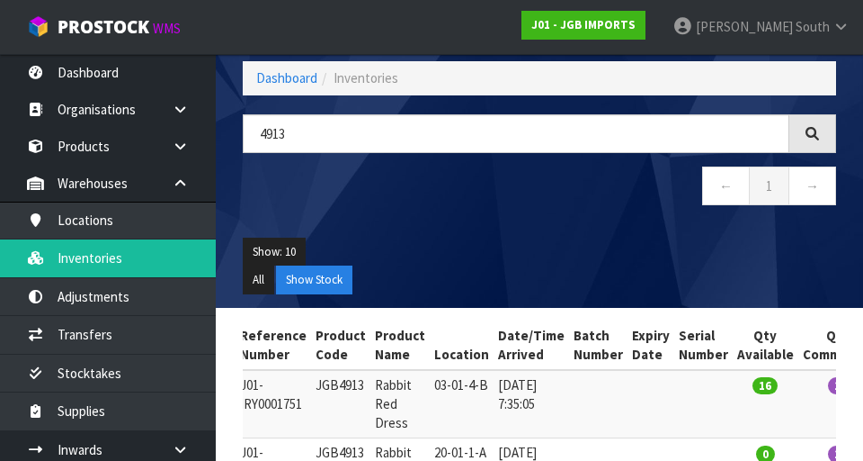
scroll to position [0, 0]
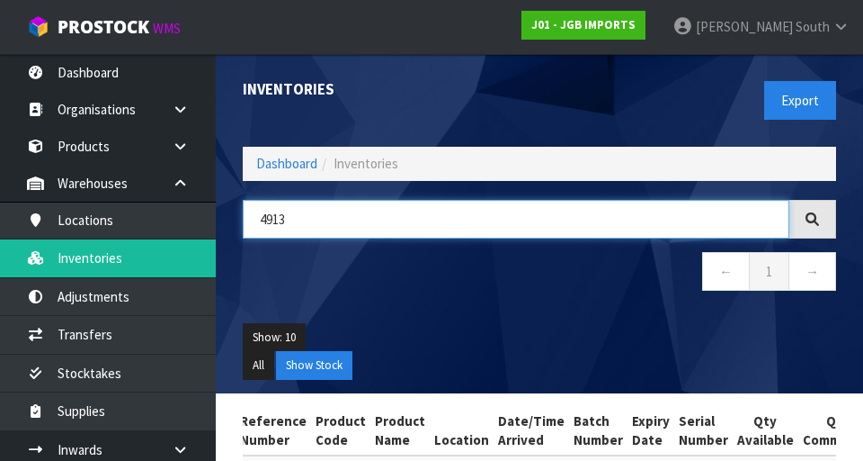
click at [400, 223] on input "4913" at bounding box center [516, 219] width 547 height 39
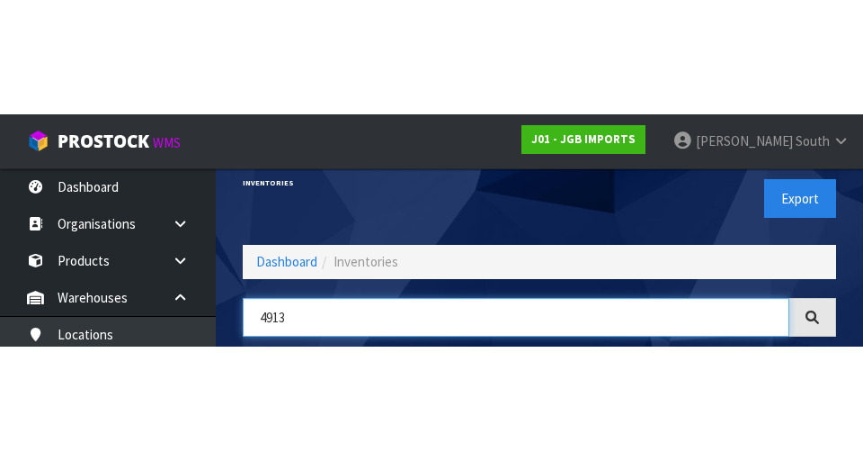
scroll to position [103, 0]
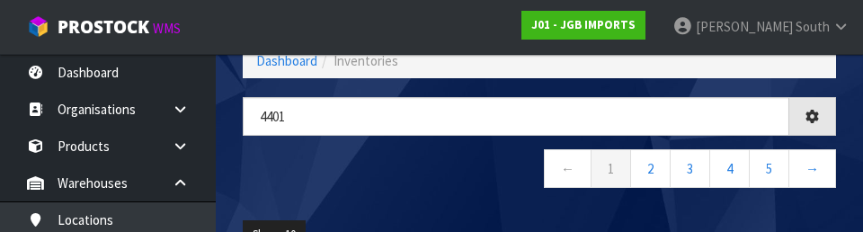
click at [359, 176] on nav "← 1 2 3 4 5 →" at bounding box center [540, 171] width 594 height 44
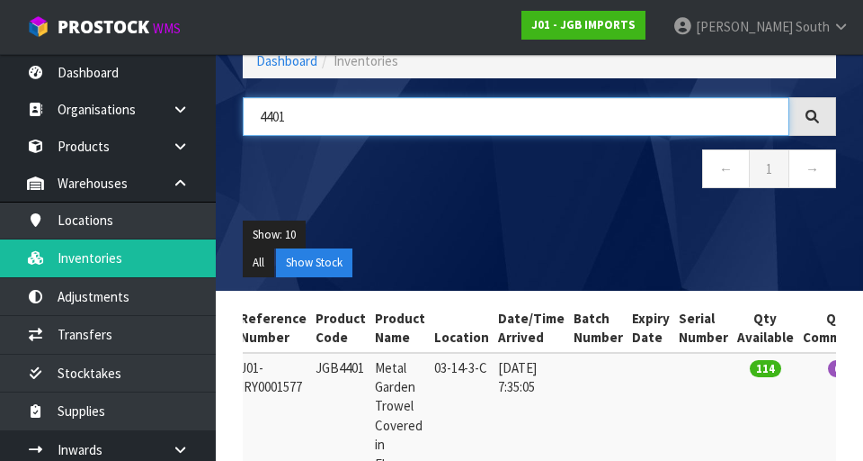
click at [434, 121] on input "4401" at bounding box center [516, 116] width 547 height 39
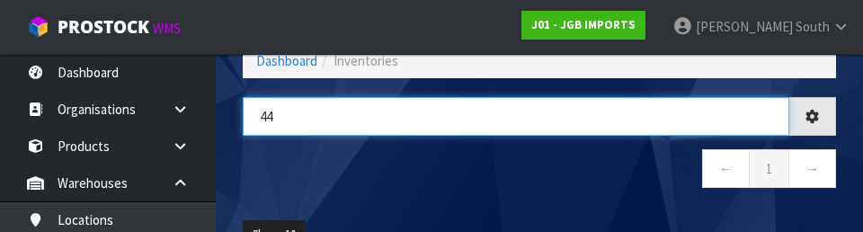
type input "4"
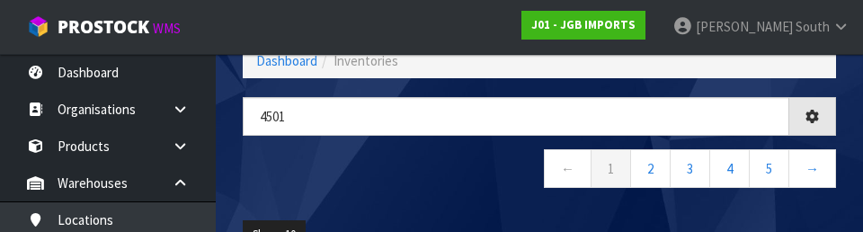
click at [351, 174] on nav "← 1 2 3 4 5 →" at bounding box center [540, 171] width 594 height 44
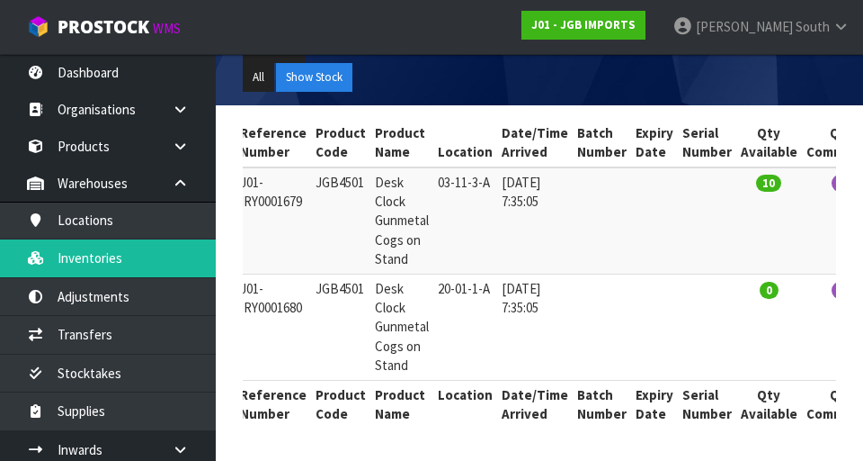
scroll to position [0, 0]
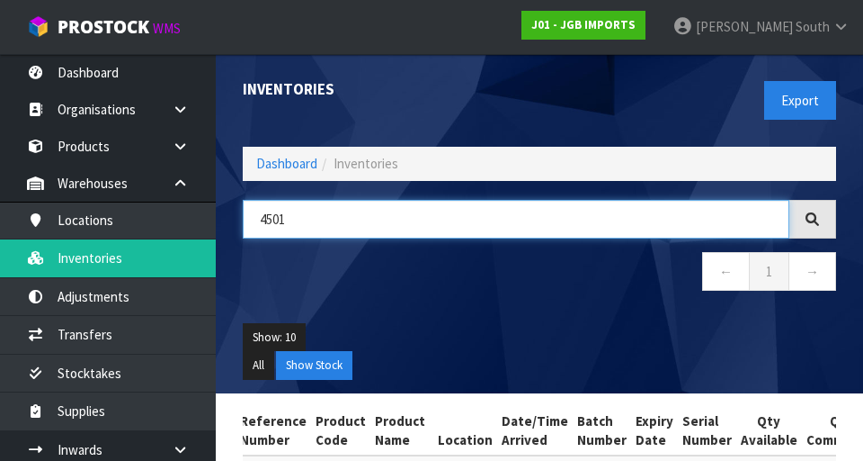
click at [401, 216] on input "4501" at bounding box center [516, 219] width 547 height 39
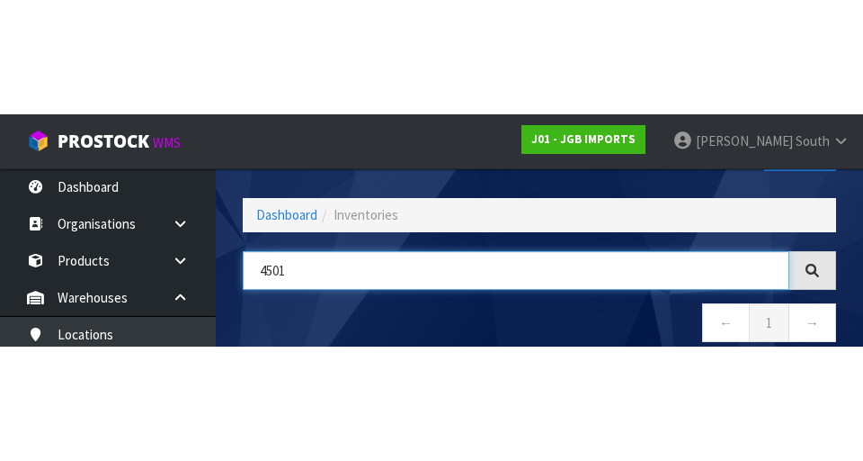
scroll to position [103, 0]
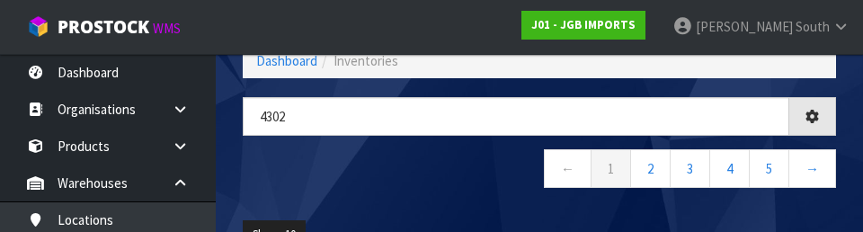
click at [362, 185] on nav "← 1 2 3 4 5 →" at bounding box center [540, 171] width 594 height 44
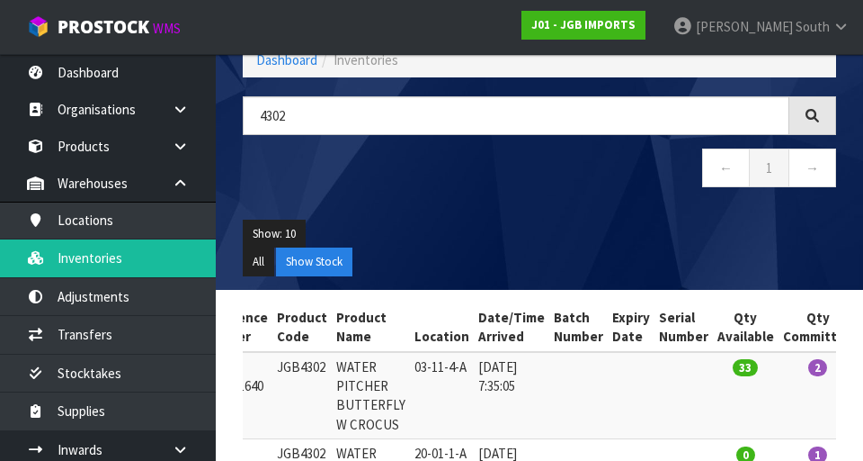
scroll to position [0, 0]
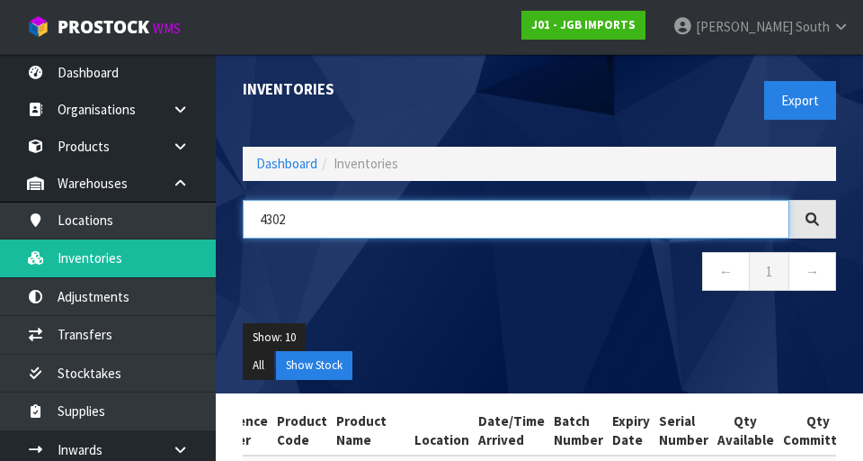
click at [453, 218] on input "4302" at bounding box center [516, 219] width 547 height 39
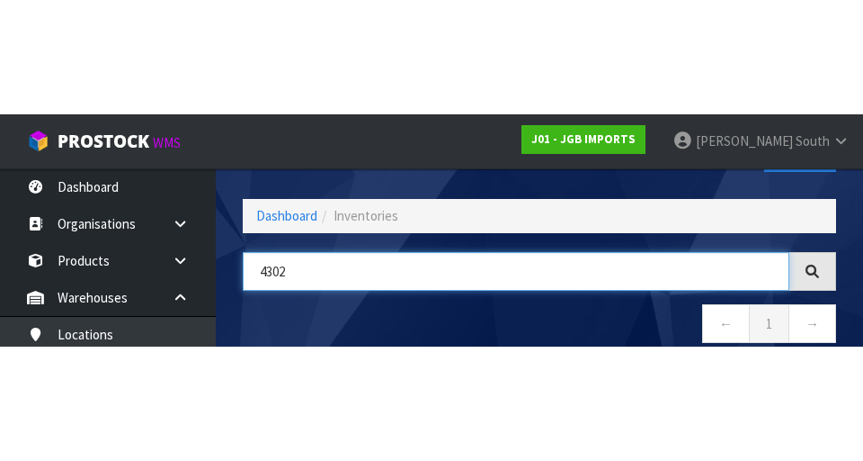
scroll to position [103, 0]
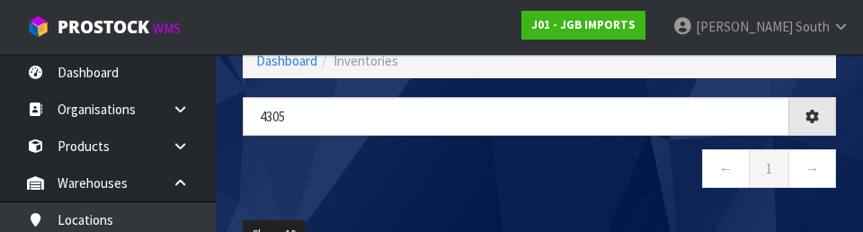
click at [501, 187] on nav "← 1 →" at bounding box center [540, 171] width 594 height 44
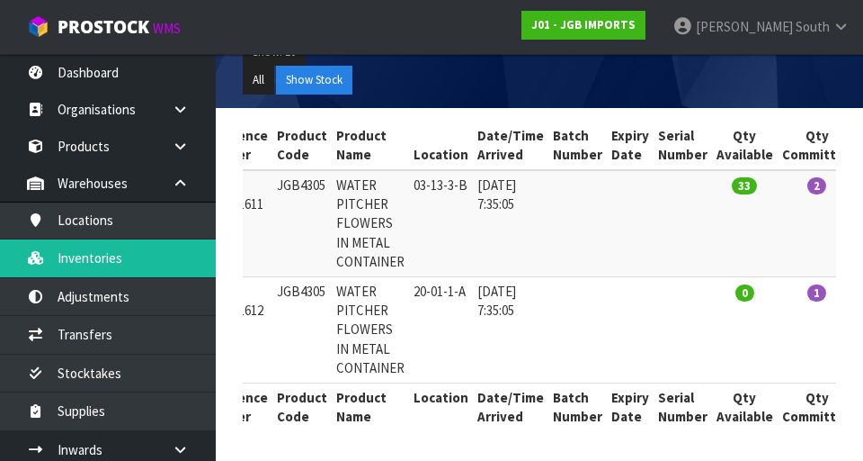
scroll to position [0, 0]
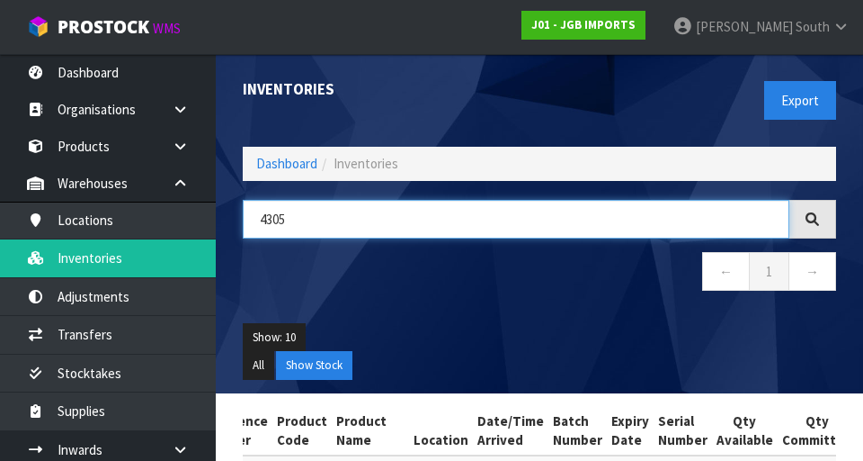
click at [464, 212] on input "4305" at bounding box center [516, 219] width 547 height 39
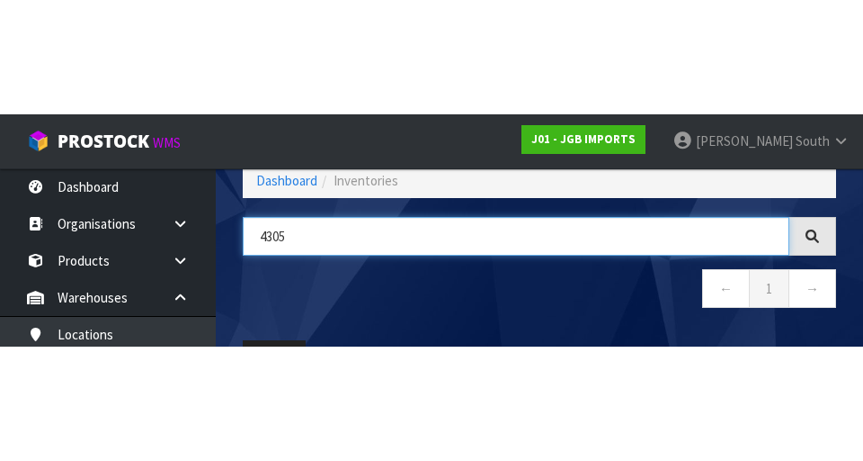
scroll to position [103, 0]
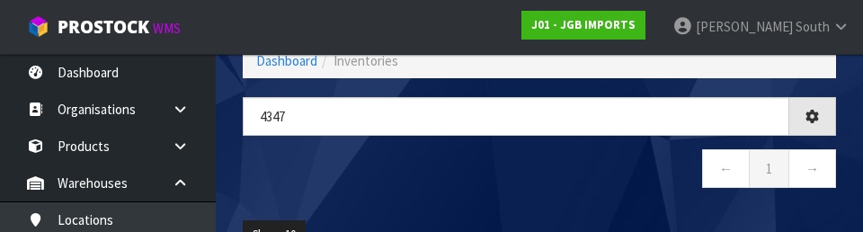
click at [523, 176] on nav "← 1 →" at bounding box center [540, 171] width 594 height 44
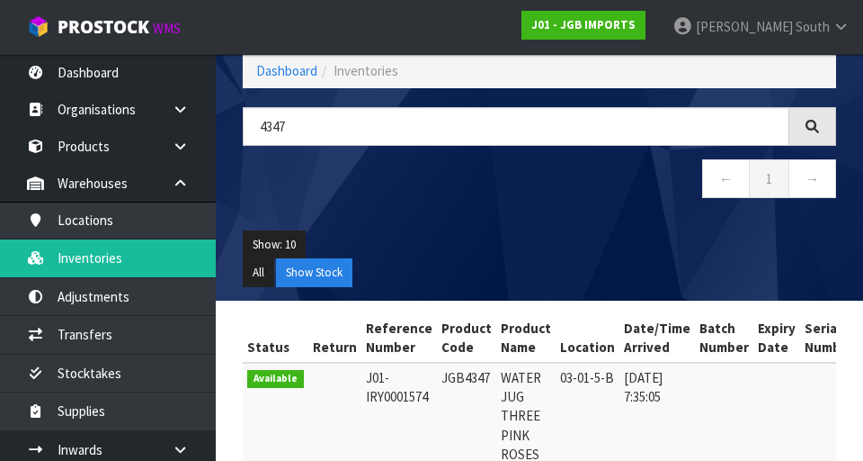
scroll to position [57, 0]
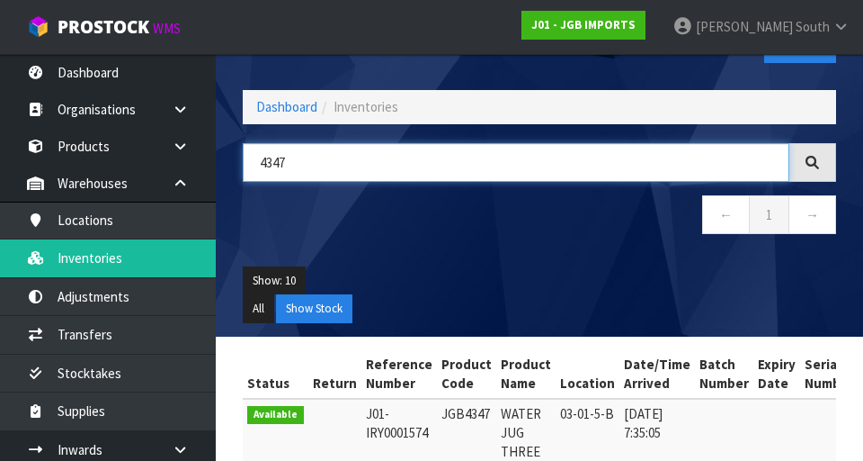
click at [434, 157] on input "4347" at bounding box center [516, 162] width 547 height 39
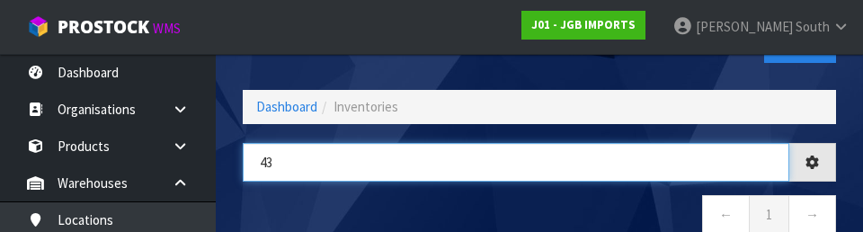
type input "4"
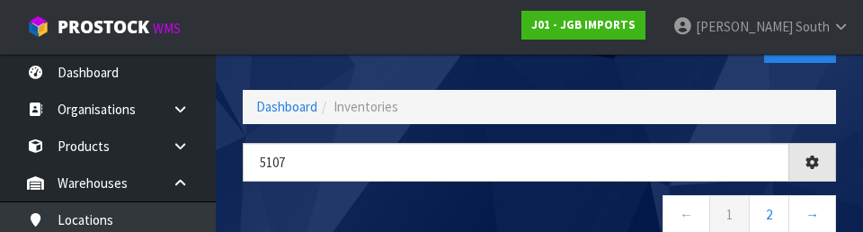
click at [478, 207] on nav "← 1 2 →" at bounding box center [540, 217] width 594 height 44
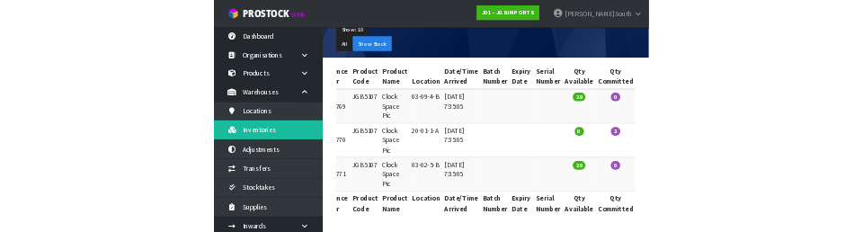
scroll to position [0, 0]
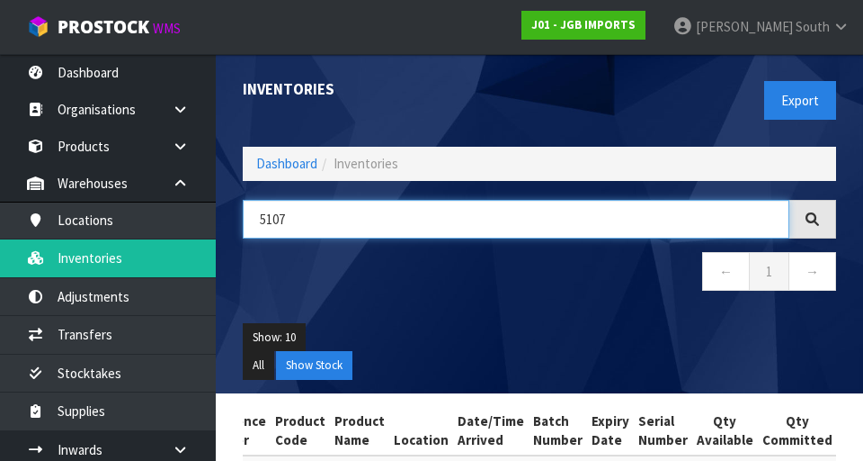
click at [539, 224] on input "5107" at bounding box center [516, 219] width 547 height 39
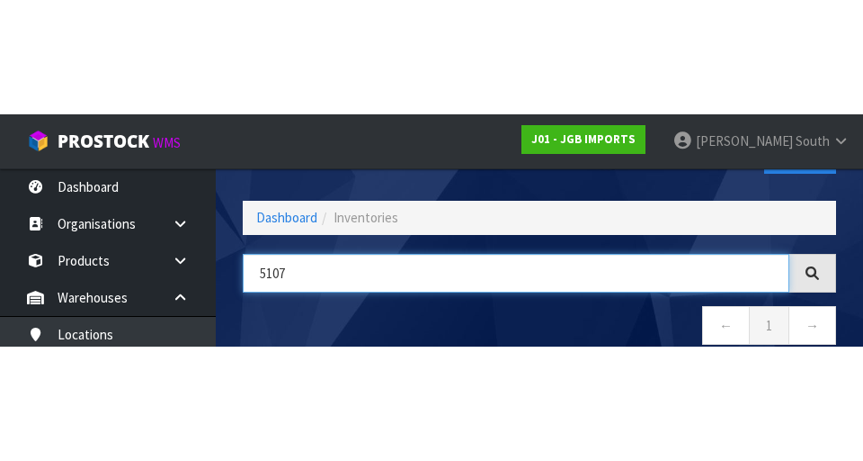
scroll to position [103, 0]
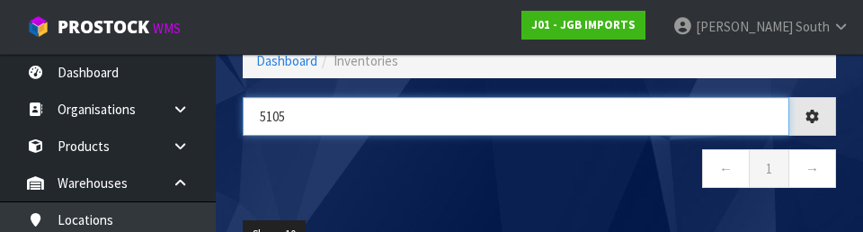
type input "5105"
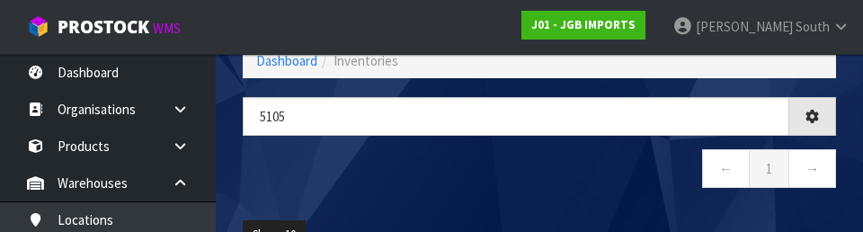
click at [481, 193] on div "5105 ← 1 →" at bounding box center [539, 152] width 621 height 110
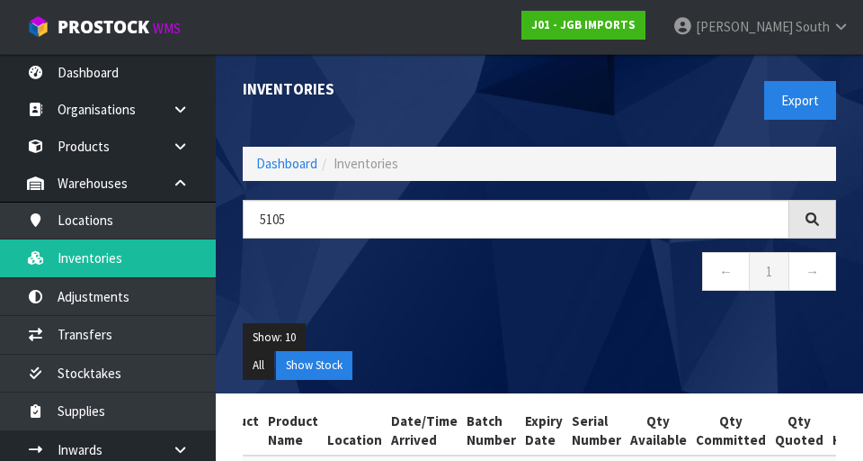
scroll to position [0, 0]
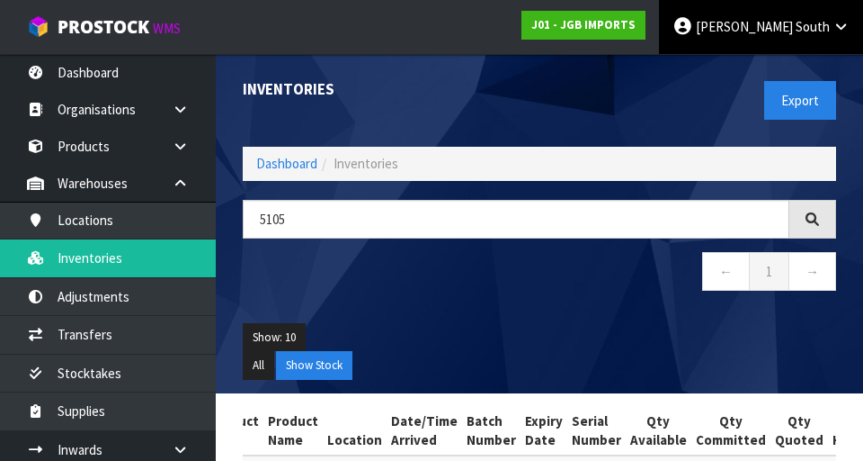
click at [539, 49] on link "[PERSON_NAME] South" at bounding box center [761, 27] width 204 height 54
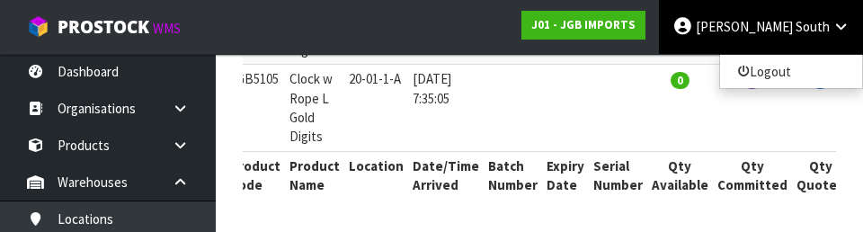
scroll to position [0, 318]
